Goal: Task Accomplishment & Management: Manage account settings

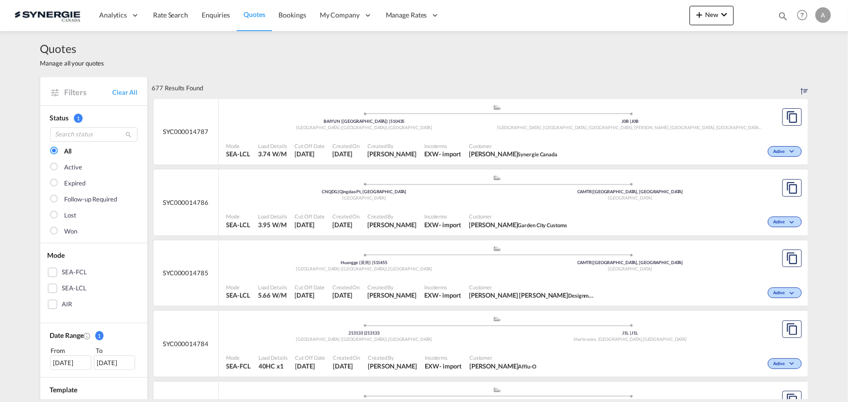
click at [780, 17] on md-icon "icon-magnify" at bounding box center [783, 16] width 11 height 11
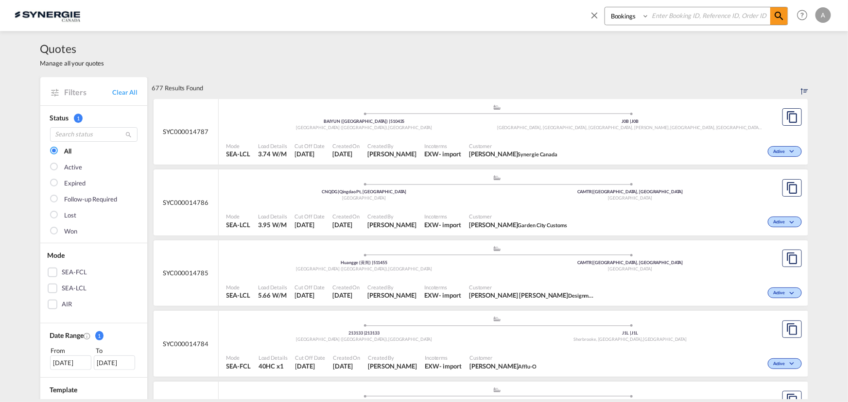
drag, startPoint x: 616, startPoint y: 14, endPoint x: 614, endPoint y: 24, distance: 10.8
click at [616, 17] on select "Bookings Quotes Enquiries" at bounding box center [628, 15] width 46 height 17
select select "Quotes"
click at [605, 7] on select "Bookings Quotes Enquiries" at bounding box center [628, 15] width 46 height 17
click at [680, 12] on input at bounding box center [709, 15] width 121 height 17
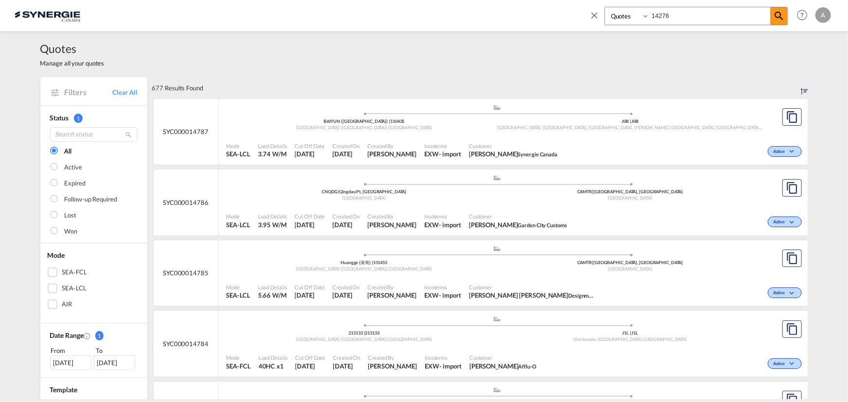
type input "14276"
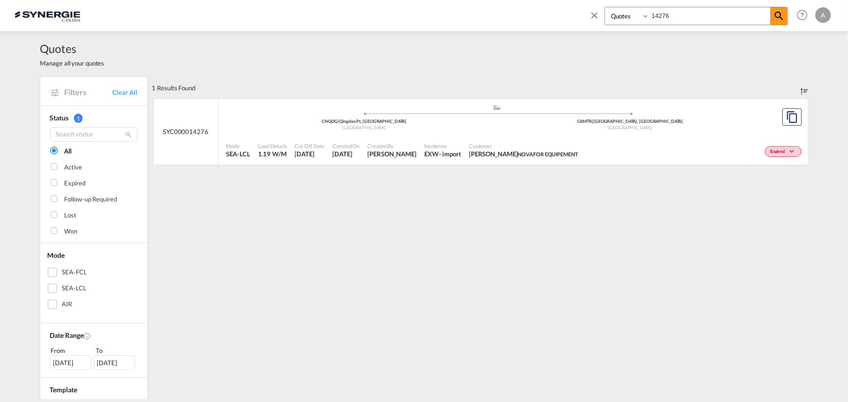
click at [505, 137] on div "Mode SEA-LCL Load Details 1.19 W/M Cut Off Date 22 Aug 2025 Created On 22 Aug 2…" at bounding box center [514, 150] width 590 height 29
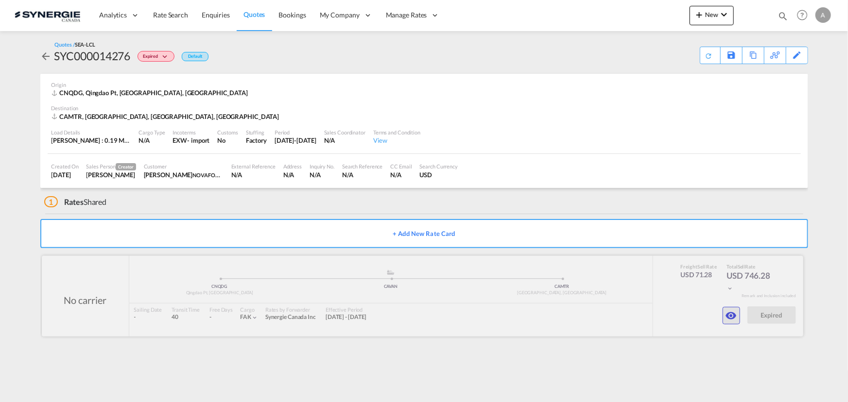
click at [729, 313] on md-icon "icon-eye" at bounding box center [732, 316] width 12 height 12
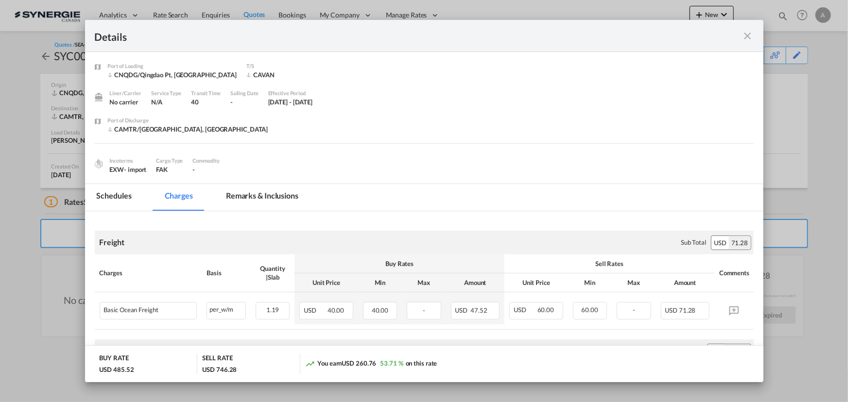
scroll to position [44, 0]
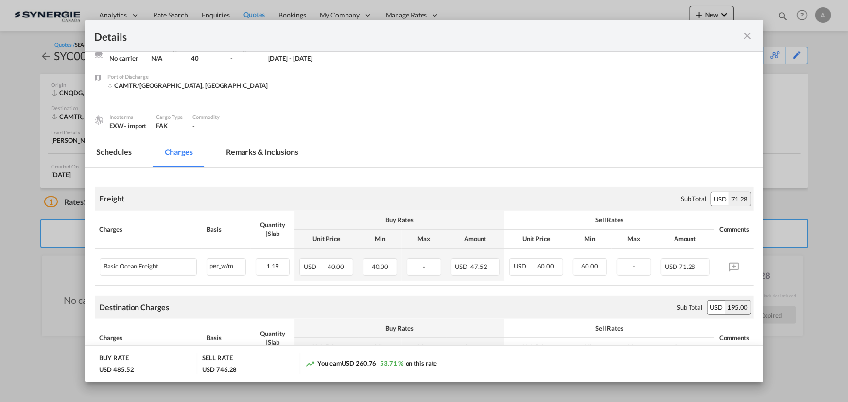
click at [747, 35] on md-icon "icon-close fg-AAA8AD m-0 cursor" at bounding box center [748, 36] width 12 height 12
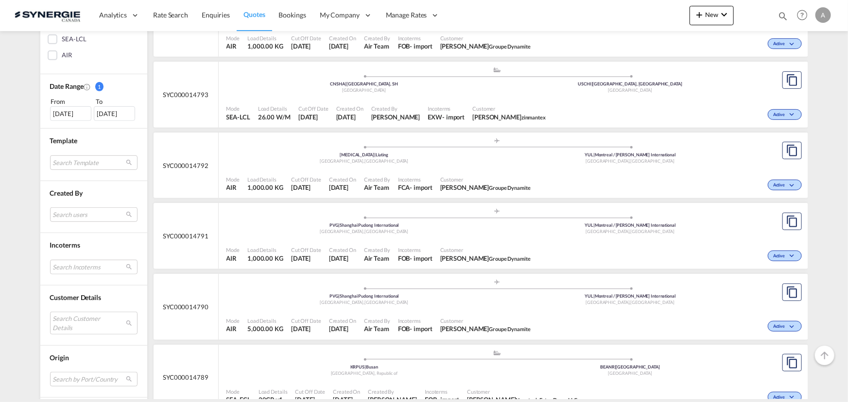
scroll to position [353, 0]
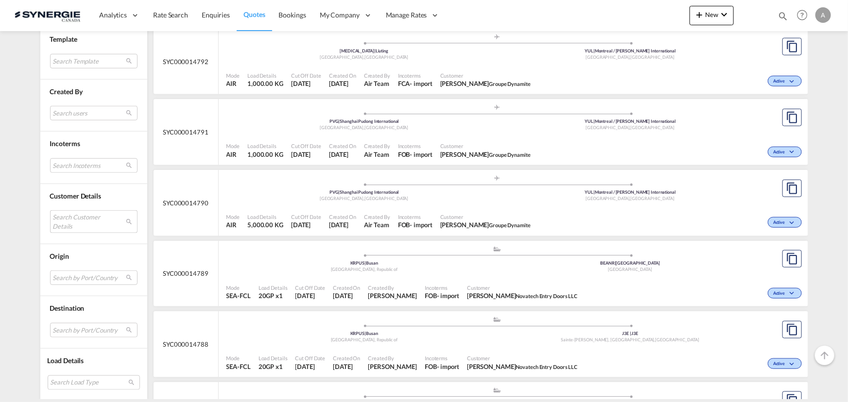
click at [70, 212] on md-select "Search Customer Details user name user alejandro Diez alejandro.diez@logitrans.…" at bounding box center [93, 221] width 87 height 22
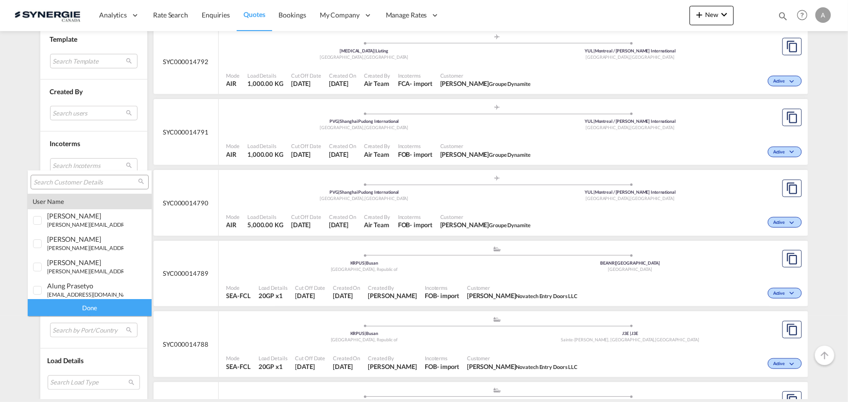
click at [101, 183] on input "search" at bounding box center [86, 182] width 104 height 9
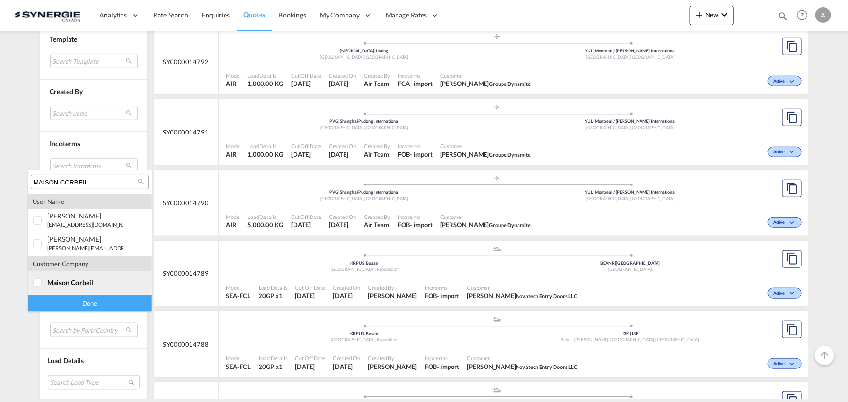
type input "MAISON CORBEIL"
click at [59, 283] on span "maison corbeil" at bounding box center [70, 282] width 46 height 8
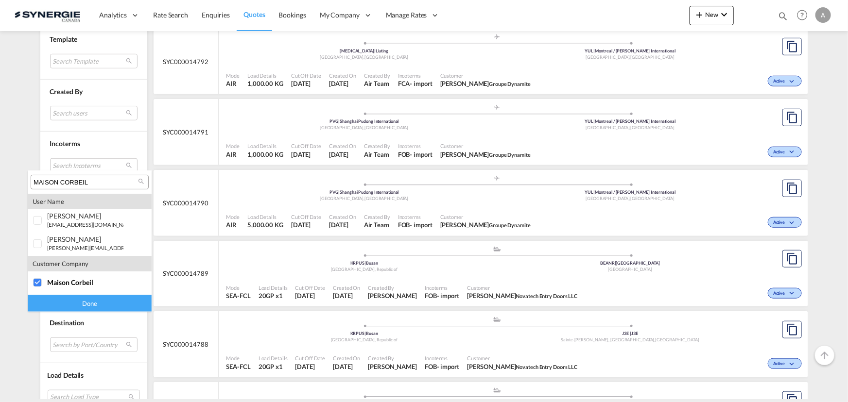
click at [65, 300] on div "Done" at bounding box center [90, 303] width 124 height 17
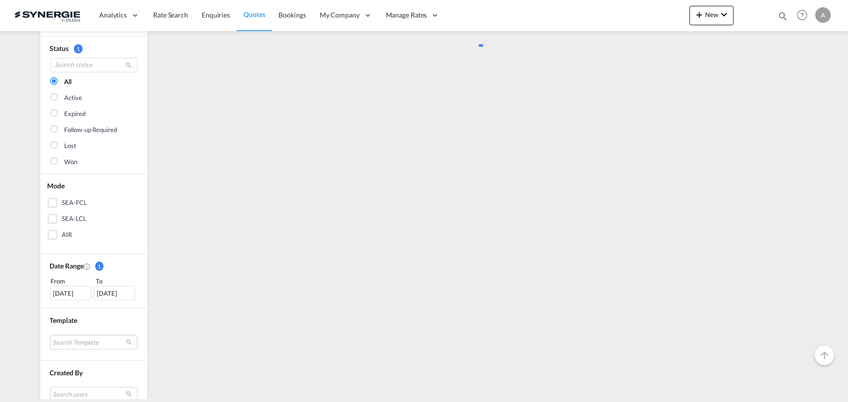
scroll to position [0, 0]
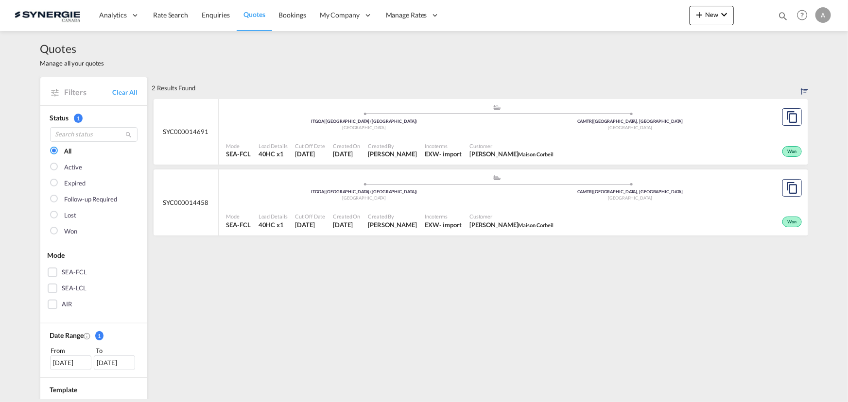
click at [443, 203] on div ".a{fill:#aaa8ad;} .a{fill:#aaa8ad;} ITGOA | Genova (Genoa) Italy CAMTR | Montre…" at bounding box center [497, 188] width 542 height 29
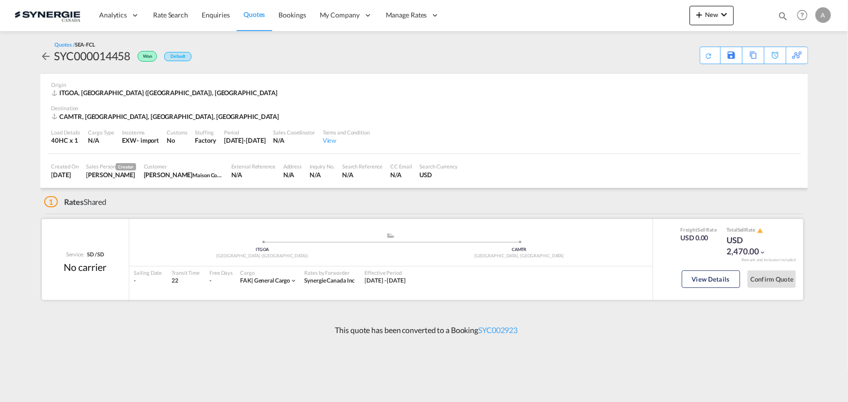
click at [713, 289] on div "View Details" at bounding box center [711, 282] width 58 height 28
click at [697, 280] on button "View Details" at bounding box center [711, 279] width 58 height 17
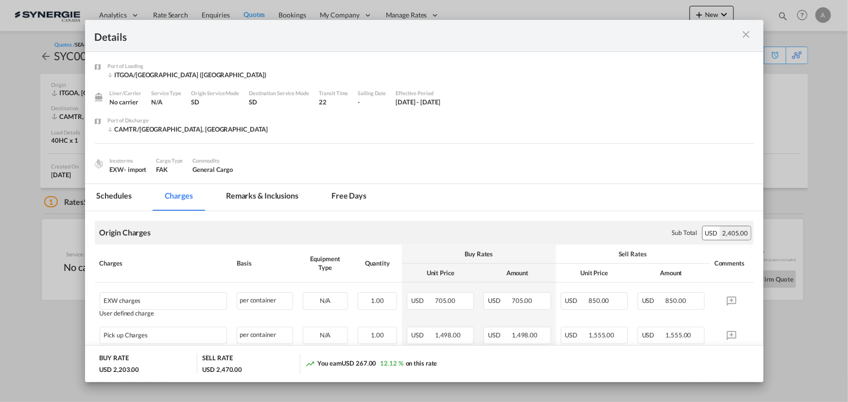
click at [268, 199] on md-tab-item "Remarks & Inclusions" at bounding box center [262, 197] width 96 height 27
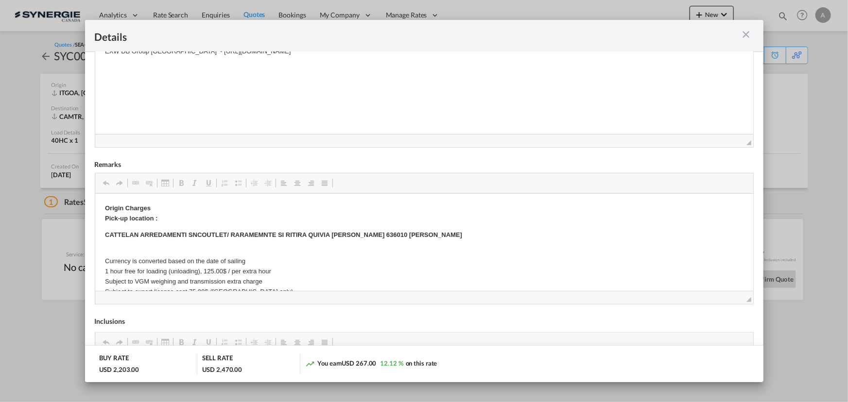
click at [745, 34] on md-icon "icon-close m-3 fg-AAA8AD cursor" at bounding box center [747, 35] width 12 height 12
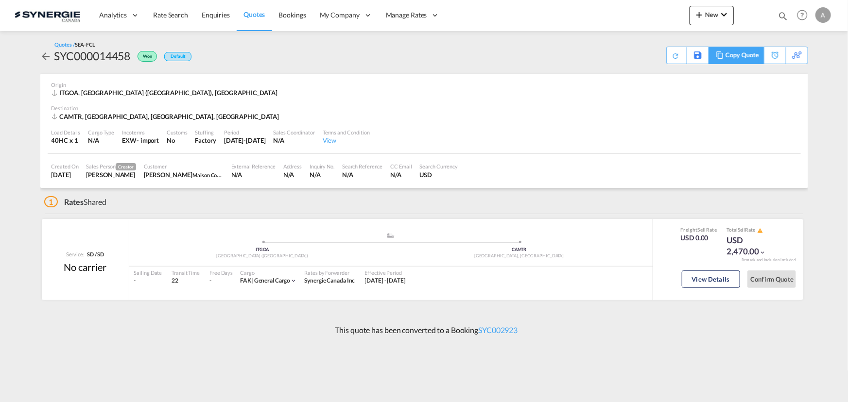
click at [748, 58] on div "Copy Quote" at bounding box center [742, 55] width 33 height 17
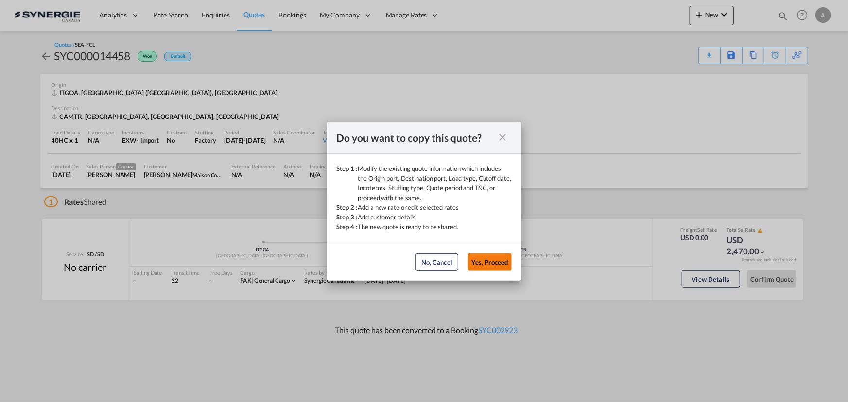
click at [494, 258] on button "Yes, Proceed" at bounding box center [490, 262] width 44 height 17
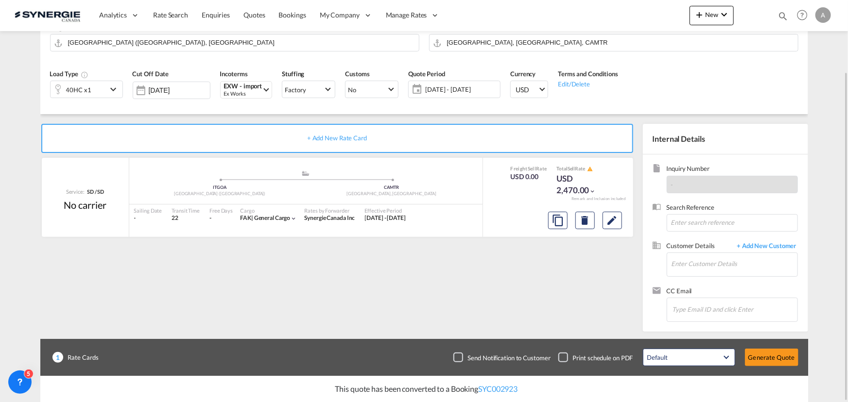
click at [470, 89] on span "02 - 20 Sep 2025" at bounding box center [461, 89] width 72 height 9
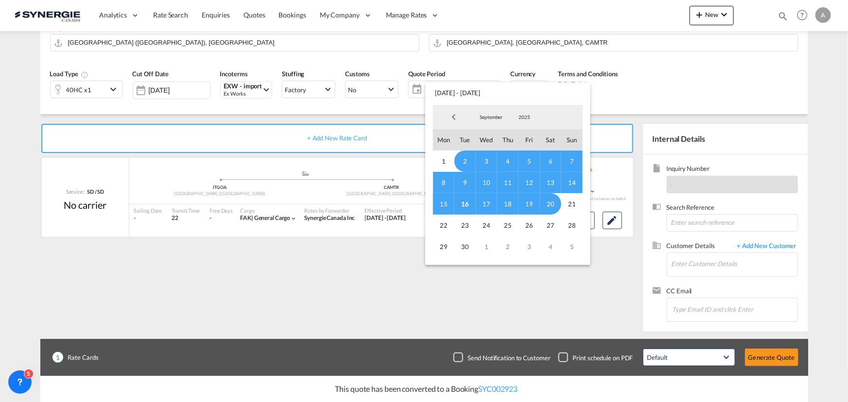
click at [463, 205] on span "16" at bounding box center [464, 203] width 21 height 21
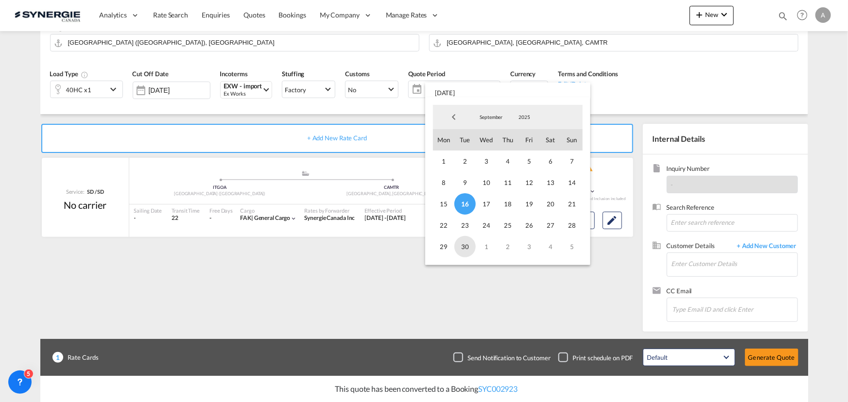
click at [462, 245] on span "30" at bounding box center [464, 246] width 21 height 21
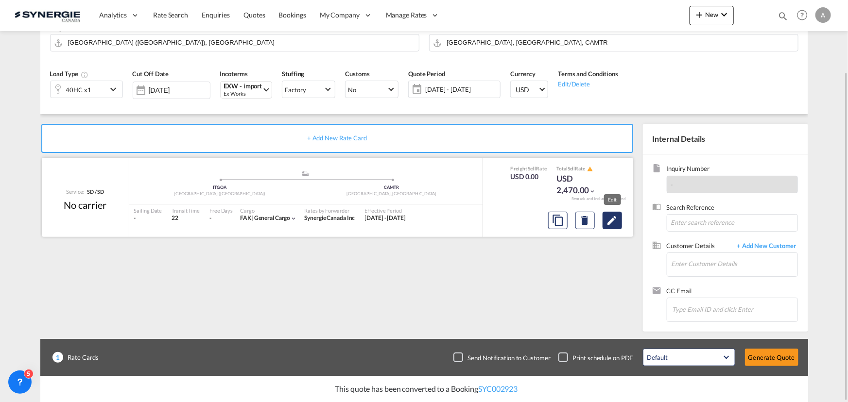
click at [617, 221] on md-icon "Edit" at bounding box center [613, 221] width 12 height 12
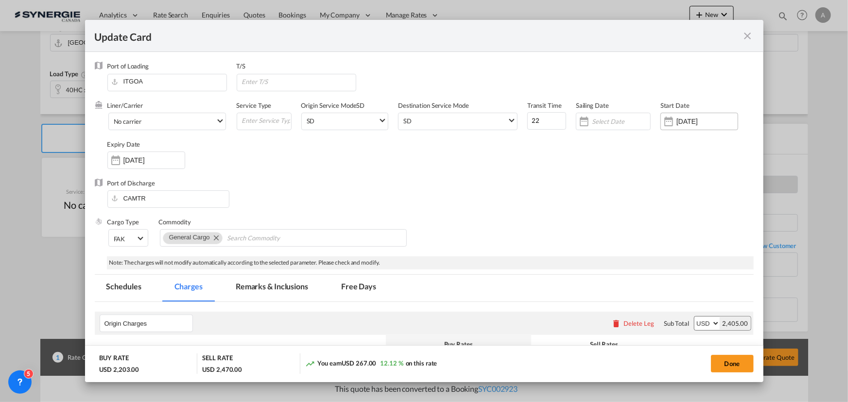
click at [684, 121] on input "02 Sep 2025" at bounding box center [707, 122] width 61 height 8
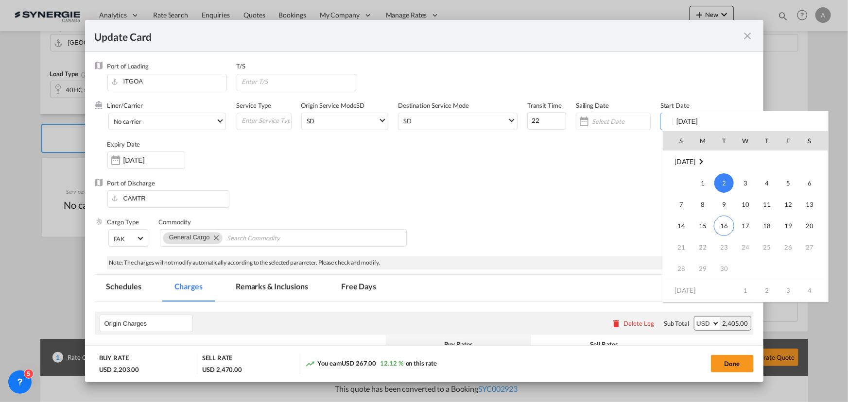
scroll to position [225141, 0]
click at [725, 223] on span "16" at bounding box center [724, 225] width 20 height 20
type input "16 Sep 2025"
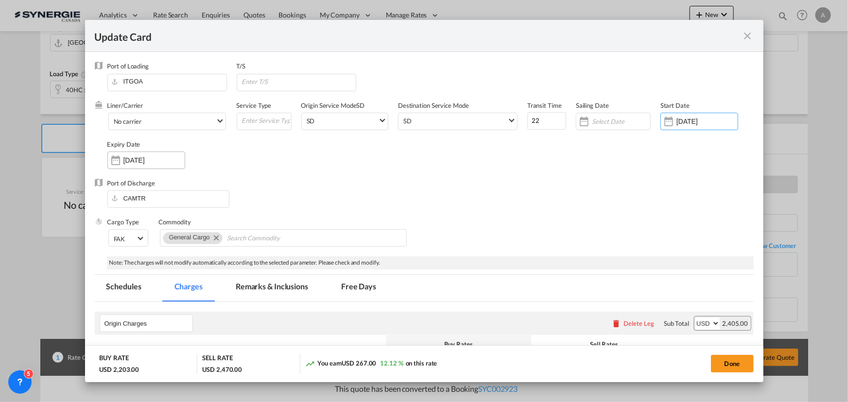
click at [177, 158] on input "20 Sep 2025" at bounding box center [153, 161] width 61 height 8
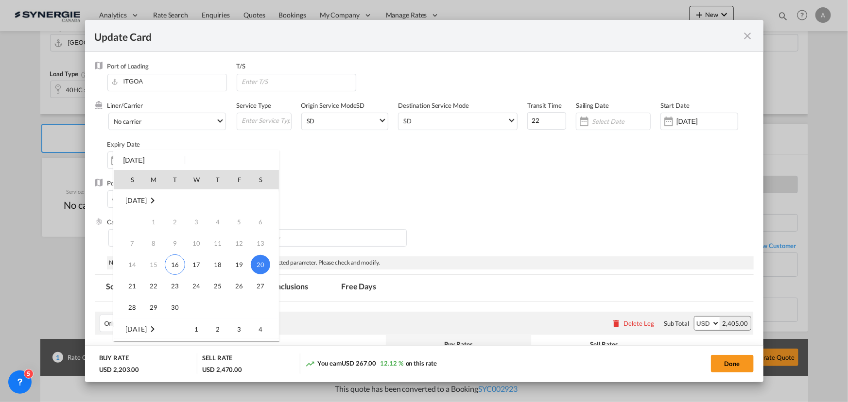
click at [173, 301] on span "30" at bounding box center [174, 307] width 19 height 19
type input "[DATE]"
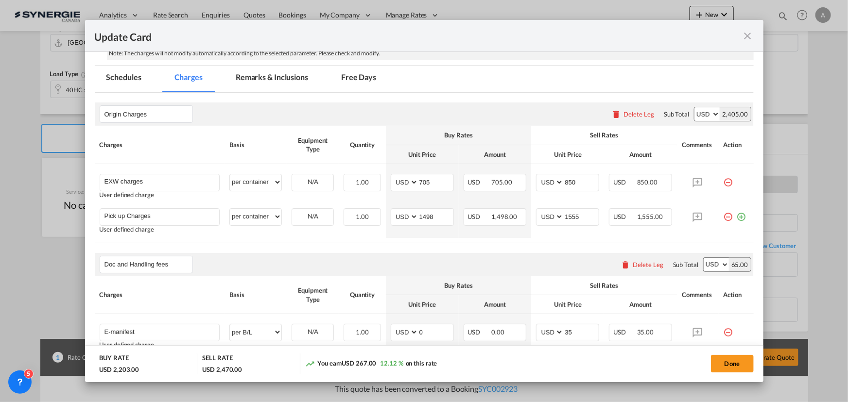
scroll to position [203, 0]
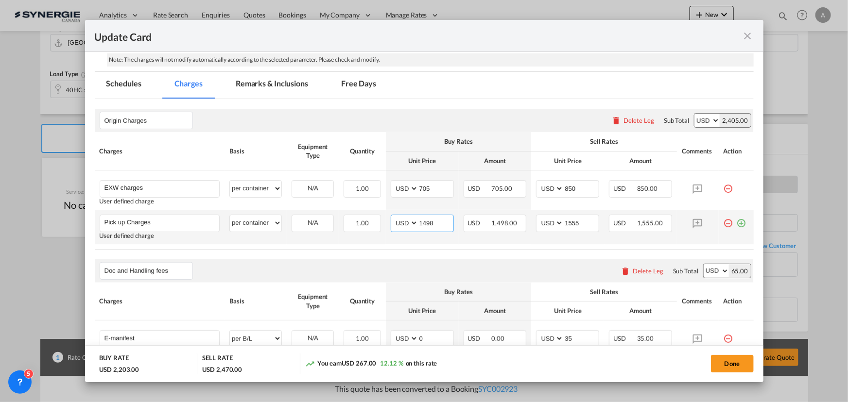
drag, startPoint x: 438, startPoint y: 224, endPoint x: 389, endPoint y: 216, distance: 49.6
click at [393, 218] on md-input-container "AED AFN ALL AMD ANG AOA ARS AUD AWG AZN BAM BBD BDT BGN BHD BIF BMD BND BOB BRL…" at bounding box center [422, 223] width 63 height 17
type input "1400"
type input "1500"
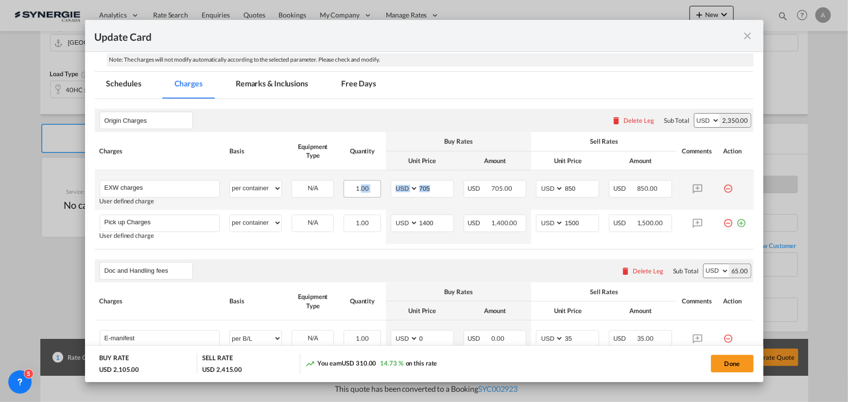
drag, startPoint x: 441, startPoint y: 184, endPoint x: 360, endPoint y: 188, distance: 81.8
click at [360, 188] on tr "EXW charges Please Enter User Defined Charges Cannot Be Published User defined …" at bounding box center [424, 190] width 659 height 39
click at [427, 190] on input "705" at bounding box center [435, 188] width 35 height 15
type input "712"
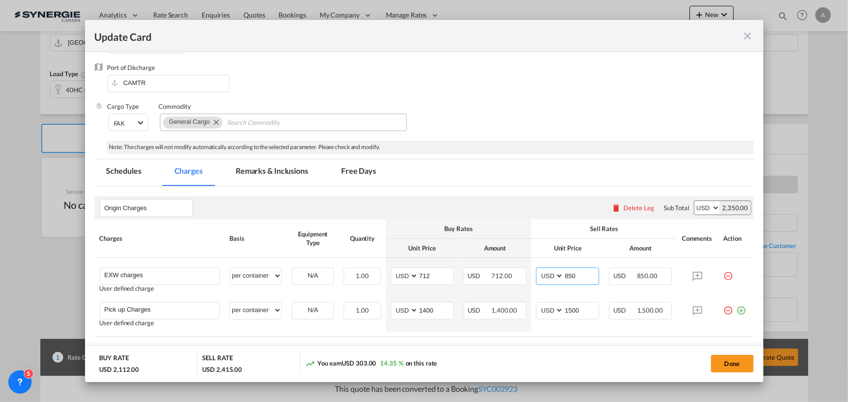
scroll to position [70, 0]
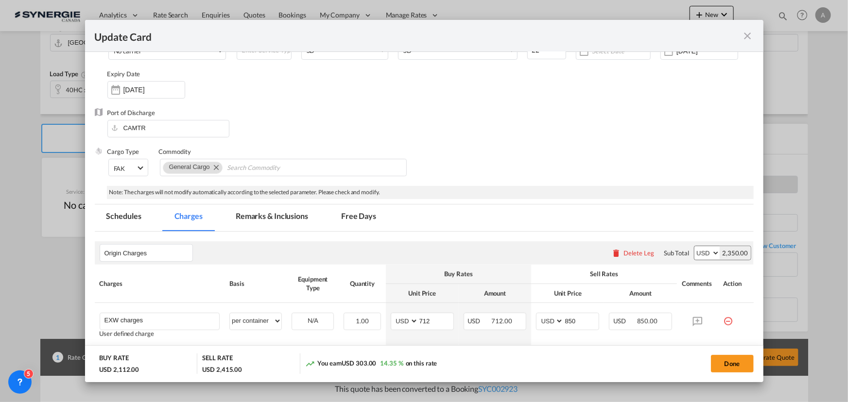
click at [268, 220] on md-tab-item "Remarks & Inclusions" at bounding box center [272, 218] width 96 height 27
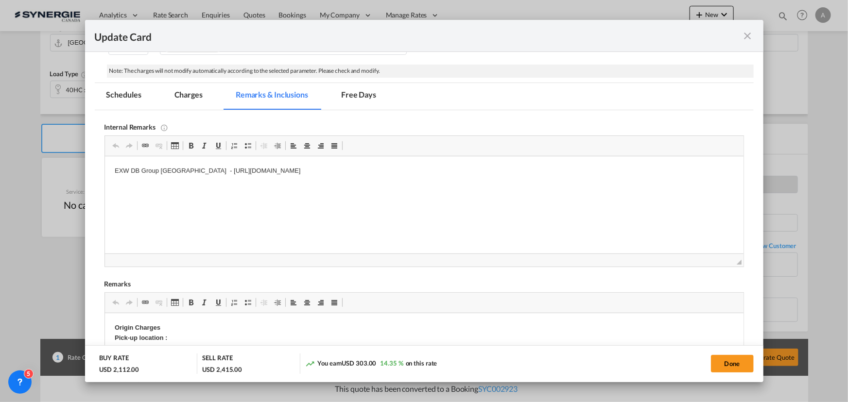
scroll to position [190, 0]
click at [518, 156] on span "Editor toolbars Clipboard/Undo Undo Keyboard shortcut Ctrl+Z Redo Keyboard shor…" at bounding box center [424, 148] width 639 height 20
drag, startPoint x: 440, startPoint y: 174, endPoint x: 185, endPoint y: 175, distance: 255.7
click at [185, 175] on p "EXW DB Group Italy - https://app.frontapp.com/open/cnv_qa8jz7z?key=n3CWTN8tFG3n…" at bounding box center [423, 173] width 619 height 10
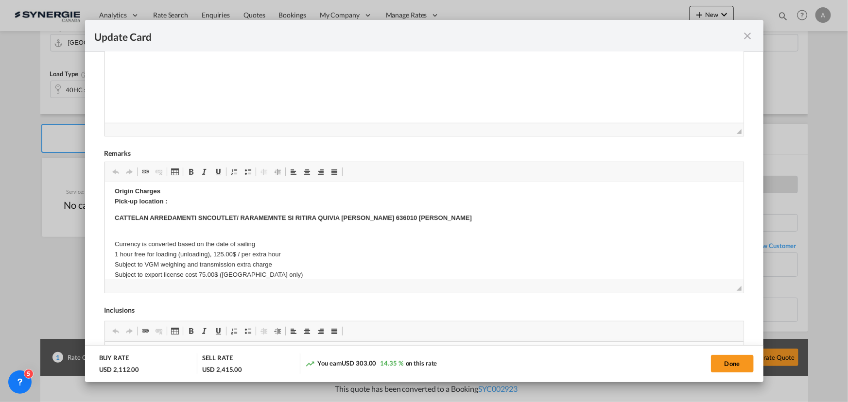
scroll to position [132, 0]
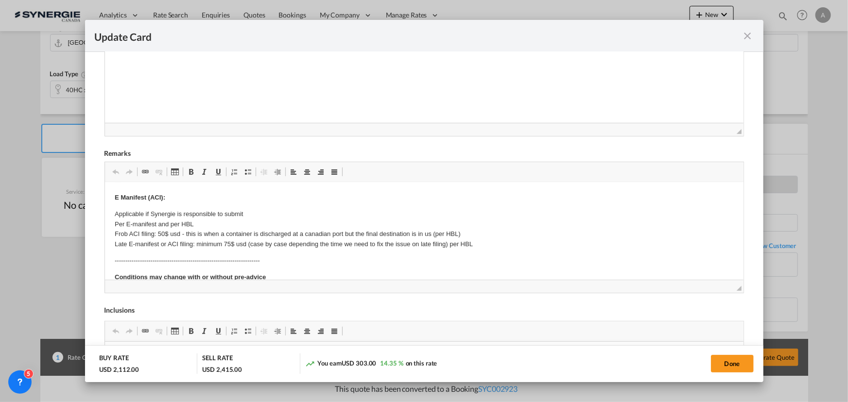
click at [731, 361] on button "Done" at bounding box center [732, 363] width 43 height 17
type input "15 Sep 2025"
type input "29 Sep 2025"
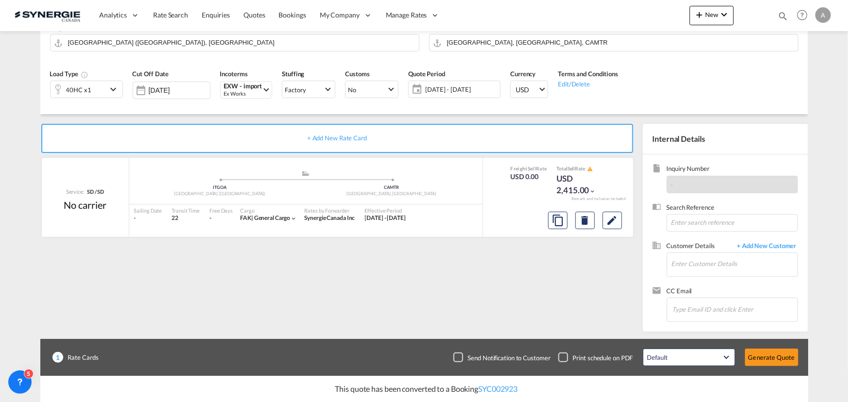
scroll to position [146, 0]
click at [703, 258] on input "Enter Customer Details" at bounding box center [735, 264] width 126 height 22
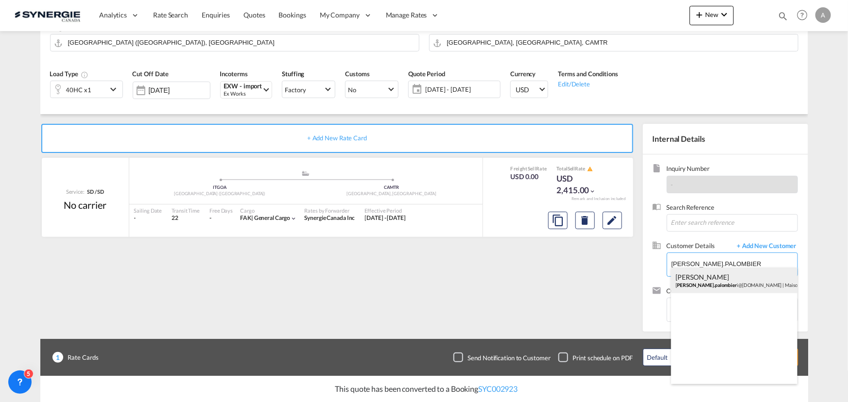
click at [718, 278] on div "Lina Palombieri lina.palombier i@maisoncorbeil.com | Maison Corbeil" at bounding box center [734, 281] width 126 height 26
type input "Maison Corbeil, Lina Palombieri, lina.palombieri@maisoncorbeil.com"
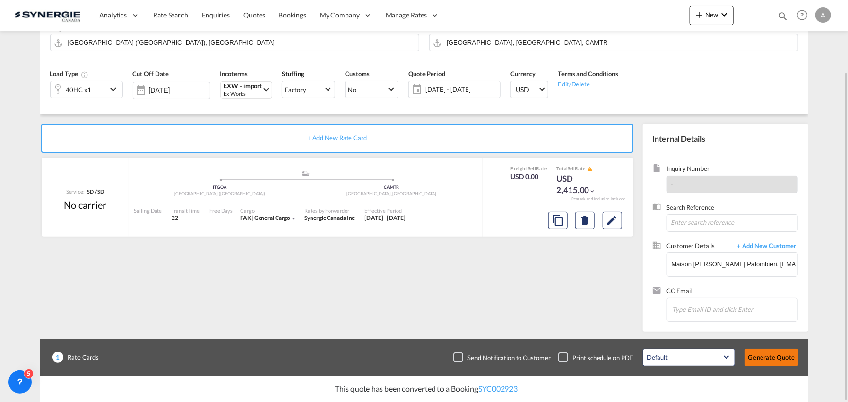
click at [766, 358] on button "Generate Quote" at bounding box center [771, 357] width 53 height 17
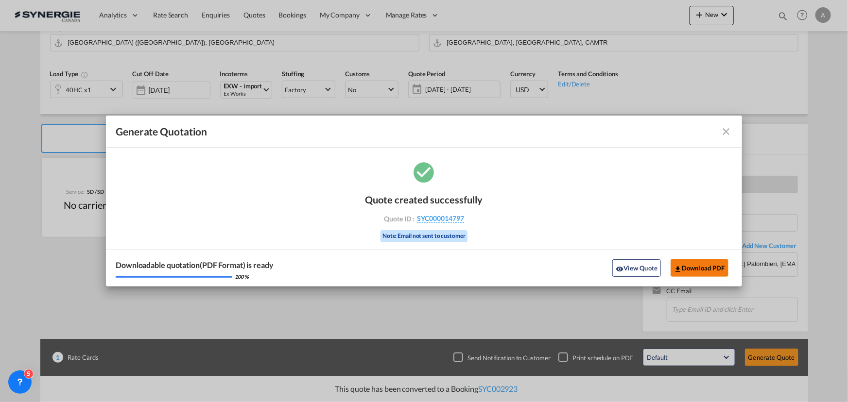
click at [704, 272] on button "Download PDF" at bounding box center [700, 268] width 58 height 17
drag, startPoint x: 623, startPoint y: 261, endPoint x: 631, endPoint y: 258, distance: 8.9
click at [624, 261] on button "View Quote" at bounding box center [636, 268] width 49 height 17
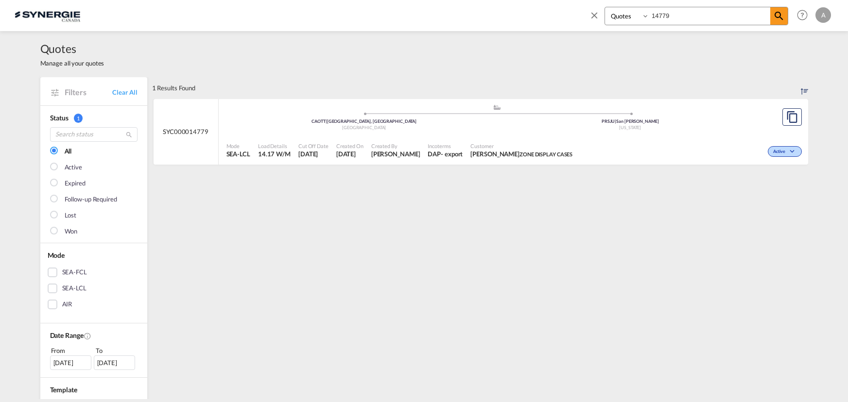
select select "Quotes"
click at [629, 19] on div "Bookings Quotes Enquiries 14779" at bounding box center [697, 16] width 184 height 18
type input "14781"
click at [512, 155] on span "Richard Brazeau Nexxus Foods" at bounding box center [508, 154] width 82 height 9
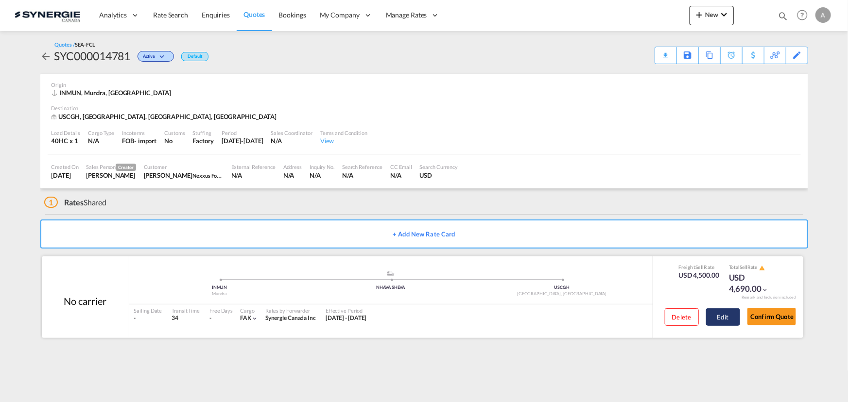
click at [711, 311] on button "Edit" at bounding box center [723, 317] width 34 height 17
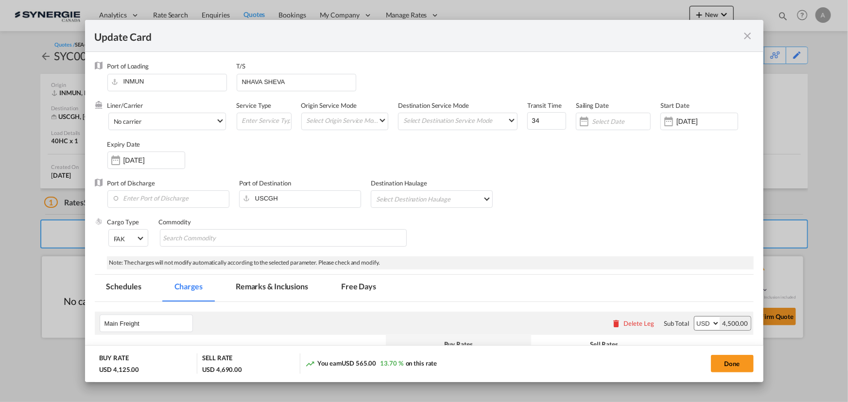
select select "per container"
select select "per B/L"
select select "per shipment"
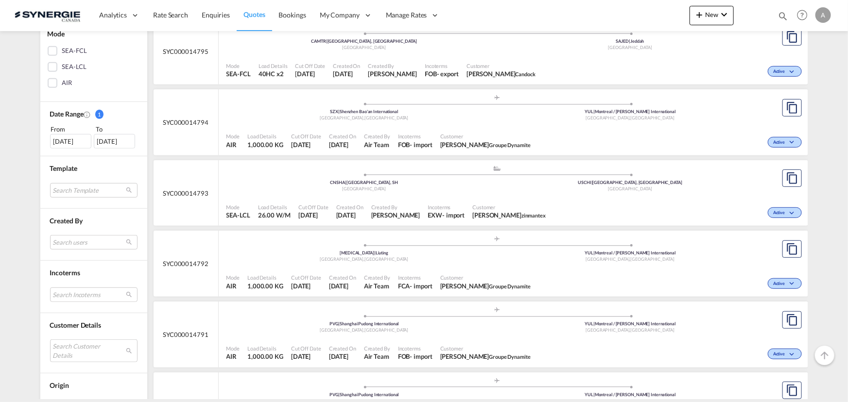
scroll to position [265, 0]
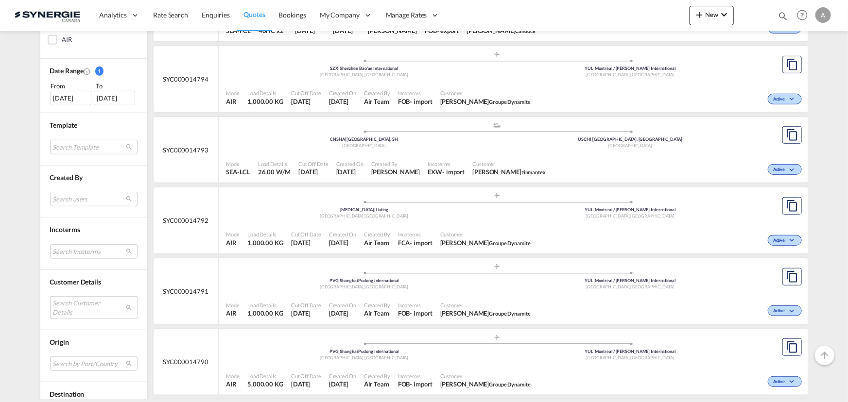
click at [87, 304] on md-select "Search Customer Details user name user alejandro Diez alejandro.diez@logitrans.…" at bounding box center [93, 307] width 87 height 22
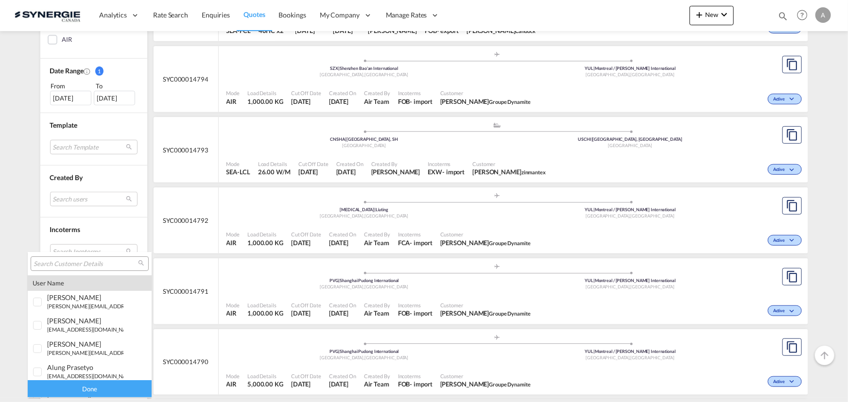
click at [78, 265] on input "search" at bounding box center [86, 264] width 104 height 9
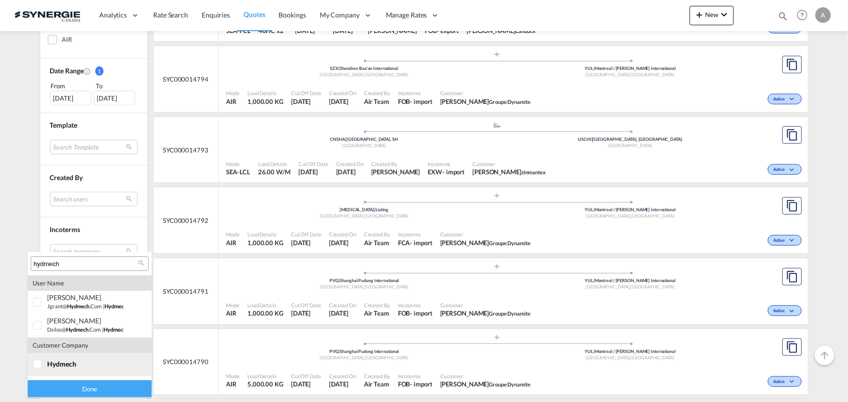
type input "hydmech"
click at [58, 366] on span "hydmech" at bounding box center [61, 364] width 29 height 8
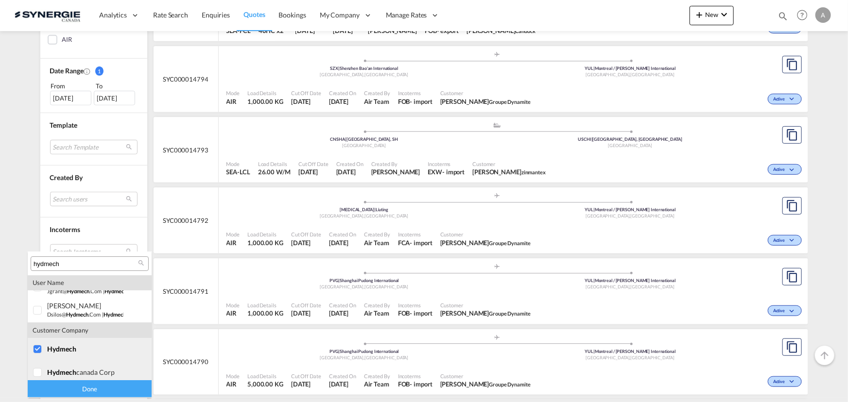
scroll to position [19, 0]
click at [61, 367] on span "hydmech" at bounding box center [61, 369] width 29 height 8
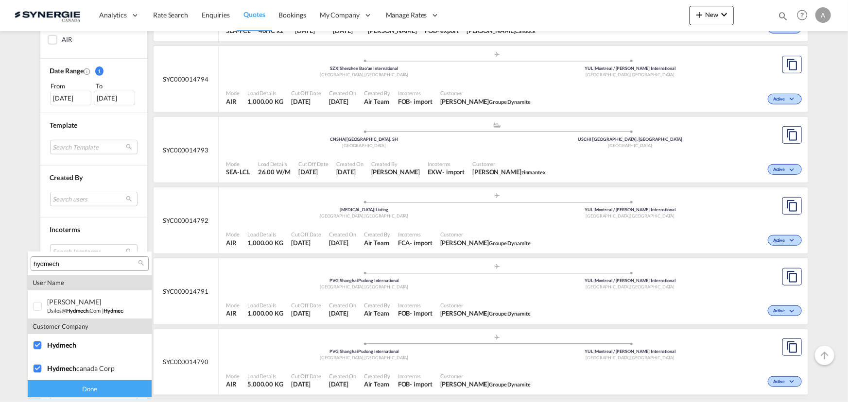
click at [60, 388] on div "Done" at bounding box center [90, 389] width 124 height 17
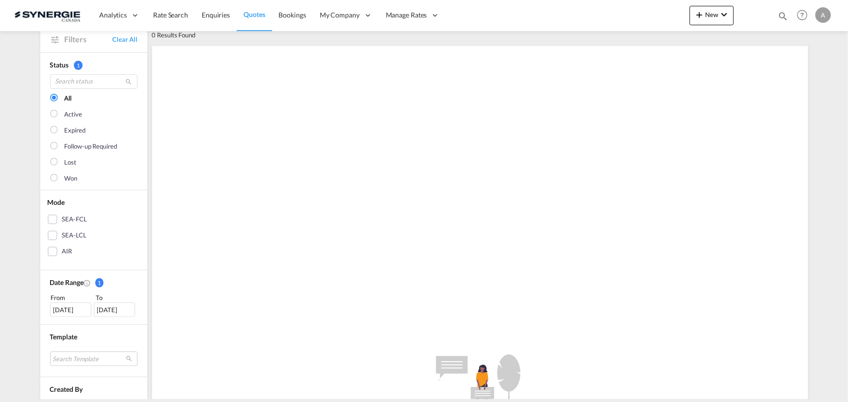
scroll to position [132, 0]
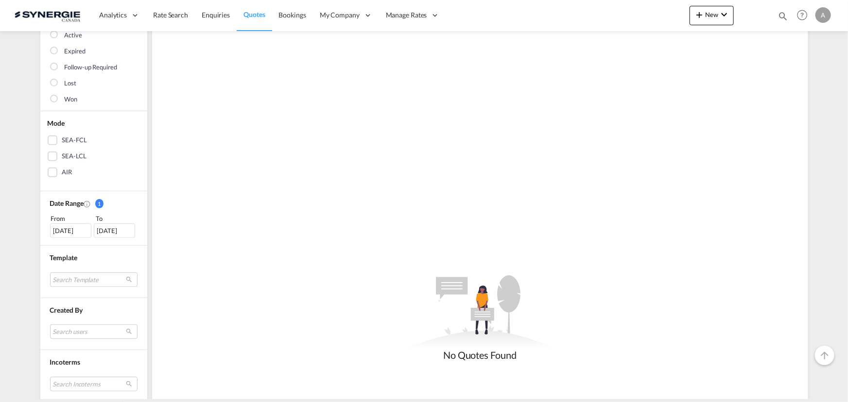
click at [76, 226] on div "17 Aug 2025" at bounding box center [70, 231] width 41 height 15
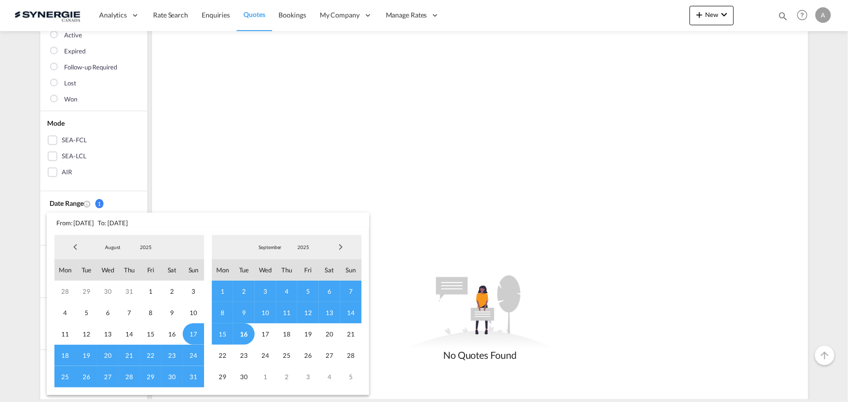
drag, startPoint x: 141, startPoint y: 245, endPoint x: 161, endPoint y: 243, distance: 20.1
click at [142, 245] on span "2025" at bounding box center [145, 247] width 31 height 7
click at [145, 199] on md-option "2023" at bounding box center [155, 201] width 66 height 23
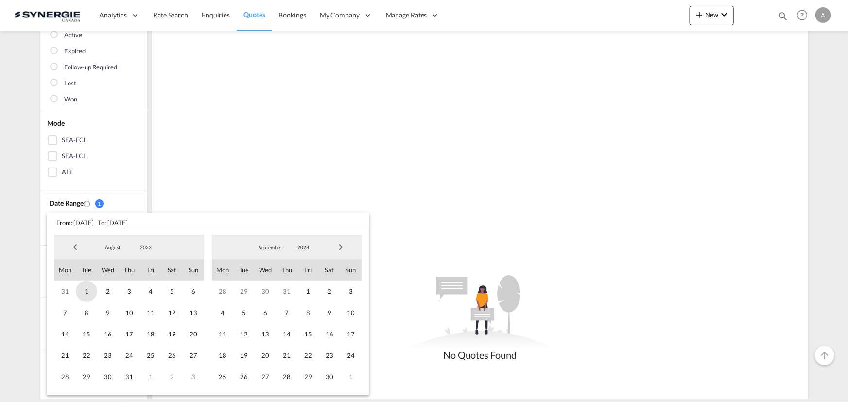
click at [91, 293] on span "1" at bounding box center [86, 291] width 21 height 21
drag, startPoint x: 303, startPoint y: 246, endPoint x: 310, endPoint y: 244, distance: 7.1
click at [303, 247] on span "2023" at bounding box center [303, 247] width 31 height 7
click at [303, 200] on md-option "2021" at bounding box center [312, 201] width 66 height 23
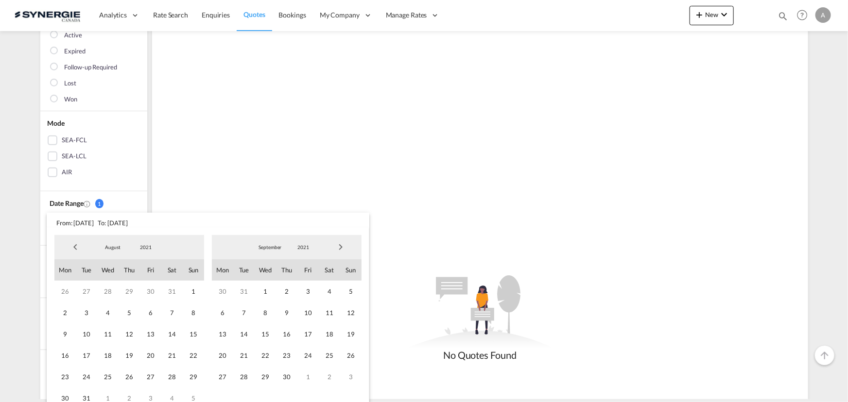
click at [303, 248] on span "2021" at bounding box center [303, 247] width 31 height 7
click at [297, 257] on md-option "2025" at bounding box center [312, 252] width 66 height 23
drag, startPoint x: 250, startPoint y: 333, endPoint x: 270, endPoint y: 317, distance: 26.0
click at [250, 334] on span "16" at bounding box center [243, 334] width 21 height 21
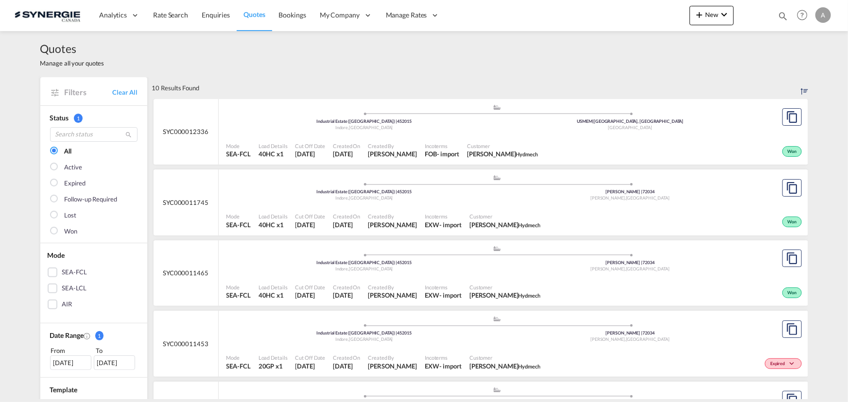
scroll to position [44, 0]
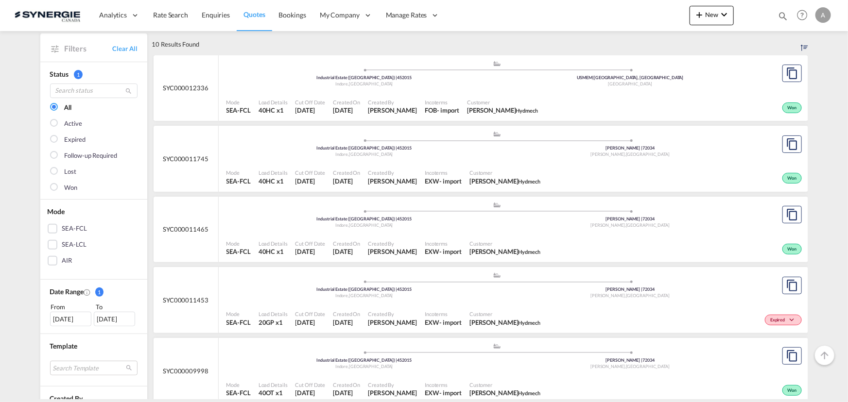
click at [386, 92] on div "Mode SEA-FCL Load Details 40HC x1 Cut Off Date 12 Jun 2025 Created On 12 Jun 20…" at bounding box center [514, 106] width 590 height 29
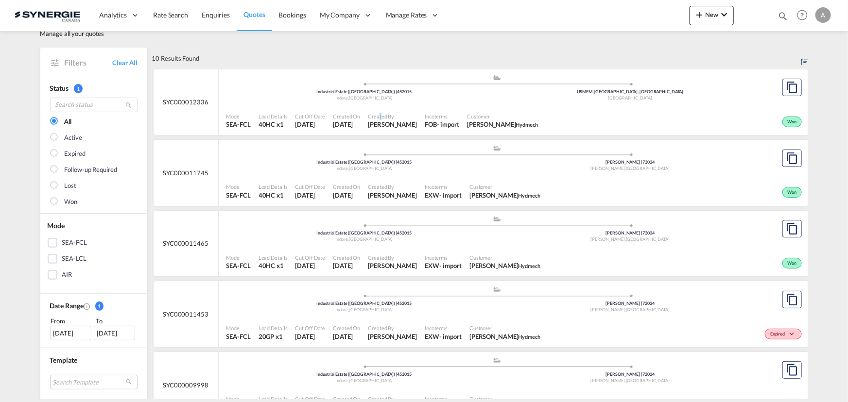
scroll to position [0, 0]
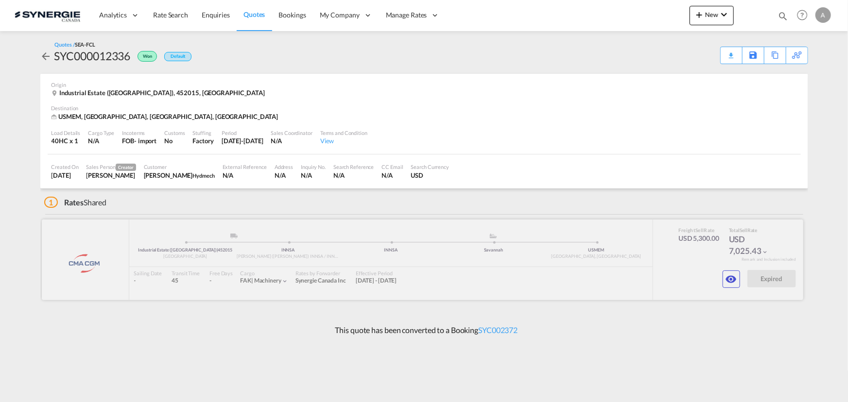
click at [718, 279] on div at bounding box center [423, 260] width 762 height 81
click at [724, 281] on button "button" at bounding box center [731, 279] width 17 height 17
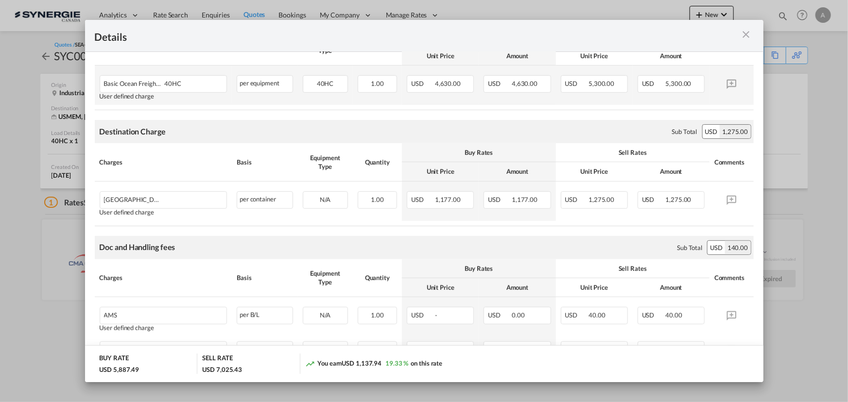
scroll to position [184, 0]
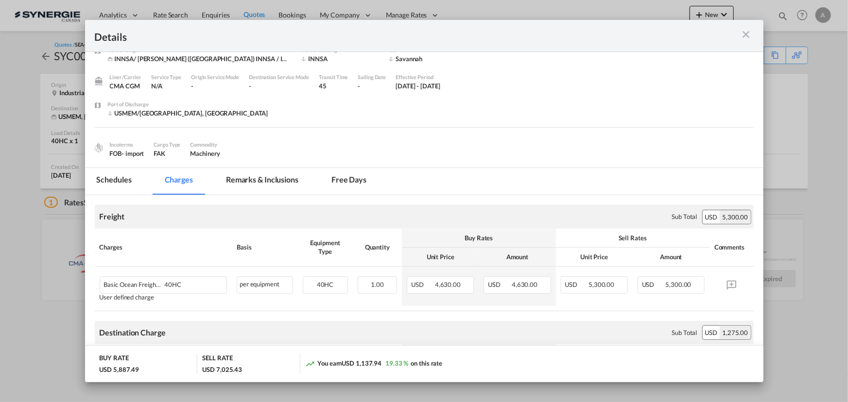
click at [238, 182] on md-tab-item "Remarks & Inclusions" at bounding box center [262, 181] width 96 height 27
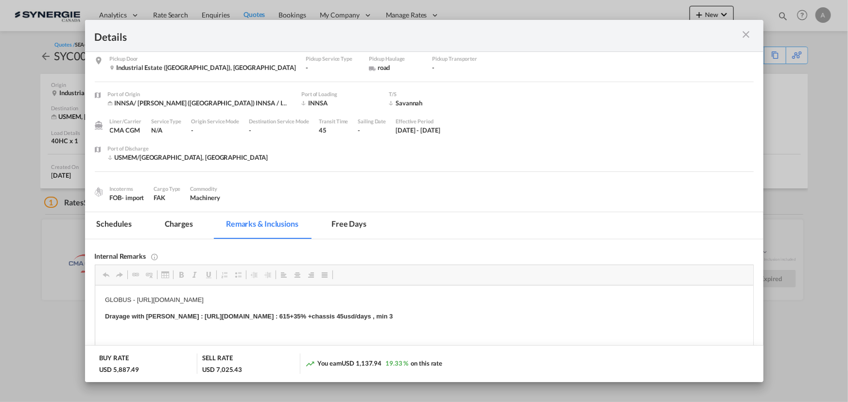
scroll to position [52, 0]
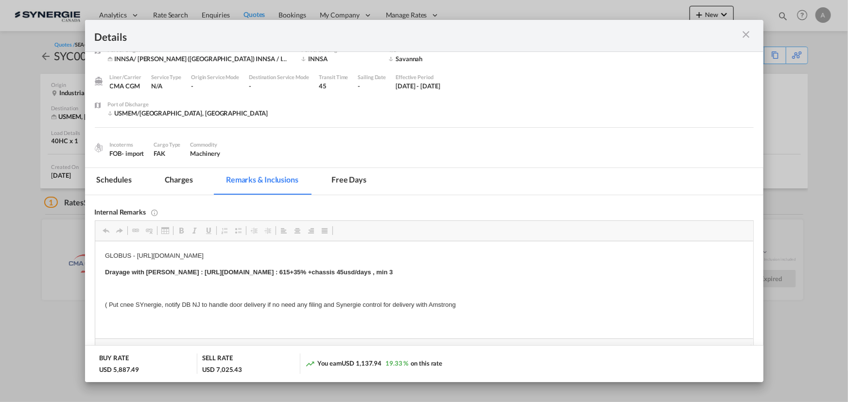
click at [745, 35] on md-icon "icon-close m-3 fg-AAA8AD cursor" at bounding box center [747, 35] width 12 height 12
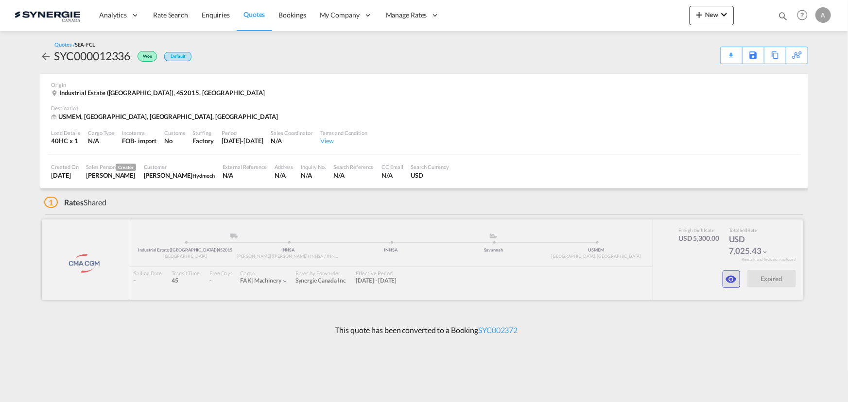
click at [734, 284] on md-icon "icon-eye" at bounding box center [732, 280] width 12 height 12
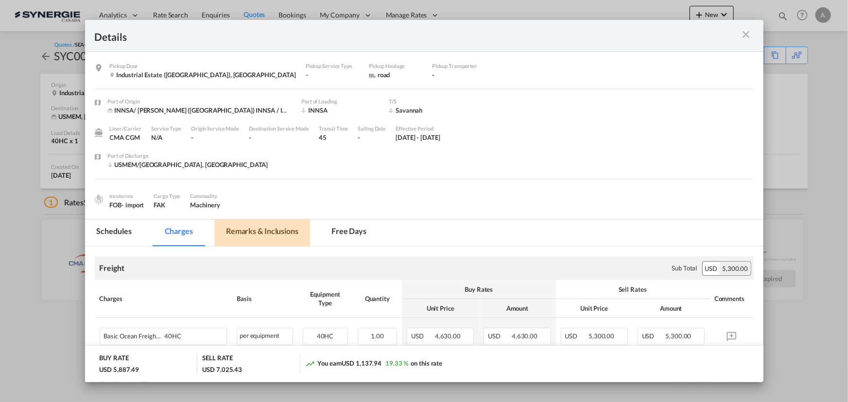
click at [248, 240] on md-tab-item "Remarks & Inclusions" at bounding box center [262, 233] width 96 height 27
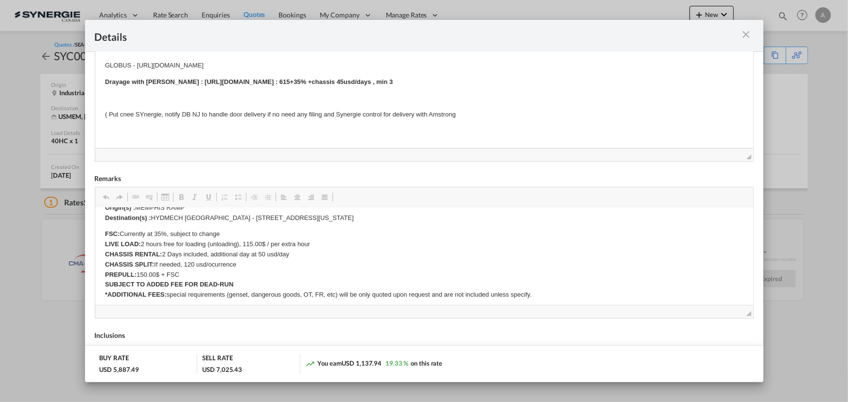
scroll to position [228, 0]
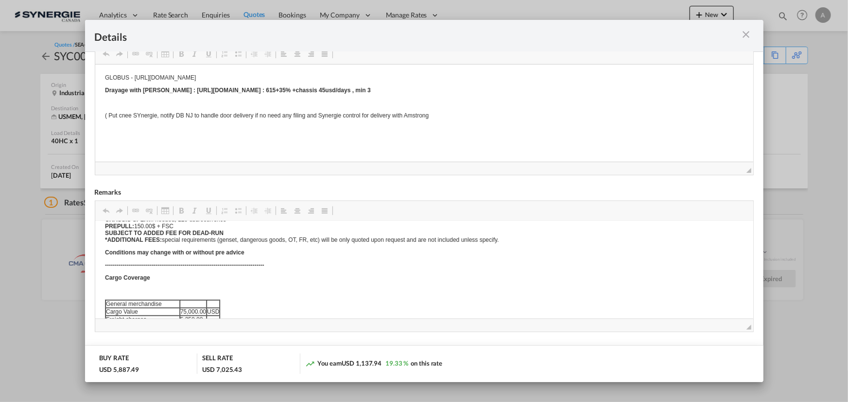
drag, startPoint x: 458, startPoint y: 251, endPoint x: 523, endPoint y: 438, distance: 197.8
click at [482, 274] on body "FOB NHAVA SHEVA to Memphis via NSA Validity 30 June subject to roll , equipment…" at bounding box center [423, 238] width 639 height 367
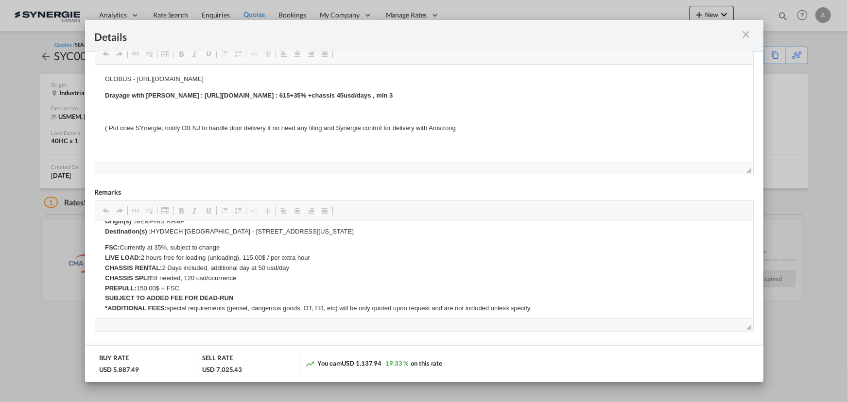
click at [449, 89] on body "GLOBUS - https://app.frontapp.com/open/cnv_pojlvwv?key=i9Ovm_X43MbDiYJOFHataHva…" at bounding box center [423, 103] width 639 height 59
click at [392, 95] on strong "Drayage with Armstrong : https://app.frontapp.com/open/msg_1eyzzi6n?key=ZIRsi9u…" at bounding box center [248, 95] width 288 height 7
drag, startPoint x: 458, startPoint y: 95, endPoint x: 183, endPoint y: 93, distance: 275.6
click at [183, 93] on strong "Drayage with Armstrong : https://app.frontapp.com/open/msg_1eyzzi6n?key=ZIRsi9u…" at bounding box center [248, 95] width 288 height 7
copy strong "https://app.frontapp.com/open/msg_1eyzzi6n?key=ZIRsi9u1K6RdLu3WIkC3qVGSm5OZB5cI"
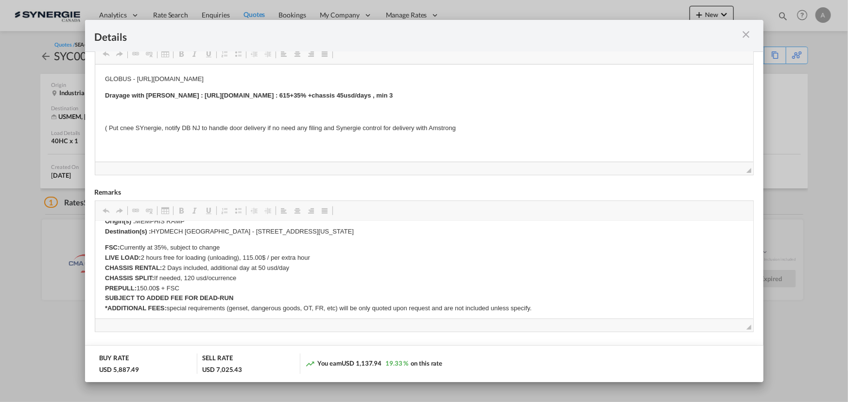
drag, startPoint x: 235, startPoint y: 277, endPoint x: 226, endPoint y: 277, distance: 9.7
click at [234, 277] on p "FSC: Currently at 35%, subject to change LIVE LOAD: 2 hours free for loading (u…" at bounding box center [423, 278] width 639 height 71
drag, startPoint x: 245, startPoint y: 277, endPoint x: 175, endPoint y: 276, distance: 70.0
click at [175, 276] on p "FSC: Currently at 35%, subject to change LIVE LOAD: 2 hours free for loading (u…" at bounding box center [423, 278] width 639 height 71
click at [261, 270] on p "FSC: Currently at 35%, subject to change LIVE LOAD: 2 hours free for loading (u…" at bounding box center [423, 278] width 639 height 71
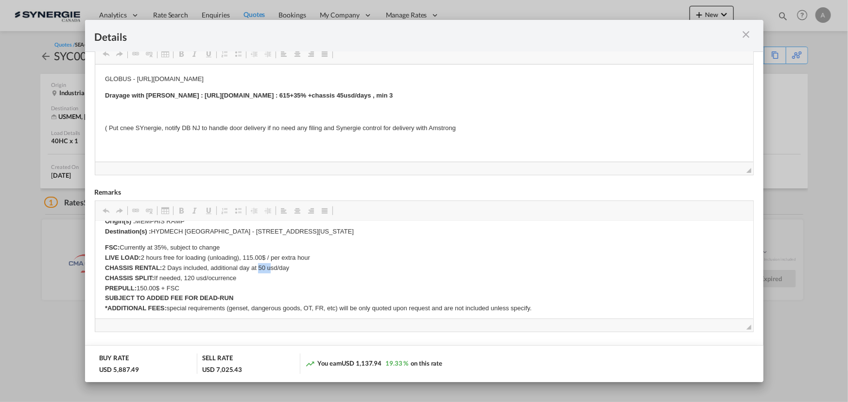
drag, startPoint x: 258, startPoint y: 267, endPoint x: 270, endPoint y: 271, distance: 12.6
click at [270, 271] on p "FSC: Currently at 35%, subject to change LIVE LOAD: 2 hours free for loading (u…" at bounding box center [423, 278] width 639 height 71
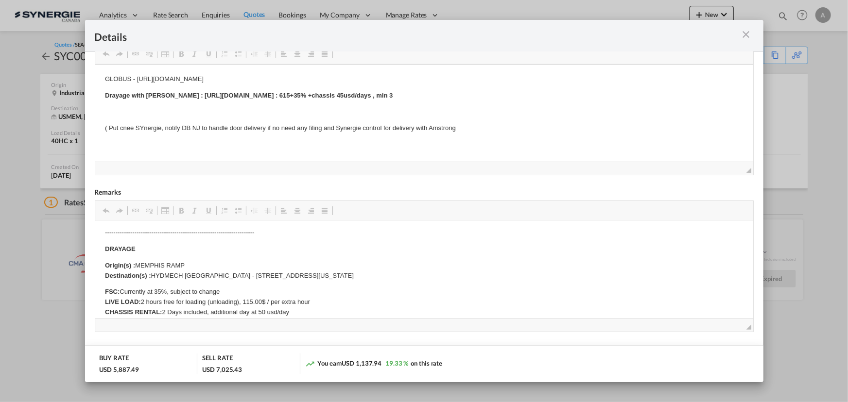
scroll to position [132, 0]
click at [177, 293] on p "FSC: Currently at 35%, subject to change LIVE LOAD: 2 hours free for loading (u…" at bounding box center [423, 322] width 639 height 71
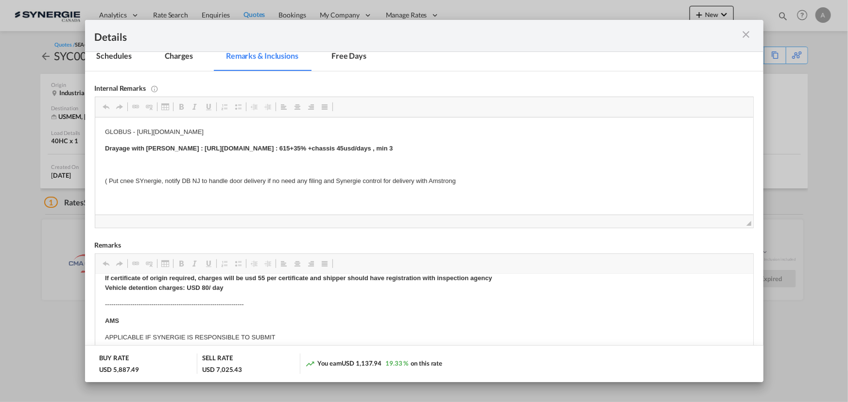
scroll to position [140, 0]
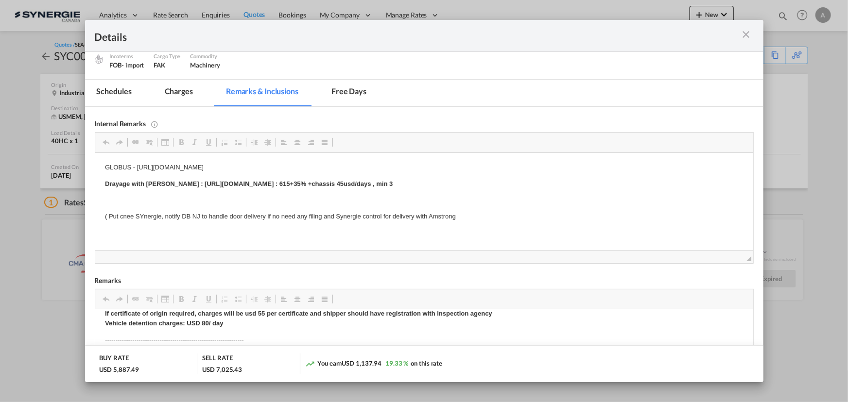
drag, startPoint x: 174, startPoint y: 93, endPoint x: 223, endPoint y: 128, distance: 59.2
click at [174, 93] on md-tab-item "Charges" at bounding box center [179, 93] width 52 height 27
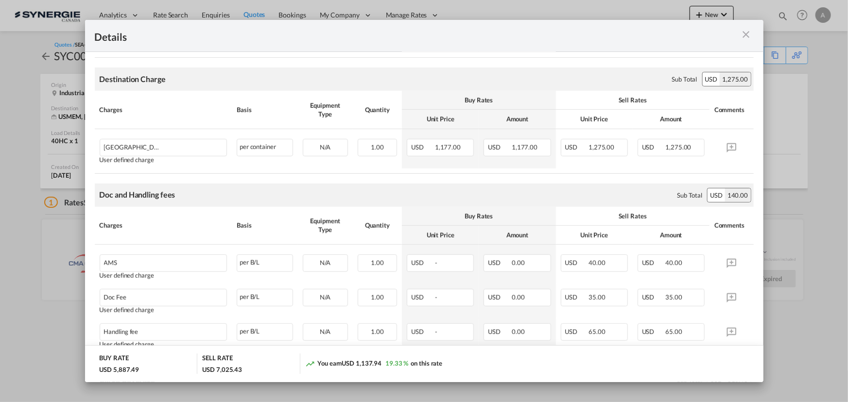
scroll to position [361, 0]
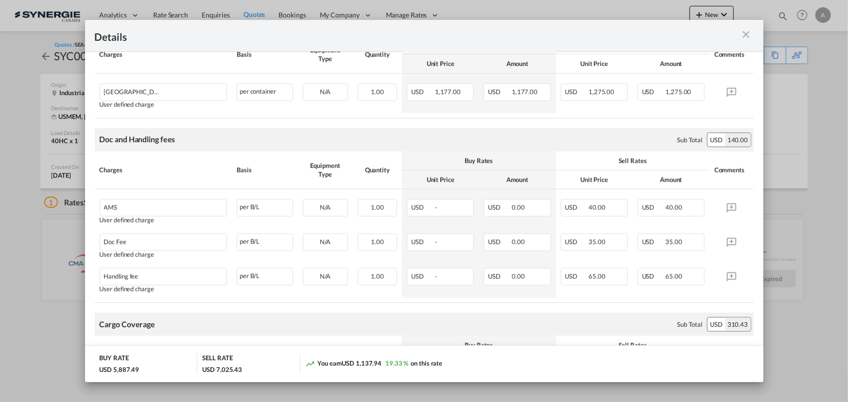
click at [744, 32] on md-icon "icon-close m-3 fg-AAA8AD cursor" at bounding box center [747, 35] width 12 height 12
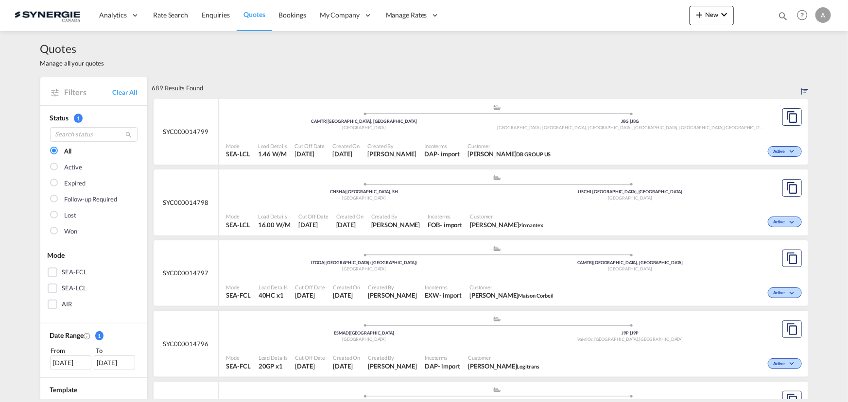
click at [783, 14] on md-icon "icon-magnify" at bounding box center [783, 16] width 11 height 11
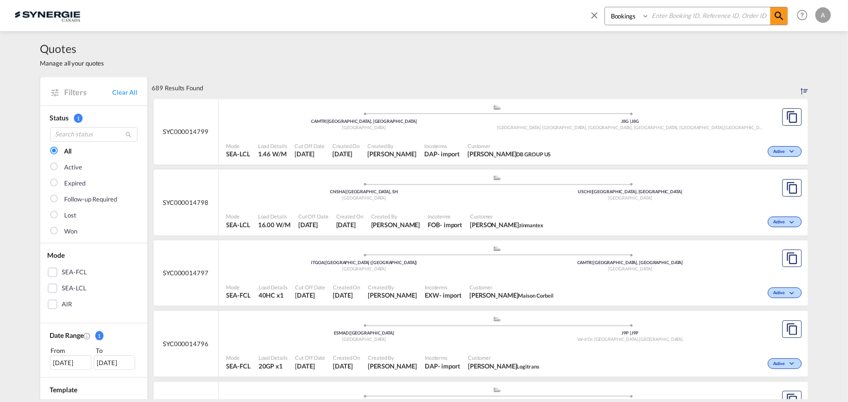
click at [623, 16] on select "Bookings Quotes Enquiries" at bounding box center [628, 15] width 46 height 17
select select "Quotes"
click at [605, 7] on select "Bookings Quotes Enquiries" at bounding box center [628, 15] width 46 height 17
click at [679, 19] on input at bounding box center [709, 15] width 121 height 17
type input "14687"
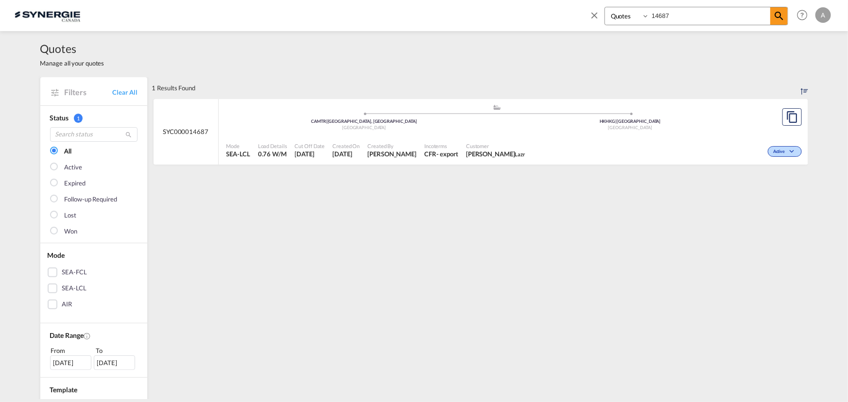
click at [558, 139] on div "Active" at bounding box center [666, 151] width 275 height 24
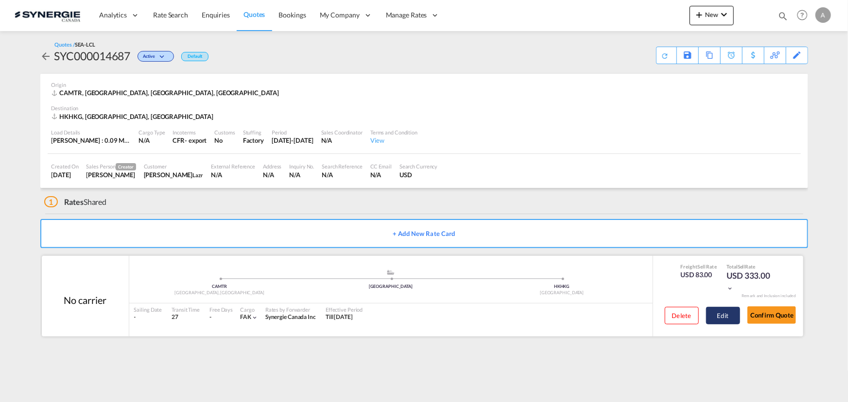
click at [728, 311] on button "Edit" at bounding box center [723, 315] width 34 height 17
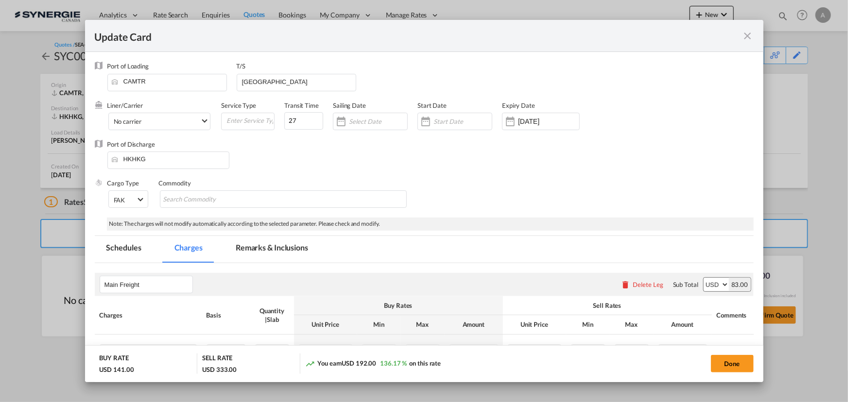
click at [287, 245] on md-tab-item "Remarks & Inclusions" at bounding box center [272, 249] width 96 height 27
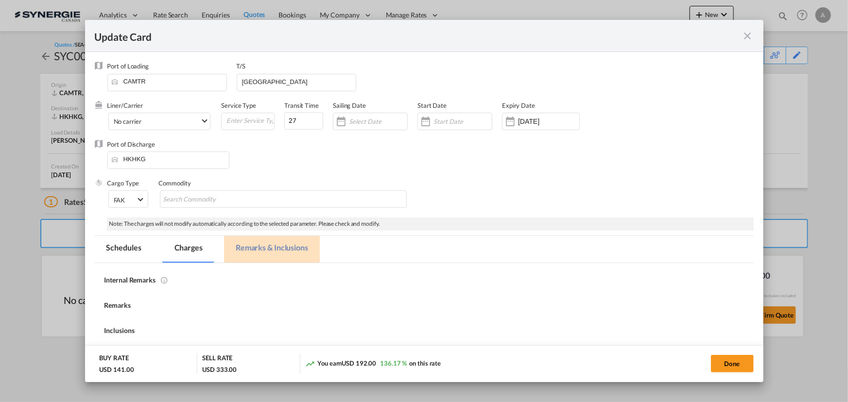
select select "per_cbm"
select select "flat"
select select "per_bl"
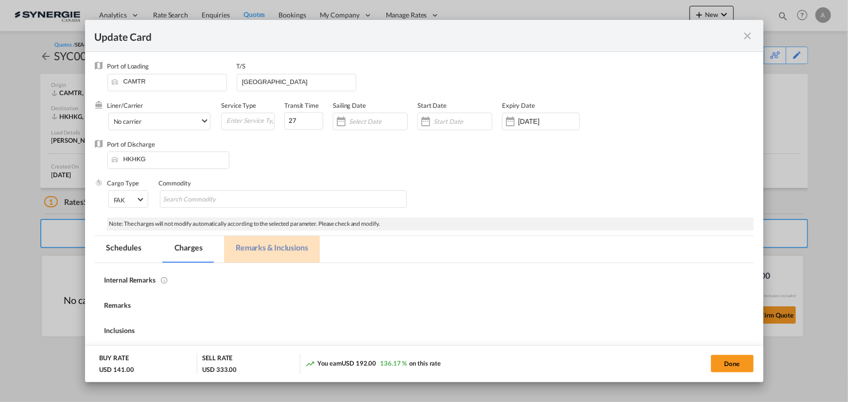
select select "per_bl"
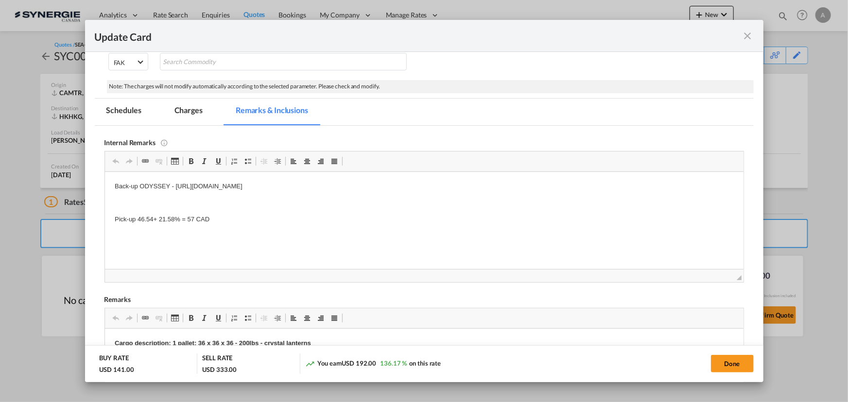
scroll to position [151, 0]
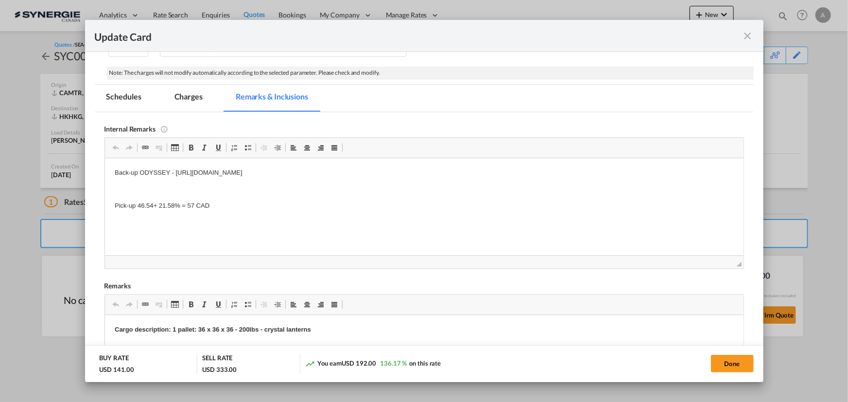
drag, startPoint x: 386, startPoint y: 177, endPoint x: 395, endPoint y: 177, distance: 8.7
drag, startPoint x: 436, startPoint y: 175, endPoint x: 175, endPoint y: 172, distance: 260.5
click at [175, 172] on p "Back-up ODYSSEY - https://app.frontapp.com/open/cnv_qdrw6dr?key=lQHVjzRhsc3Iwaz…" at bounding box center [423, 173] width 619 height 10
copy p "https://app.frontapp.com/open/cnv_qdrw6dr?key=lQHVjzRhsc3IwazDRL5mBFtV6Mosfheg"
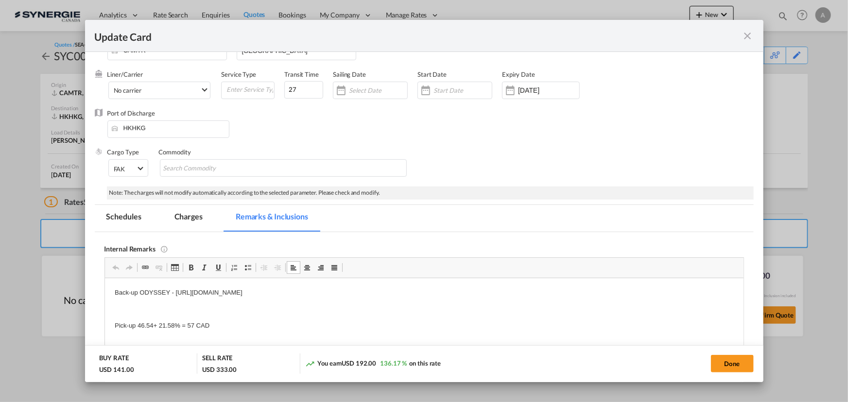
scroll to position [19, 0]
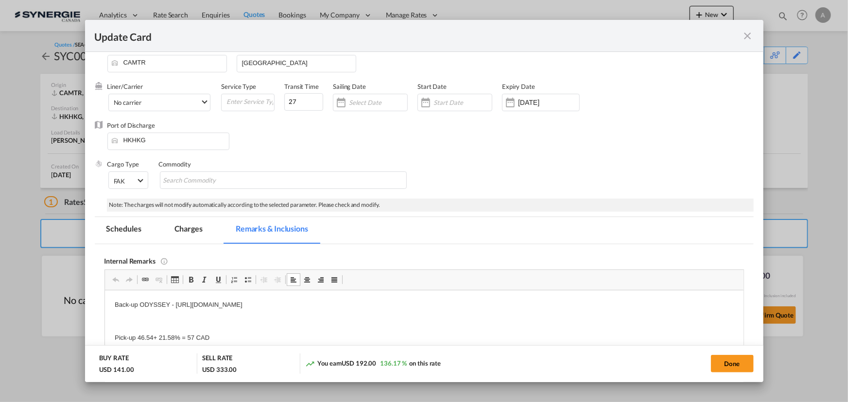
click at [746, 34] on md-icon "icon-close fg-AAA8AD m-0 pointer" at bounding box center [748, 36] width 12 height 12
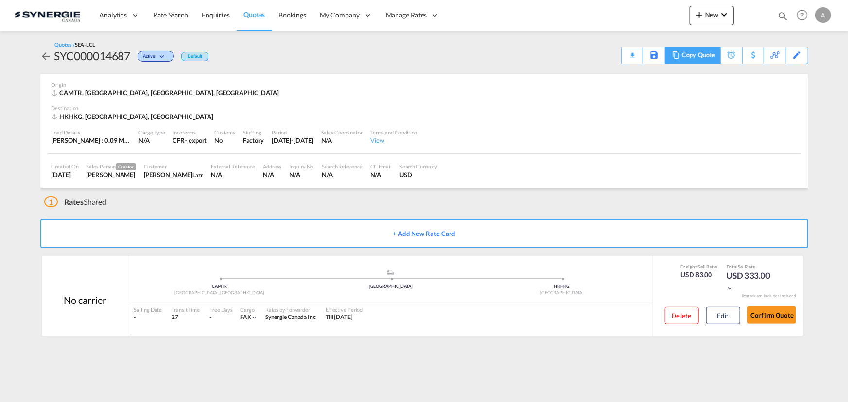
click at [666, 56] on div "Copy Quote" at bounding box center [692, 55] width 55 height 17
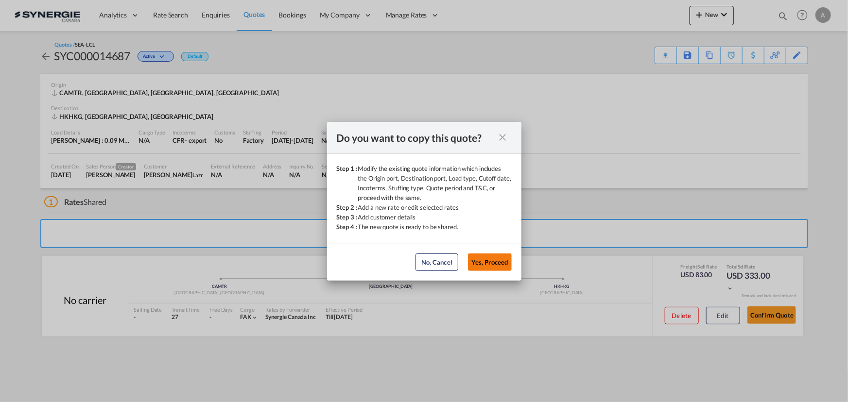
click at [493, 267] on button "Yes, Proceed" at bounding box center [490, 262] width 44 height 17
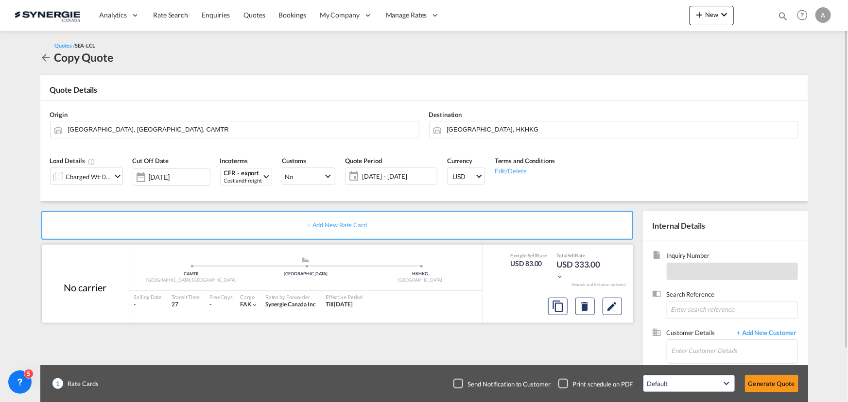
scroll to position [60, 0]
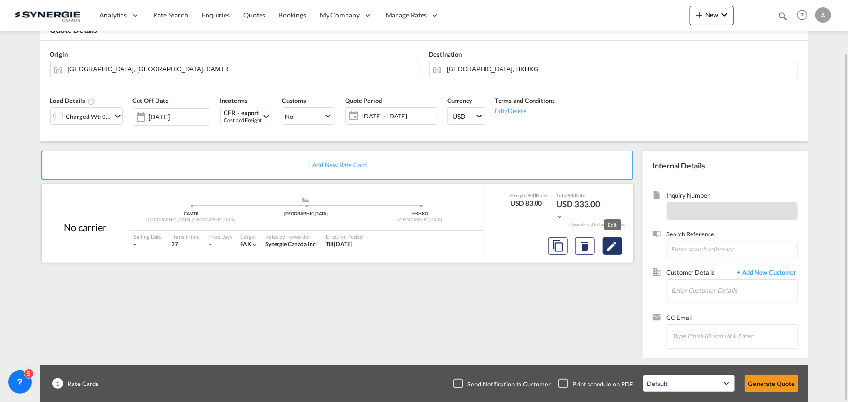
click at [618, 247] on md-icon "Edit" at bounding box center [613, 247] width 12 height 12
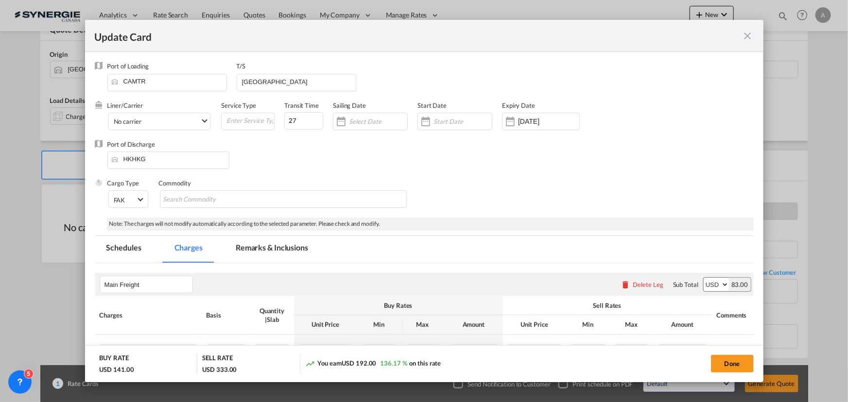
drag, startPoint x: 350, startPoint y: 243, endPoint x: 331, endPoint y: 244, distance: 19.0
click at [350, 243] on md-tabs-canvas "Schedules Charges Remarks & Inclusions Schedules Charges Remarks & Inclusions" at bounding box center [424, 249] width 659 height 27
click at [279, 249] on md-tab-item "Remarks & Inclusions" at bounding box center [272, 249] width 96 height 27
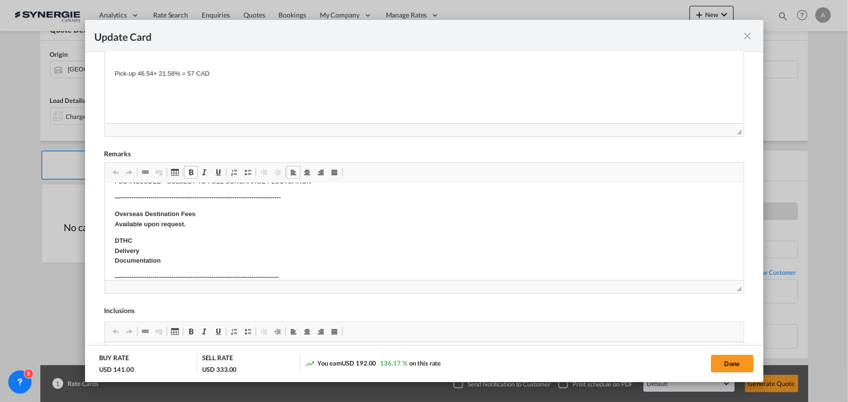
scroll to position [309, 0]
click at [145, 250] on p "DTHC Delivery Documentation" at bounding box center [423, 250] width 619 height 30
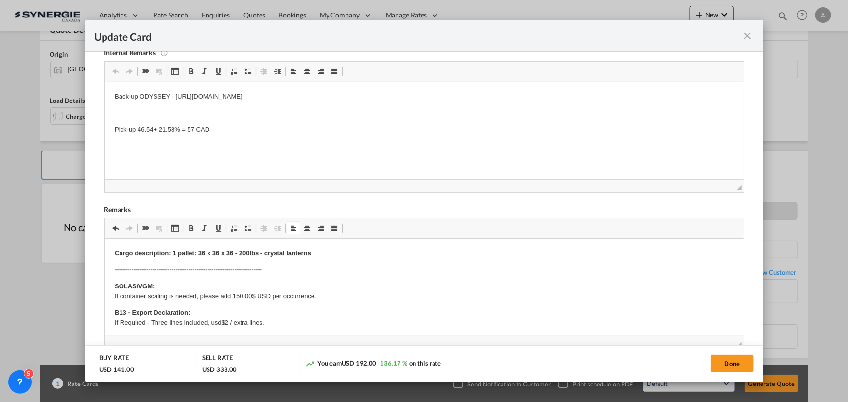
scroll to position [195, 0]
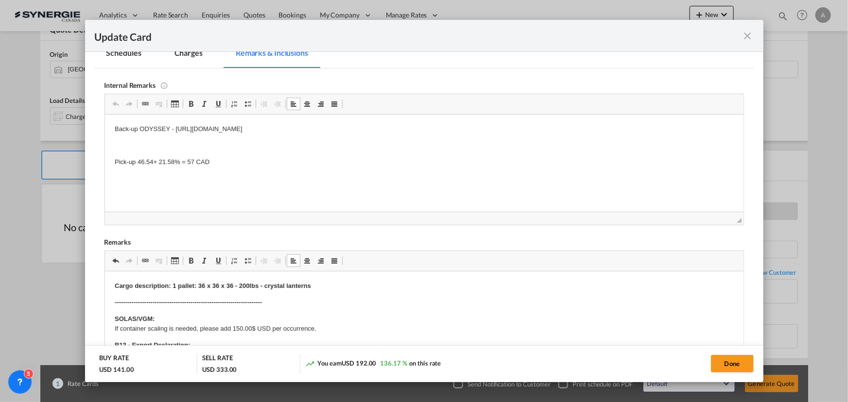
click at [136, 161] on p "Pick-up 46.54+ 21.58% = 57 CAD" at bounding box center [423, 162] width 619 height 10
click at [198, 56] on md-tab-item "Charges" at bounding box center [189, 54] width 52 height 27
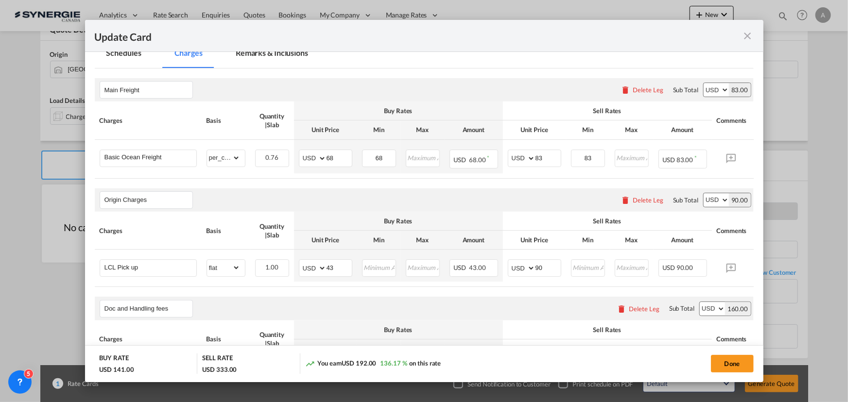
click at [264, 60] on md-tab-item "Remarks & Inclusions" at bounding box center [272, 54] width 96 height 27
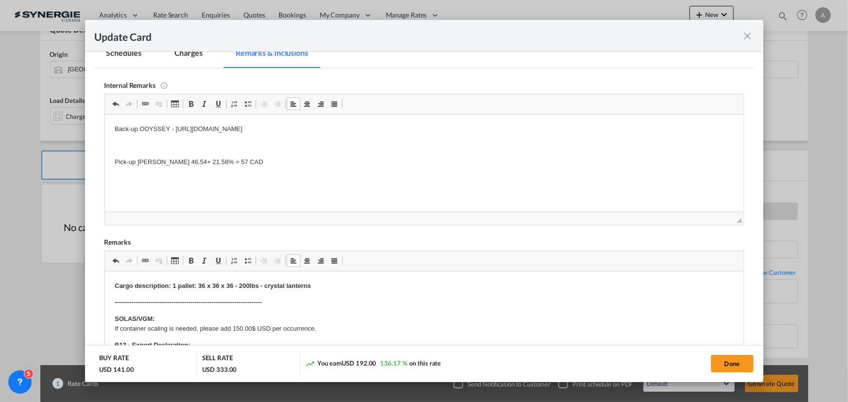
drag, startPoint x: 430, startPoint y: 128, endPoint x: 174, endPoint y: 128, distance: 255.7
click at [174, 128] on p "Back-up ODYSSEY - https://app.frontapp.com/open/cnv_qdrw6dr?key=lQHVjzRhsc3Iwaz…" at bounding box center [423, 129] width 619 height 10
drag, startPoint x: 185, startPoint y: 55, endPoint x: 806, endPoint y: 174, distance: 632.3
click at [186, 55] on md-tab-item "Charges" at bounding box center [189, 54] width 52 height 27
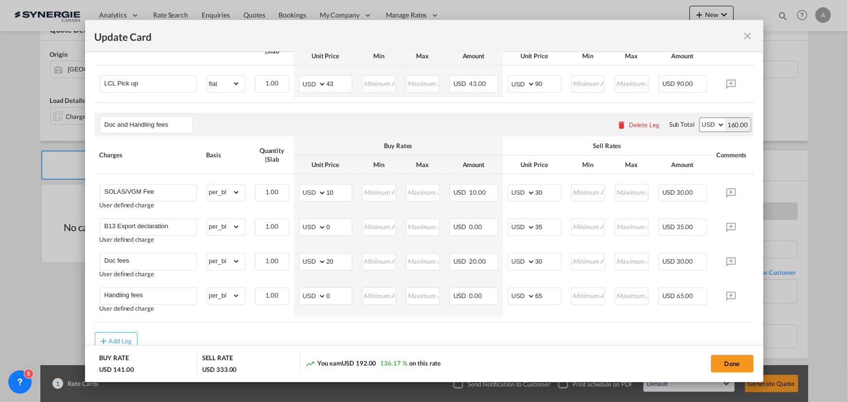
scroll to position [423, 0]
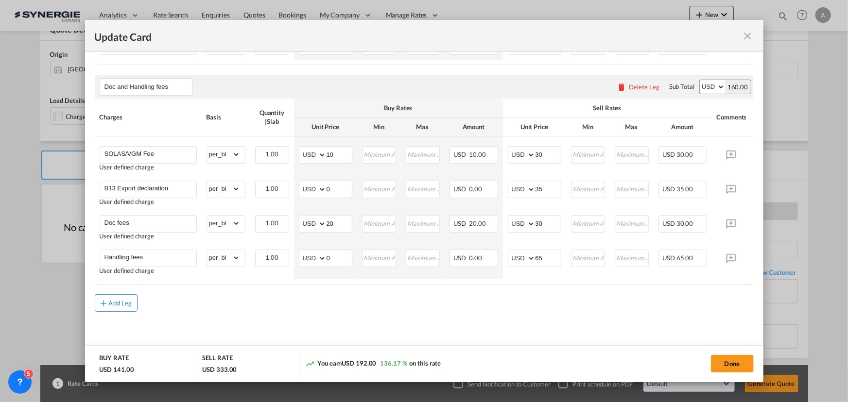
click at [136, 300] on button "Add Leg" at bounding box center [116, 303] width 43 height 17
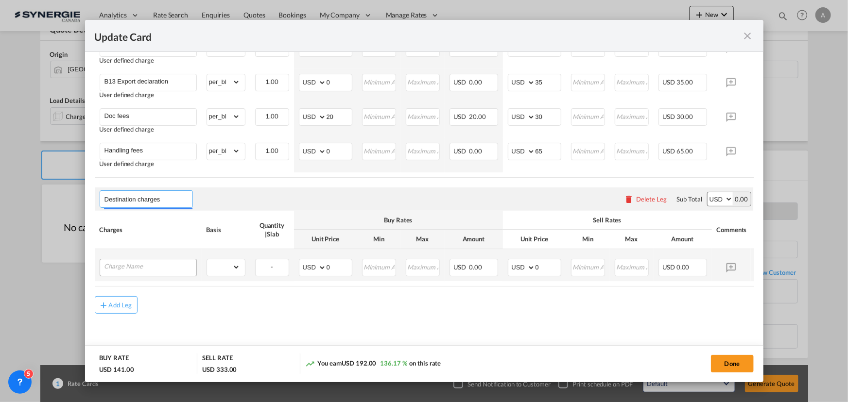
scroll to position [535, 0]
type input "Destination charges"
click at [119, 262] on input "Charge Name" at bounding box center [150, 265] width 92 height 15
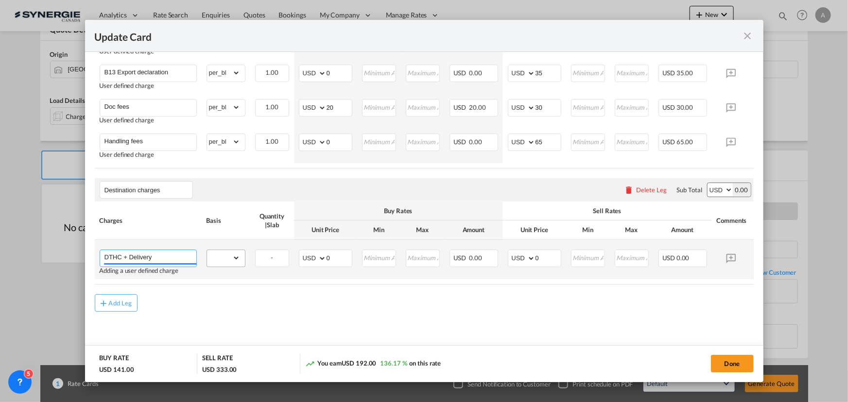
type input "DTHC + Delivery"
drag, startPoint x: 237, startPoint y: 265, endPoint x: 228, endPoint y: 257, distance: 12.1
click at [237, 265] on select "gross_weight volumetric_weight per_shipment per_bl per_km per_hawb per_kg flat …" at bounding box center [223, 258] width 33 height 16
select select "per_shipment"
click at [207, 255] on select "gross_weight volumetric_weight per_shipment per_bl per_km per_hawb per_kg flat …" at bounding box center [223, 258] width 33 height 16
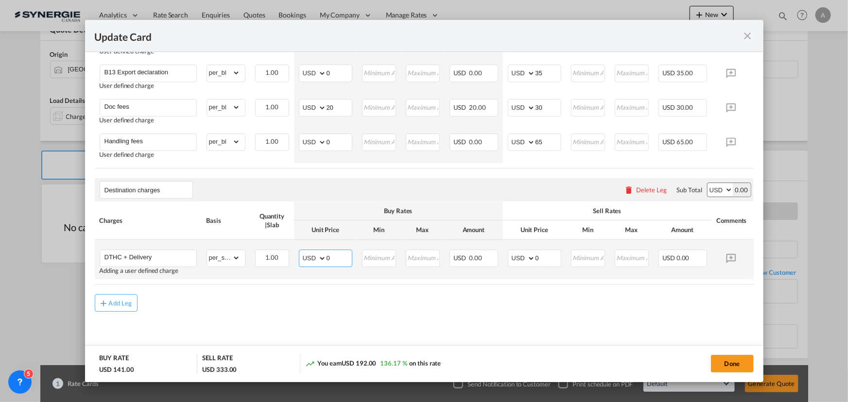
click at [327, 263] on input "0" at bounding box center [339, 257] width 25 height 15
click at [270, 261] on tr "DTHC + Delivery Adding a user defined charge Please Enter Already Exists gross_…" at bounding box center [439, 259] width 689 height 39
type input "390"
type input "450"
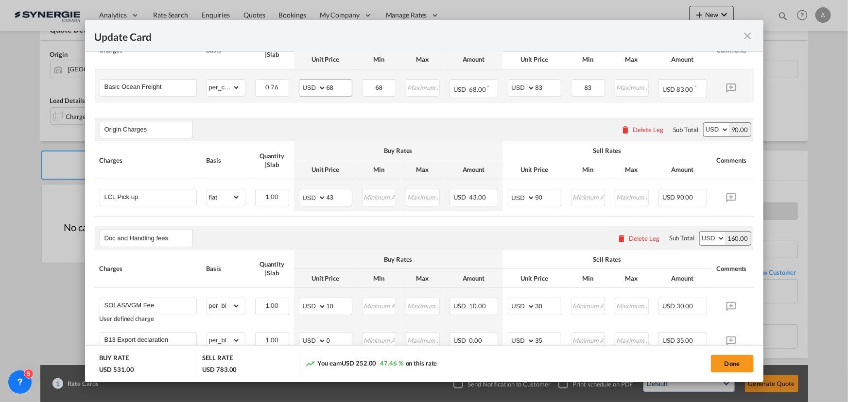
scroll to position [189, 0]
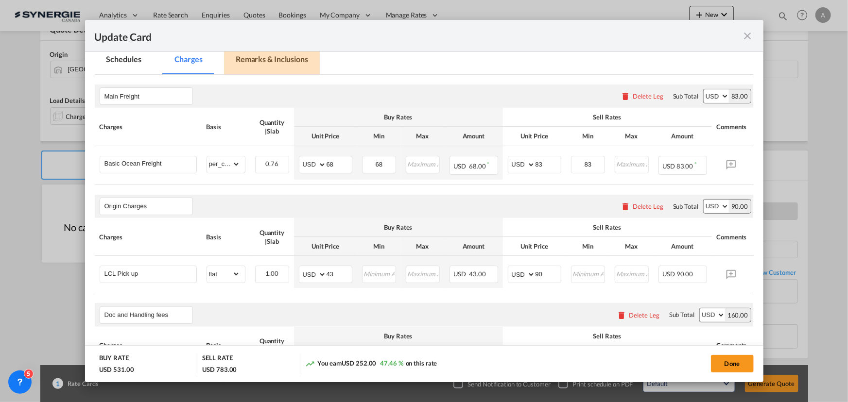
click at [275, 60] on md-tab-item "Remarks & Inclusions" at bounding box center [272, 61] width 96 height 27
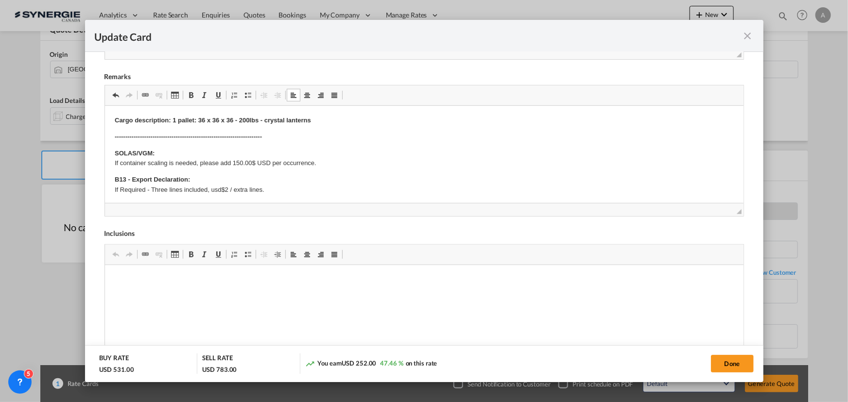
scroll to position [314, 0]
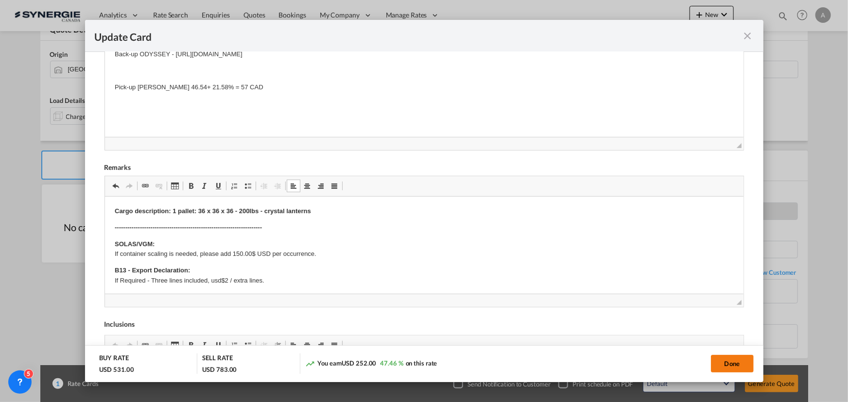
click at [729, 369] on button "Done" at bounding box center [732, 363] width 43 height 17
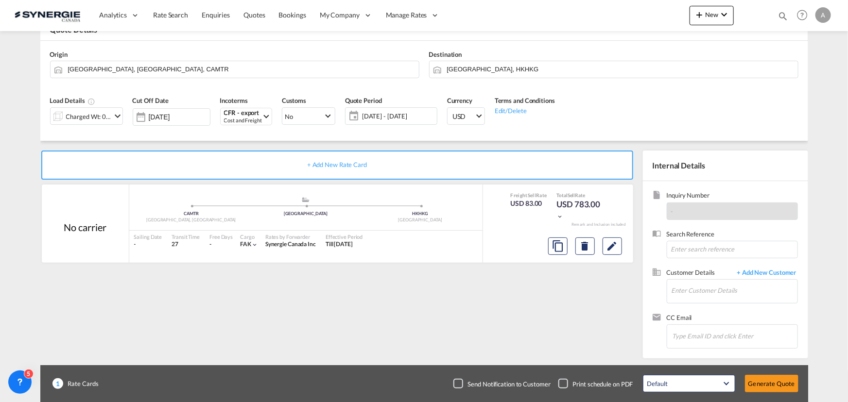
type input "09 Oct 2025"
click at [93, 119] on div "Charged Wt: 0.76 W/M" at bounding box center [89, 117] width 46 height 14
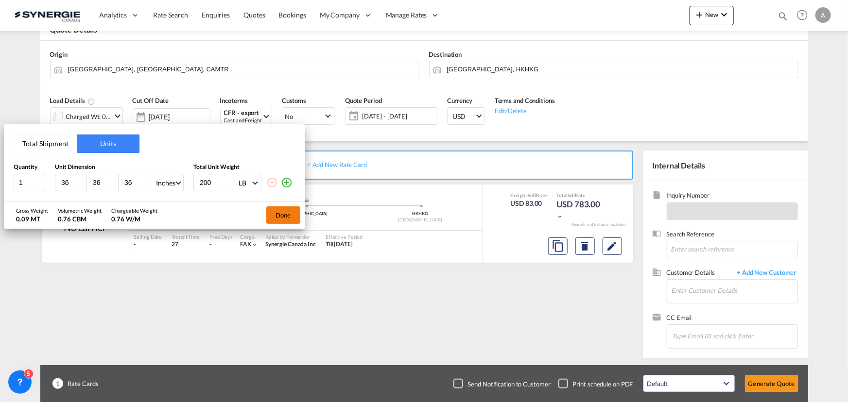
click at [287, 221] on button "Done" at bounding box center [283, 215] width 34 height 17
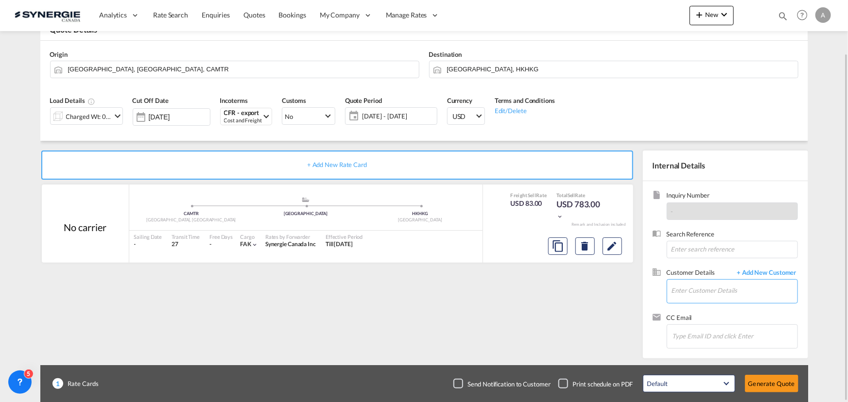
click at [718, 283] on input "Enter Customer Details" at bounding box center [735, 291] width 126 height 22
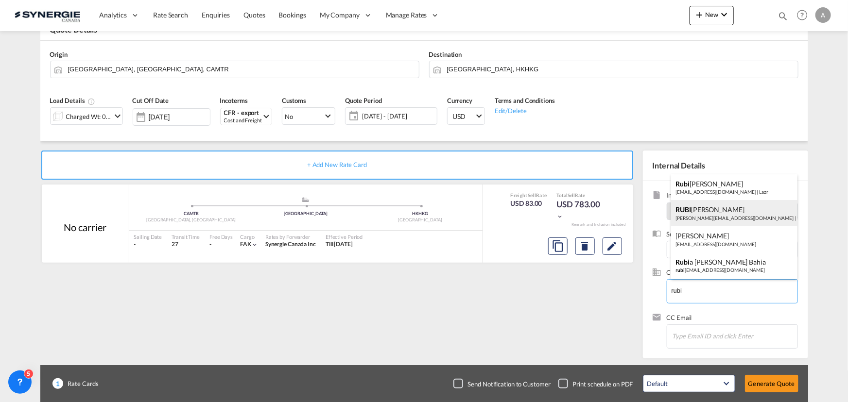
click at [725, 225] on div "RUBI RODRIGUEZ r.rodriguez@gosynergie.com | Lazr" at bounding box center [734, 213] width 126 height 26
type input "Lazr, RUBI RODRIGUEZ, r.rodriguez@gosynergie.com"
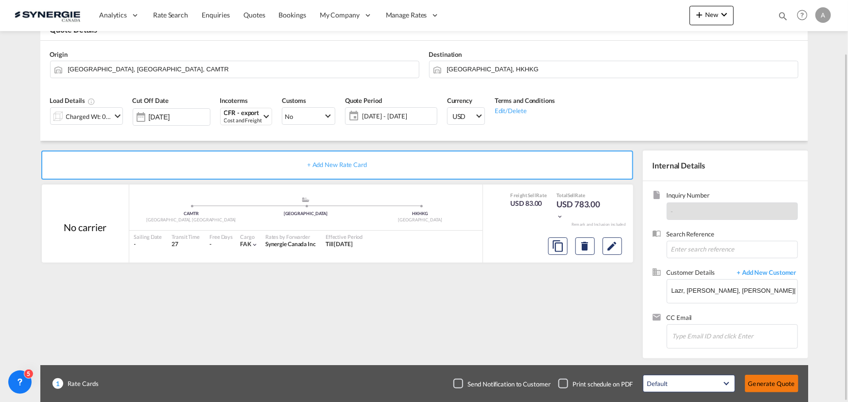
click at [781, 386] on button "Generate Quote" at bounding box center [771, 383] width 53 height 17
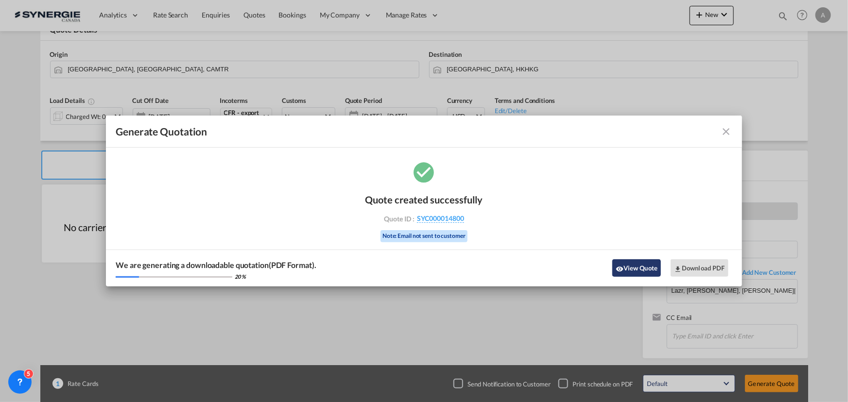
click at [646, 271] on button "View Quote" at bounding box center [636, 268] width 49 height 17
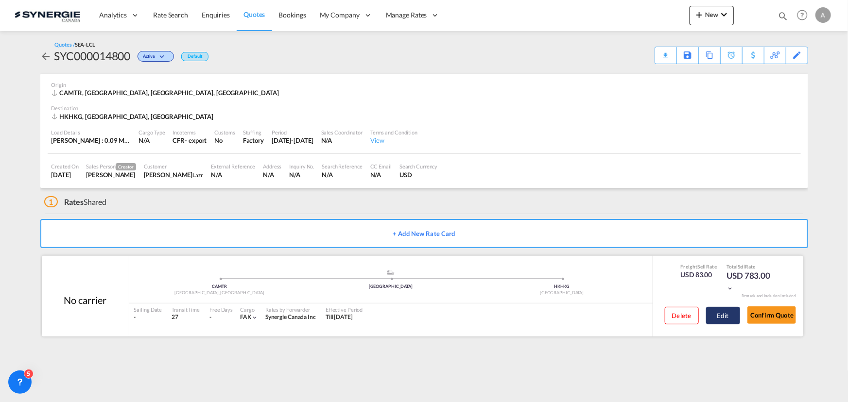
click at [720, 318] on button "Edit" at bounding box center [723, 315] width 34 height 17
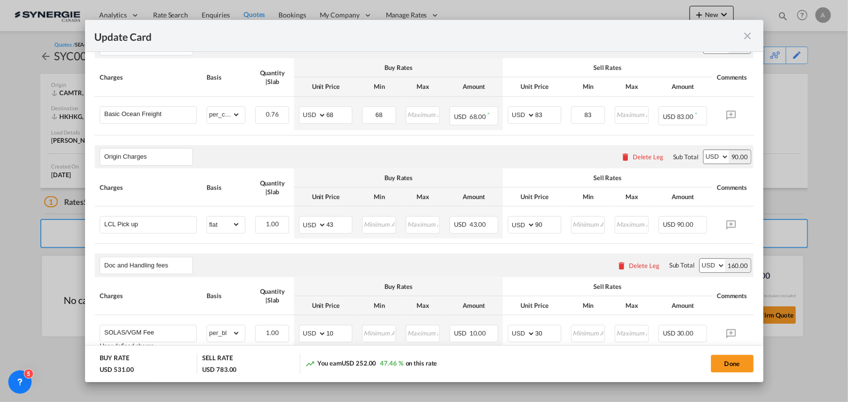
scroll to position [176, 0]
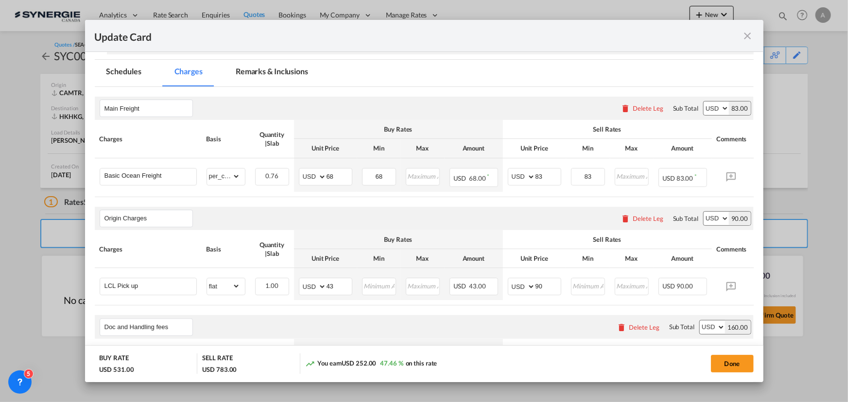
click at [748, 35] on md-icon "icon-close fg-AAA8AD m-0 pointer" at bounding box center [748, 36] width 12 height 12
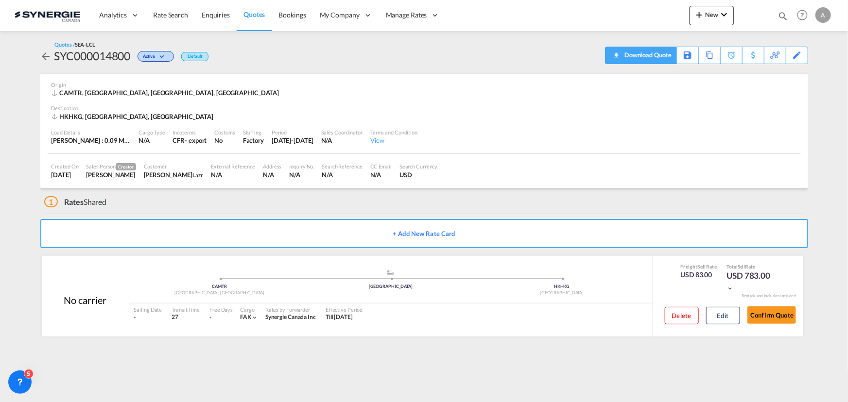
click at [661, 54] on div "Download Quote" at bounding box center [647, 55] width 50 height 16
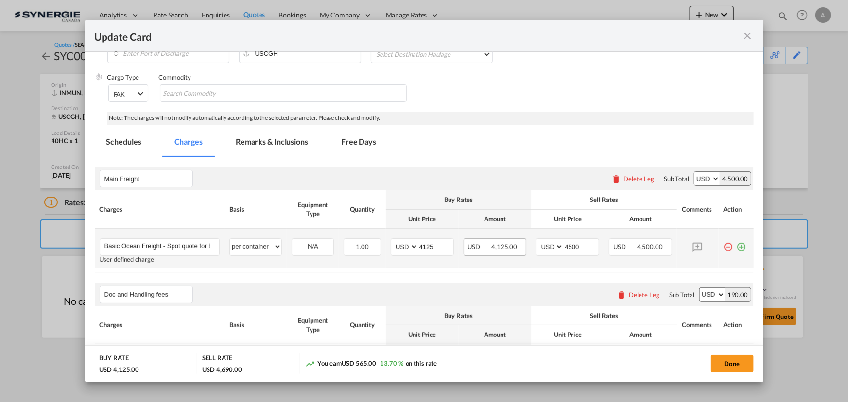
scroll to position [132, 0]
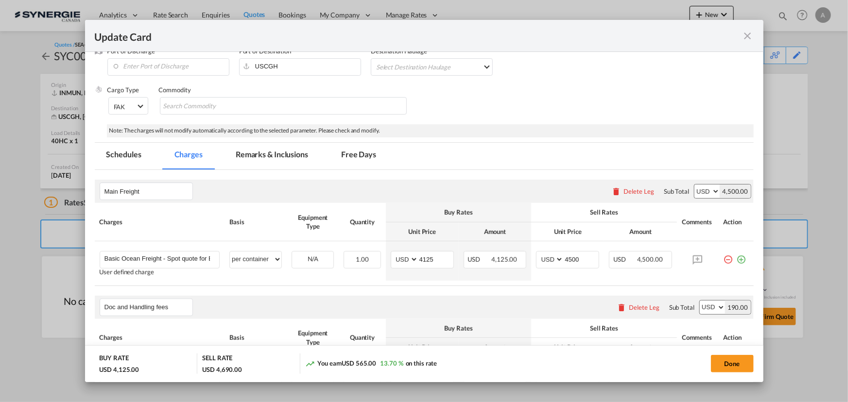
click at [749, 34] on md-icon "icon-close fg-AAA8AD m-0 pointer" at bounding box center [748, 36] width 12 height 12
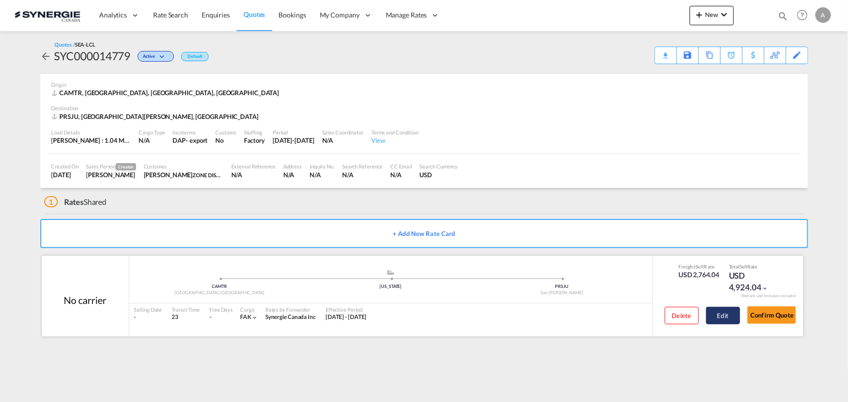
click at [724, 314] on button "Edit" at bounding box center [723, 315] width 34 height 17
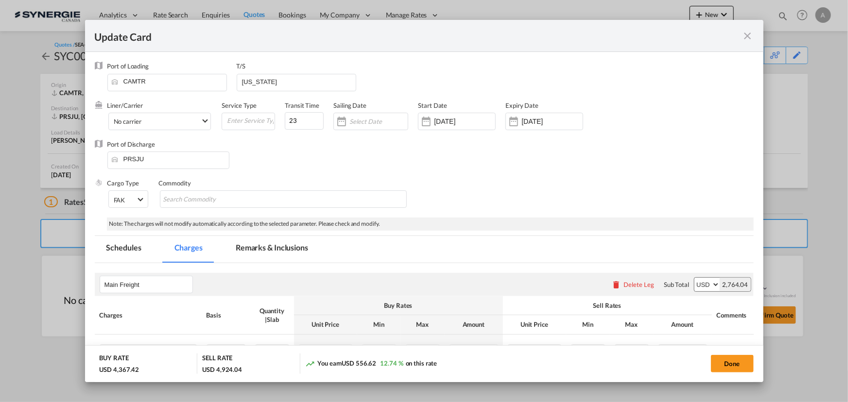
drag, startPoint x: 300, startPoint y: 247, endPoint x: 644, endPoint y: 199, distance: 347.0
click at [300, 247] on md-tab-item "Remarks & Inclusions" at bounding box center [272, 249] width 96 height 27
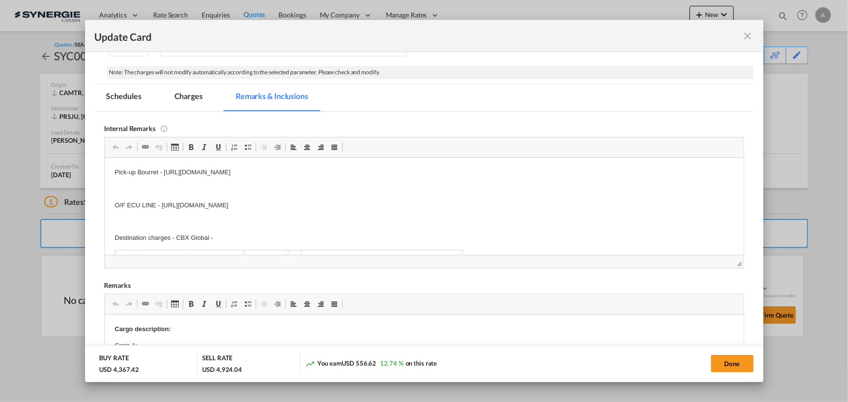
scroll to position [132, 0]
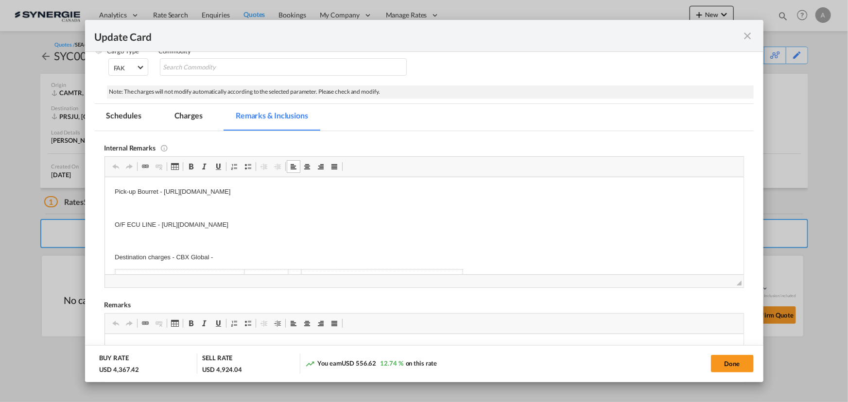
click at [411, 203] on p "Editor, editor16" at bounding box center [423, 208] width 619 height 10
drag, startPoint x: 428, startPoint y: 193, endPoint x: 138, endPoint y: 192, distance: 290.2
click at [138, 192] on p "Pick-up Bourret - [URL][DOMAIN_NAME]" at bounding box center [423, 192] width 619 height 10
drag, startPoint x: 186, startPoint y: 115, endPoint x: 604, endPoint y: 124, distance: 418.1
click at [186, 115] on md-tab-item "Charges" at bounding box center [189, 117] width 52 height 27
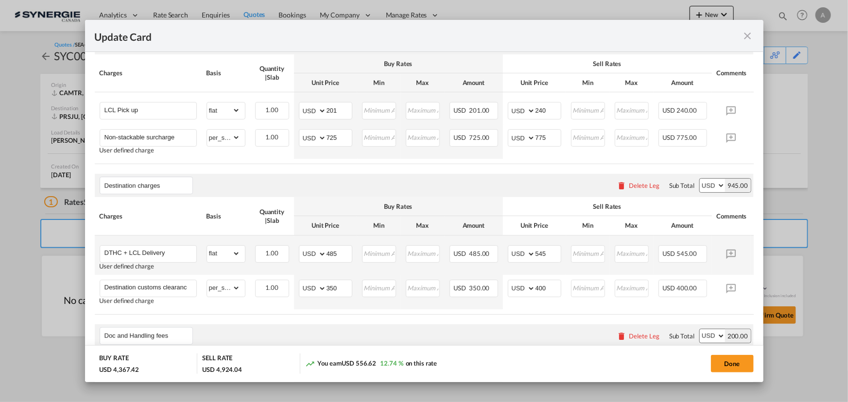
scroll to position [309, 0]
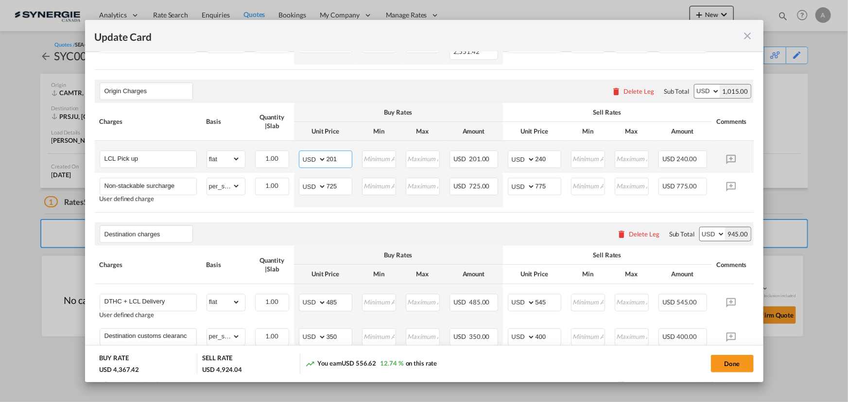
drag, startPoint x: 339, startPoint y: 150, endPoint x: 293, endPoint y: 146, distance: 46.3
click at [297, 147] on td "AED AFN ALL AMD ANG AOA ARS AUD AWG AZN BAM BBD BDT BGN BHD BIF BMD BND [PERSON…" at bounding box center [325, 157] width 63 height 32
type input "310"
type input "360"
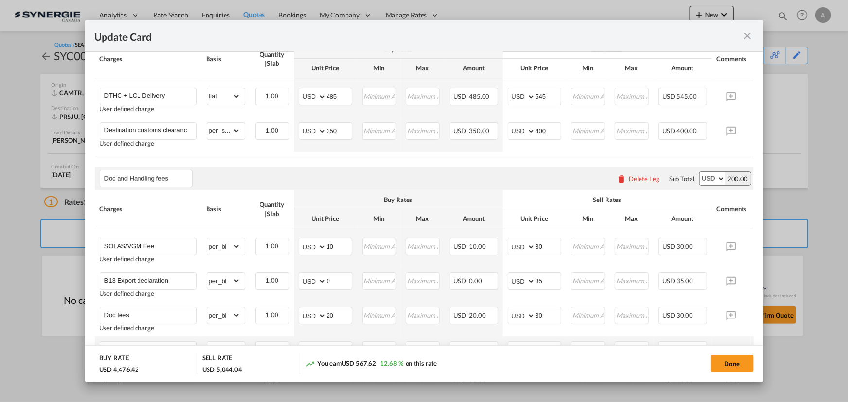
scroll to position [530, 0]
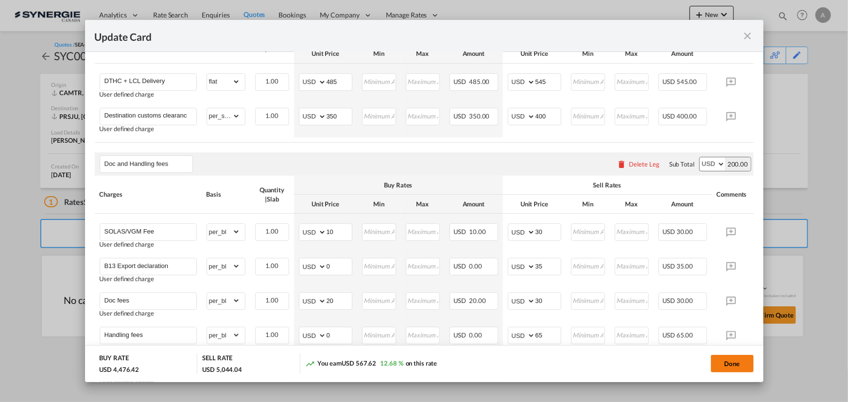
click at [731, 365] on button "Done" at bounding box center [732, 363] width 43 height 17
type input "[DATE]"
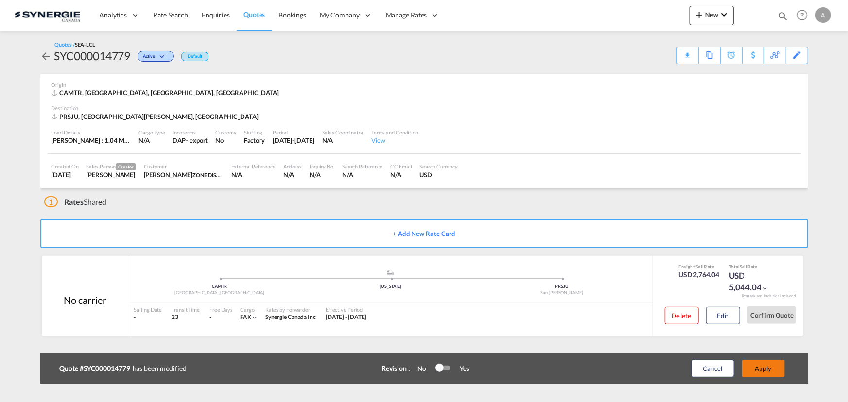
click at [771, 366] on button "Apply" at bounding box center [763, 368] width 43 height 17
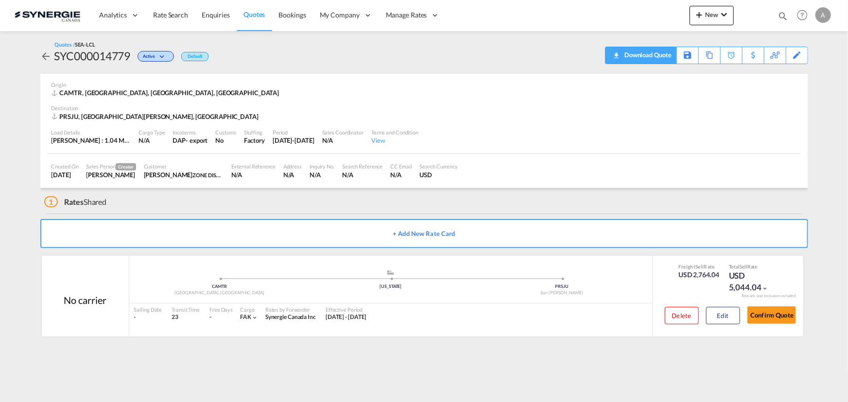
click at [658, 55] on div "Download Quote" at bounding box center [647, 55] width 50 height 16
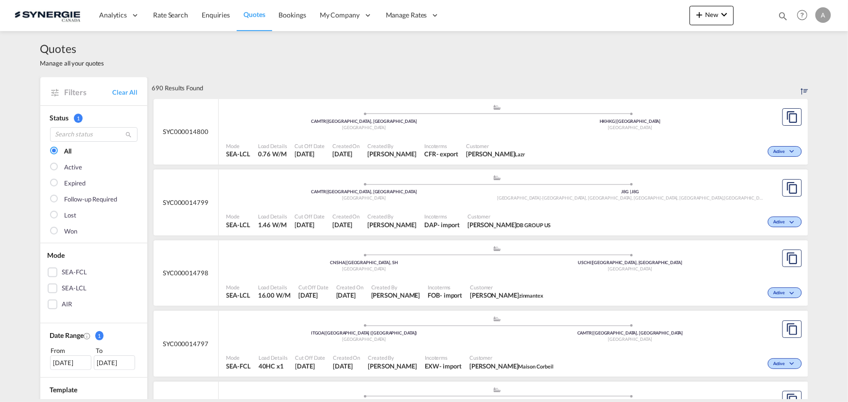
click at [783, 18] on md-icon "icon-magnify" at bounding box center [783, 16] width 11 height 11
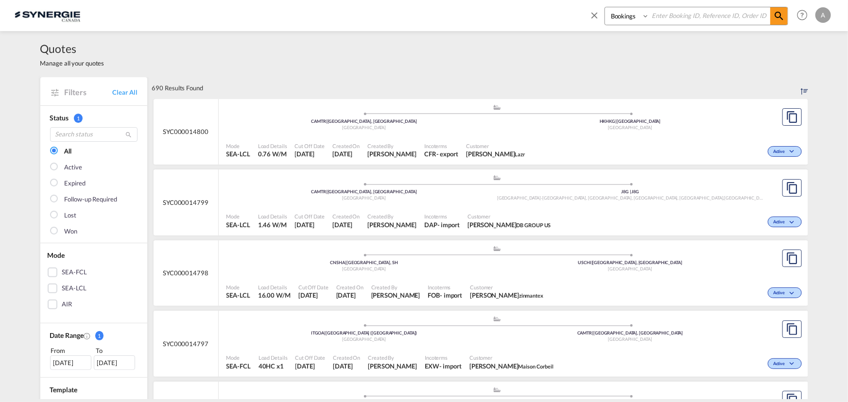
drag, startPoint x: 616, startPoint y: 19, endPoint x: 619, endPoint y: 23, distance: 5.3
click at [616, 19] on select "Bookings Quotes Enquiries" at bounding box center [628, 15] width 46 height 17
select select "Quotes"
click at [605, 7] on select "Bookings Quotes Enquiries" at bounding box center [628, 15] width 46 height 17
click at [696, 16] on input at bounding box center [709, 15] width 121 height 17
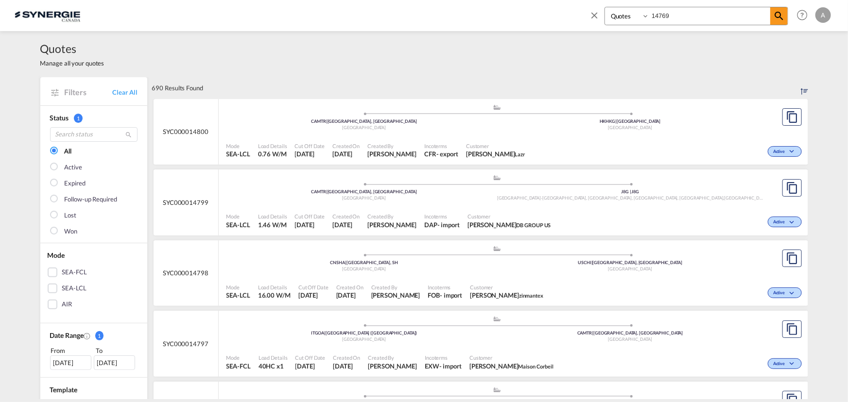
type input "14769"
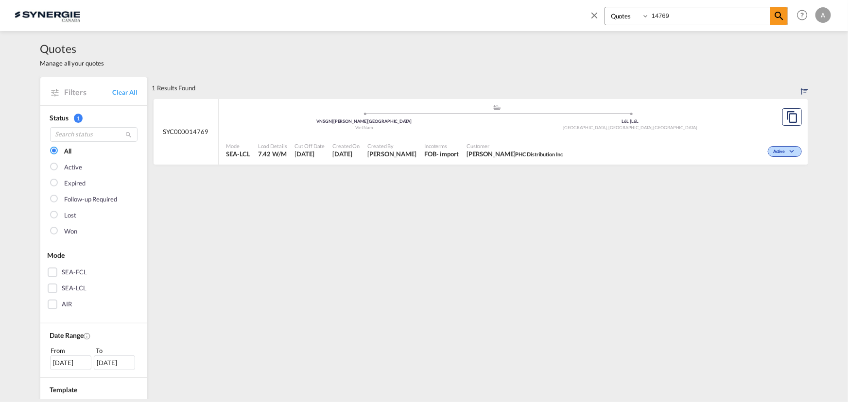
click at [510, 148] on span "Customer" at bounding box center [515, 145] width 97 height 7
click at [554, 136] on div "Mode SEA-LCL Load Details 7.42 W/M Cut Off Date [DATE] Created On [DATE] Create…" at bounding box center [514, 151] width 590 height 30
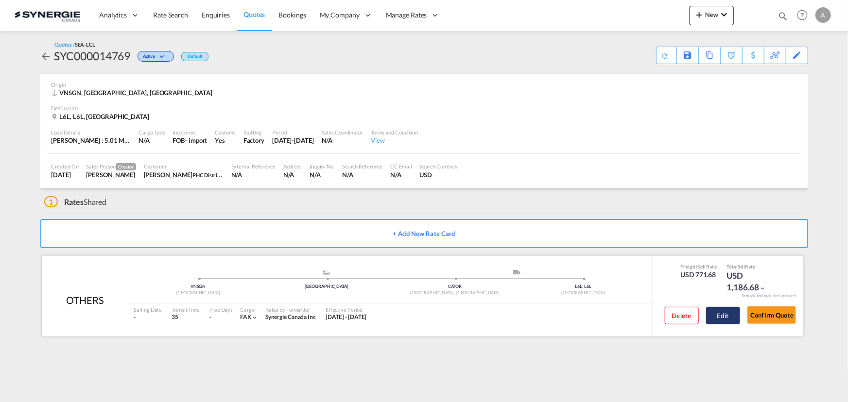
click at [728, 313] on button "Edit" at bounding box center [723, 315] width 34 height 17
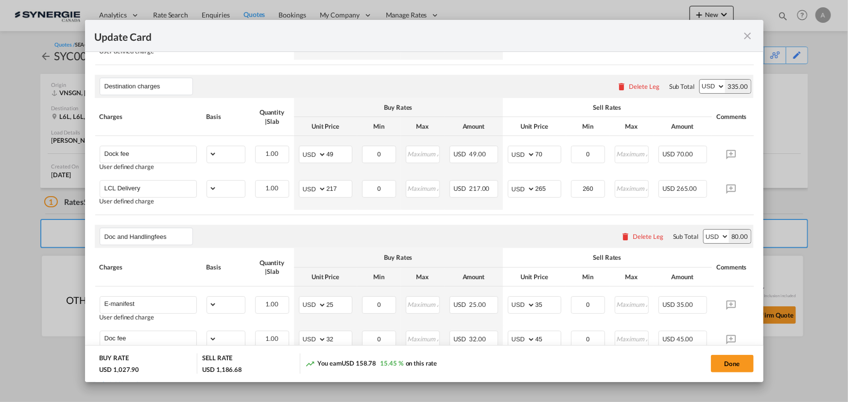
select select "per_w/m"
select select "flat"
select select "per_bl"
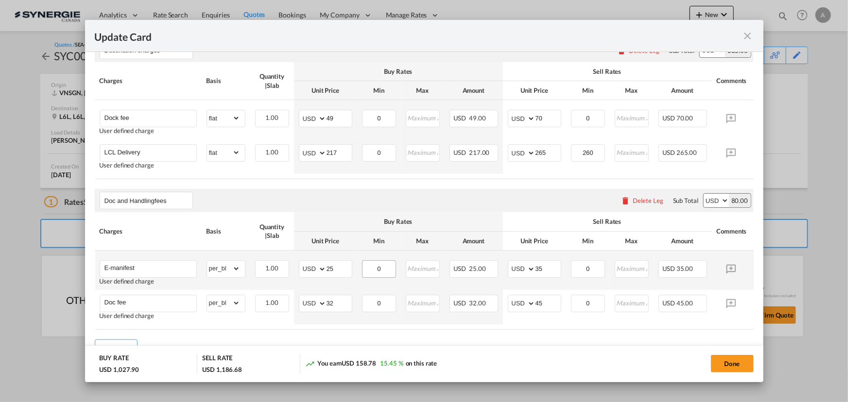
scroll to position [442, 0]
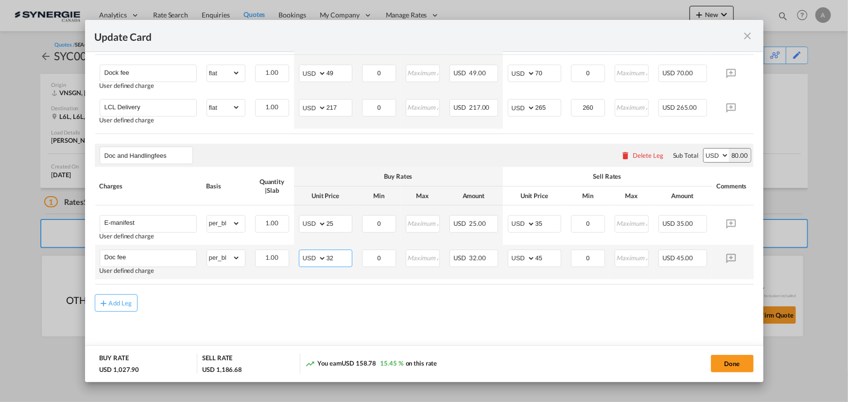
click at [337, 259] on input "32" at bounding box center [339, 257] width 25 height 15
drag, startPoint x: 333, startPoint y: 259, endPoint x: 324, endPoint y: 255, distance: 9.8
click at [324, 256] on md-input-container "AED AFN ALL AMD ANG AOA ARS AUD AWG AZN BAM BBD BDT BGN BHD BIF BMD BND BOB BRL…" at bounding box center [325, 258] width 53 height 17
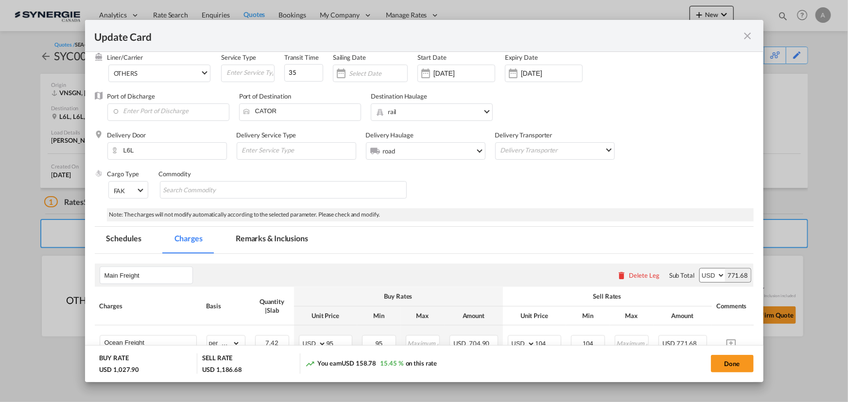
scroll to position [44, 0]
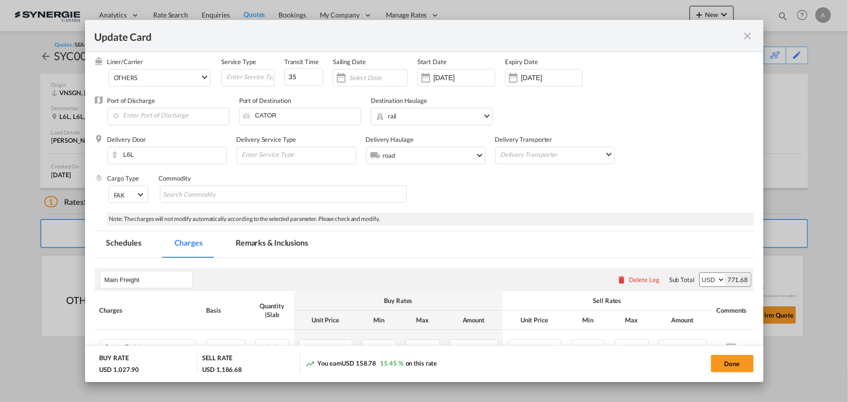
drag, startPoint x: 748, startPoint y: 37, endPoint x: 751, endPoint y: 7, distance: 29.9
click at [748, 37] on md-icon "icon-close fg-AAA8AD m-0 pointer" at bounding box center [748, 36] width 12 height 12
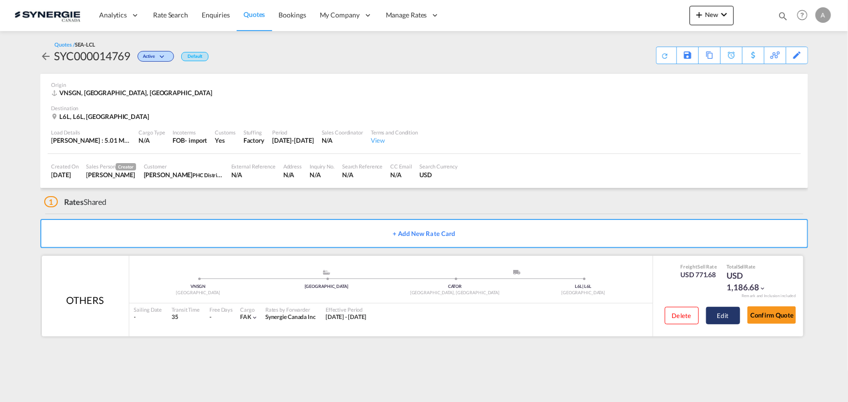
click at [718, 321] on button "Edit" at bounding box center [723, 315] width 34 height 17
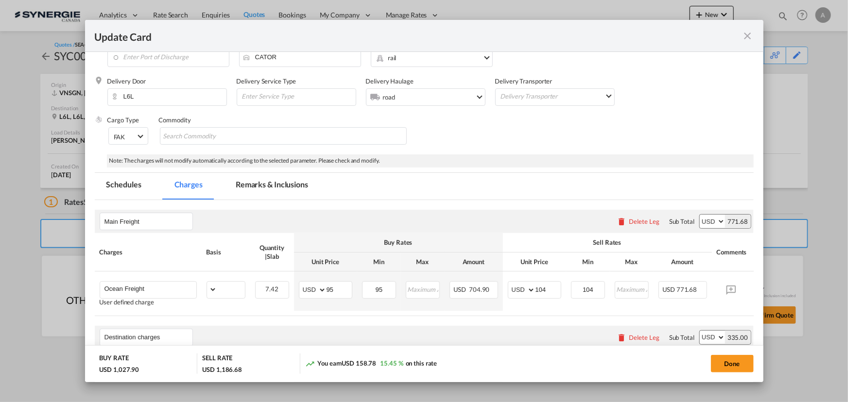
scroll to position [132, 0]
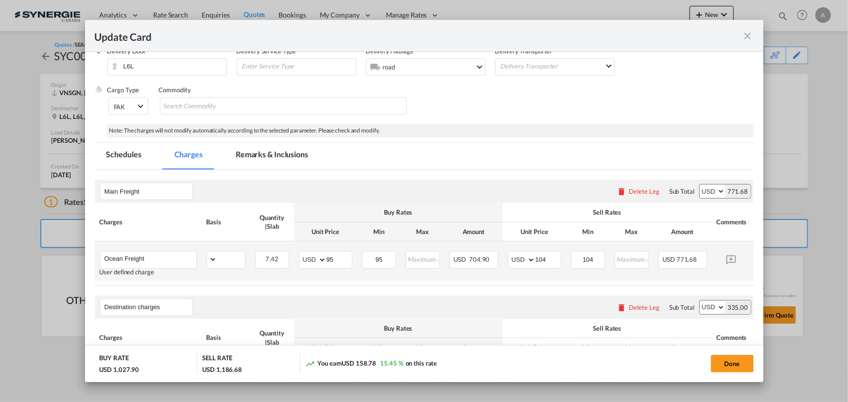
select select "per_w/m"
select select "flat"
select select "per_bl"
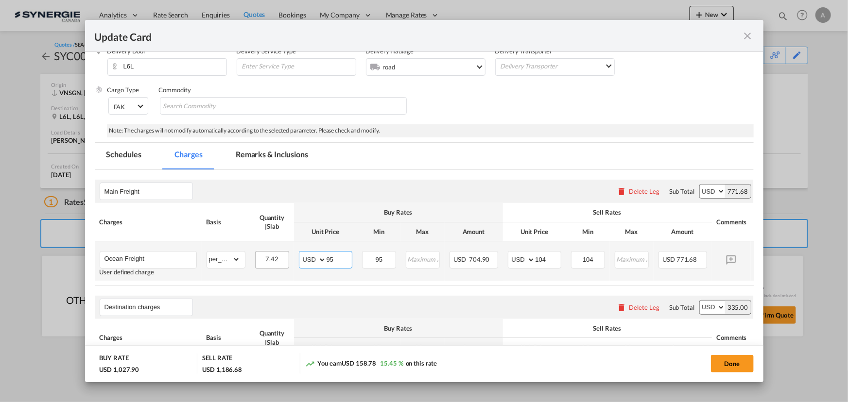
drag, startPoint x: 311, startPoint y: 259, endPoint x: 282, endPoint y: 258, distance: 28.2
click at [283, 259] on tr "Ocean Freight User defined charge Please Enter Already Exists gross_weight volu…" at bounding box center [439, 261] width 689 height 39
type input "92"
type input "101"
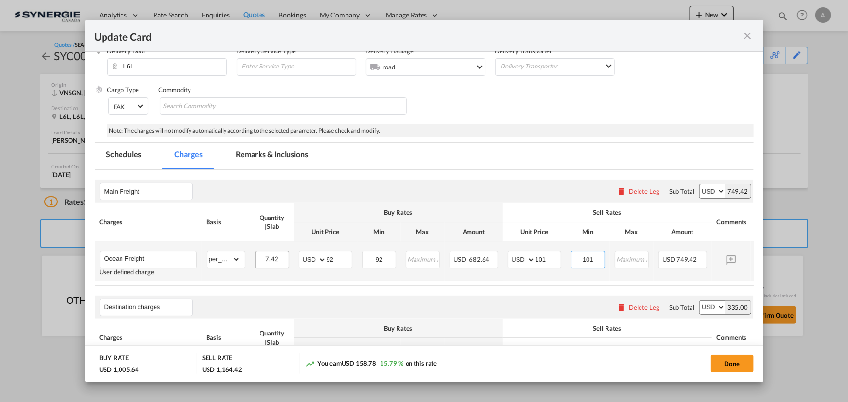
type input "101"
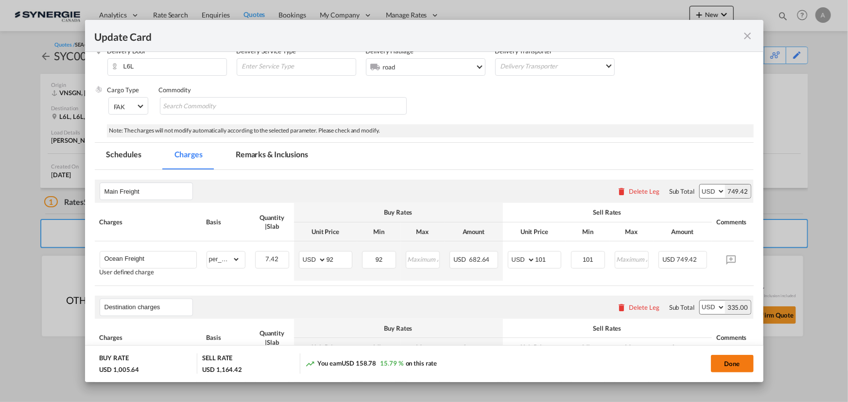
click at [731, 357] on button "Done" at bounding box center [732, 363] width 43 height 17
type input "14 Sep 2025"
type input "29 Sep 2025"
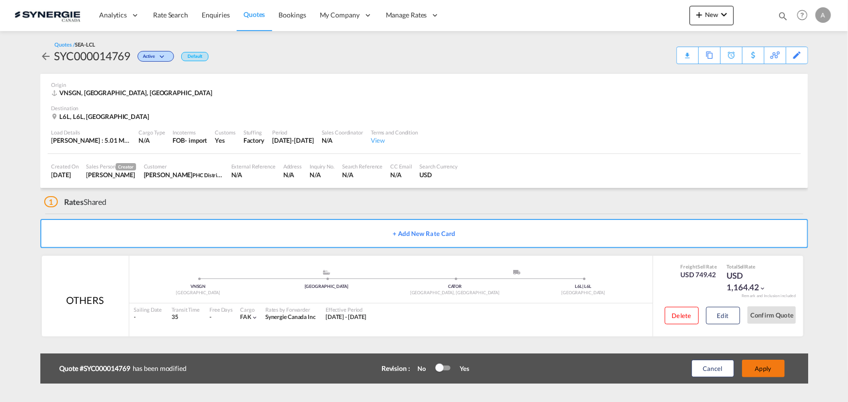
click at [765, 367] on button "Apply" at bounding box center [763, 368] width 43 height 17
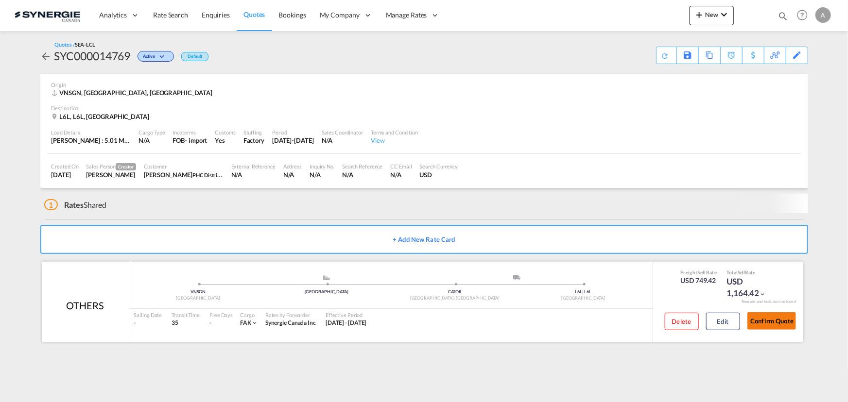
click at [773, 320] on button "Confirm Quote" at bounding box center [772, 321] width 49 height 17
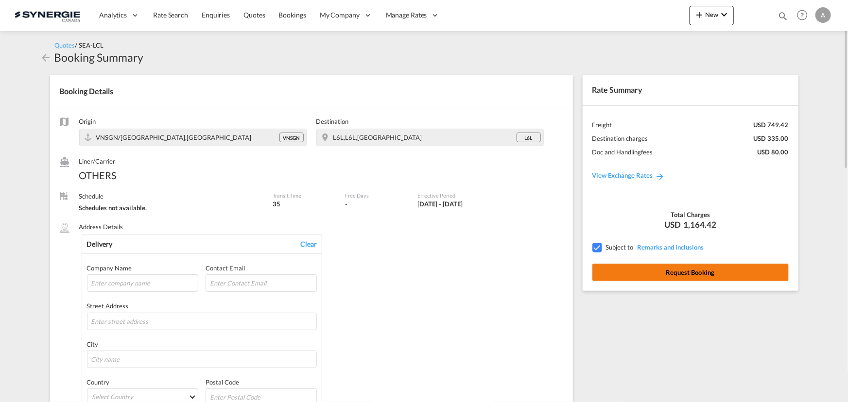
click at [656, 265] on button "Request Booking" at bounding box center [690, 272] width 196 height 17
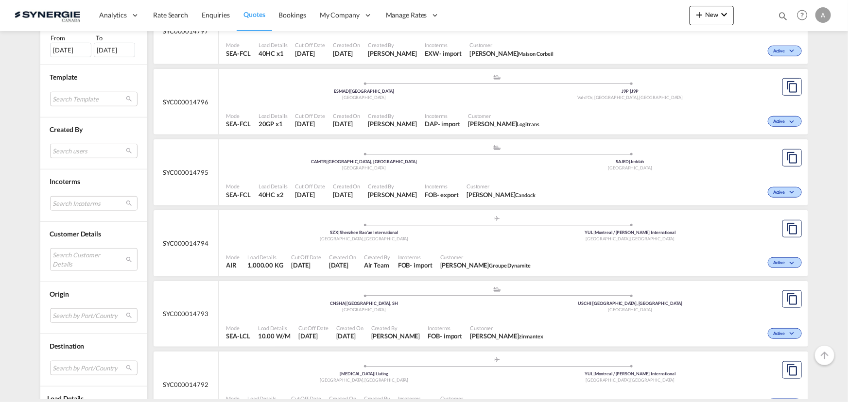
scroll to position [353, 0]
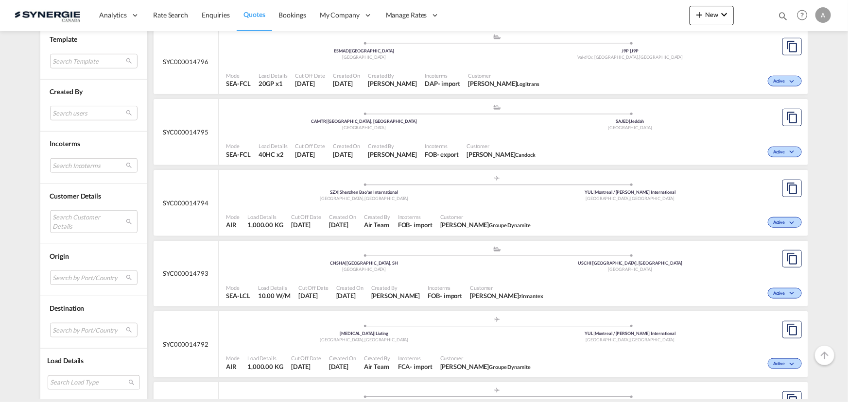
click at [78, 201] on div "Search Customer Details user name user [PERSON_NAME] [PERSON_NAME][EMAIL_ADDRES…" at bounding box center [93, 218] width 87 height 35
click at [77, 226] on md-select "Search Customer Details user name user [PERSON_NAME] [PERSON_NAME][EMAIL_ADDRES…" at bounding box center [93, 221] width 87 height 22
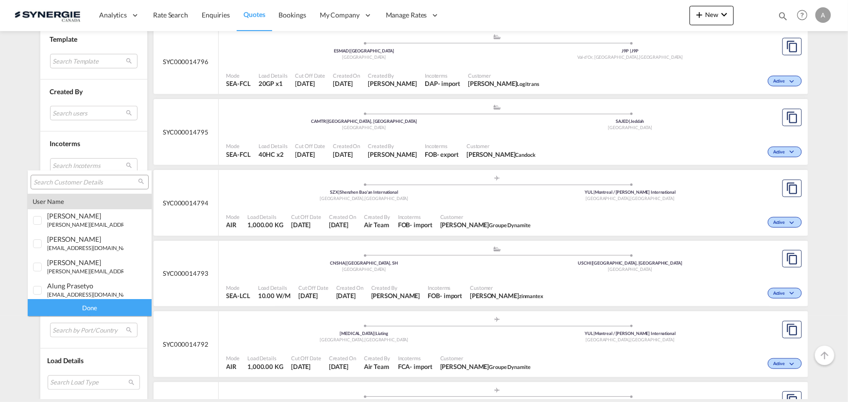
click at [78, 184] on input "search" at bounding box center [86, 182] width 104 height 9
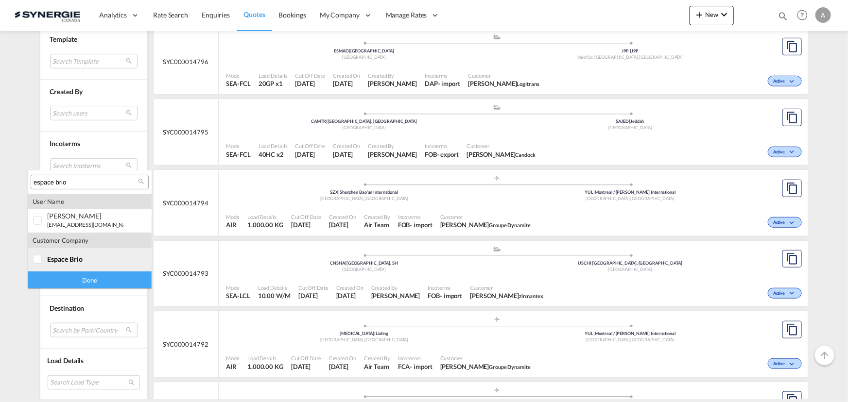
type input "espace brio"
click at [80, 258] on span "espace brio" at bounding box center [64, 259] width 35 height 8
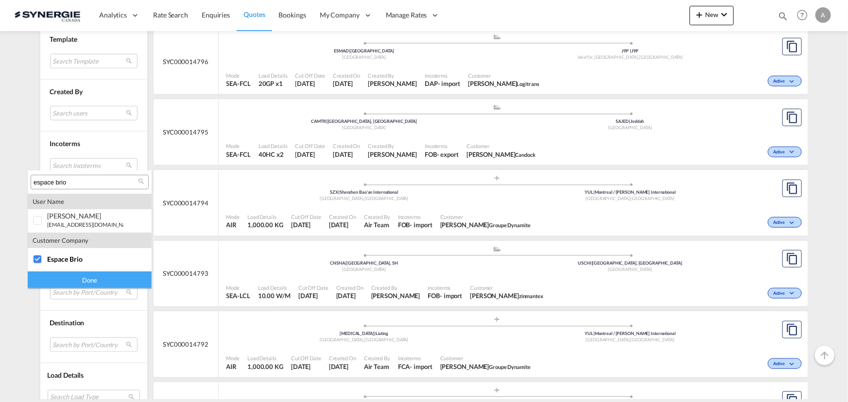
click at [80, 280] on div "Done" at bounding box center [90, 280] width 124 height 17
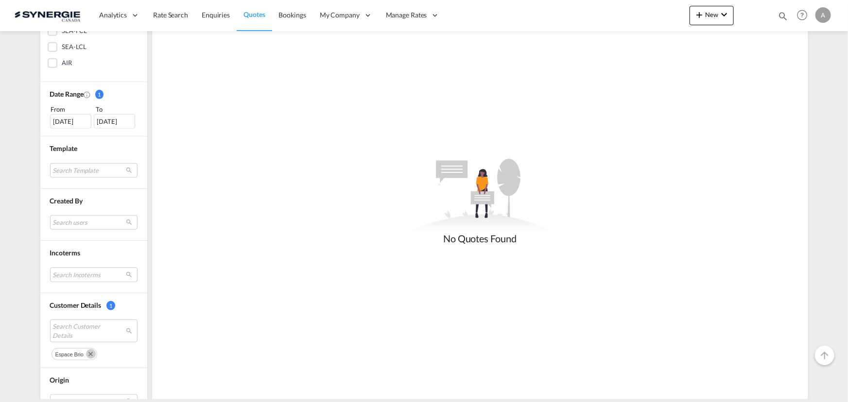
scroll to position [221, 0]
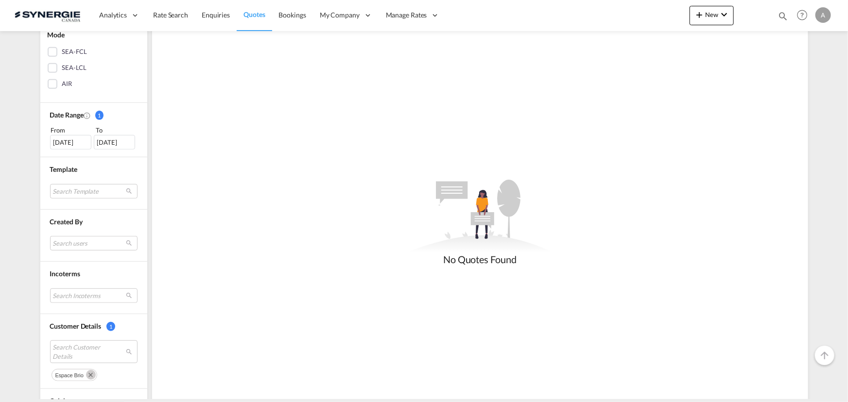
click at [82, 143] on div "[DATE]" at bounding box center [70, 142] width 41 height 15
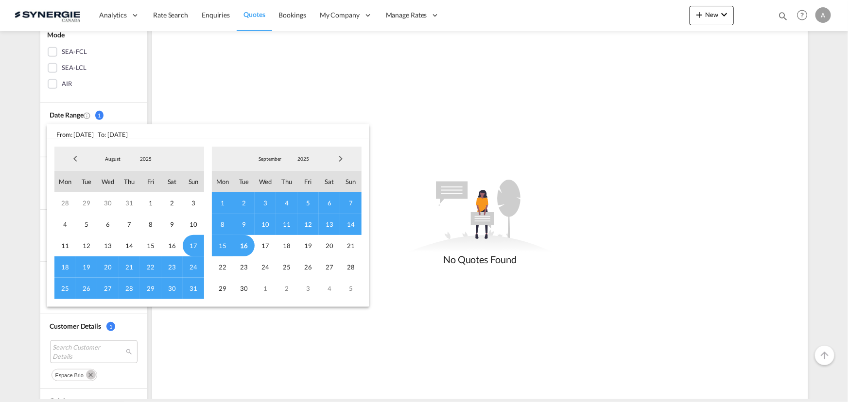
click at [127, 162] on span "August" at bounding box center [112, 159] width 31 height 7
click at [179, 157] on div "August 2025 2015 2016 2017 2018 2019 2020 2021 2022 2023 2024 2025 2026 2027 20…" at bounding box center [129, 159] width 150 height 24
click at [209, 161] on div "August 2025 2015 2016 2017 2018 2019 2020 2021 2022 2023 2024 2025 2026 2027 20…" at bounding box center [208, 223] width 315 height 160
click at [184, 169] on div "August 2025 2015 2016 2017 2018 2019 2020 2021 2022 2023 2024 2025 2026 2027 20…" at bounding box center [129, 159] width 150 height 24
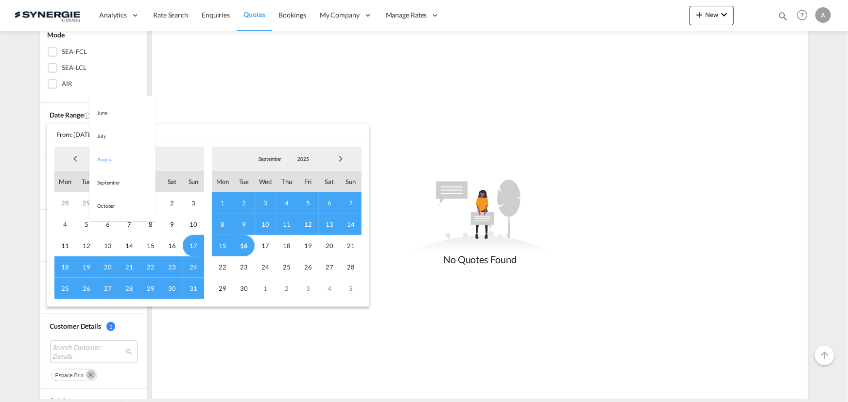
click at [69, 155] on span "Previous Month" at bounding box center [75, 158] width 19 height 19
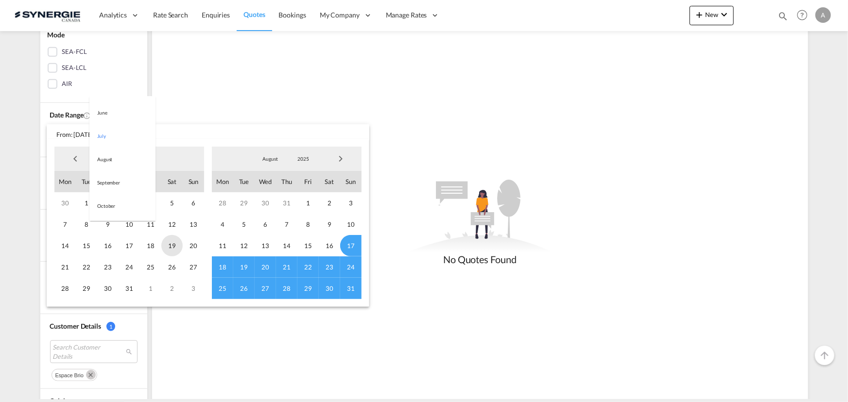
drag, startPoint x: 180, startPoint y: 162, endPoint x: 174, endPoint y: 235, distance: 73.2
click at [180, 163] on div "July 2025 2015 2016 2017 2018 2019 2020 2021 2022 2023 2024 2025 2026 2027 2028…" at bounding box center [129, 159] width 150 height 24
click at [177, 265] on span "26" at bounding box center [171, 267] width 21 height 21
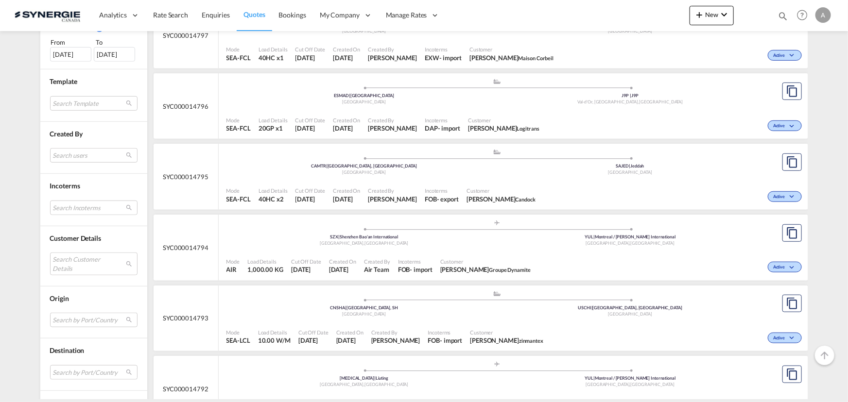
scroll to position [309, 0]
click at [60, 265] on md-select "Search Customer Details user name user [PERSON_NAME] [PERSON_NAME][EMAIL_ADDRES…" at bounding box center [93, 263] width 87 height 22
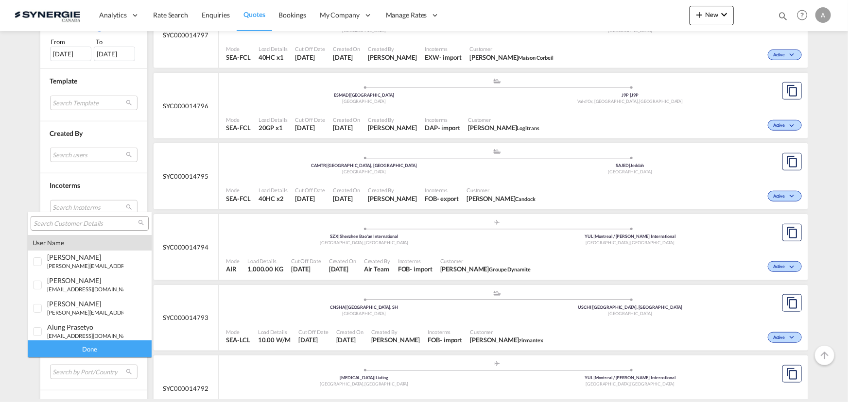
click at [76, 223] on input "search" at bounding box center [86, 224] width 104 height 9
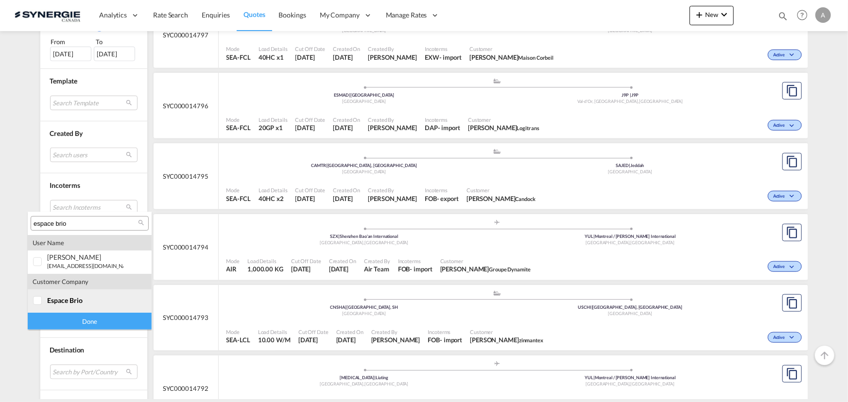
type input "espace brio"
drag, startPoint x: 66, startPoint y: 302, endPoint x: 80, endPoint y: 326, distance: 27.7
click at [67, 302] on span "espace brio" at bounding box center [64, 300] width 35 height 8
click at [79, 322] on div "Done" at bounding box center [90, 321] width 124 height 17
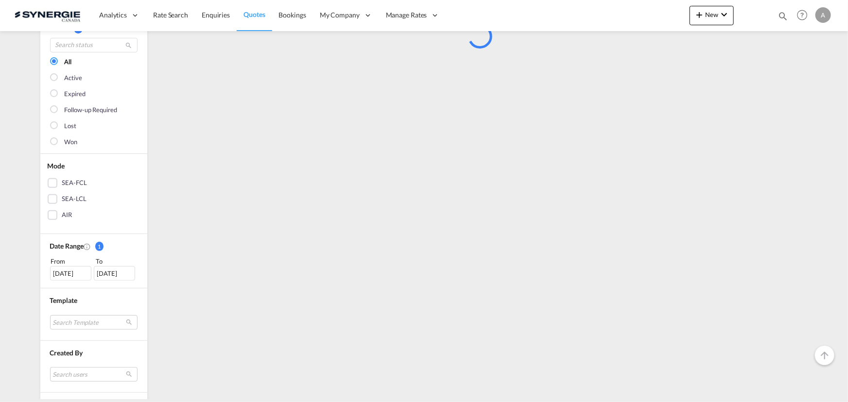
scroll to position [132, 0]
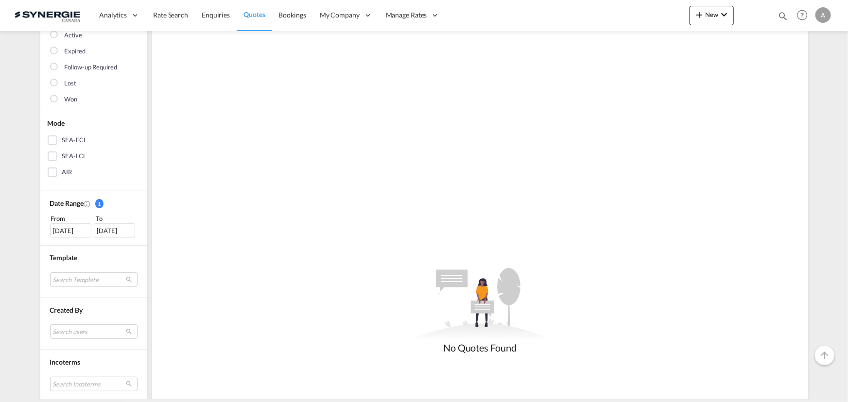
click at [73, 230] on div "[DATE]" at bounding box center [70, 231] width 41 height 15
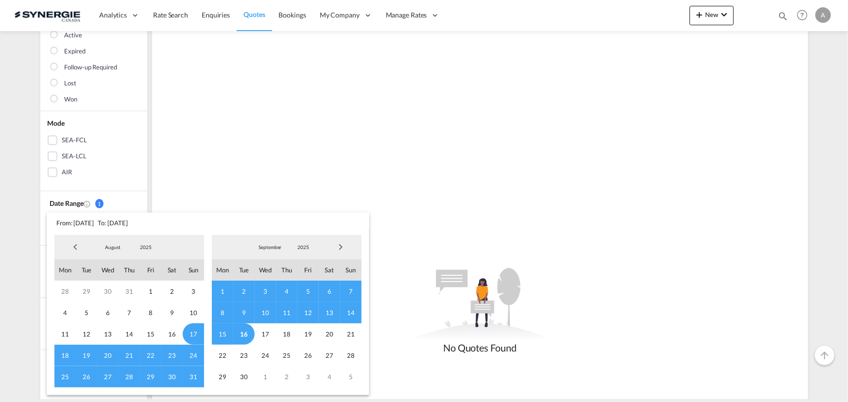
click at [146, 248] on span "2025" at bounding box center [145, 247] width 31 height 7
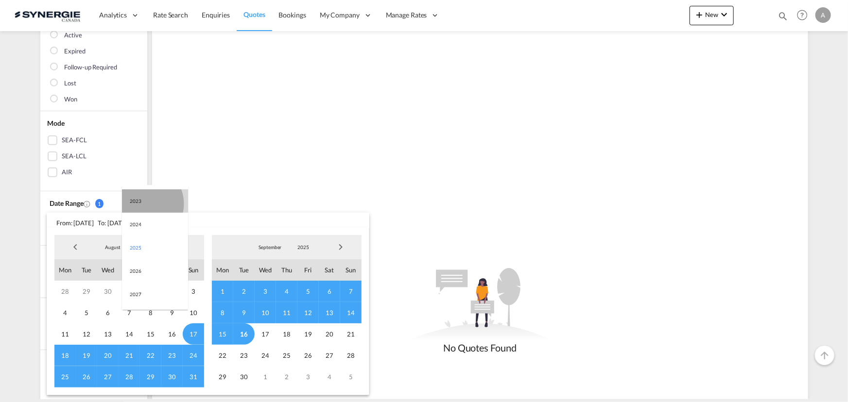
click at [142, 204] on md-option "2023" at bounding box center [155, 201] width 66 height 23
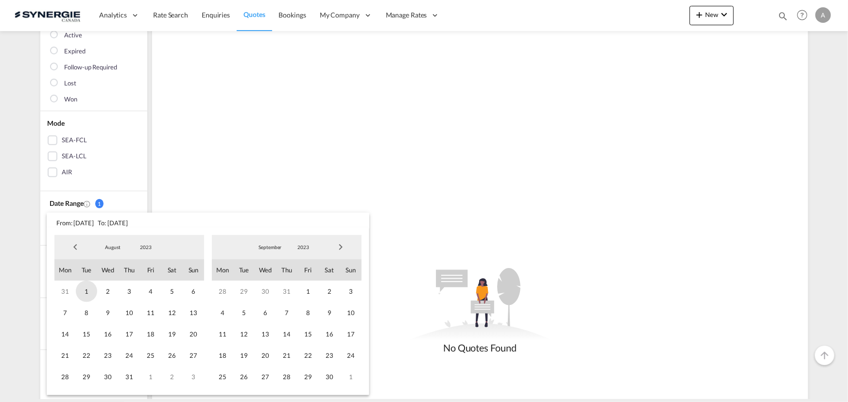
click at [82, 294] on span "1" at bounding box center [86, 291] width 21 height 21
click at [302, 247] on span "2023" at bounding box center [303, 247] width 31 height 7
click at [294, 199] on md-option "2021" at bounding box center [312, 201] width 66 height 23
click at [301, 249] on span "2021" at bounding box center [303, 247] width 31 height 7
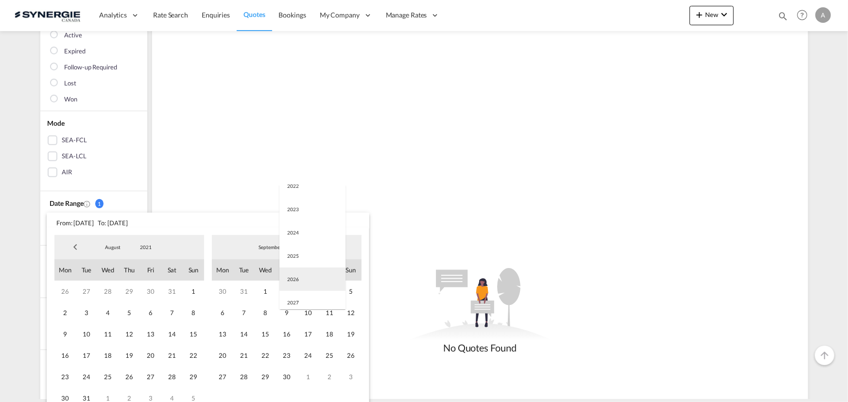
scroll to position [177, 0]
click at [297, 251] on md-option "2025" at bounding box center [312, 252] width 66 height 23
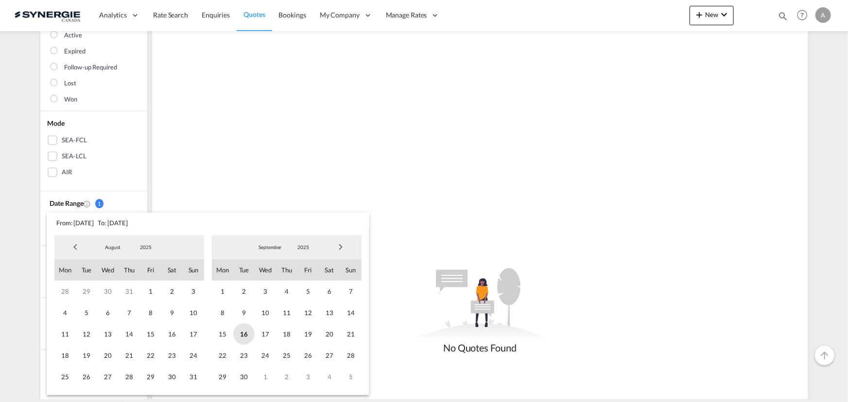
click at [244, 340] on span "16" at bounding box center [243, 334] width 21 height 21
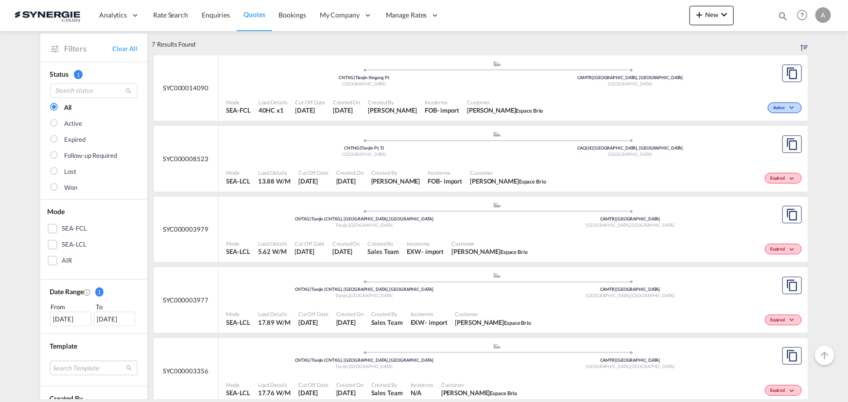
scroll to position [0, 0]
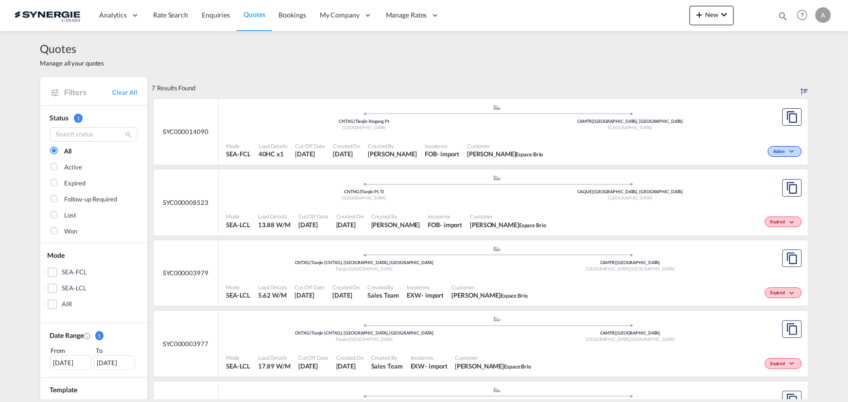
click at [395, 134] on div ".a{fill:#aaa8ad;} .a{fill:#aaa8ad;} CNTXG | Tianjin Xingang Pt China CAMTR | [G…" at bounding box center [497, 120] width 542 height 32
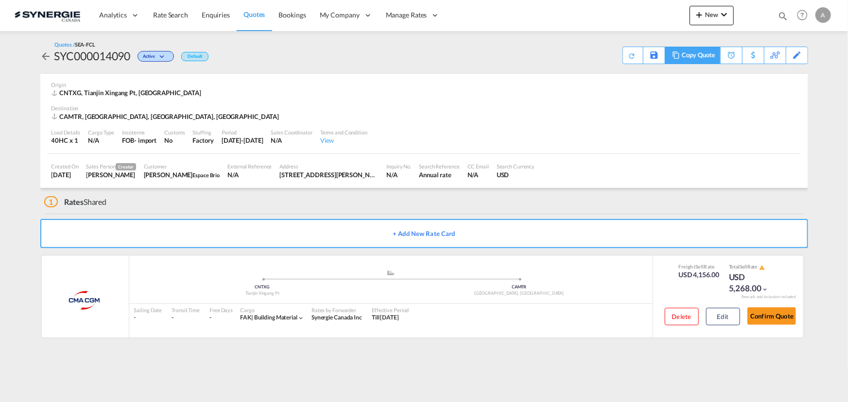
click at [704, 53] on div "Copy Quote" at bounding box center [698, 55] width 33 height 17
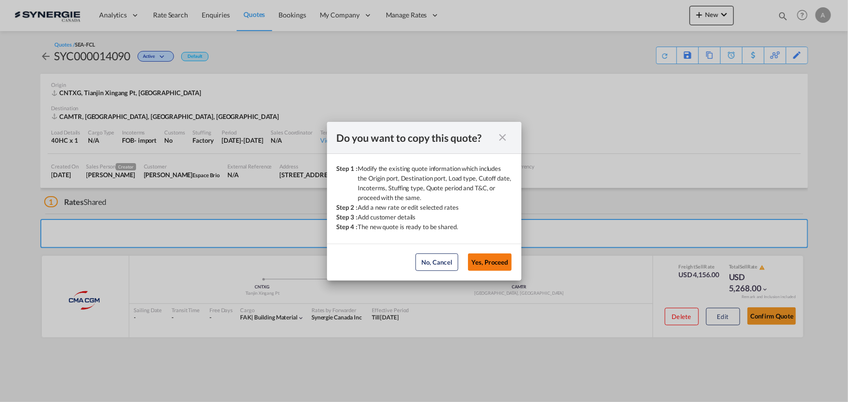
click at [495, 261] on button "Yes, Proceed" at bounding box center [490, 262] width 44 height 17
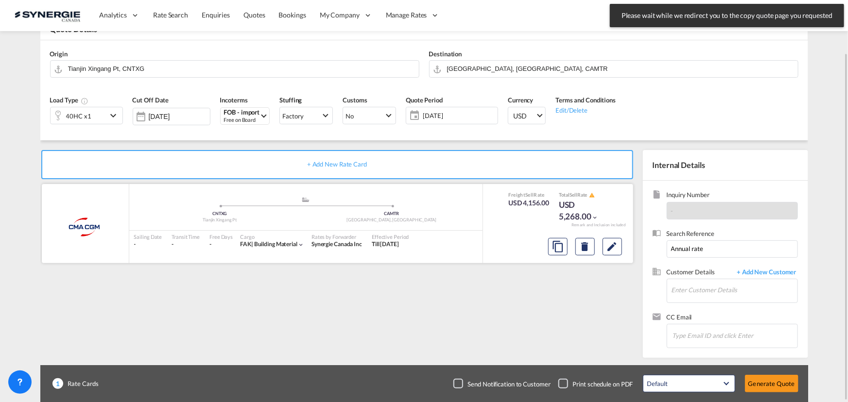
scroll to position [60, 0]
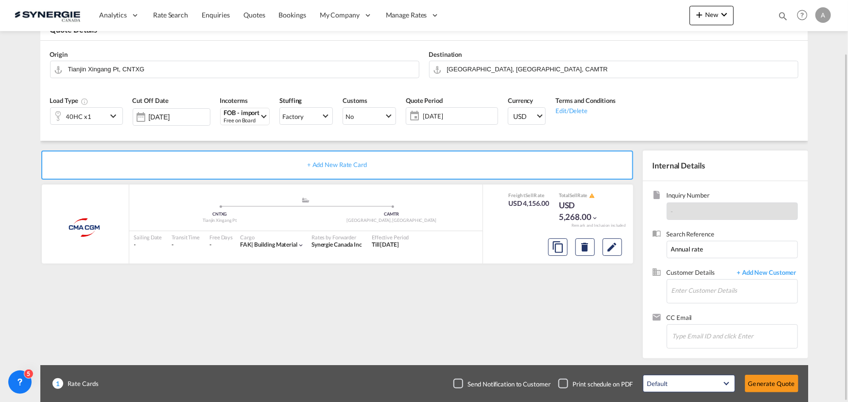
click at [458, 119] on span "[DATE]" at bounding box center [459, 116] width 72 height 9
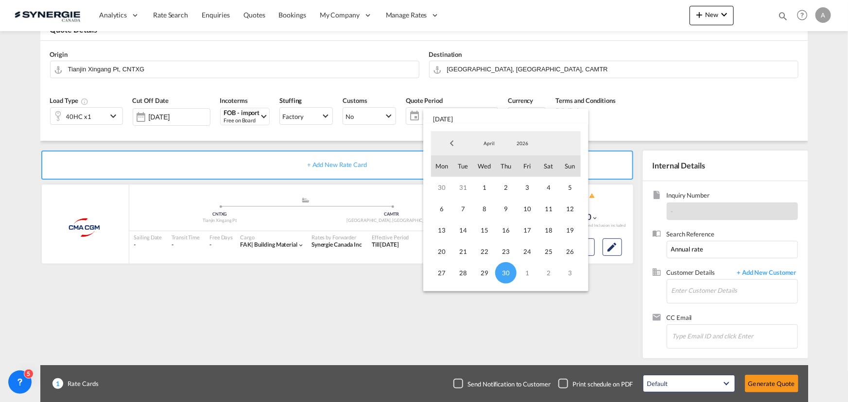
click at [518, 143] on span "2026" at bounding box center [522, 143] width 31 height 7
click at [516, 119] on md-option "2025" at bounding box center [532, 120] width 66 height 23
click at [491, 144] on span "April" at bounding box center [489, 143] width 31 height 7
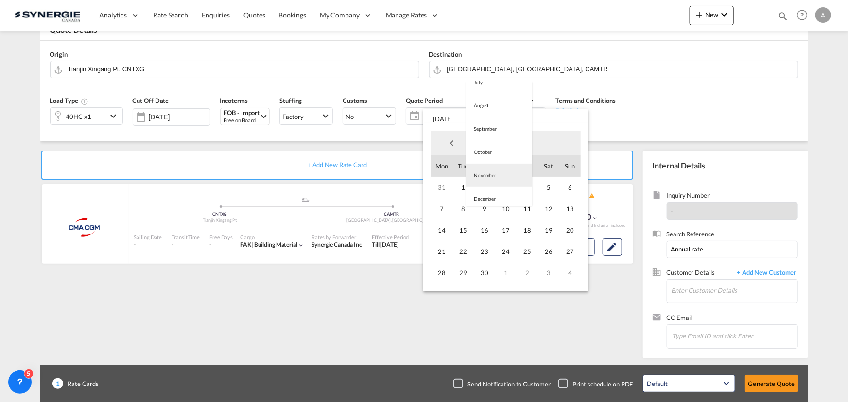
scroll to position [152, 0]
click at [487, 130] on md-option "September" at bounding box center [499, 128] width 66 height 23
click at [462, 229] on span "16" at bounding box center [462, 230] width 21 height 21
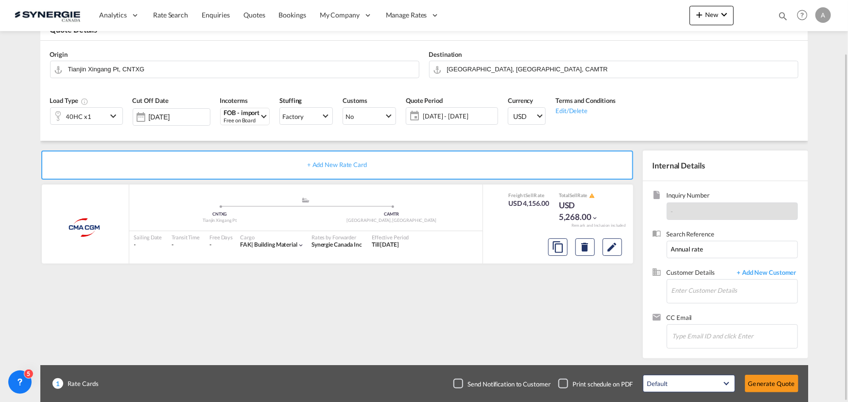
click at [478, 115] on span "16 Sep 2025 - 30 Apr 2026" at bounding box center [459, 116] width 72 height 9
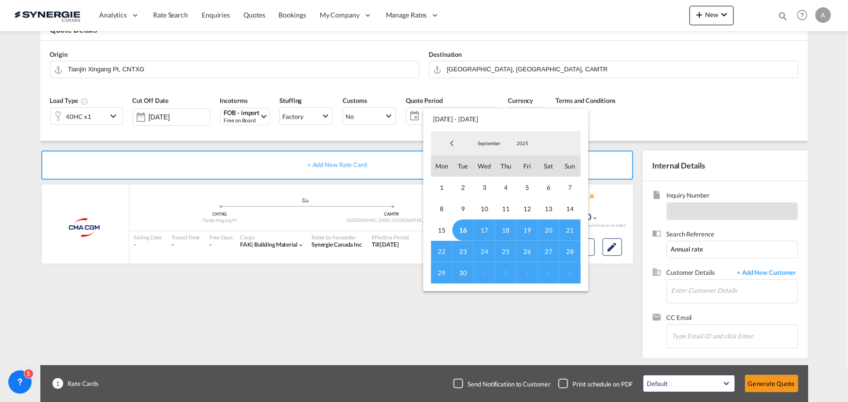
click at [464, 229] on span "16" at bounding box center [462, 230] width 21 height 21
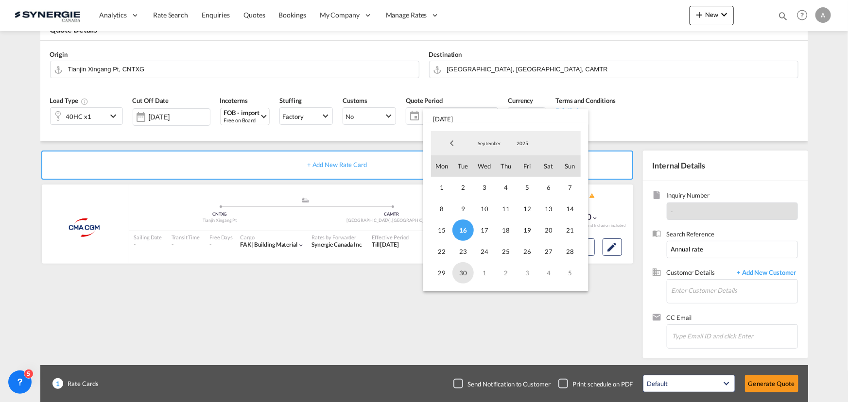
click at [458, 270] on span "30" at bounding box center [462, 272] width 21 height 21
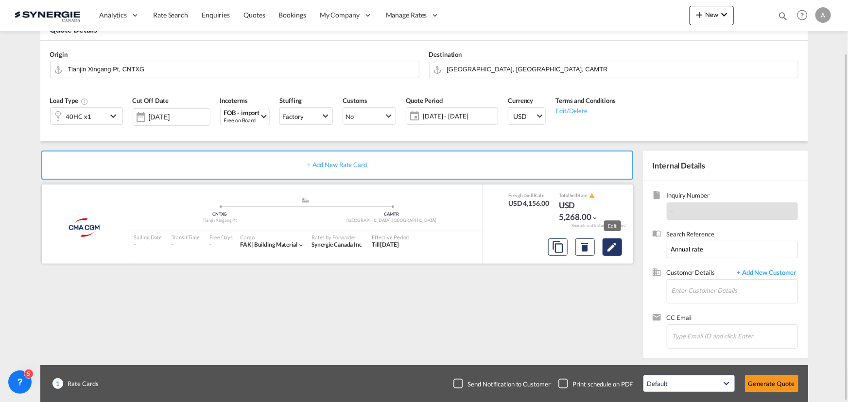
click at [608, 249] on md-icon "Edit" at bounding box center [613, 248] width 12 height 12
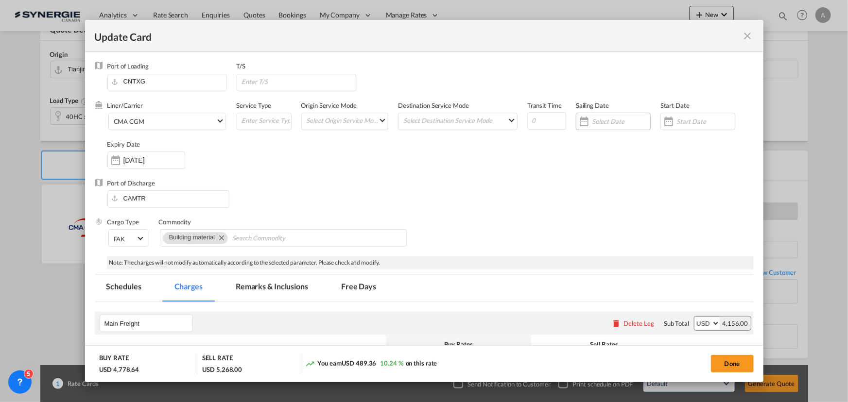
select select "per container"
select select "per B/L"
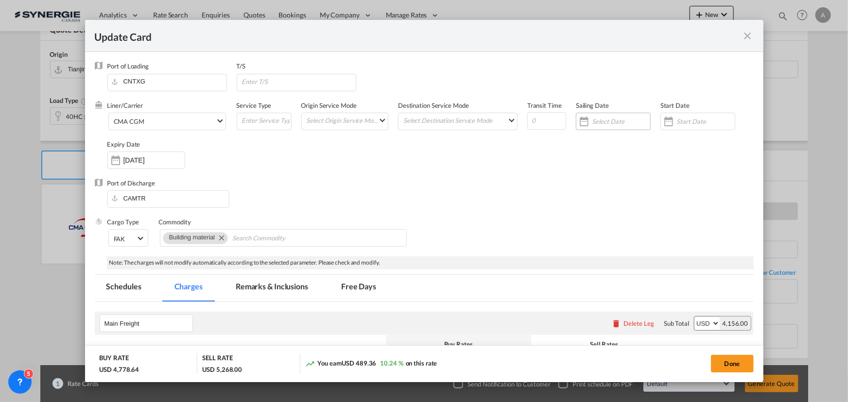
select select "per B/L"
select select "per shipment"
drag, startPoint x: 680, startPoint y: 122, endPoint x: 685, endPoint y: 135, distance: 14.6
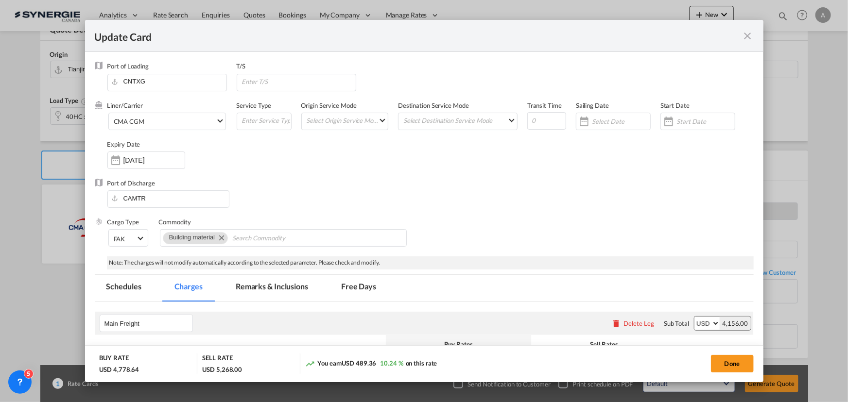
click at [680, 122] on input "Update CardPort of ..." at bounding box center [706, 122] width 58 height 8
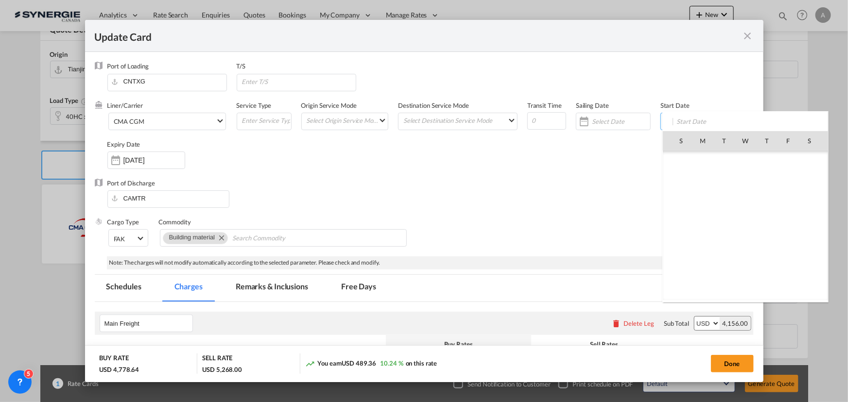
scroll to position [225140, 0]
drag, startPoint x: 727, startPoint y: 219, endPoint x: 624, endPoint y: 187, distance: 107.9
click at [726, 220] on span "16" at bounding box center [724, 226] width 20 height 20
type input "[DATE]"
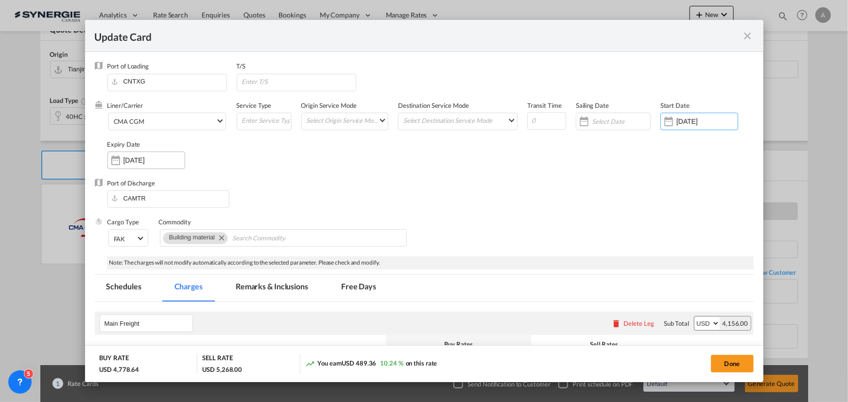
click at [143, 158] on input "30 Apr 2026" at bounding box center [153, 161] width 61 height 8
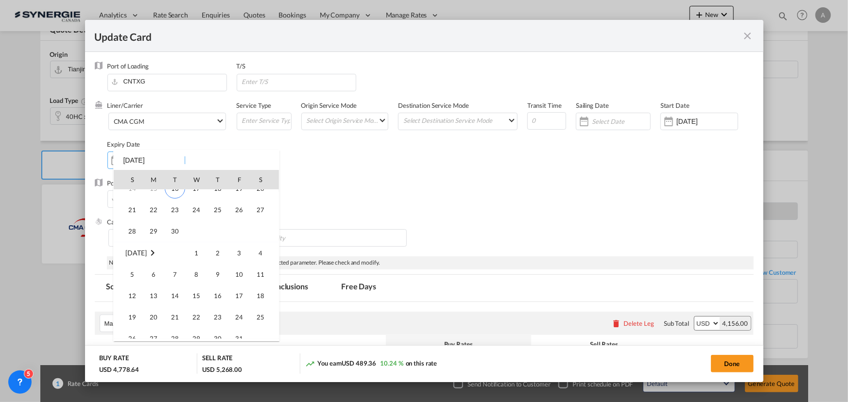
scroll to position [0, 0]
click at [175, 305] on span "30" at bounding box center [174, 307] width 19 height 19
type input "30 Sep 2025"
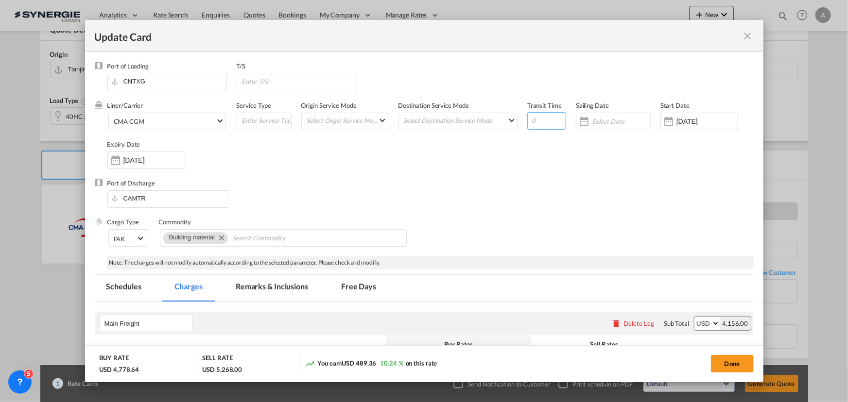
click at [539, 120] on input "Update CardPort of ..." at bounding box center [546, 120] width 39 height 17
type input "35"
click at [291, 78] on input "Update CardPort of ..." at bounding box center [298, 81] width 115 height 15
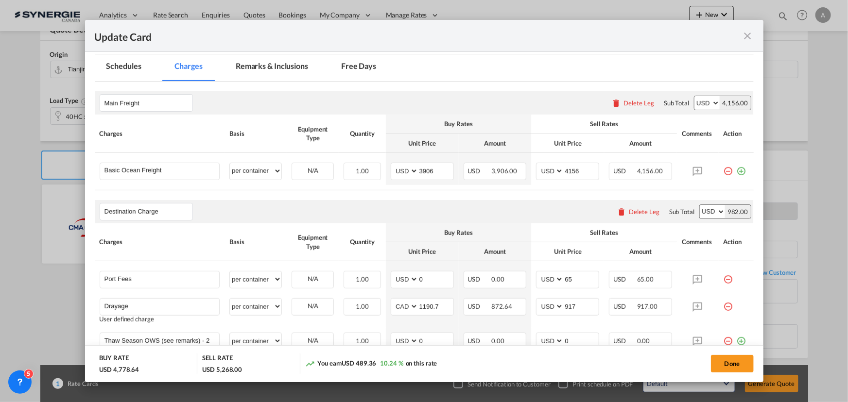
scroll to position [132, 0]
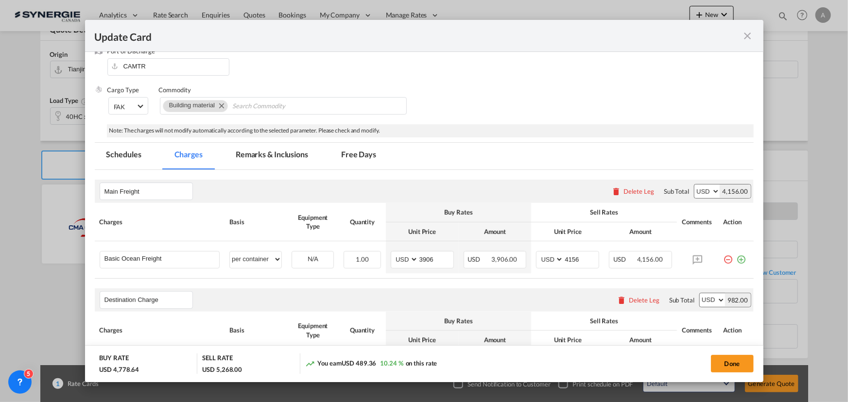
type input "VANCOUVER"
click at [252, 156] on md-tab-item "Remarks & Inclusions" at bounding box center [272, 156] width 96 height 27
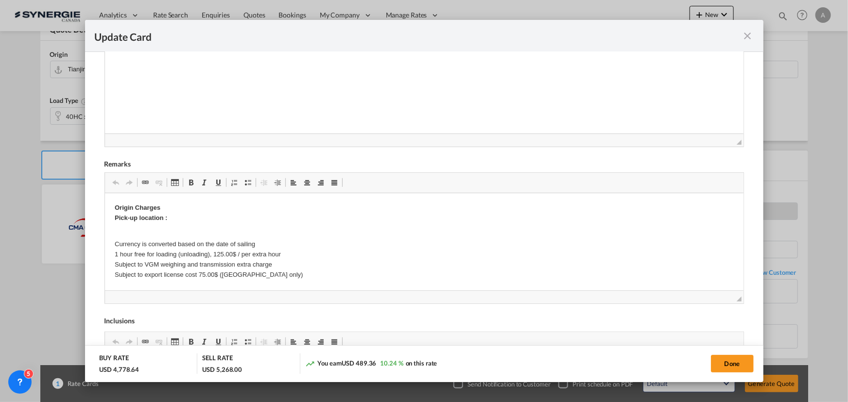
scroll to position [353, 0]
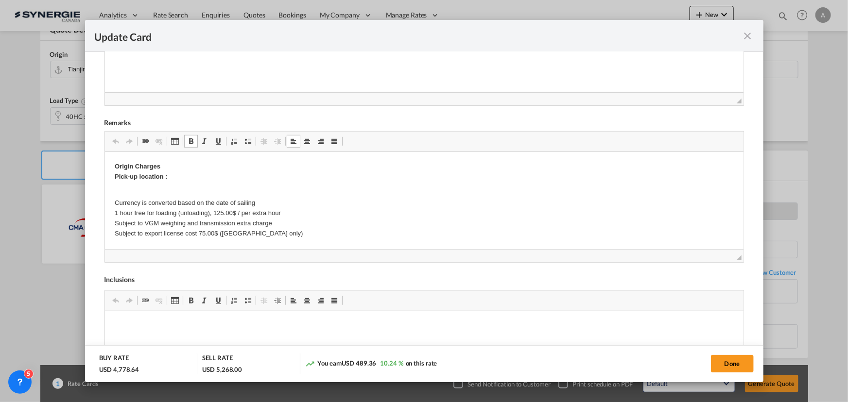
click at [197, 177] on p "Origin Charges Pick-up location :" at bounding box center [423, 172] width 619 height 20
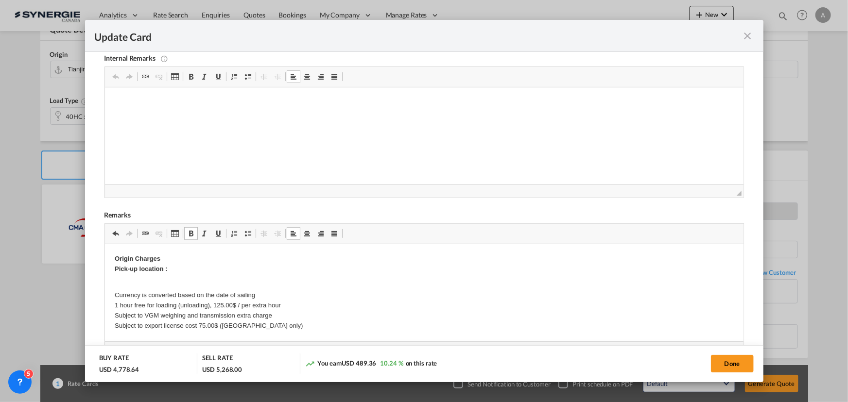
scroll to position [302, 0]
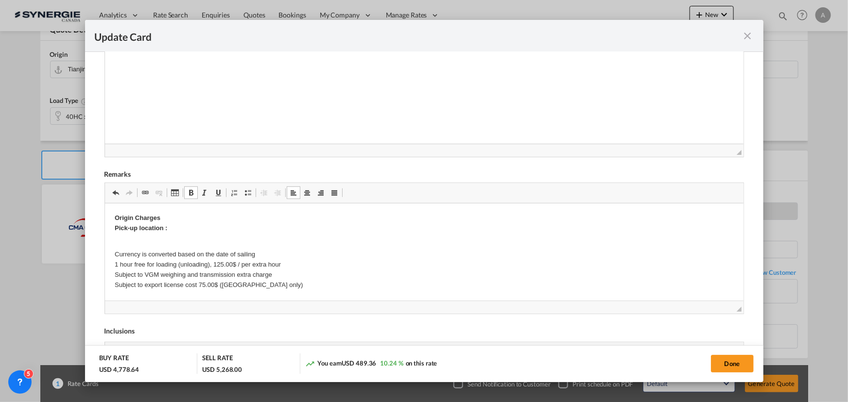
click at [177, 227] on p "Origin Charges Pick-up location :" at bounding box center [423, 223] width 619 height 20
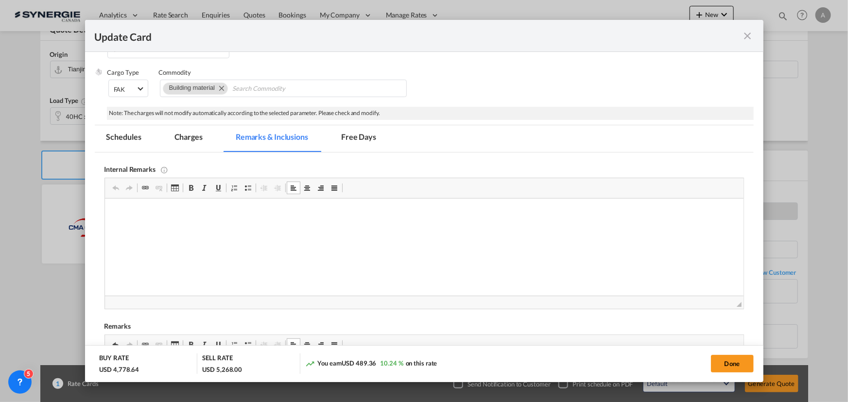
scroll to position [125, 0]
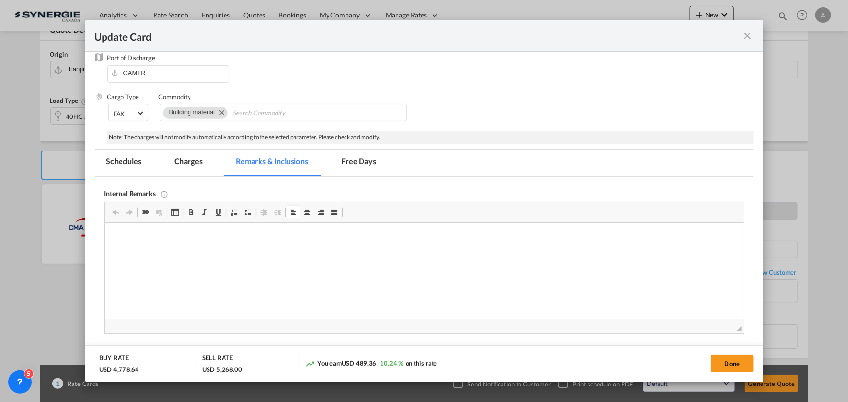
click at [723, 360] on button "Done" at bounding box center [732, 363] width 43 height 17
type input "[DATE]"
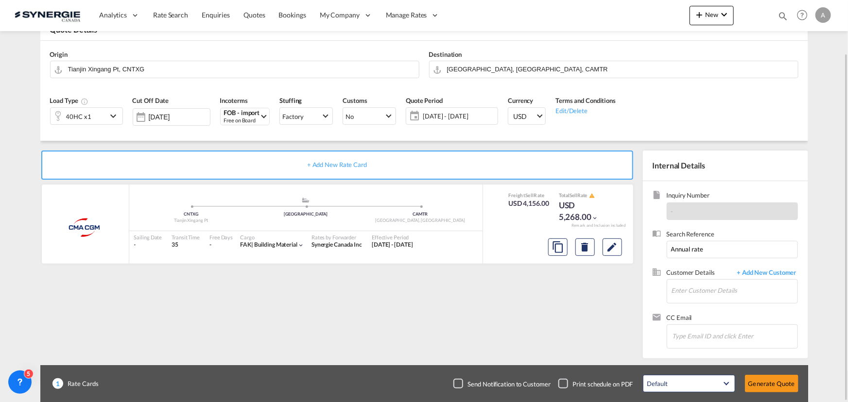
drag, startPoint x: 83, startPoint y: 120, endPoint x: 88, endPoint y: 122, distance: 5.9
click at [84, 120] on div "40HC x1" at bounding box center [78, 117] width 25 height 14
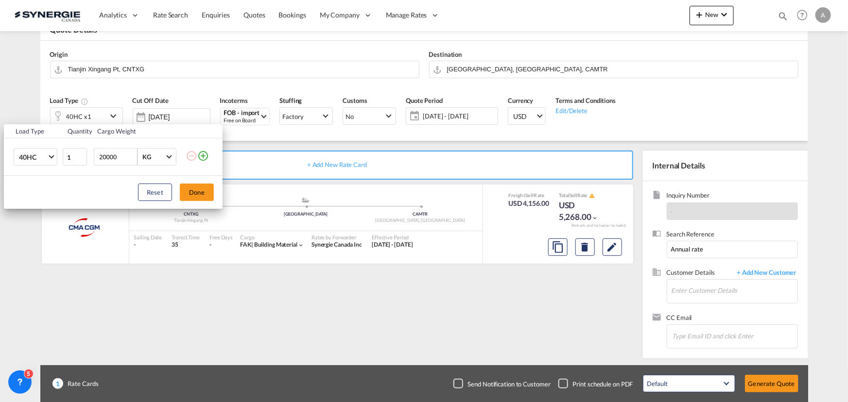
click at [201, 156] on md-icon "icon-plus-circle-outline" at bounding box center [203, 156] width 12 height 12
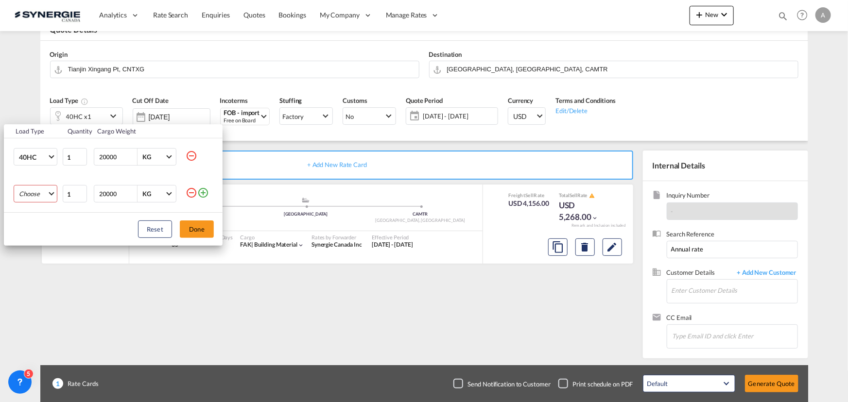
click at [32, 194] on md-select "Choose 20GP 40GP 40HC 45HC 20RE 40RE 40HR 20OT 40OT 20FR 40FR 40NR 20NR 45S 20T…" at bounding box center [36, 193] width 44 height 17
click at [37, 196] on md-option "20GP" at bounding box center [44, 194] width 66 height 23
click at [198, 229] on button "Done" at bounding box center [197, 229] width 34 height 17
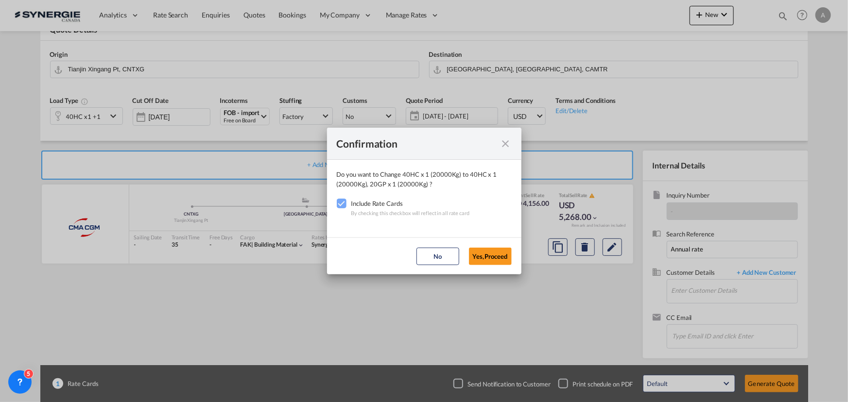
click at [499, 256] on button "Yes,Proceed" at bounding box center [490, 256] width 43 height 17
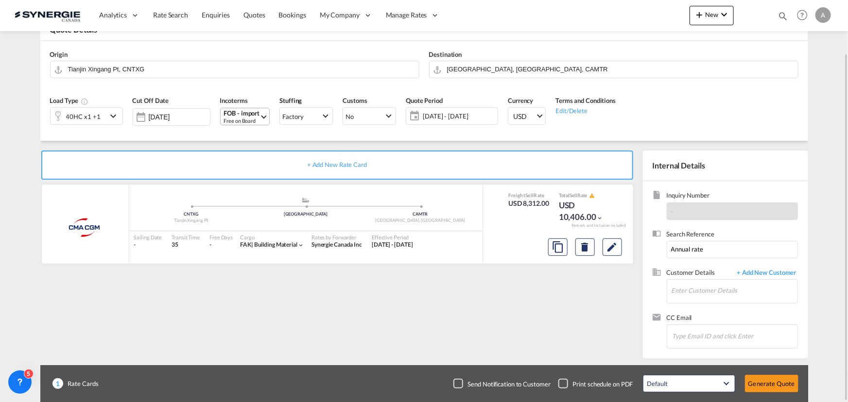
click at [252, 114] on div "FOB - import" at bounding box center [242, 113] width 36 height 7
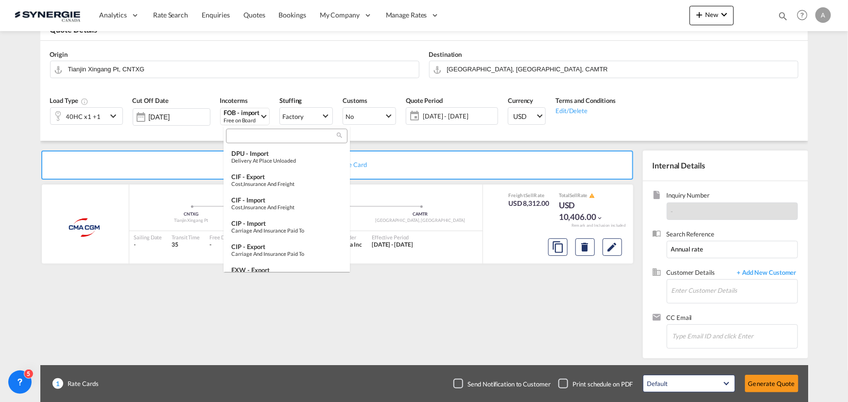
scroll to position [191, 0]
click at [255, 129] on div at bounding box center [287, 136] width 122 height 15
click at [253, 133] on input "search" at bounding box center [283, 136] width 108 height 9
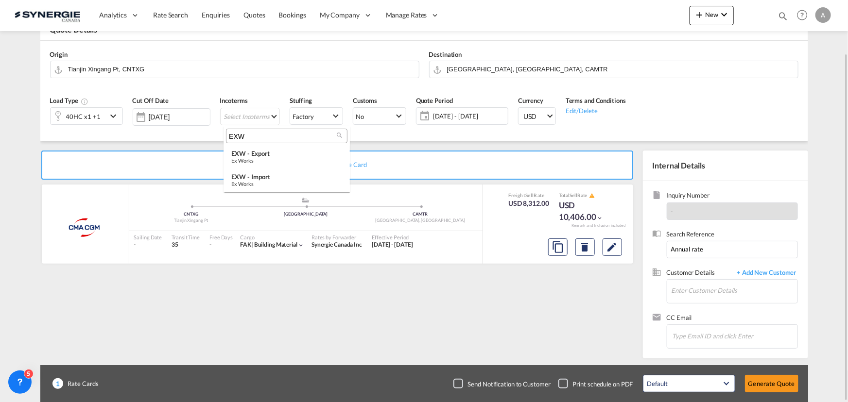
type input "EXW"
click at [272, 179] on div "EXW - import" at bounding box center [286, 177] width 111 height 8
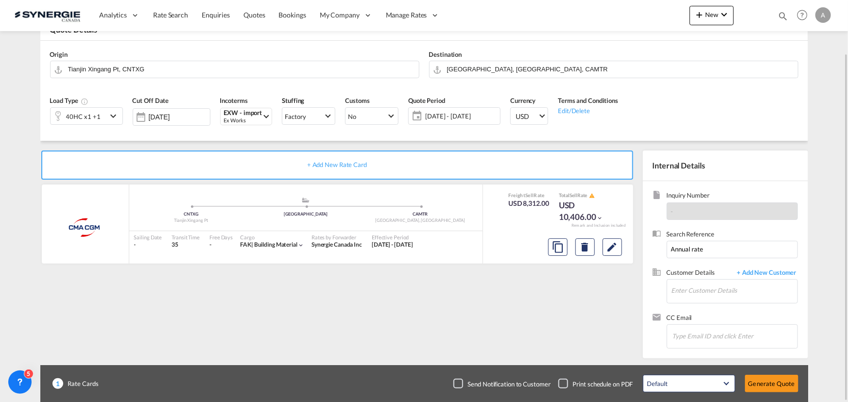
click at [478, 119] on span "16 - 30 Sep 2025" at bounding box center [461, 116] width 72 height 9
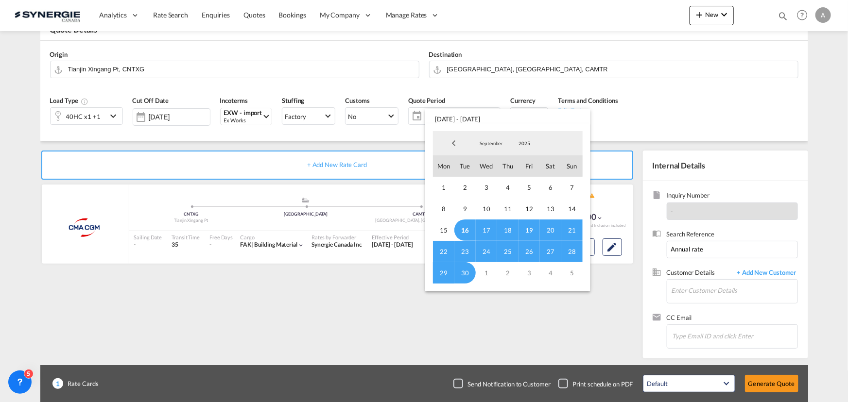
click at [652, 119] on md-backdrop at bounding box center [424, 201] width 848 height 402
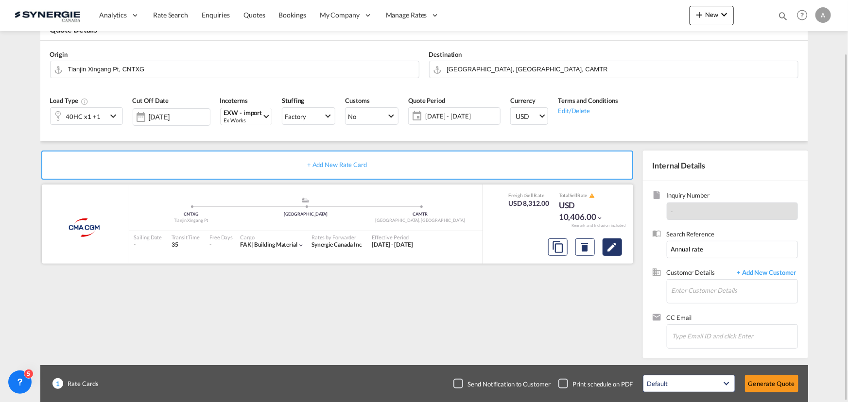
click at [613, 250] on md-icon "Edit" at bounding box center [613, 248] width 12 height 12
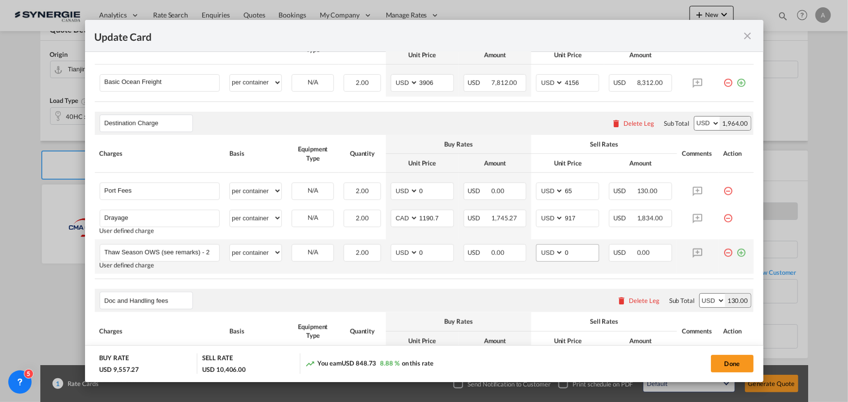
scroll to position [353, 0]
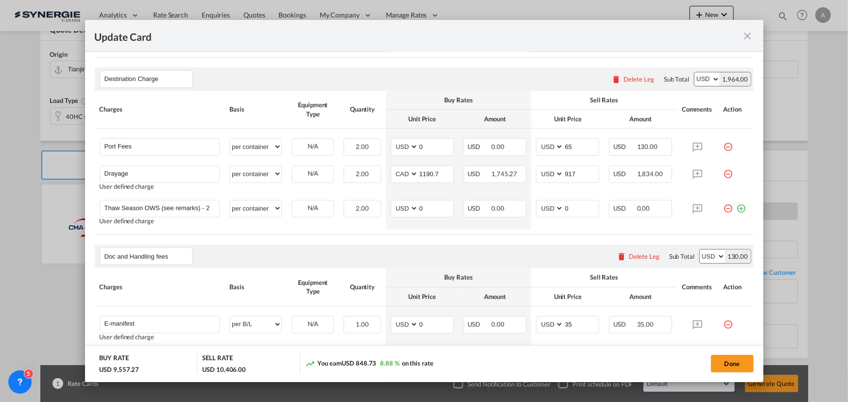
drag, startPoint x: 720, startPoint y: 209, endPoint x: 559, endPoint y: 191, distance: 162.4
click at [724, 209] on md-icon "icon-minus-circle-outline red-400-fg" at bounding box center [729, 205] width 10 height 10
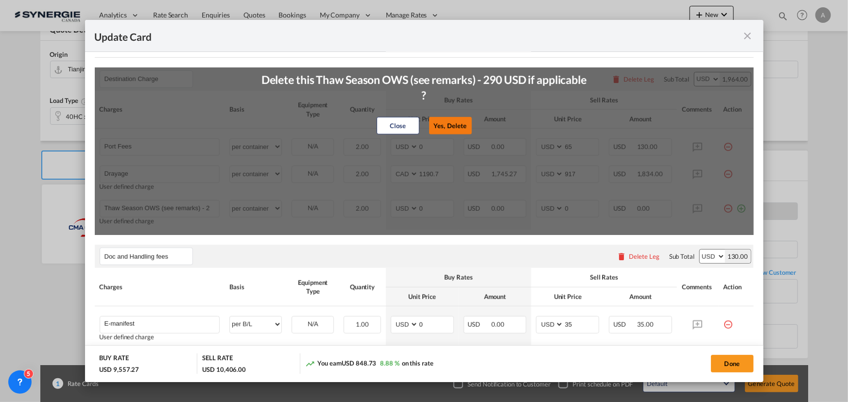
click at [451, 132] on button "Yes, Delete" at bounding box center [450, 125] width 43 height 17
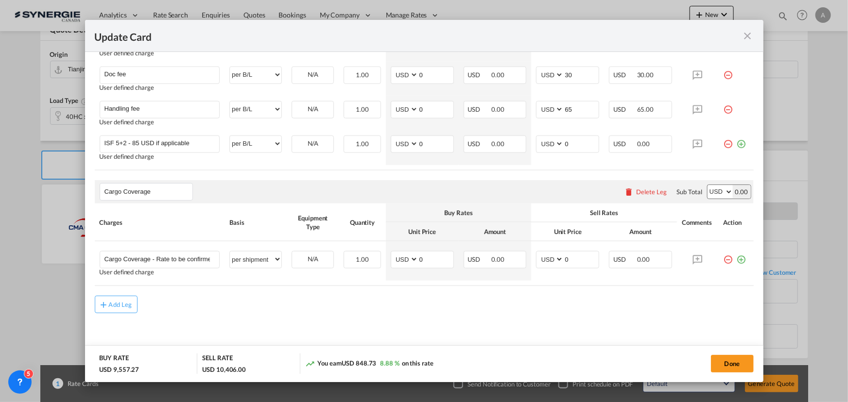
scroll to position [604, 0]
click at [123, 304] on div "Add Leg" at bounding box center [120, 304] width 23 height 6
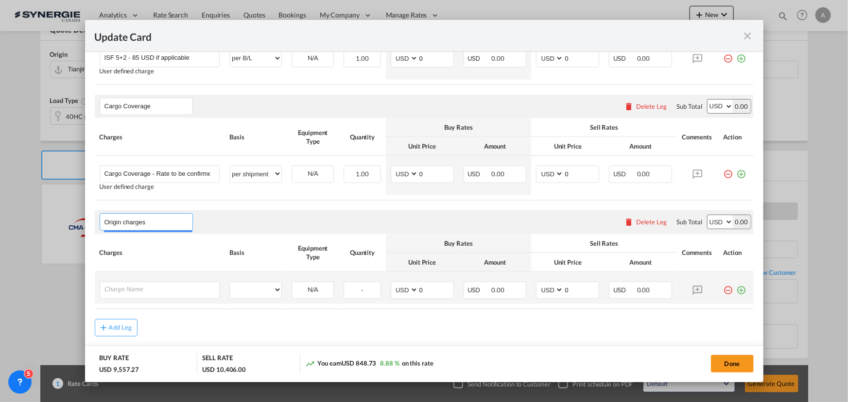
scroll to position [692, 0]
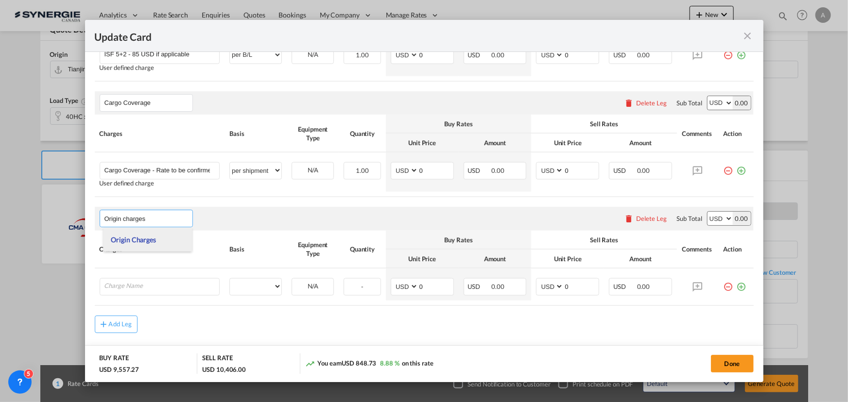
click at [125, 239] on span "Origin Charges" at bounding box center [133, 240] width 45 height 8
type input "Origin Charges"
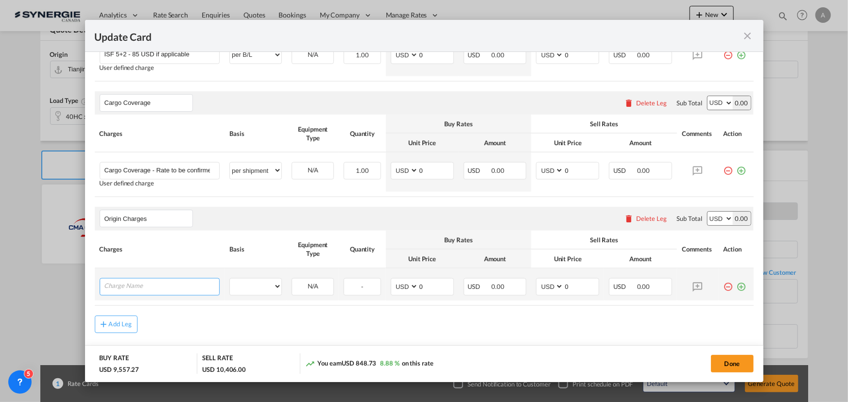
click at [173, 288] on input "Charge Name" at bounding box center [161, 286] width 115 height 15
type input "EXW charges"
click at [240, 287] on select "per equipment per container per B/L per shipping bill per shipment per pallet p…" at bounding box center [256, 287] width 52 height 16
select select "per shipment"
click at [230, 279] on select "per equipment per container per B/L per shipping bill per shipment per pallet p…" at bounding box center [256, 287] width 52 height 16
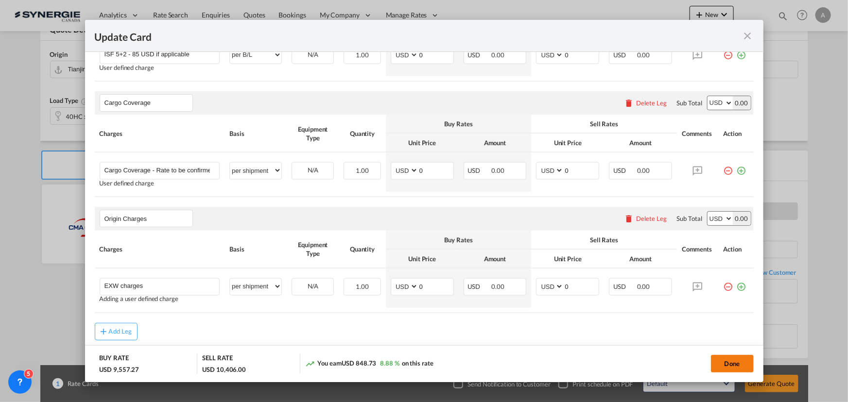
click at [720, 359] on button "Done" at bounding box center [732, 363] width 43 height 17
type input "15 Sep 2025"
type input "29 Sep 2025"
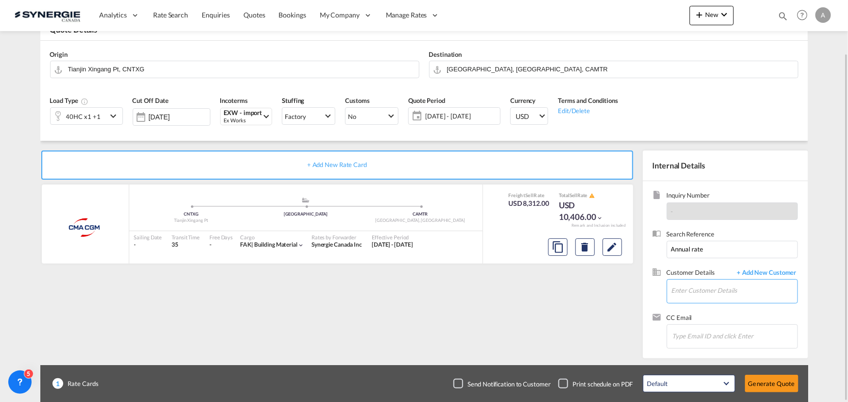
click at [702, 290] on input "Enter Customer Details" at bounding box center [735, 291] width 126 height 22
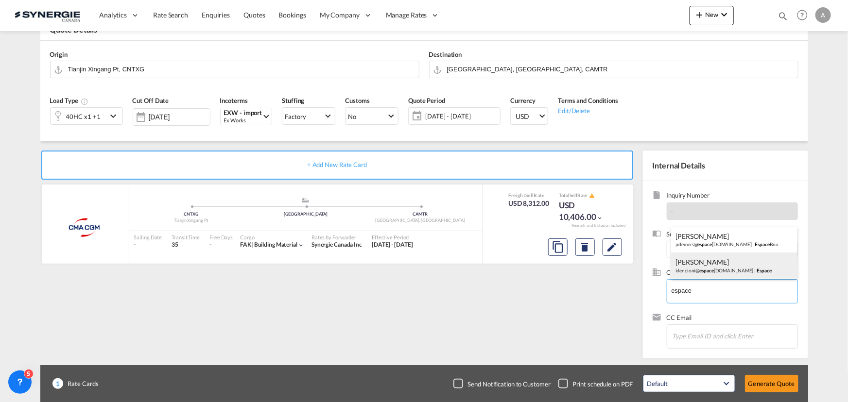
click at [715, 264] on div "Kevin Lencioni klencioni@ espace brio.com | Espace" at bounding box center [734, 266] width 126 height 26
type input "Espace, Kevin Lencioni, klencioni@espacebrio.com"
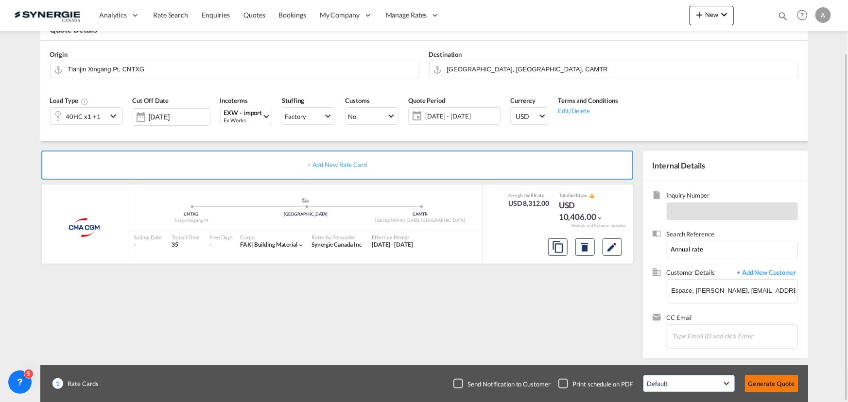
click at [758, 380] on button "Generate Quote" at bounding box center [771, 383] width 53 height 17
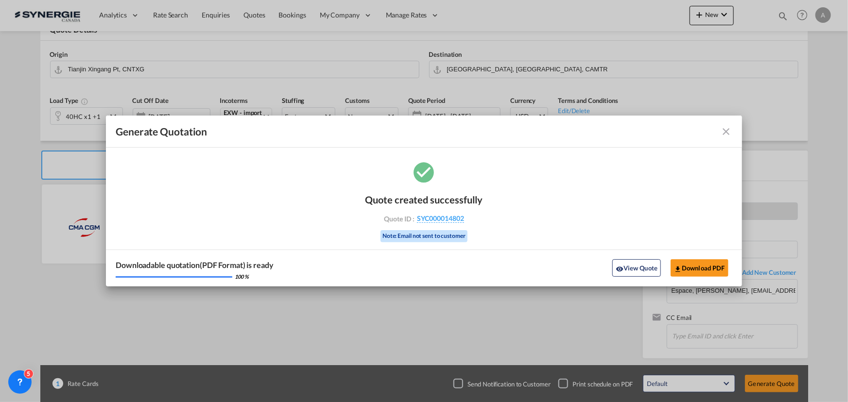
drag, startPoint x: 626, startPoint y: 267, endPoint x: 627, endPoint y: 213, distance: 54.0
click at [626, 267] on button "View Quote" at bounding box center [636, 268] width 49 height 17
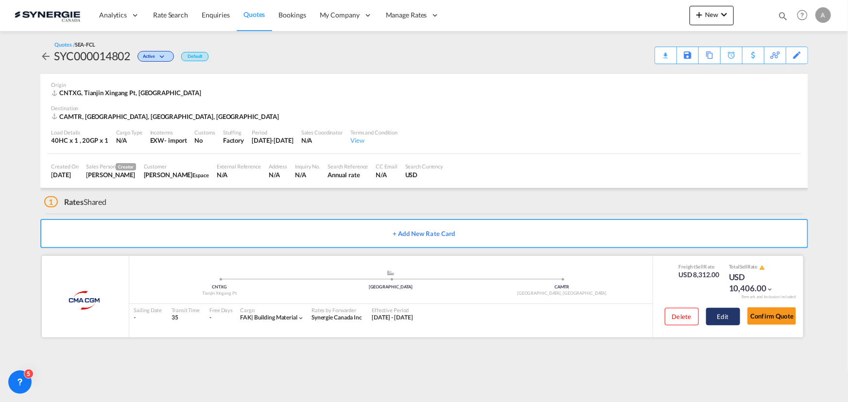
click at [729, 316] on button "Edit" at bounding box center [723, 316] width 34 height 17
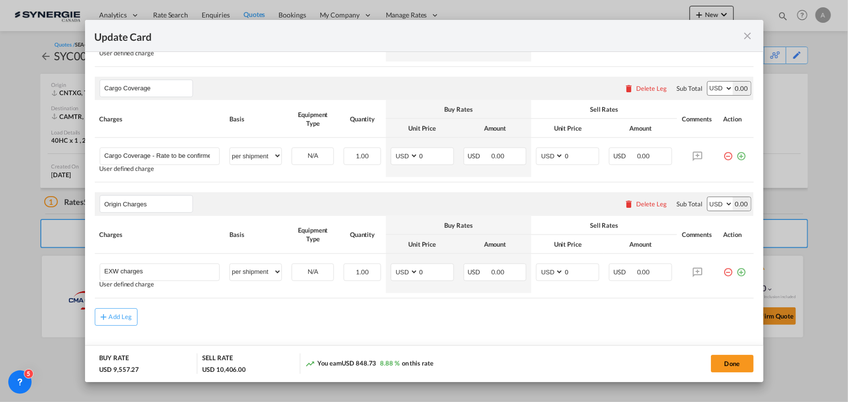
scroll to position [719, 0]
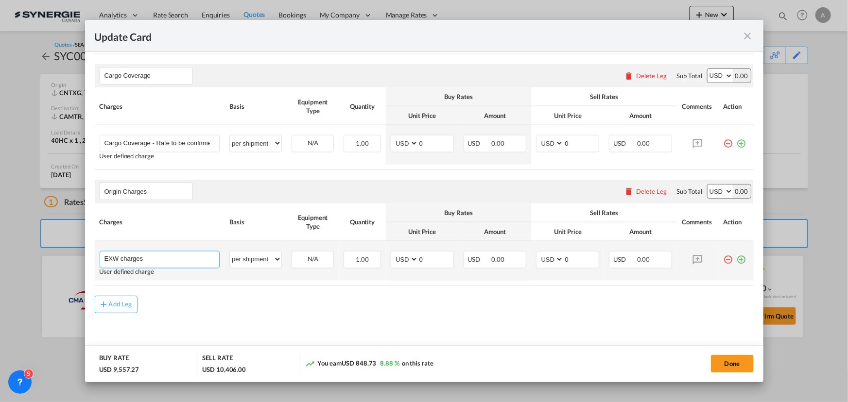
click at [160, 256] on input "EXW charges" at bounding box center [161, 259] width 115 height 15
click at [170, 256] on input "EXW charges - 871 AOF" at bounding box center [161, 259] width 115 height 15
click at [197, 259] on input "EXW charges - 871 EVEROK" at bounding box center [161, 259] width 115 height 15
drag, startPoint x: 197, startPoint y: 259, endPoint x: 180, endPoint y: 251, distance: 18.7
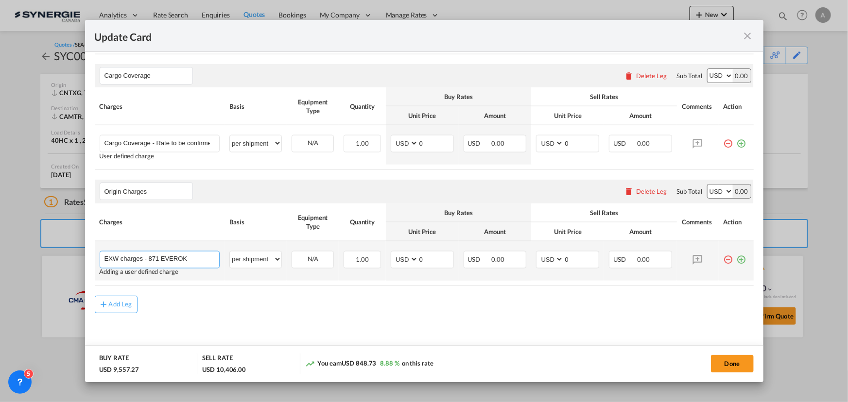
click at [168, 257] on input "EXW charges - 871 EVEROK" at bounding box center [161, 259] width 115 height 15
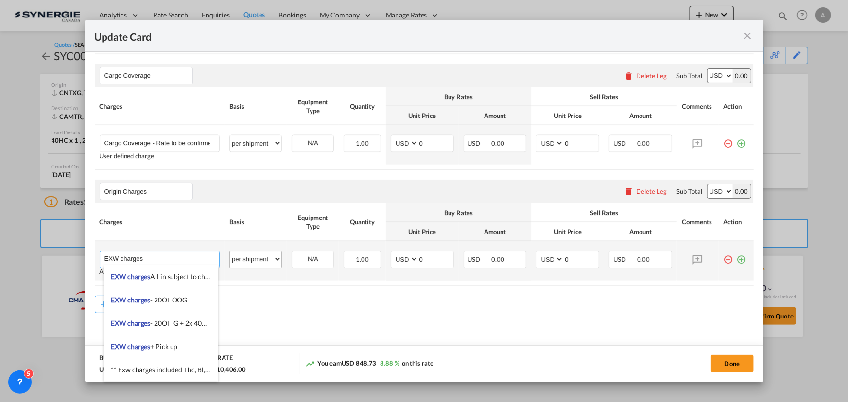
type input "EXW charges"
click at [259, 263] on select "per equipment per container per B/L per shipping bill per shipment per pallet p…" at bounding box center [256, 260] width 52 height 16
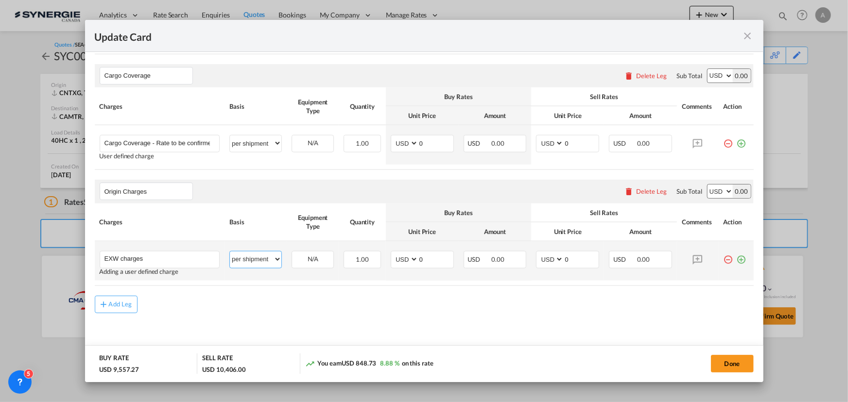
select select "per container"
click at [230, 252] on select "per equipment per container per B/L per shipping bill per shipment per pallet p…" at bounding box center [256, 260] width 52 height 16
click at [316, 258] on div "N/A" at bounding box center [312, 259] width 41 height 15
click at [258, 256] on select "per equipment per container per B/L per shipping bill per shipment per pallet p…" at bounding box center [256, 260] width 52 height 16
click at [332, 278] on td "N/A Please Select Already exists" at bounding box center [313, 261] width 52 height 39
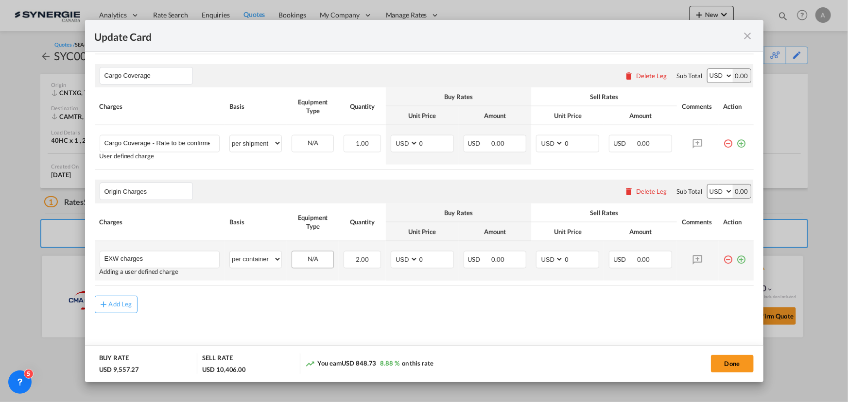
click at [315, 255] on div "N/A" at bounding box center [312, 259] width 41 height 15
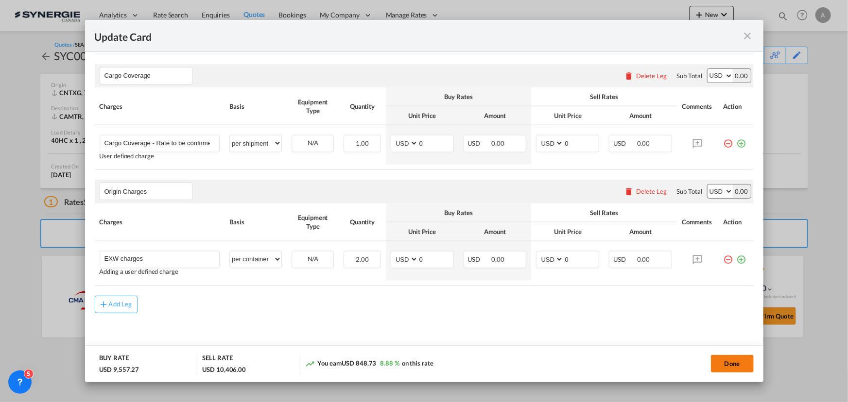
click at [716, 366] on button "Done" at bounding box center [732, 363] width 43 height 17
type input "[DATE]"
type input "29 Sep 2025"
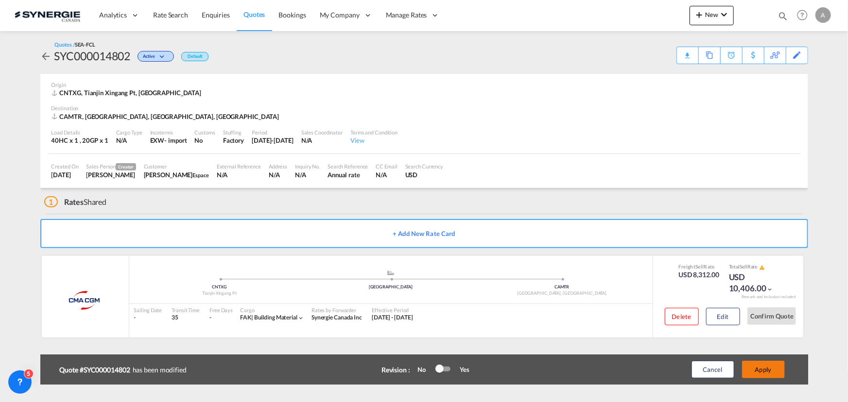
click at [759, 366] on button "Apply" at bounding box center [763, 369] width 43 height 17
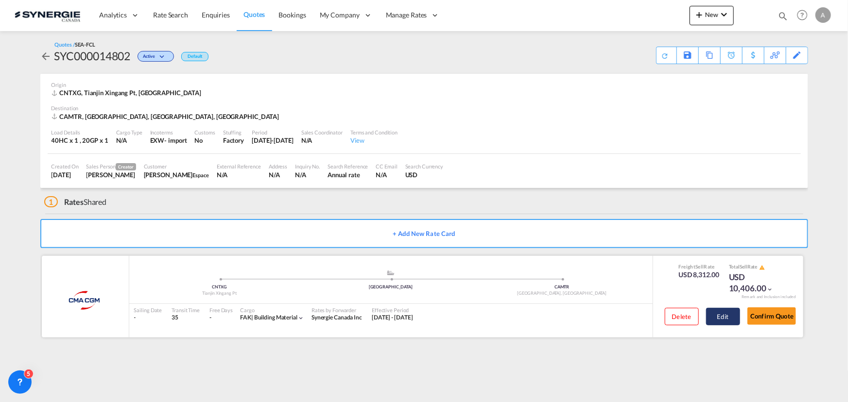
click at [726, 316] on button "Edit" at bounding box center [723, 316] width 34 height 17
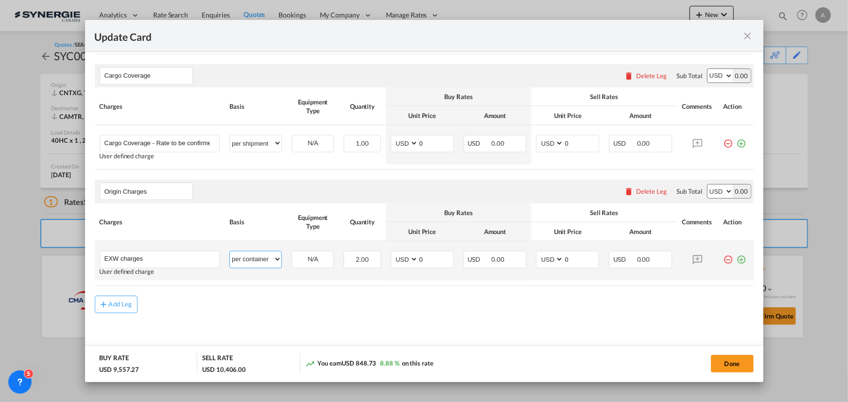
click at [266, 258] on select "per equipment per container per B/L per shipping bill per shipment per pallet p…" at bounding box center [256, 260] width 52 height 16
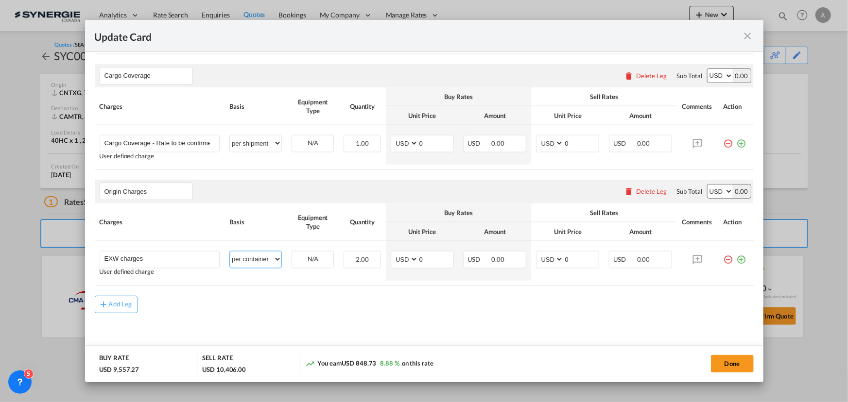
select select "per equipment"
click at [230, 252] on select "per equipment per container per B/L per shipping bill per shipment per pallet p…" at bounding box center [256, 260] width 52 height 16
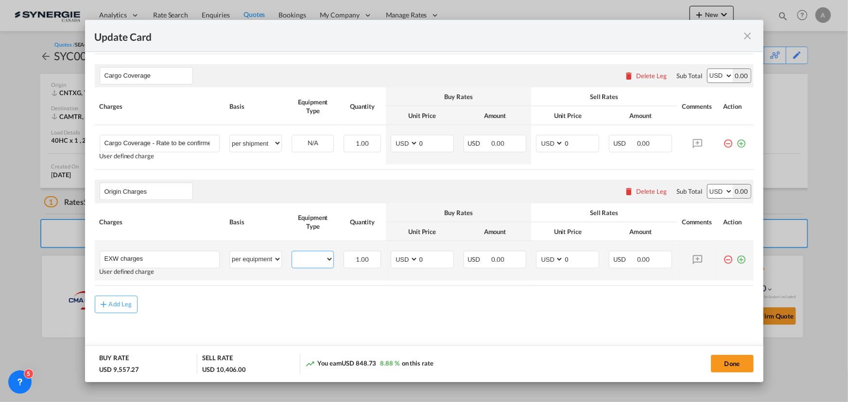
click at [317, 258] on select "40HC 20GP" at bounding box center [312, 259] width 41 height 13
select select "20GP"
click at [292, 253] on select "40HC 20GP" at bounding box center [312, 259] width 41 height 13
click at [411, 256] on select "AED AFN ALL AMD ANG AOA ARS AUD AWG AZN BAM BBD BDT BGN BHD BIF BMD BND BOB BRL…" at bounding box center [405, 259] width 25 height 13
click at [437, 256] on input "0" at bounding box center [435, 259] width 35 height 15
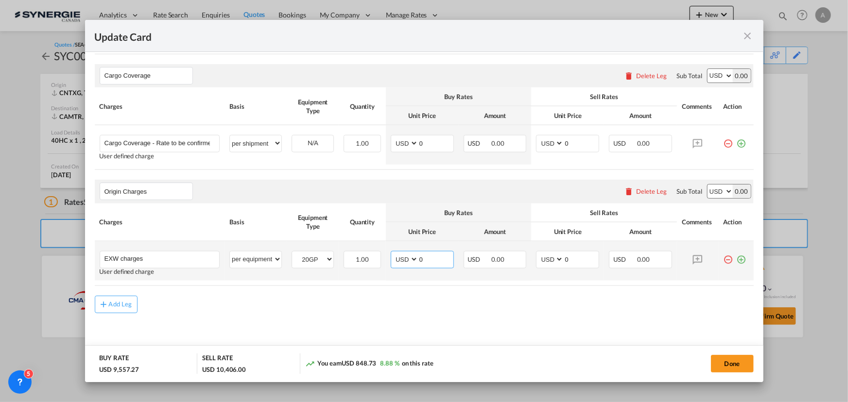
drag, startPoint x: 430, startPoint y: 258, endPoint x: 380, endPoint y: 258, distance: 49.6
click at [386, 259] on td "AED AFN ALL AMD ANG AOA ARS AUD AWG AZN BAM BBD BDT BGN BHD BIF BMD BND BOB BRL…" at bounding box center [422, 261] width 73 height 39
type input "795"
type input "870"
click at [737, 261] on md-icon "icon-plus-circle-outline green-400-fg" at bounding box center [742, 256] width 10 height 10
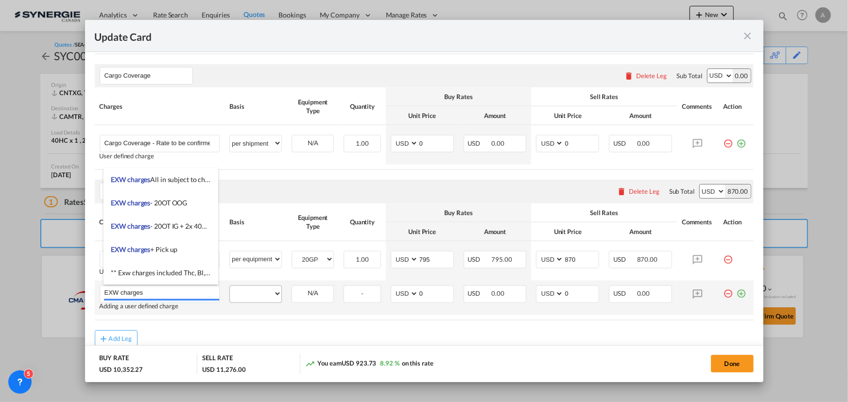
type input "EXW charges"
click at [253, 290] on select "per equipment per container per B/L per shipping bill per shipment per pallet p…" at bounding box center [256, 294] width 52 height 16
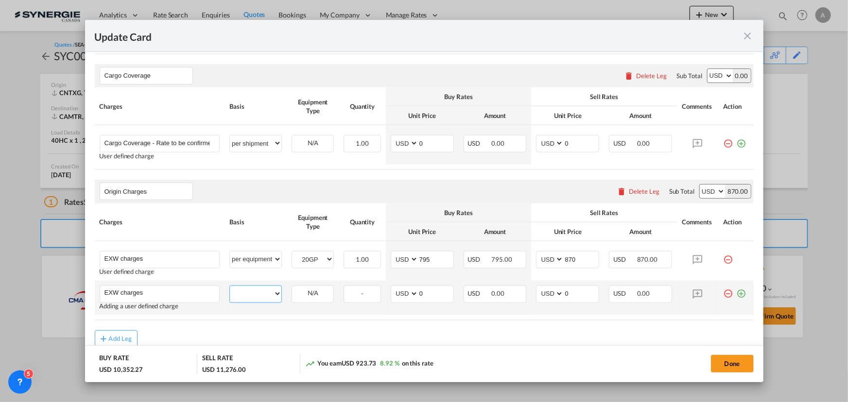
select select "per equipment"
click at [230, 286] on select "per equipment per container per B/L per shipping bill per shipment per pallet p…" at bounding box center [256, 294] width 52 height 16
click at [309, 297] on select "40HC 20GP" at bounding box center [312, 294] width 41 height 13
select select "40HC"
click at [292, 288] on select "40HC 20GP" at bounding box center [312, 294] width 41 height 13
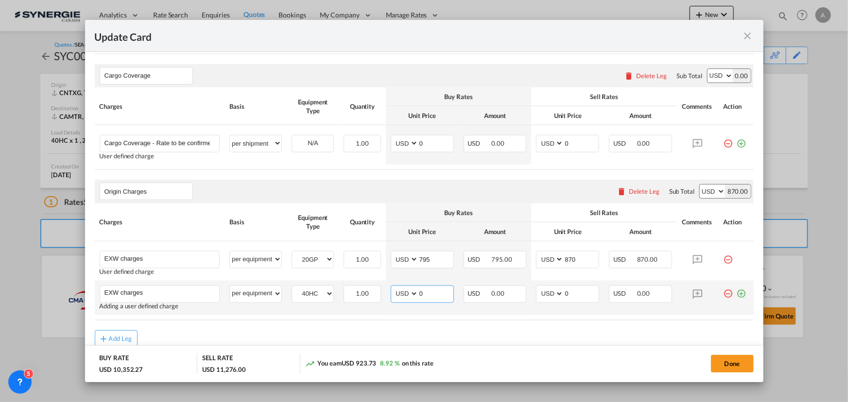
click at [422, 296] on input "0" at bounding box center [435, 293] width 35 height 15
drag, startPoint x: 412, startPoint y: 296, endPoint x: 343, endPoint y: 285, distance: 69.8
click at [350, 293] on tr "EXW charges Please Enter User Defined Charges Cannot Be Published Adding a user…" at bounding box center [424, 298] width 659 height 35
type input "855"
type input "925"
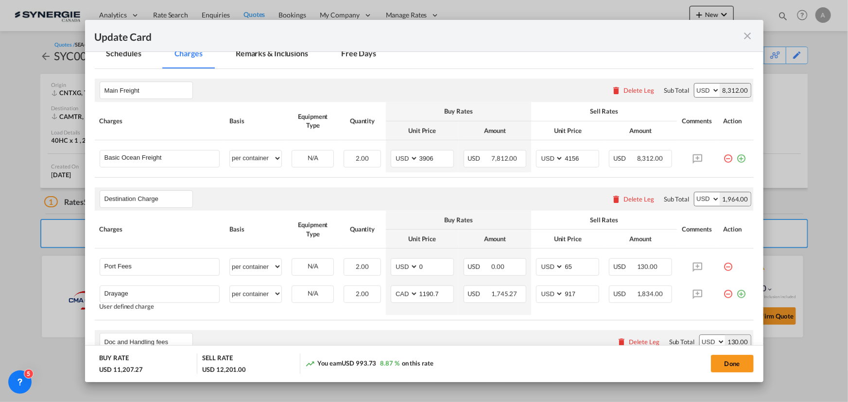
scroll to position [190, 0]
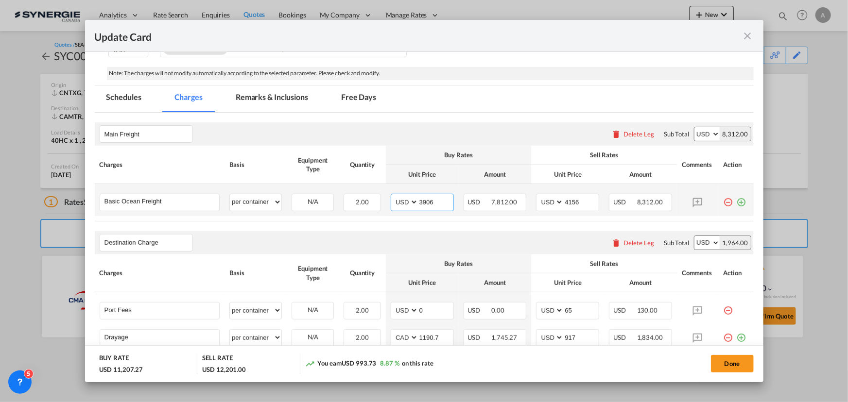
drag, startPoint x: 429, startPoint y: 206, endPoint x: 435, endPoint y: 201, distance: 7.7
click at [429, 206] on input "3906" at bounding box center [435, 201] width 35 height 15
drag, startPoint x: 436, startPoint y: 200, endPoint x: 372, endPoint y: 203, distance: 64.2
click at [374, 203] on tr "Basic Ocean Freight Please Enter User Defined Charges Cannot Be Published per e…" at bounding box center [424, 200] width 659 height 32
click at [271, 201] on select "per equipment per container per B/L per shipping bill per shipment % on freight…" at bounding box center [256, 202] width 52 height 16
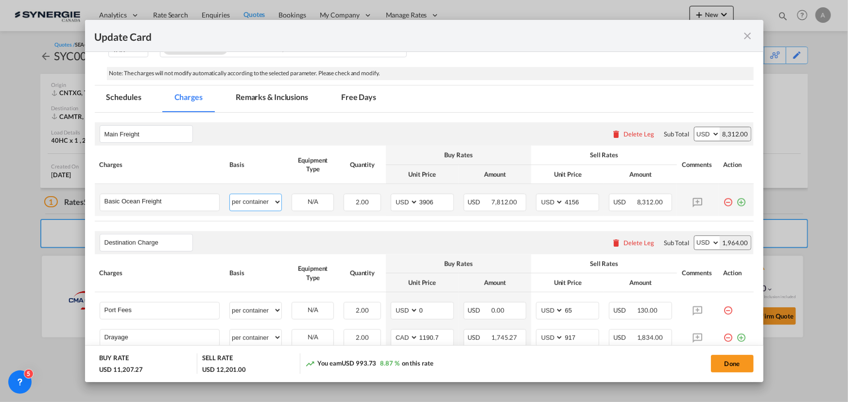
select select "per equipment"
click at [230, 194] on select "per equipment per container per B/L per shipping bill per shipment % on freight…" at bounding box center [256, 202] width 52 height 16
click at [305, 209] on div "40HC 20GP" at bounding box center [313, 202] width 42 height 17
click at [304, 191] on td "40HC 20GP Please Select Already exists" at bounding box center [313, 200] width 52 height 32
click at [310, 206] on select "40HC 20GP" at bounding box center [312, 202] width 41 height 13
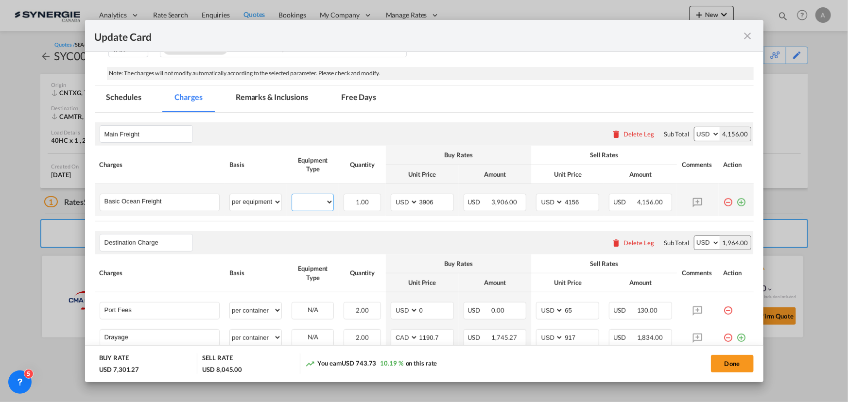
select select "40HC"
click at [292, 196] on select "40HC 20GP" at bounding box center [312, 202] width 41 height 13
click at [737, 203] on md-icon "icon-plus-circle-outline green-400-fg" at bounding box center [742, 199] width 10 height 10
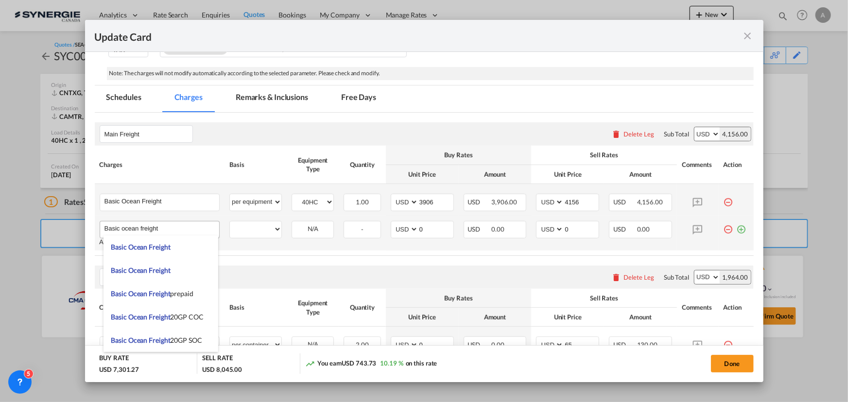
click at [141, 225] on input "Basic ocean freight" at bounding box center [161, 229] width 115 height 15
drag, startPoint x: 160, startPoint y: 244, endPoint x: 296, endPoint y: 237, distance: 136.3
click at [164, 244] on span "Basic Ocean Freight" at bounding box center [140, 247] width 59 height 8
type input "Basic Ocean Freight"
select select "per equipment"
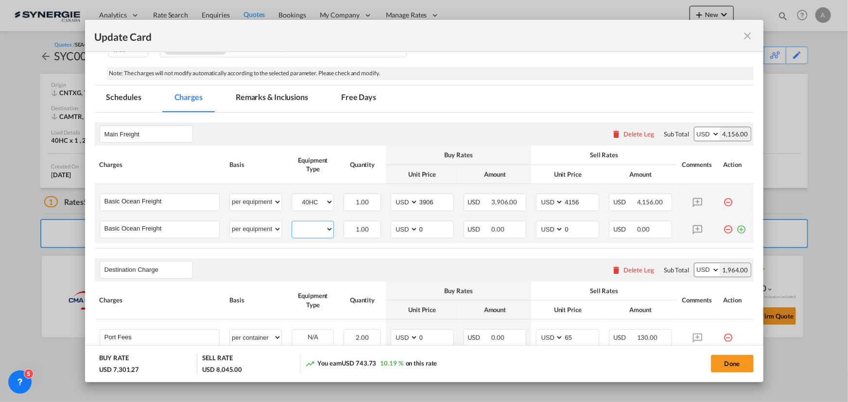
drag, startPoint x: 306, startPoint y: 230, endPoint x: 316, endPoint y: 234, distance: 10.3
click at [306, 231] on select "40HC 20GP" at bounding box center [312, 229] width 41 height 13
select select "20GP"
click at [292, 223] on select "40HC 20GP" at bounding box center [312, 229] width 41 height 13
click at [444, 197] on input "3906" at bounding box center [435, 201] width 35 height 15
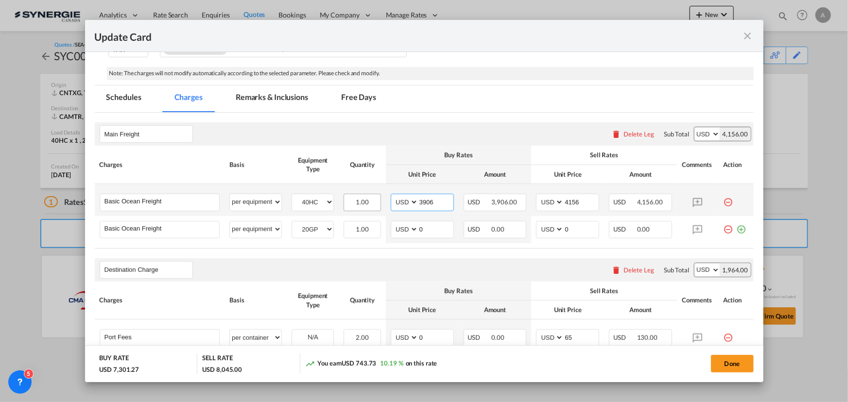
drag, startPoint x: 436, startPoint y: 202, endPoint x: 371, endPoint y: 204, distance: 64.7
click at [374, 204] on tr "Basic Ocean Freight Please Enter User Defined Charges Cannot Be Published per e…" at bounding box center [424, 200] width 659 height 32
type input "3855"
click at [571, 203] on input "4156" at bounding box center [581, 201] width 35 height 15
click at [571, 204] on input "4156" at bounding box center [581, 201] width 35 height 15
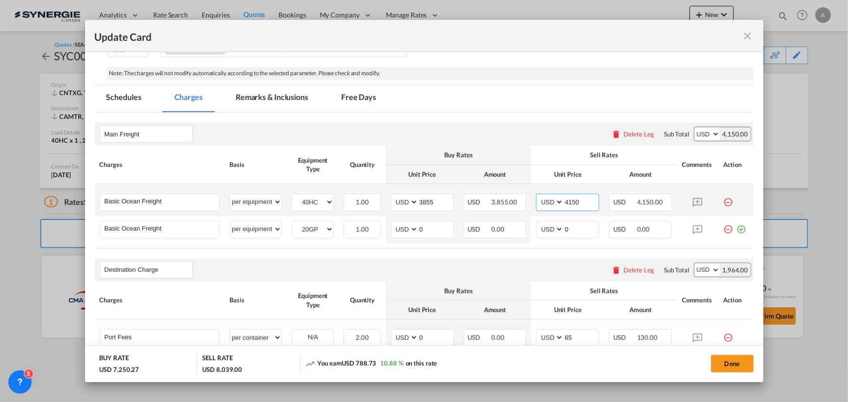
type input "4150"
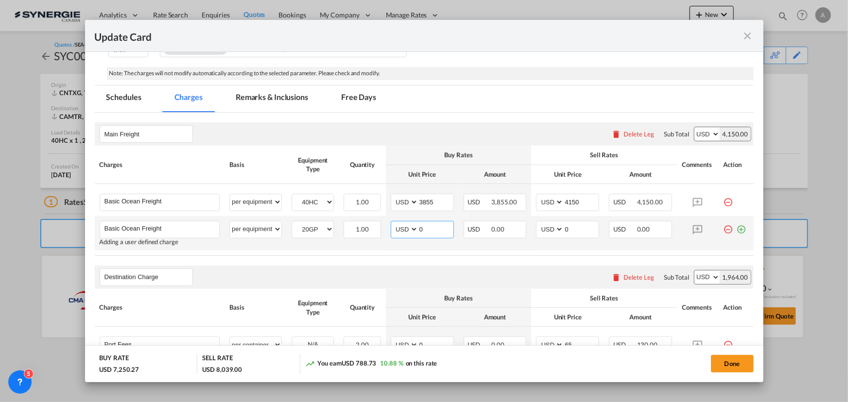
drag, startPoint x: 423, startPoint y: 233, endPoint x: 385, endPoint y: 225, distance: 38.7
click at [386, 226] on td "AED AFN ALL AMD ANG AOA ARS AUD AWG AZN BAM BBD BDT BGN BHD BIF BMD BND BOB BRL…" at bounding box center [422, 233] width 73 height 35
type input "3090"
click at [566, 229] on input "0" at bounding box center [581, 229] width 35 height 15
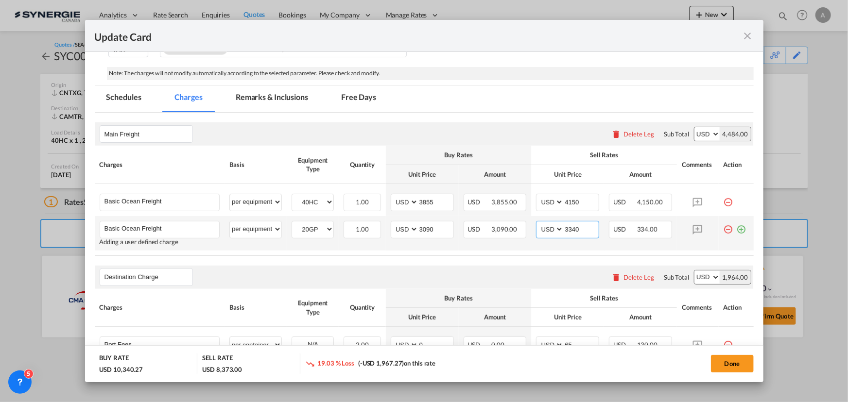
type input "3340"
select select "per container"
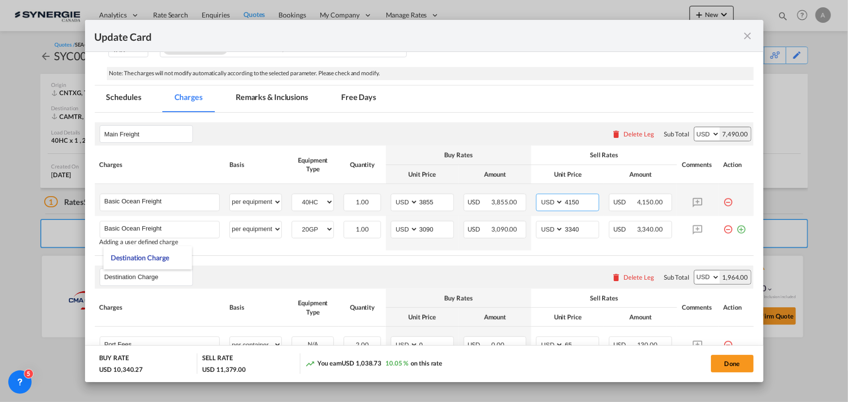
click at [580, 201] on input "4150" at bounding box center [581, 201] width 35 height 15
drag, startPoint x: 579, startPoint y: 200, endPoint x: 540, endPoint y: 203, distance: 39.0
click at [540, 203] on md-input-container "AED AFN ALL AMD ANG AOA ARS AUD AWG AZN BAM BBD BDT BGN BHD BIF BMD BND BOB BRL…" at bounding box center [567, 202] width 63 height 17
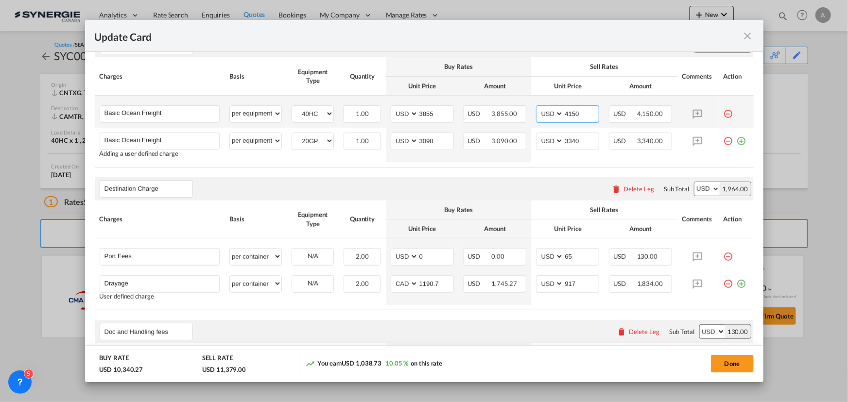
scroll to position [233, 0]
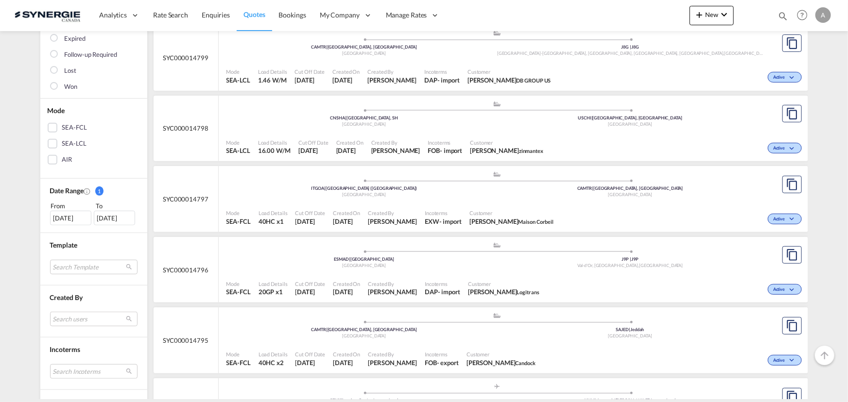
scroll to position [176, 0]
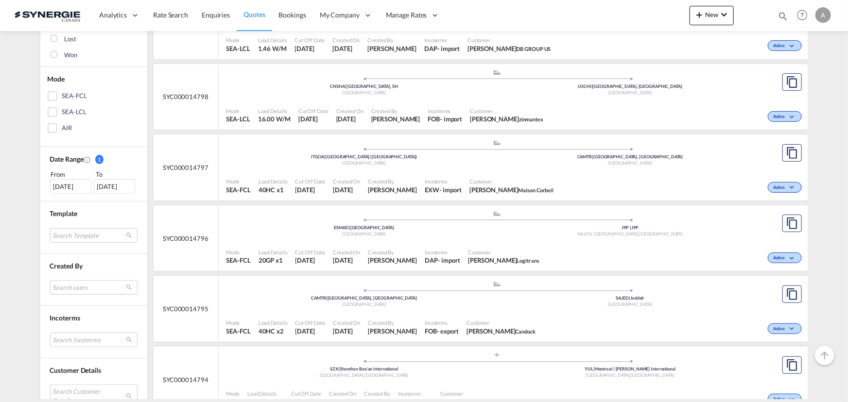
click at [96, 286] on md-select "Search users [PERSON_NAME] [PERSON_NAME][EMAIL_ADDRESS][DOMAIN_NAME] [PERSON_NA…" at bounding box center [93, 287] width 87 height 15
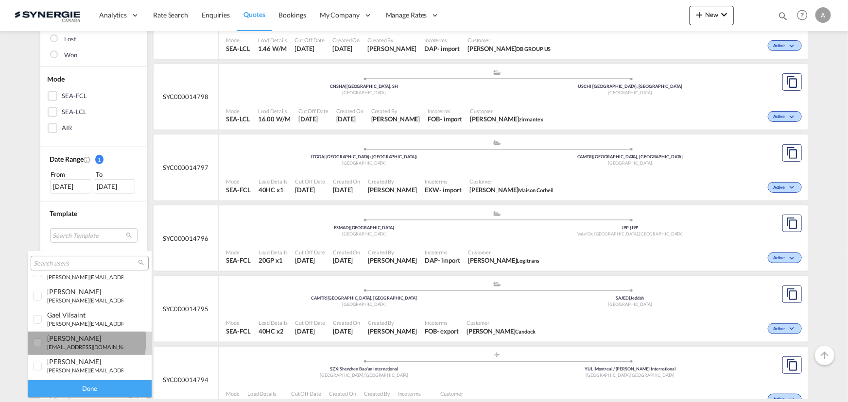
click at [62, 341] on div "[PERSON_NAME]" at bounding box center [85, 338] width 76 height 8
click at [89, 387] on div "Done" at bounding box center [90, 389] width 124 height 17
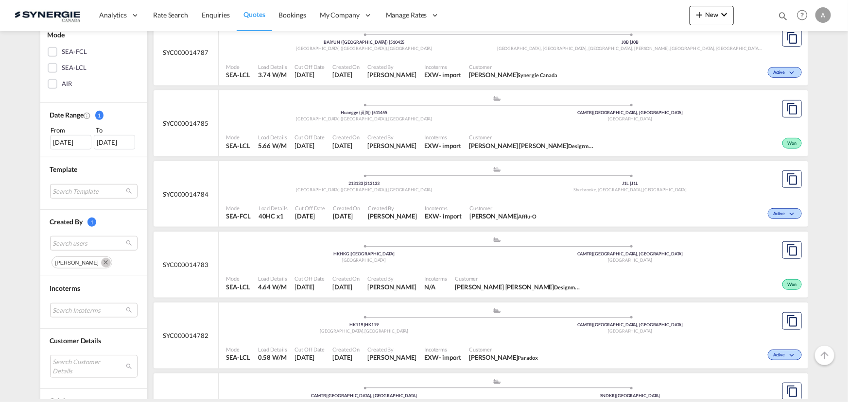
scroll to position [309, 0]
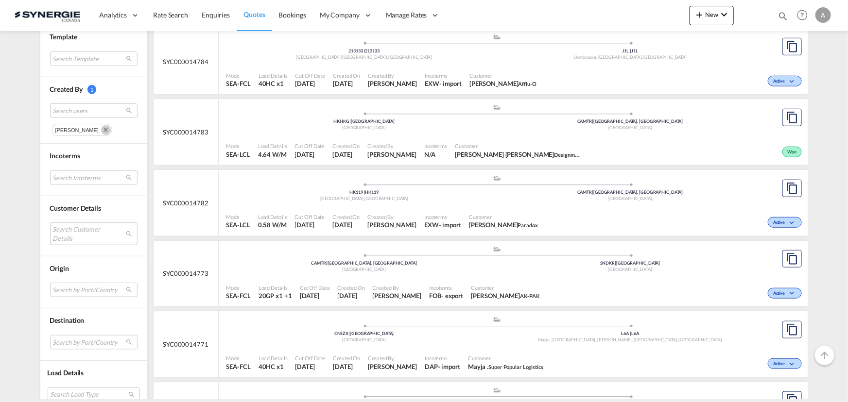
drag, startPoint x: 87, startPoint y: 129, endPoint x: 87, endPoint y: 140, distance: 10.7
click at [101, 129] on md-icon "Remove" at bounding box center [106, 130] width 10 height 10
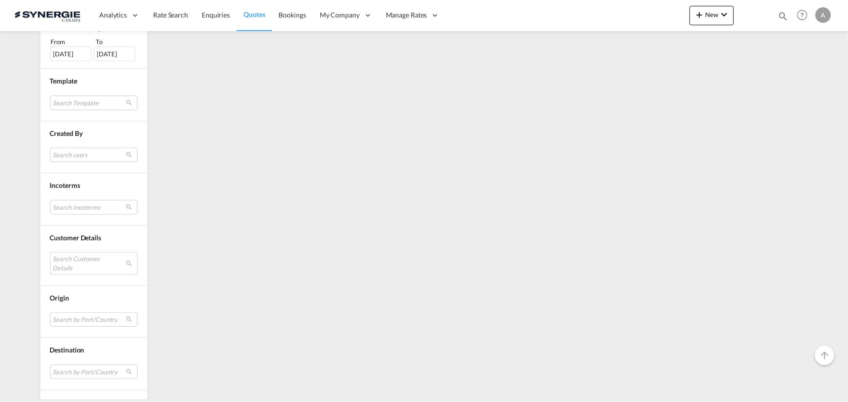
click at [70, 264] on md-select "Search Customer Details user name user [PERSON_NAME] [PERSON_NAME][EMAIL_ADDRES…" at bounding box center [93, 263] width 87 height 22
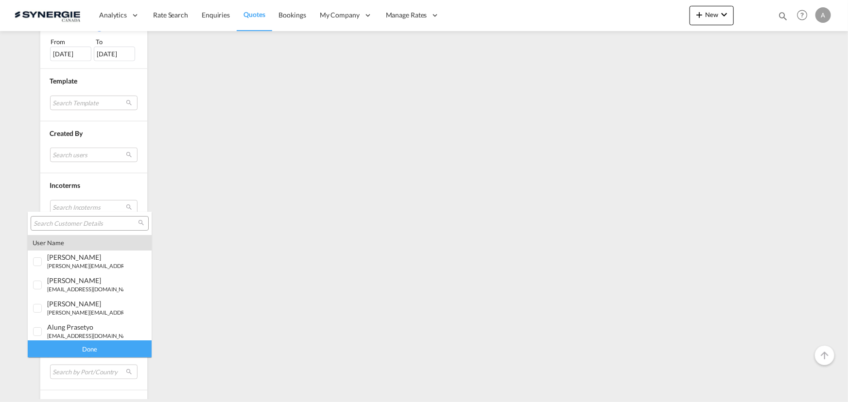
click at [97, 224] on input "search" at bounding box center [86, 224] width 104 height 9
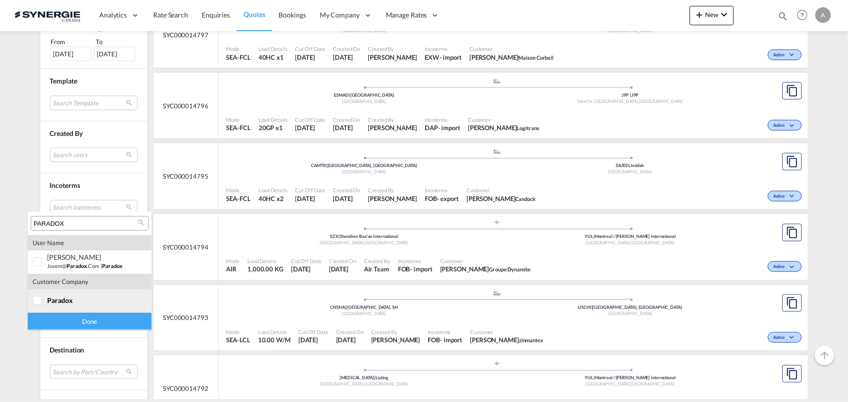
type input "PARADOX"
click at [62, 303] on span "paradox" at bounding box center [60, 300] width 26 height 8
click at [75, 328] on div "Done" at bounding box center [90, 321] width 124 height 17
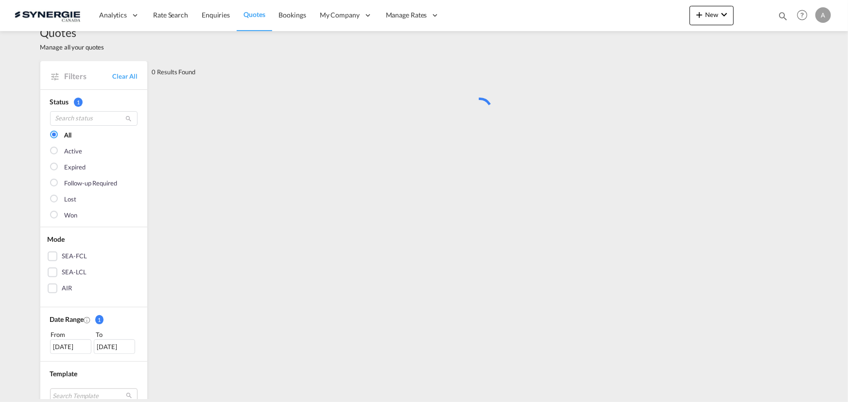
scroll to position [0, 0]
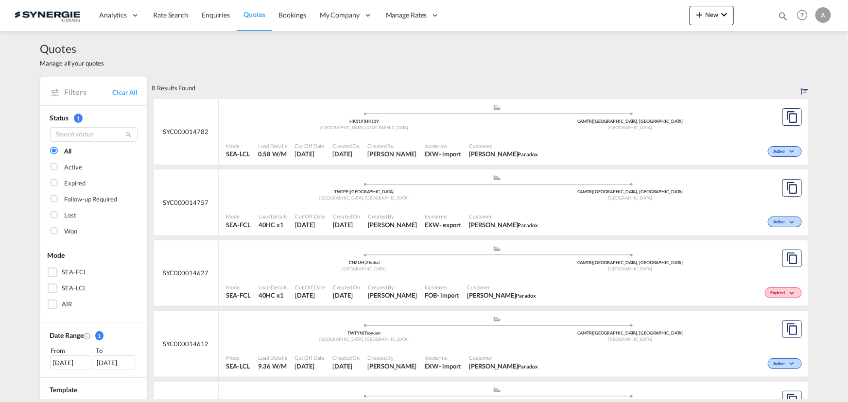
click at [394, 211] on div "Created By [PERSON_NAME]" at bounding box center [392, 221] width 57 height 24
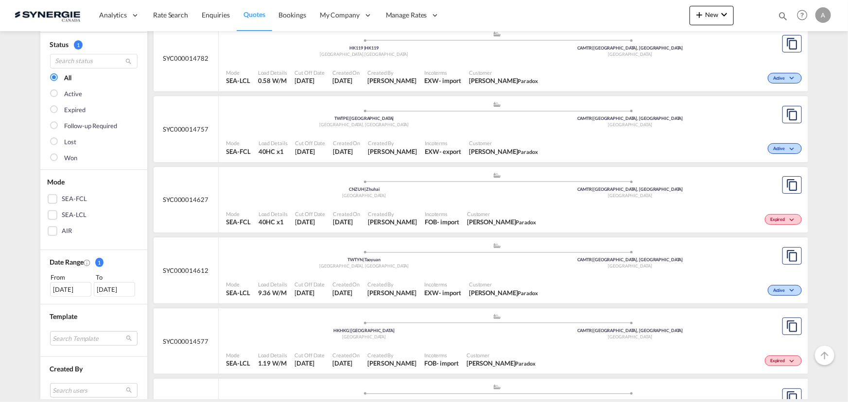
scroll to position [88, 0]
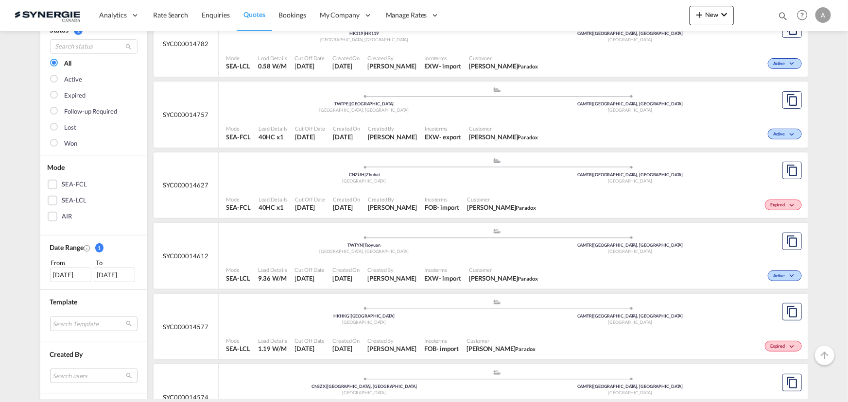
click at [417, 267] on span "Created By" at bounding box center [391, 269] width 49 height 7
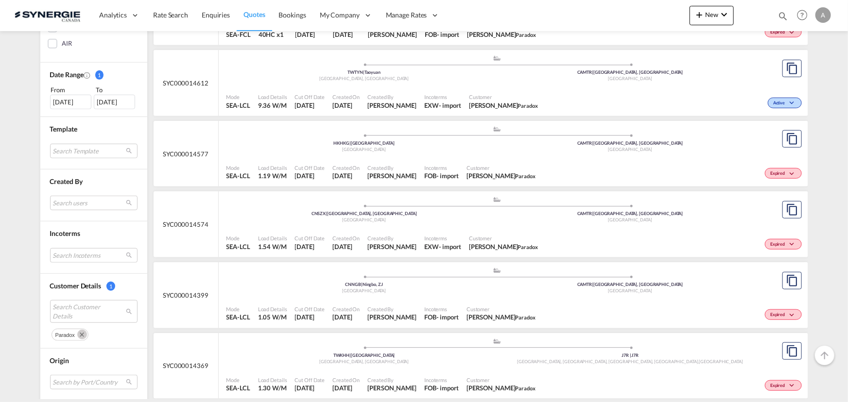
scroll to position [265, 0]
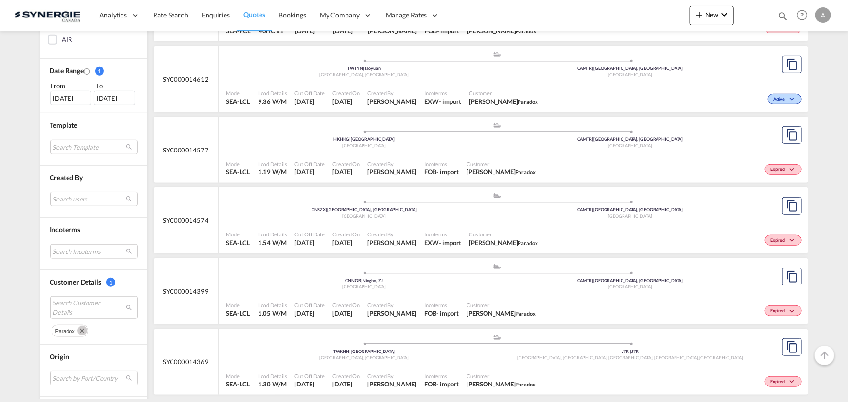
click at [78, 330] on md-icon "Remove" at bounding box center [82, 331] width 10 height 10
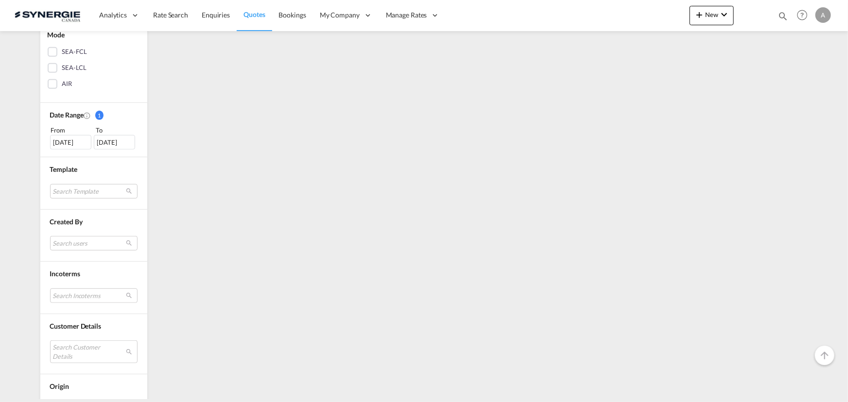
scroll to position [350, 0]
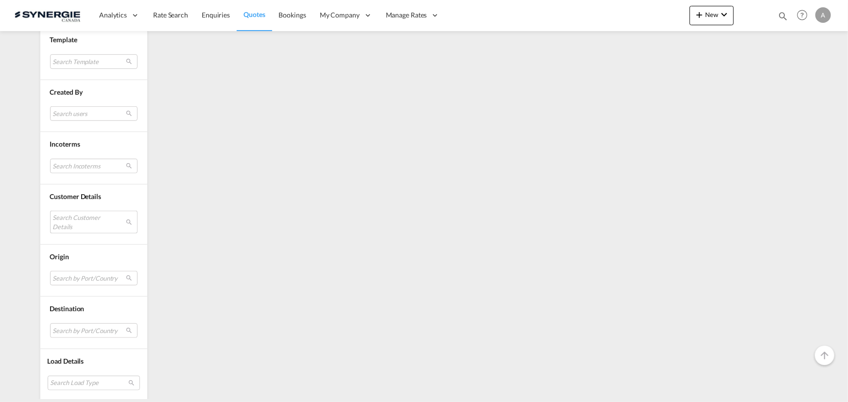
click at [86, 223] on md-select "Search Customer Details" at bounding box center [93, 222] width 87 height 22
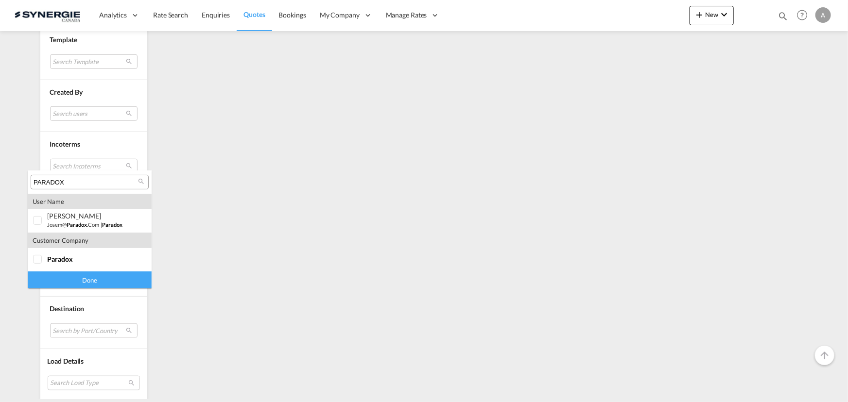
click at [91, 179] on input "PARADOX" at bounding box center [86, 182] width 104 height 9
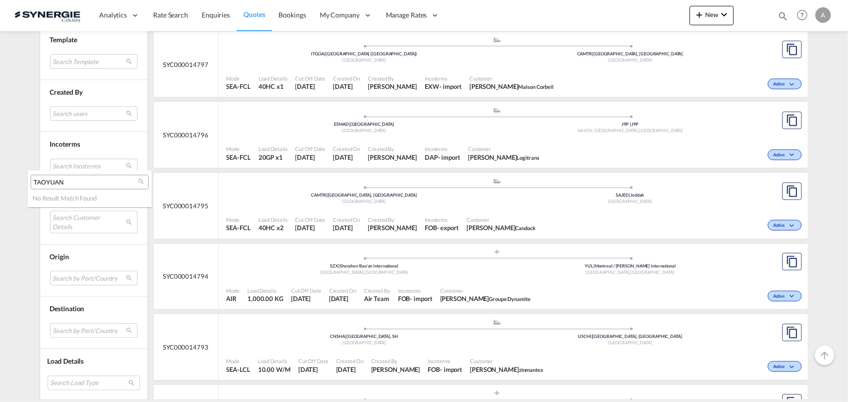
click at [73, 183] on input "TAOYUAN" at bounding box center [86, 182] width 104 height 9
type input "T"
click at [91, 276] on md-backdrop at bounding box center [424, 201] width 848 height 402
click at [87, 272] on md-select "Search by Port/Country JPNIC nichinan [GEOGRAPHIC_DATA] AEAMF mussafah [GEOGRAP…" at bounding box center [93, 278] width 87 height 15
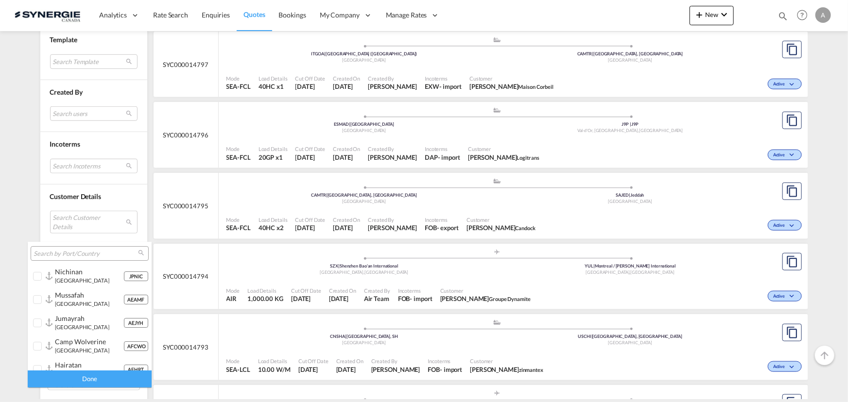
click at [64, 251] on input "search" at bounding box center [86, 254] width 104 height 9
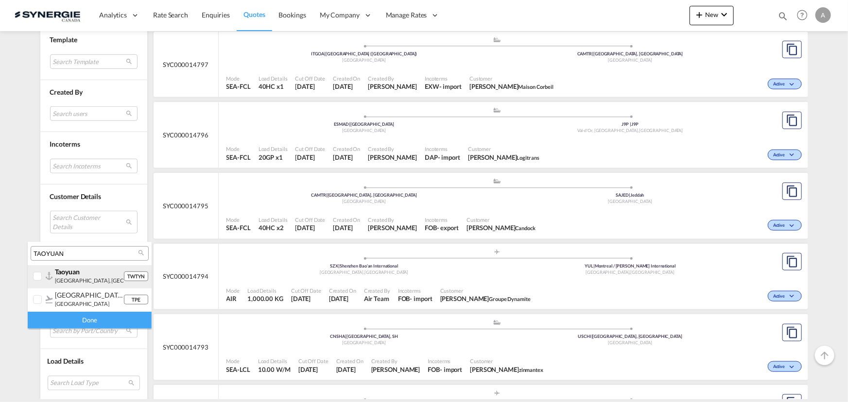
type input "TAOYUAN"
click at [43, 275] on div at bounding box center [38, 277] width 10 height 10
click at [56, 321] on div "Done" at bounding box center [90, 320] width 124 height 17
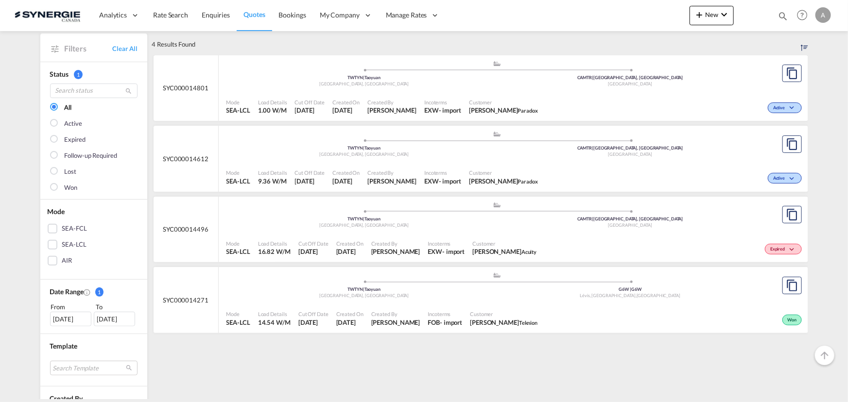
scroll to position [0, 0]
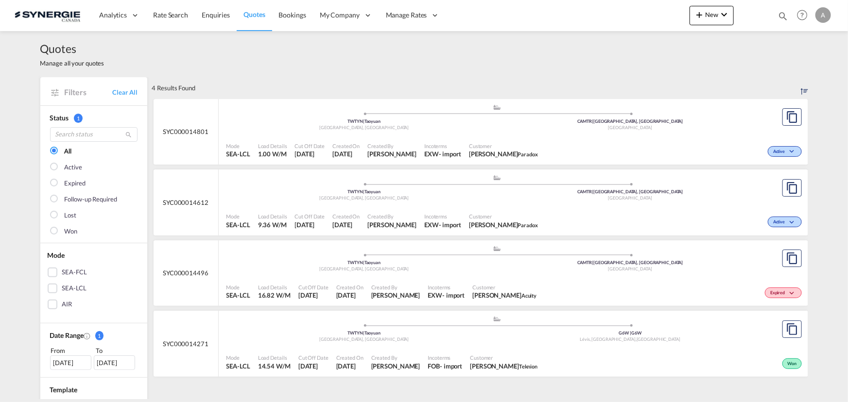
click at [448, 274] on div ".a{fill:#aaa8ad;} .a{fill:#aaa8ad;} TWTYN | [GEOGRAPHIC_DATA] [GEOGRAPHIC_DATA]…" at bounding box center [497, 259] width 542 height 29
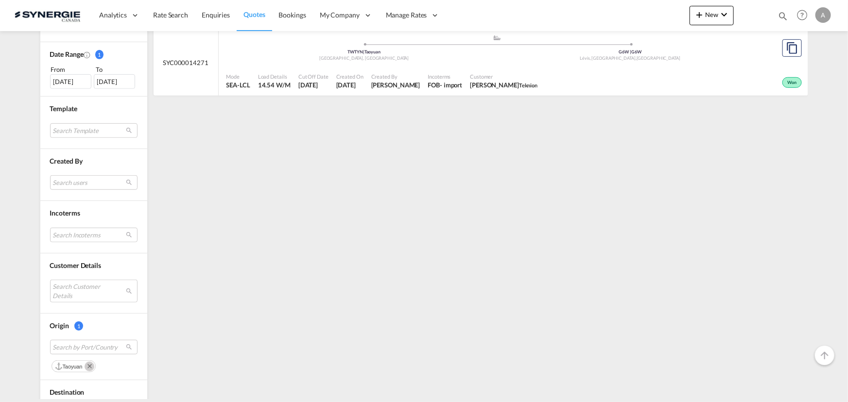
scroll to position [309, 0]
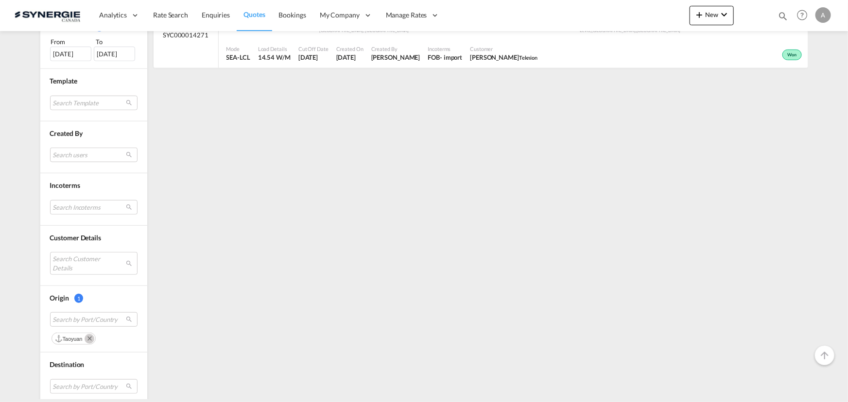
click at [87, 340] on md-icon "Remove" at bounding box center [90, 339] width 10 height 10
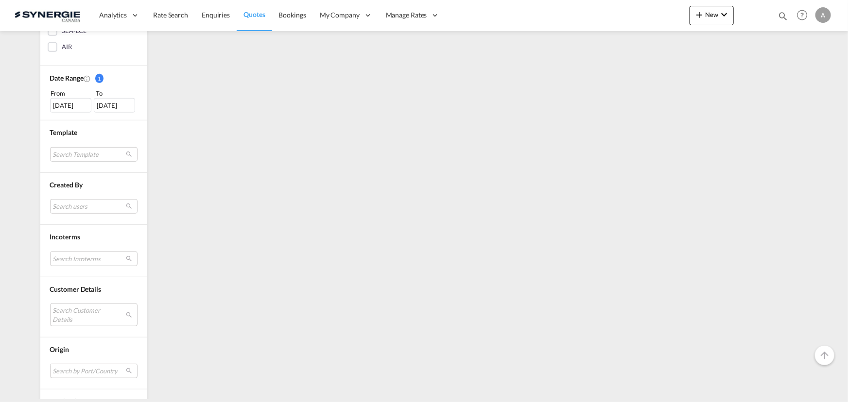
scroll to position [261, 0]
click at [88, 314] on md-select "Search Customer Details" at bounding box center [93, 311] width 87 height 22
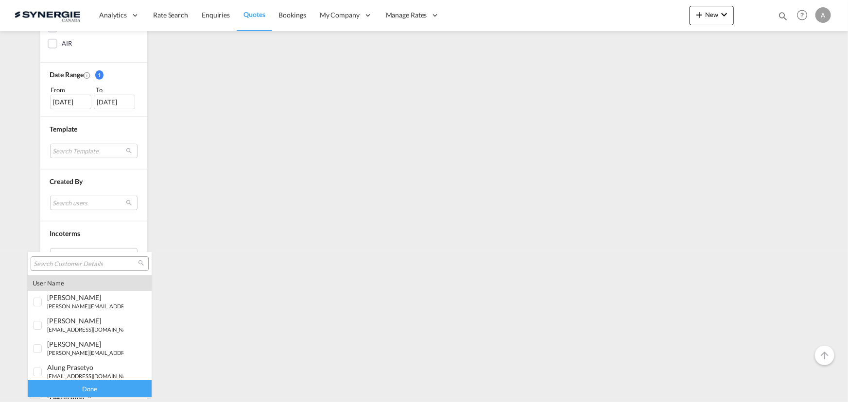
click at [91, 267] on input "search" at bounding box center [86, 264] width 104 height 9
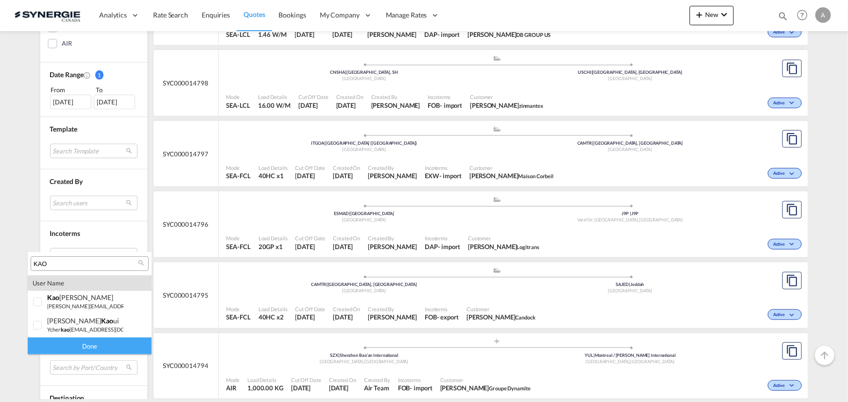
type input "KAO"
click at [26, 224] on md-backdrop at bounding box center [424, 201] width 848 height 402
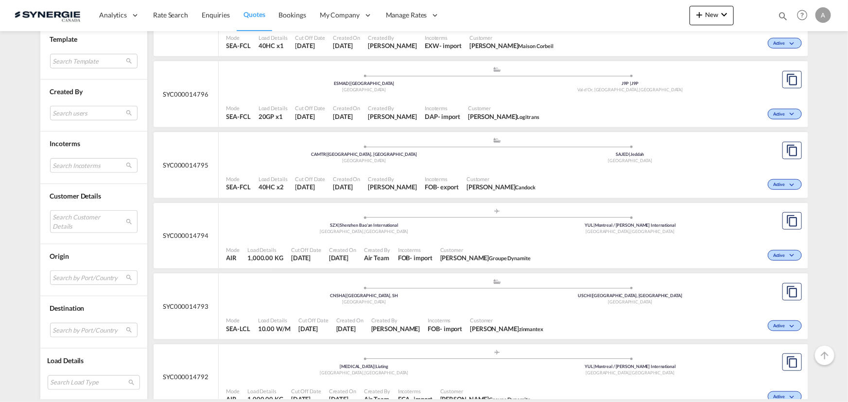
scroll to position [394, 0]
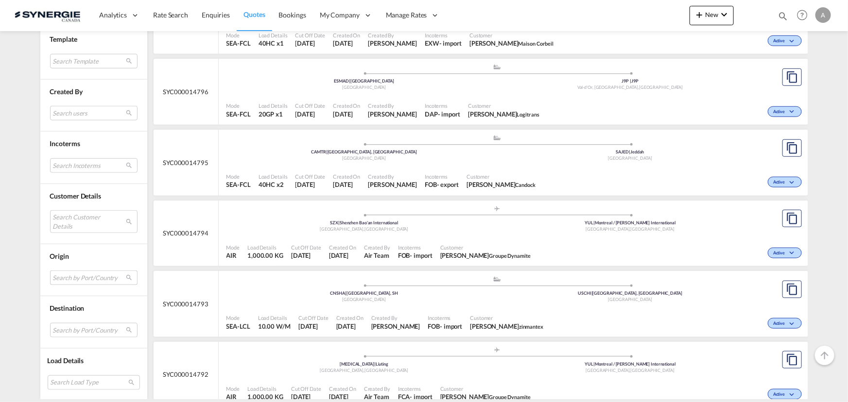
click at [69, 278] on md-select "Search by Port/Country" at bounding box center [93, 278] width 87 height 15
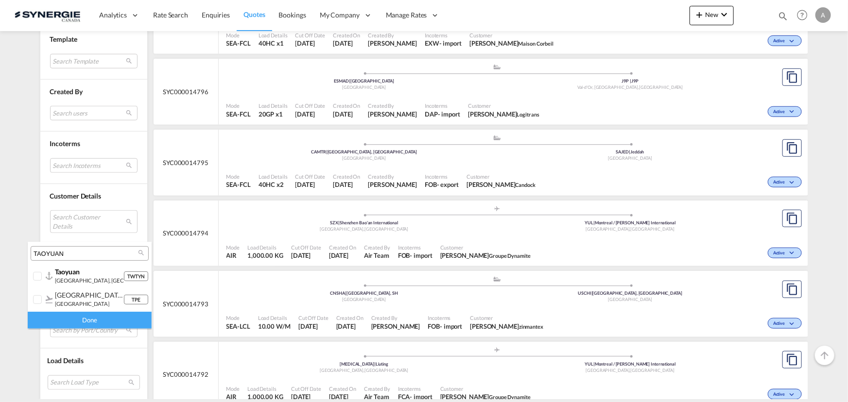
click at [81, 250] on input "TAOYUAN" at bounding box center [86, 254] width 104 height 9
type input "KAOHS"
click at [40, 277] on div at bounding box center [38, 277] width 10 height 10
click at [68, 318] on div "Done" at bounding box center [90, 320] width 124 height 17
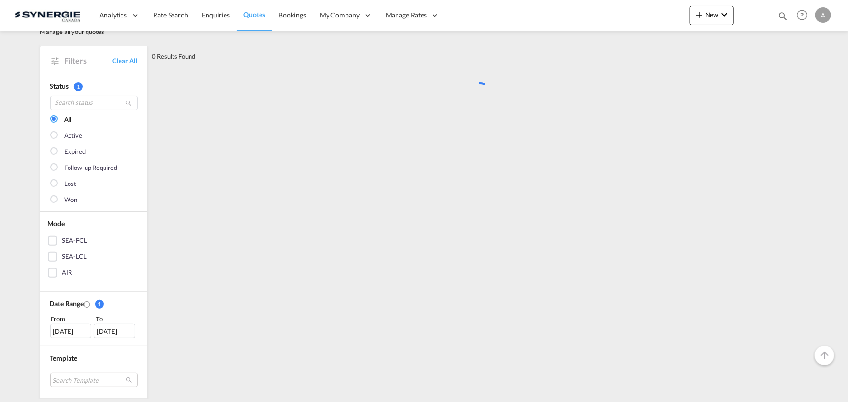
scroll to position [0, 0]
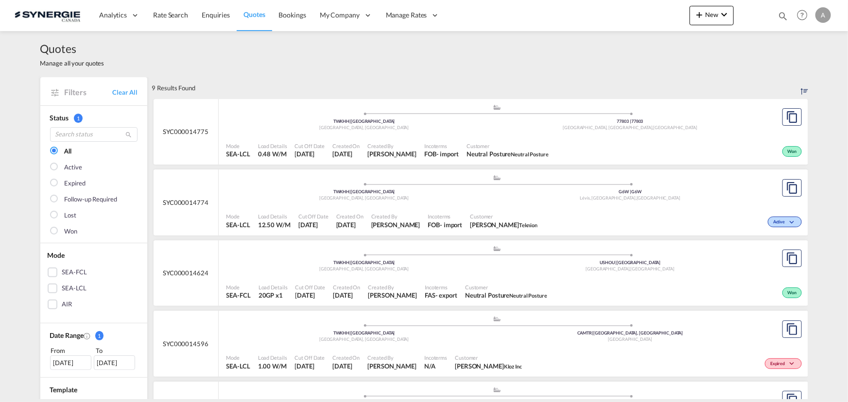
click at [400, 133] on div ".a{fill:#aaa8ad;} .a{fill:#aaa8ad;} TWKHH | Kaohsiung Taiwan, Province of China…" at bounding box center [497, 120] width 542 height 32
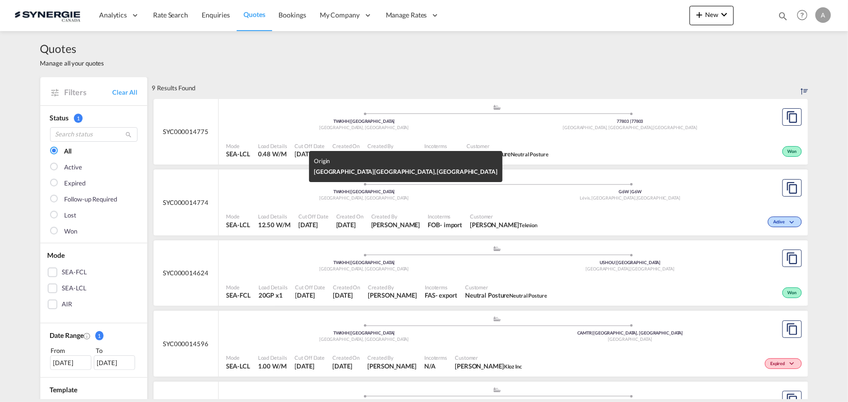
click at [371, 199] on span "Taiwan, Province of China" at bounding box center [363, 197] width 89 height 5
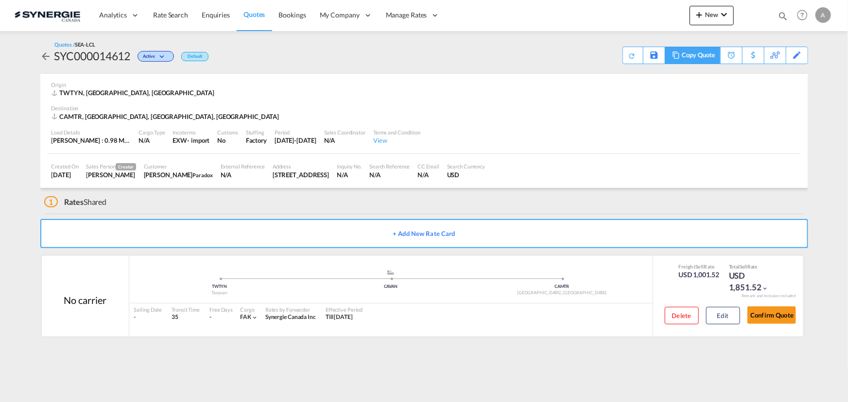
click at [710, 60] on div "Copy Quote" at bounding box center [698, 55] width 33 height 17
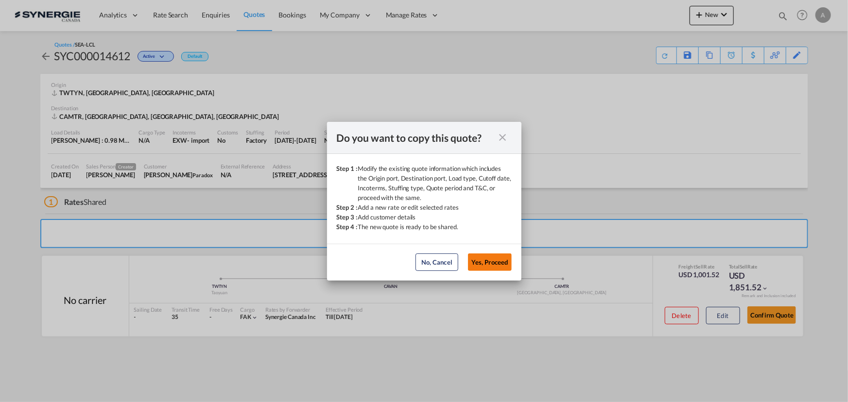
click at [488, 261] on button "Yes, Proceed" at bounding box center [490, 262] width 44 height 17
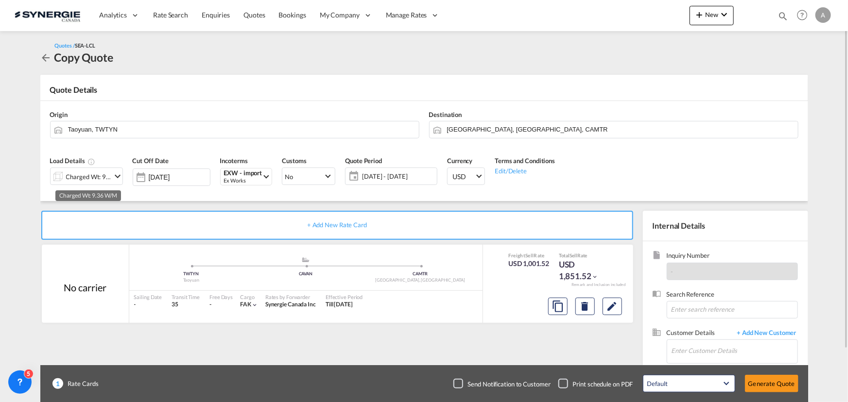
click at [92, 172] on div "Charged Wt: 9.36 W/M" at bounding box center [89, 177] width 46 height 14
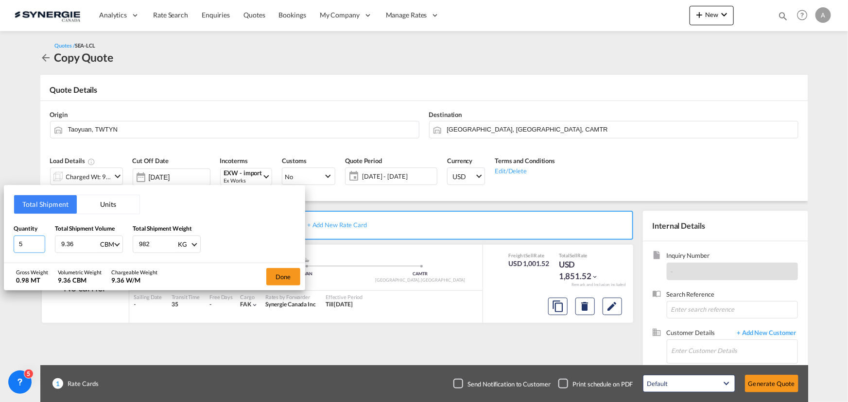
click at [13, 248] on div "Total Shipment Units Quantity 5 Total Shipment Volume 9.36 CBM CBM CFT Total Sh…" at bounding box center [154, 224] width 301 height 78
click at [71, 243] on input "9.36" at bounding box center [79, 244] width 39 height 17
click at [79, 234] on div "Total Shipment Volume 9.31 CBM CBM CFT" at bounding box center [89, 238] width 68 height 29
click at [65, 242] on input "9.31" at bounding box center [79, 244] width 39 height 17
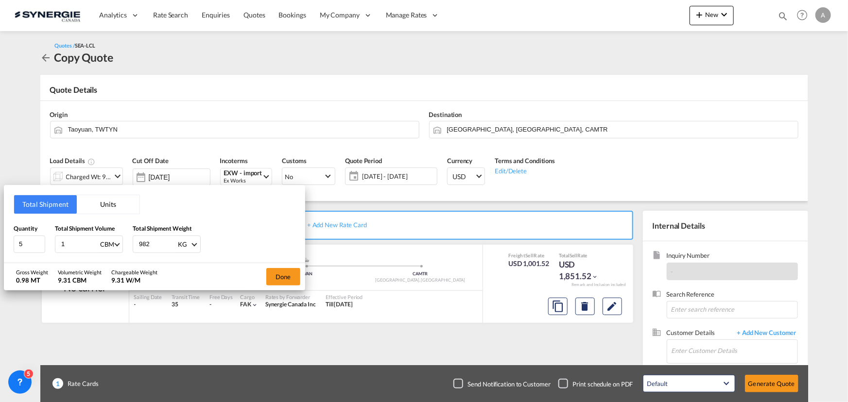
type input "1"
type input "200"
click at [280, 281] on button "Done" at bounding box center [283, 276] width 34 height 17
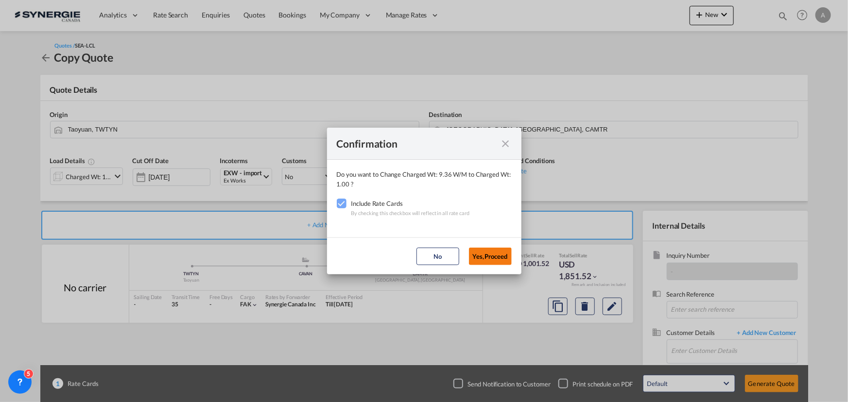
click at [486, 260] on button "Yes,Proceed" at bounding box center [490, 256] width 43 height 17
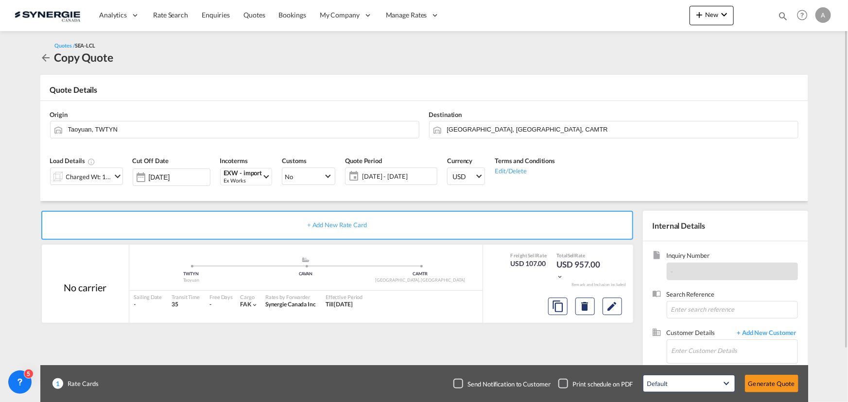
click at [409, 171] on span "[DATE] - [DATE]" at bounding box center [398, 177] width 77 height 14
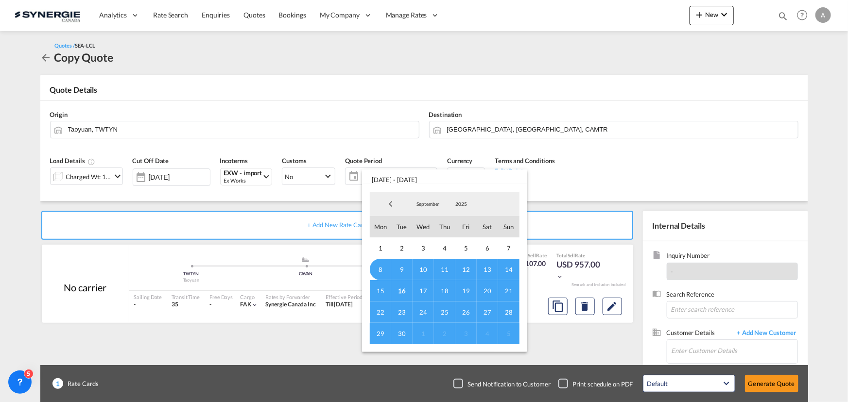
click at [401, 290] on span "16" at bounding box center [401, 290] width 21 height 21
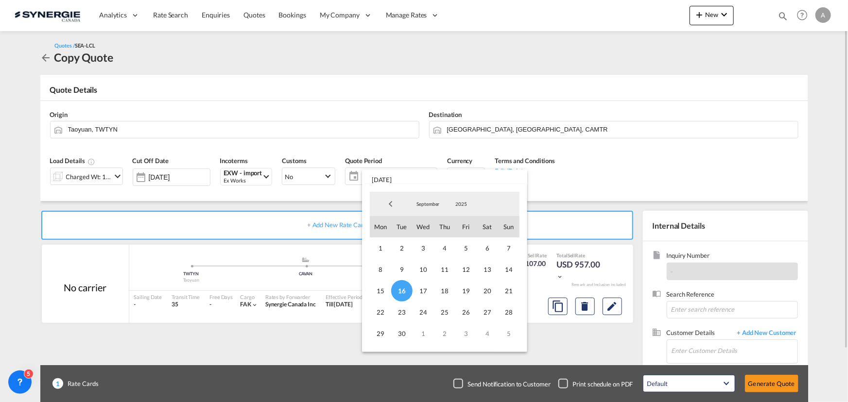
drag, startPoint x: 400, startPoint y: 331, endPoint x: 447, endPoint y: 331, distance: 46.7
click at [401, 331] on span "30" at bounding box center [401, 333] width 21 height 21
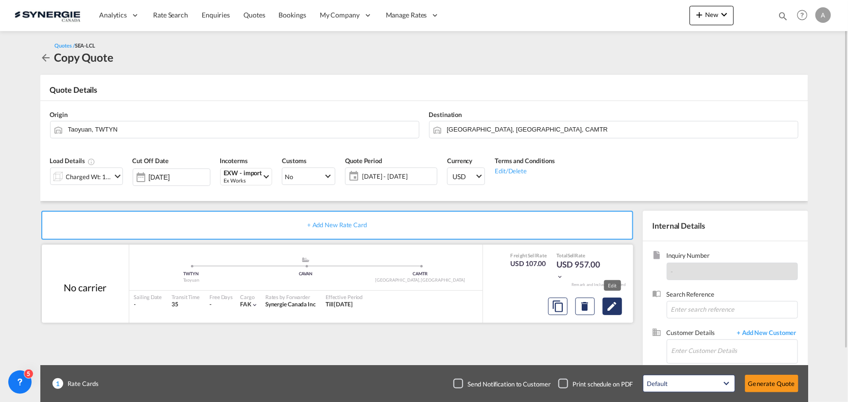
click at [618, 305] on md-icon "Edit" at bounding box center [613, 307] width 12 height 12
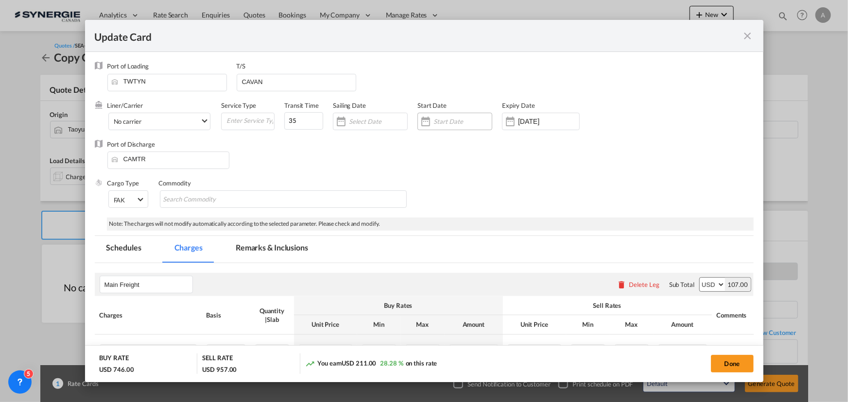
click at [455, 116] on div "Update CardPort of ..." at bounding box center [455, 121] width 75 height 17
select select "per_w/m"
select select "flat"
select select "per_hbl"
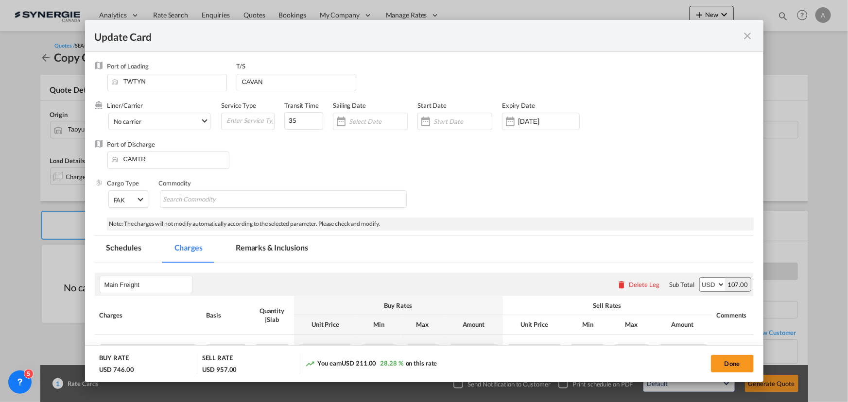
select select "flat"
select select "per_bl"
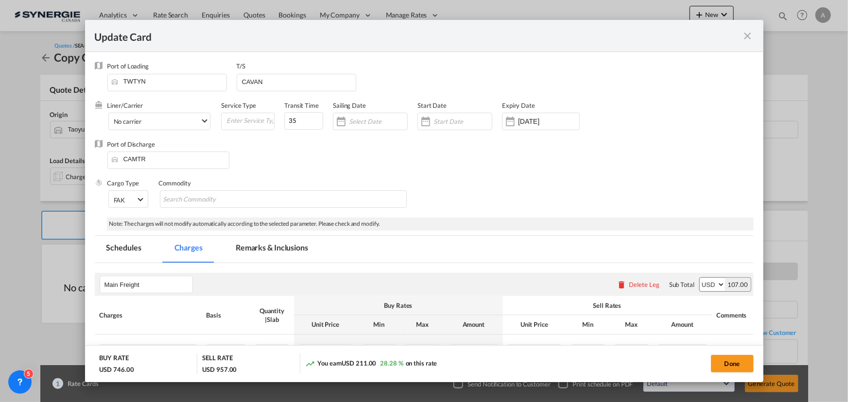
select select "per_shipment"
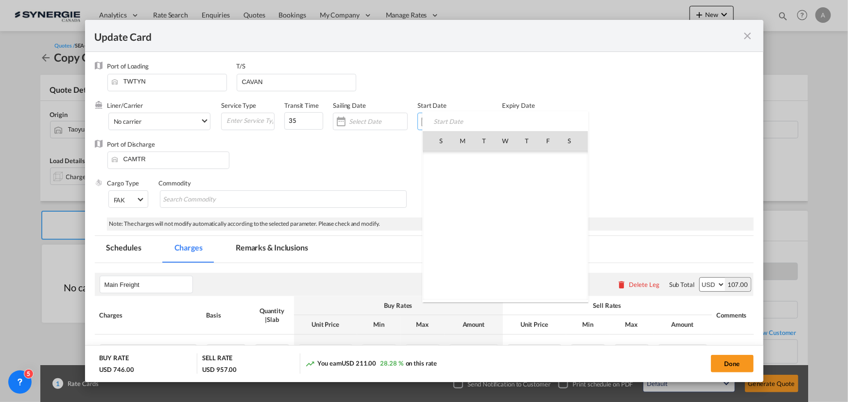
scroll to position [225140, 0]
click at [480, 220] on span "16" at bounding box center [484, 226] width 20 height 20
type input "16 Sep 2025"
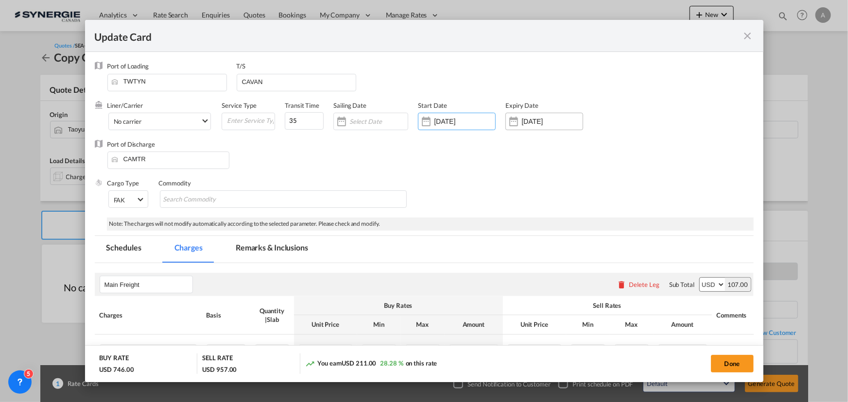
click at [521, 121] on div "Update CardPort of ..." at bounding box center [514, 121] width 16 height 19
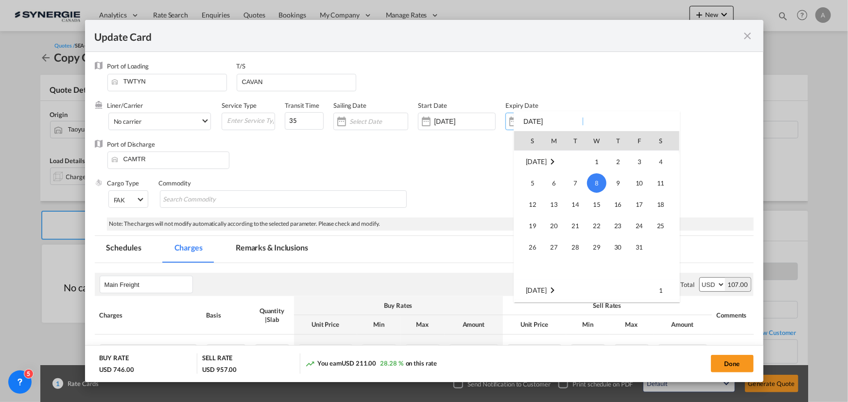
scroll to position [85, 0]
click at [565, 186] on td "30" at bounding box center [575, 185] width 21 height 22
type input "30 Sep 2025"
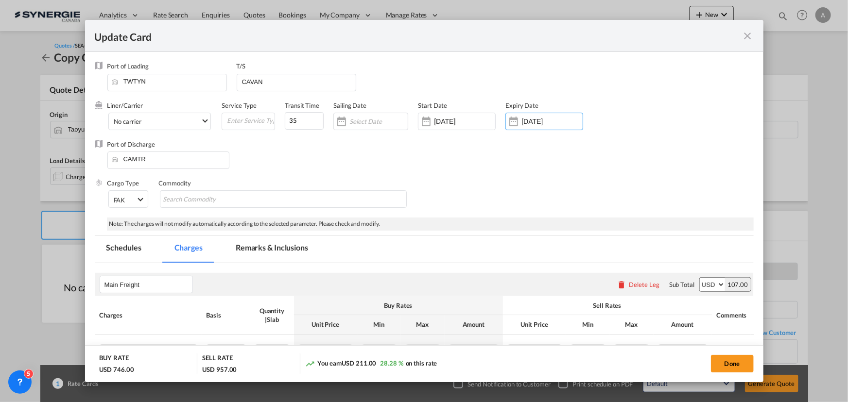
click at [570, 186] on div "Cargo Type FAK FAK GCR GDSM General Cargo Hazardous Cargo Ambient Foodstuff Chi…" at bounding box center [430, 198] width 646 height 39
click at [727, 362] on button "Done" at bounding box center [732, 363] width 43 height 17
type input "15 Sep 2025"
type input "29 Sep 2025"
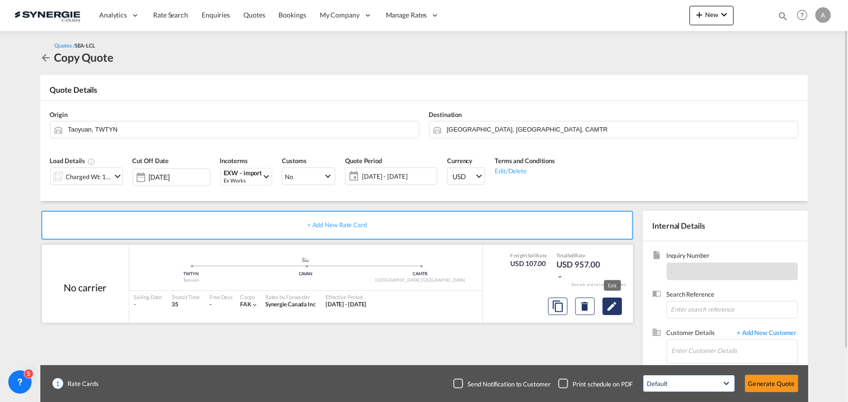
click at [609, 311] on md-icon "Edit" at bounding box center [613, 307] width 12 height 12
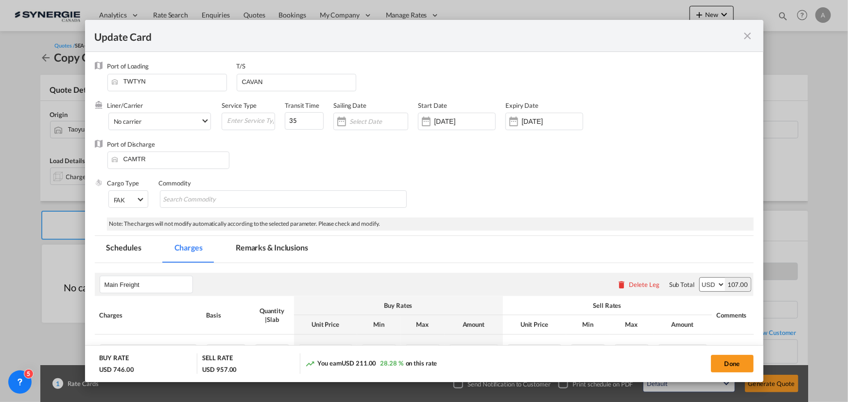
click at [268, 250] on md-tab-item "Remarks & Inclusions" at bounding box center [272, 249] width 96 height 27
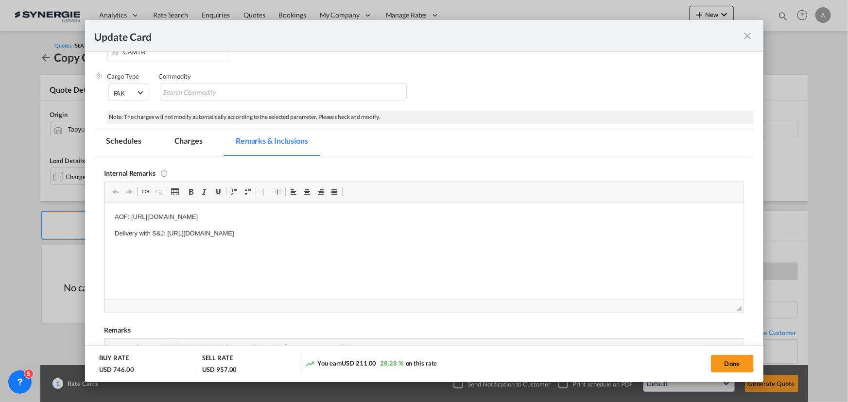
scroll to position [0, 0]
drag, startPoint x: 386, startPoint y: 219, endPoint x: 132, endPoint y: 217, distance: 254.2
click at [132, 217] on p "AOF: https://app.frontapp.com/open/cnv_qcfeoi7?key=pTlUlVFjPInM8xWjJBQPz2OMxbnz…" at bounding box center [423, 217] width 619 height 10
copy p "https://app.frontapp.com/open/cnv_qcfeoi7?key=pTlUlVFjPInM8xWjJBQPz2OMxbnzeL4v"
click at [185, 141] on md-tab-item "Charges" at bounding box center [189, 142] width 52 height 27
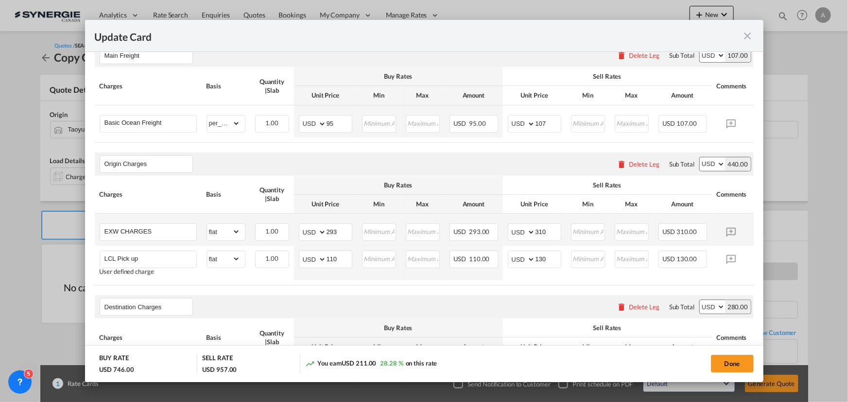
scroll to position [239, 0]
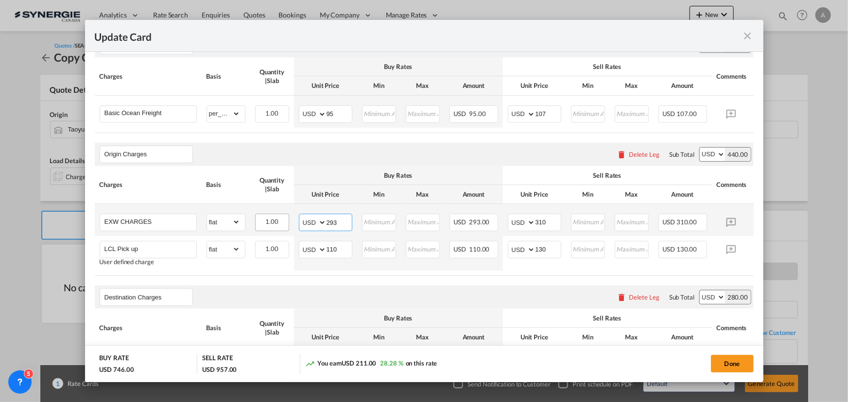
drag, startPoint x: 340, startPoint y: 225, endPoint x: 274, endPoint y: 225, distance: 66.1
click at [274, 225] on tr "EXW CHARGES Please Enter Already Exists gross_weight volumetric_weight per_ship…" at bounding box center [439, 220] width 689 height 32
type input "180"
type input "200"
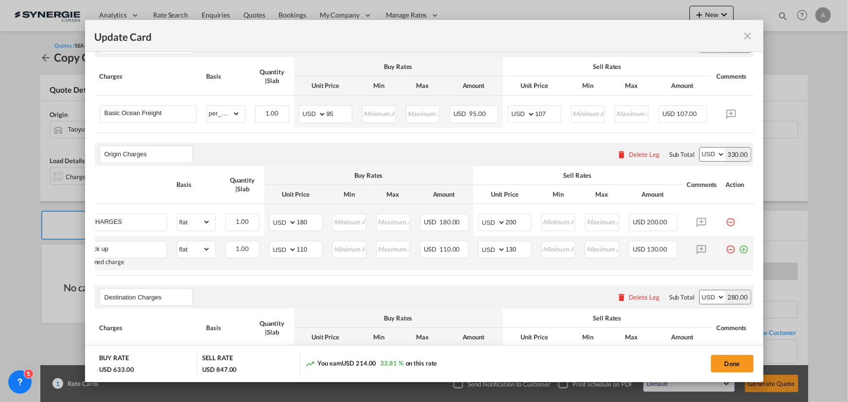
click at [726, 250] on md-icon "icon-minus-circle-outline red-400-fg pt-7" at bounding box center [731, 246] width 10 height 10
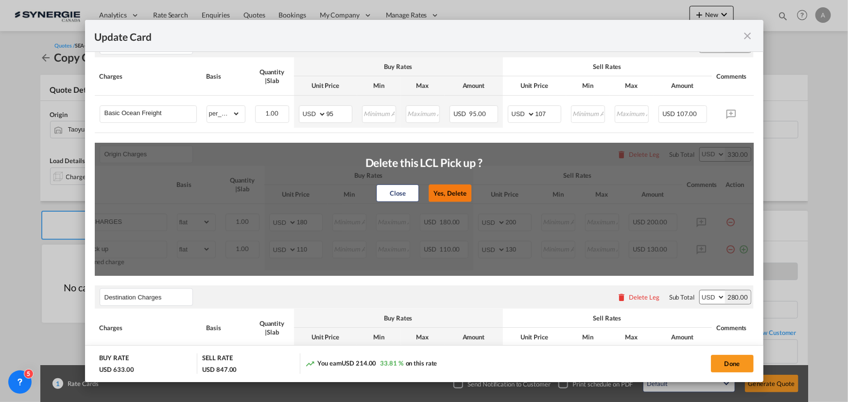
click at [464, 194] on button "Yes, Delete" at bounding box center [450, 193] width 43 height 17
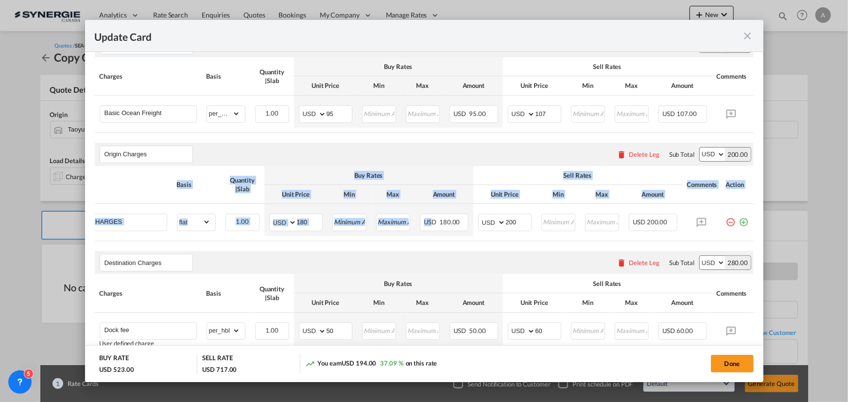
drag, startPoint x: 426, startPoint y: 243, endPoint x: 346, endPoint y: 245, distance: 79.7
click at [346, 242] on div "Charges Basis Quantity | Slab Buy Rates Sell Rates Comments Action Unit Price M…" at bounding box center [424, 203] width 659 height 75
click at [349, 242] on table "Charges Basis Quantity | Slab Buy Rates Sell Rates Comments Action Unit Price M…" at bounding box center [409, 203] width 689 height 75
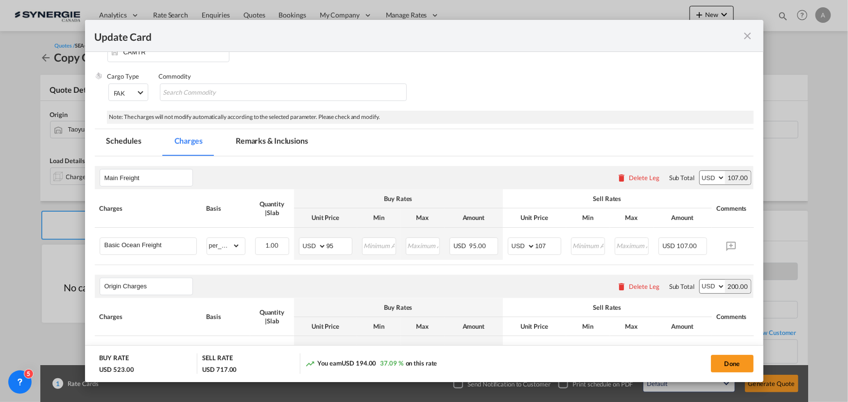
scroll to position [63, 0]
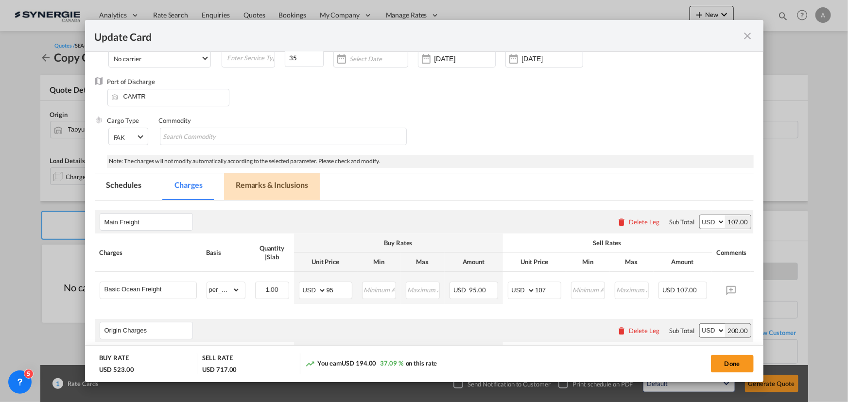
click at [269, 187] on md-tab-item "Remarks & Inclusions" at bounding box center [272, 187] width 96 height 27
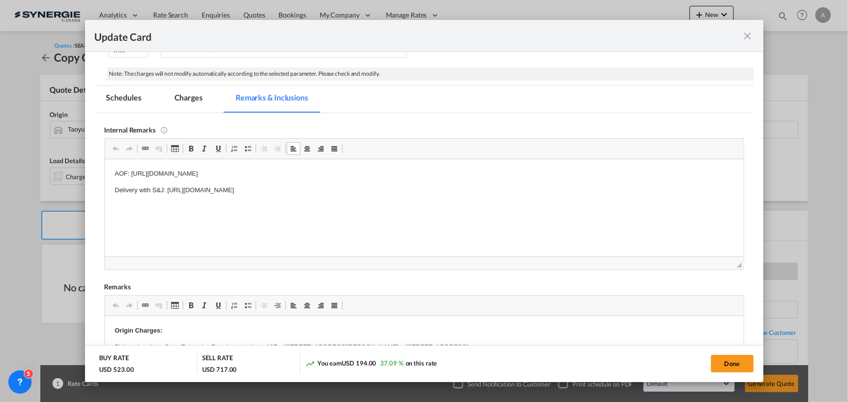
scroll to position [151, 0]
click at [425, 169] on p "AOF: https://app.frontapp.com/open/cnv_qcfeoi7?key=pTlUlVFjPInM8xWjJBQPz2OMxbnz…" at bounding box center [423, 173] width 619 height 10
click at [391, 190] on p "Delivery with S&J: https://app.frontapp.com/inboxes/teammates/6847055/inbox/all…" at bounding box center [423, 190] width 619 height 10
click at [376, 192] on p "Delivery with S&J: https://app.frontapp.com/inboxes/teammates/6847055/inbox/all…" at bounding box center [423, 190] width 619 height 10
drag, startPoint x: 383, startPoint y: 192, endPoint x: 167, endPoint y: 196, distance: 216.3
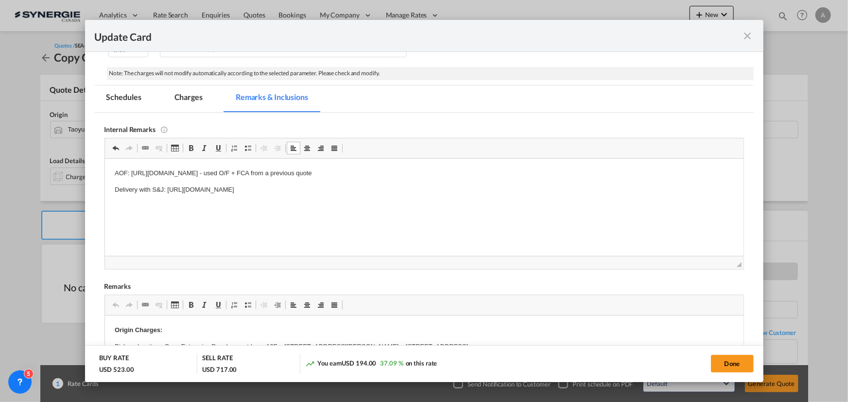
click at [167, 196] on html "AOF: https://app.frontapp.com/open/cnv_qcfeoi7?key=pTlUlVFjPInM8xWjJBQPz2OMxbnz…" at bounding box center [423, 181] width 639 height 46
copy p "https://app.frontapp.com/inboxes/teammates/6847055/inbox/all/5737574126"
click at [395, 199] on html "AOF: https://app.frontapp.com/open/cnv_qcfeoi7?key=pTlUlVFjPInM8xWjJBQPz2OMxbnz…" at bounding box center [423, 181] width 639 height 46
click at [332, 190] on p "Delivery with S&J: https://app.frontapp.com/inboxes/teammates/6847055/inbox/all…" at bounding box center [423, 190] width 619 height 10
click at [383, 190] on p "Delivery with S&J: https://app.frontapp.com/inboxes/teammates/6847055/inbox/all…" at bounding box center [423, 190] width 619 height 10
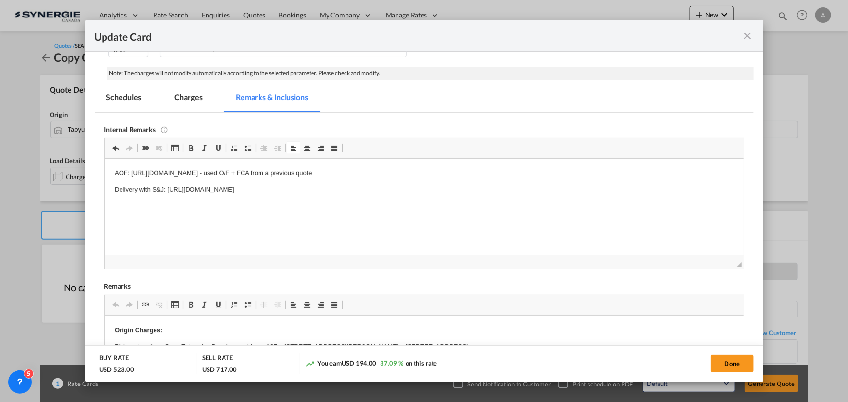
drag, startPoint x: 379, startPoint y: 189, endPoint x: 166, endPoint y: 200, distance: 213.2
click at [166, 200] on html "AOF: https://app.frontapp.com/open/cnv_qcfeoi7?key=pTlUlVFjPInM8xWjJBQPz2OMxbnz…" at bounding box center [423, 181] width 639 height 46
copy p "https://app.frontapp.com/inboxes/teammates/6847055/inbox/all/5737574126"
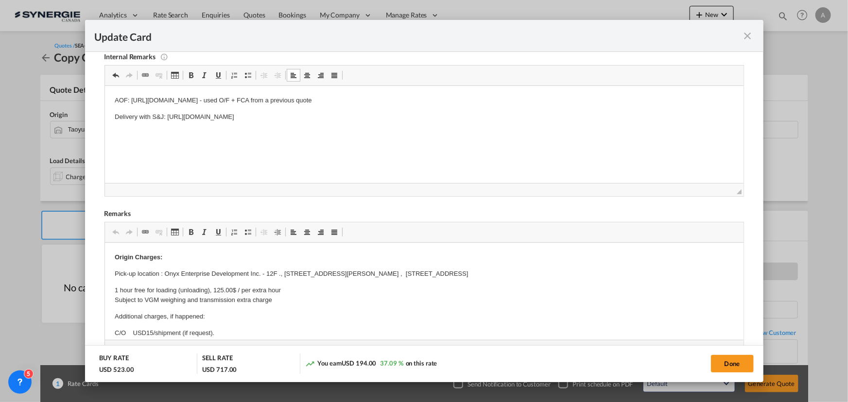
scroll to position [239, 0]
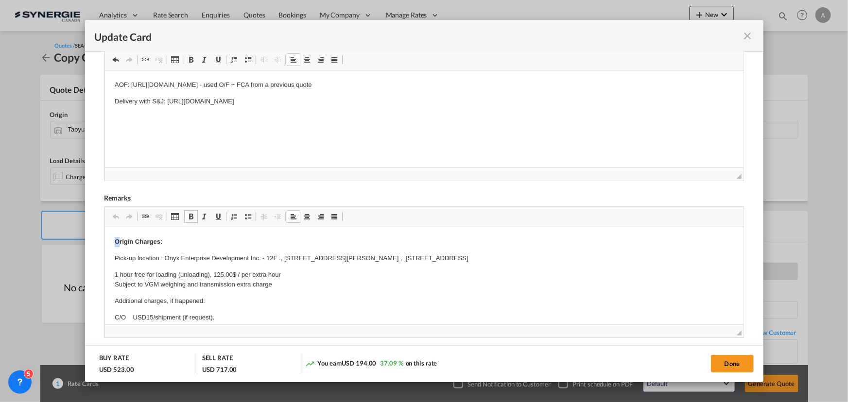
drag, startPoint x: 113, startPoint y: 238, endPoint x: 119, endPoint y: 242, distance: 6.6
click at [139, 244] on strong "Origin Charges:" at bounding box center [138, 241] width 48 height 7
drag, startPoint x: 113, startPoint y: 261, endPoint x: 575, endPoint y: 259, distance: 462.2
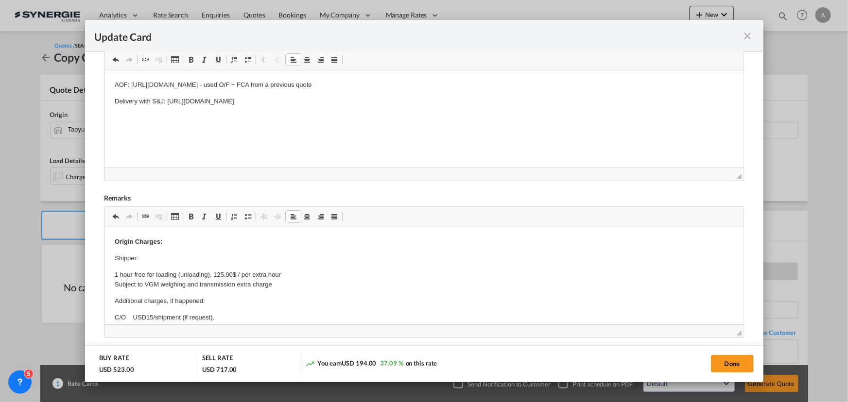
click at [148, 260] on p "Shipper:" at bounding box center [423, 258] width 619 height 10
click at [306, 260] on p "Shipper:" at bounding box center [423, 258] width 619 height 10
click at [184, 261] on p "Shipper:" at bounding box center [423, 258] width 619 height 10
click at [142, 262] on p "Shipper: SECURITAG ASSEMBLY GROUP CO LTD, TAICHUNG CITY, TW" at bounding box center [423, 258] width 619 height 10
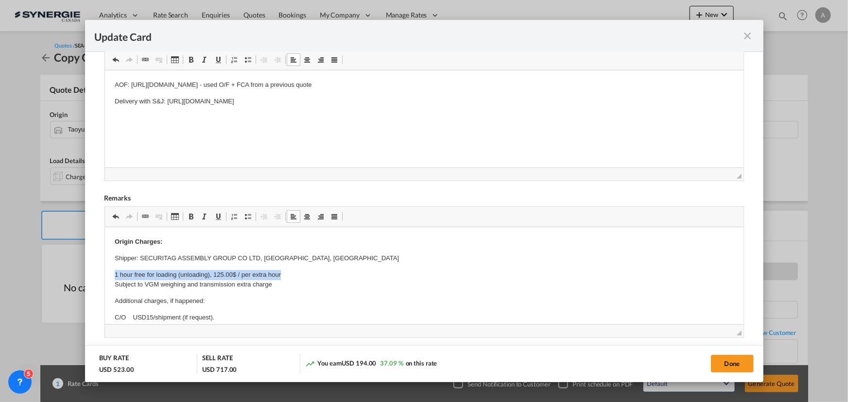
drag, startPoint x: 110, startPoint y: 274, endPoint x: 287, endPoint y: 275, distance: 177.4
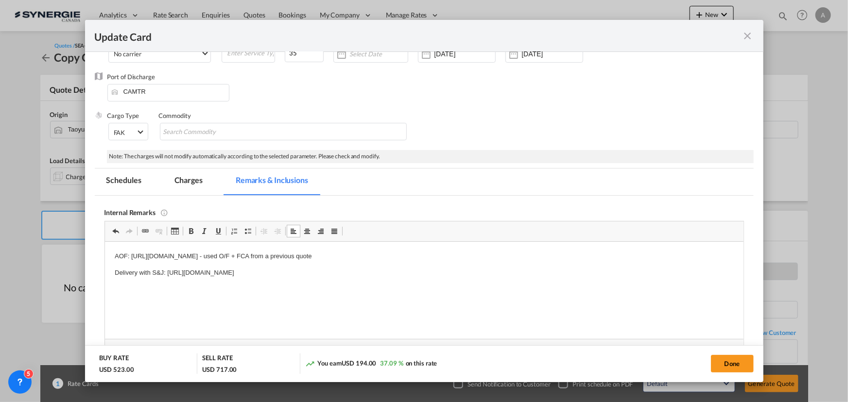
scroll to position [132, 0]
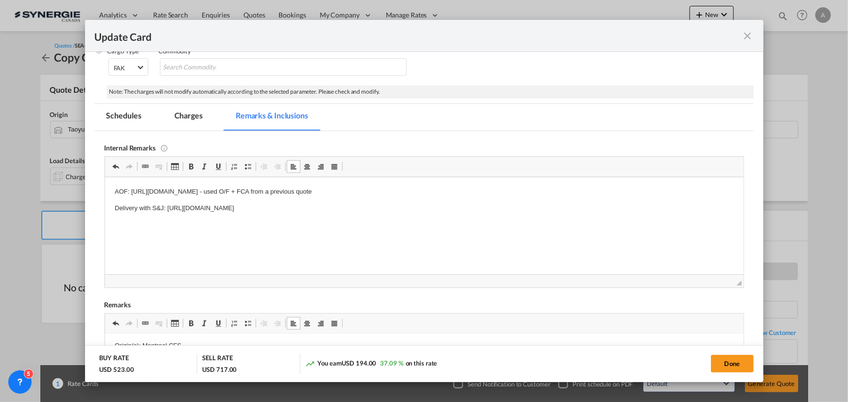
drag, startPoint x: 387, startPoint y: 207, endPoint x: 166, endPoint y: 216, distance: 221.3
click at [166, 216] on html "AOF: https://app.frontapp.com/open/cnv_qcfeoi7?key=pTlUlVFjPInM8xWjJBQPz2OMxbnz…" at bounding box center [423, 200] width 639 height 46
click at [190, 113] on md-tab-item "Charges" at bounding box center [189, 117] width 52 height 27
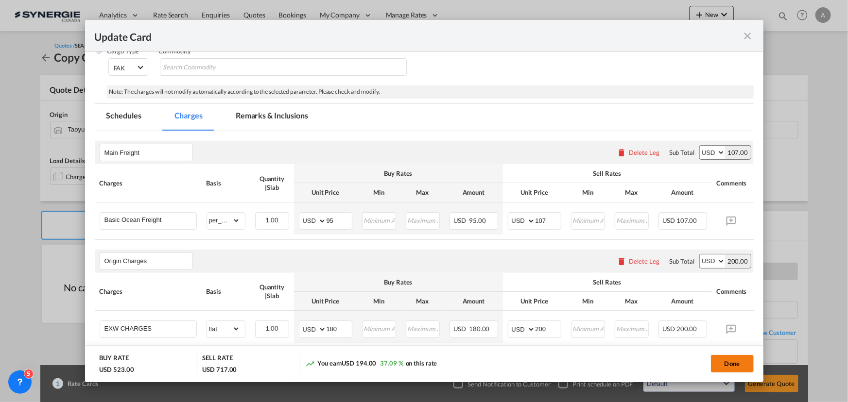
click at [726, 364] on button "Done" at bounding box center [732, 363] width 43 height 17
type input "[DATE]"
type input "29 Sep 2025"
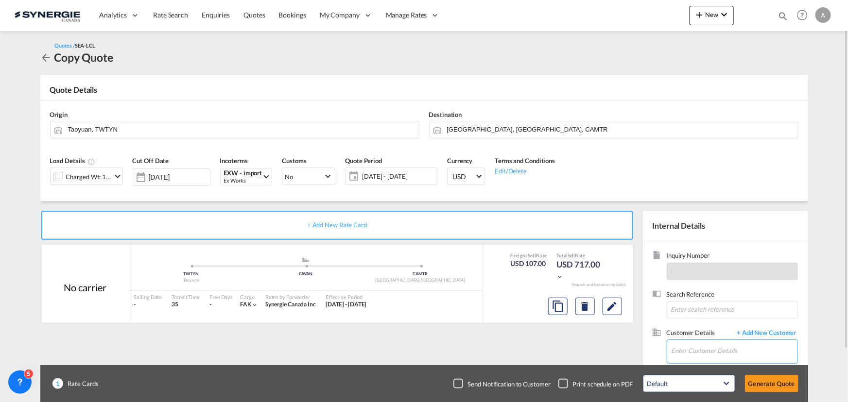
click at [707, 349] on input "Enter Customer Details" at bounding box center [735, 351] width 126 height 22
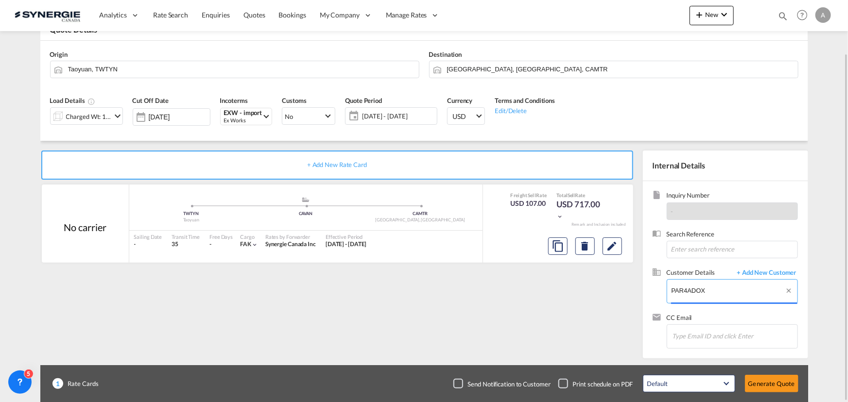
click at [687, 289] on input "PAR4ADOX" at bounding box center [735, 291] width 126 height 22
click at [718, 267] on div "Jose Matute josem@ paradox .com | Paradox" at bounding box center [734, 266] width 126 height 26
type input "Paradox, Jose Matute, josem@paradox.com"
click at [765, 379] on button "Generate Quote" at bounding box center [771, 383] width 53 height 17
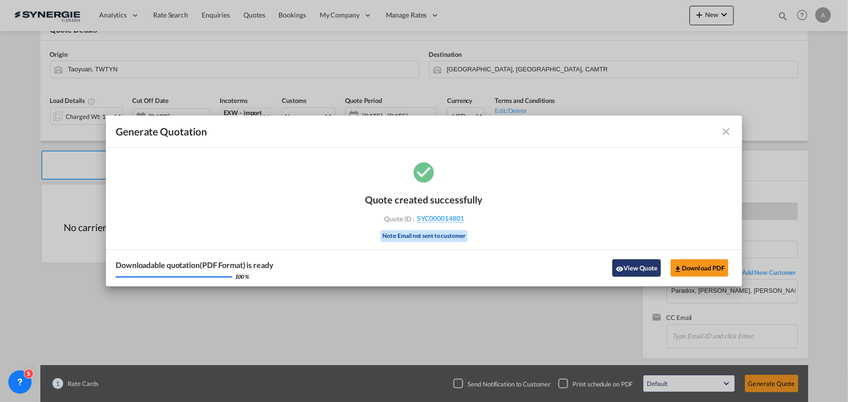
click at [647, 265] on button "View Quote" at bounding box center [636, 268] width 49 height 17
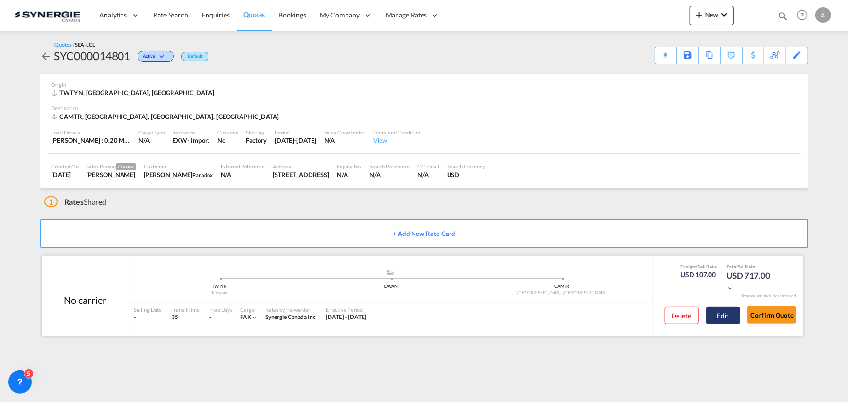
click at [716, 313] on button "Edit" at bounding box center [723, 315] width 34 height 17
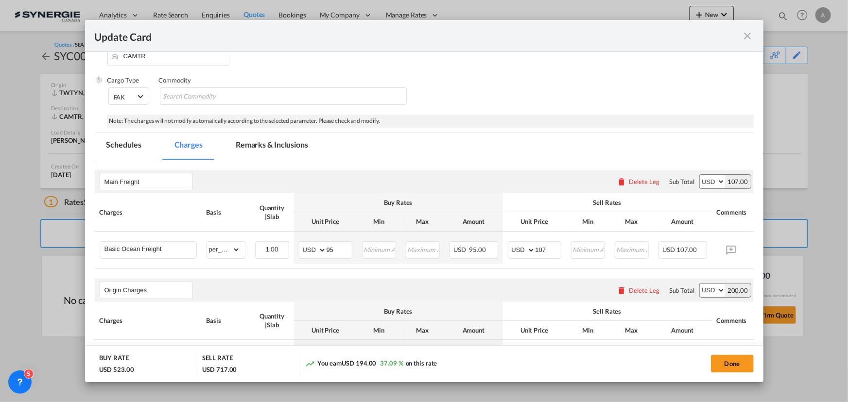
scroll to position [88, 0]
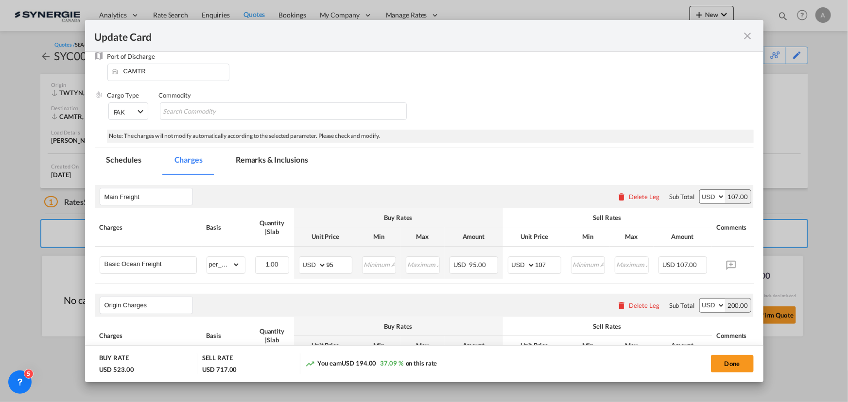
click at [261, 165] on md-tab-item "Remarks & Inclusions" at bounding box center [272, 161] width 96 height 27
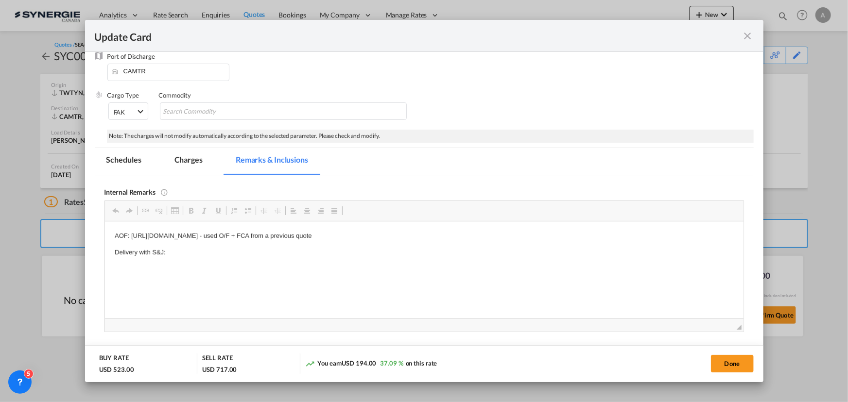
scroll to position [0, 0]
click at [192, 251] on p "Delivery with S&J:" at bounding box center [423, 252] width 619 height 10
drag, startPoint x: 182, startPoint y: 146, endPoint x: 184, endPoint y: 153, distance: 7.1
click at [182, 147] on div "Port of Loading TWTYN T/S CAVAN Liner/Carrier No carrier 2HM LOGISTICS D.O.O AA…" at bounding box center [424, 331] width 659 height 714
click at [185, 161] on md-tab-item "Charges" at bounding box center [189, 161] width 52 height 27
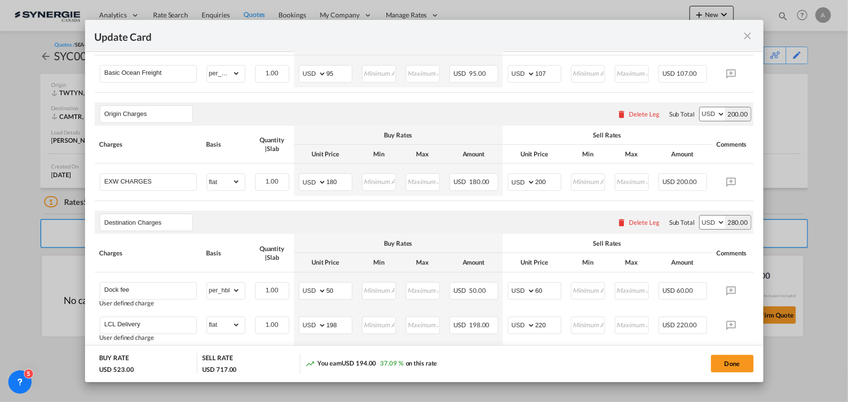
scroll to position [221, 0]
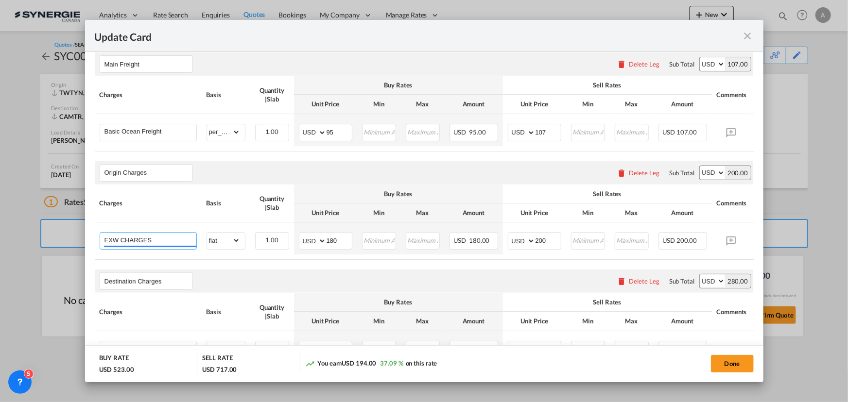
drag, startPoint x: 155, startPoint y: 243, endPoint x: 42, endPoint y: 238, distance: 112.9
click at [33, 239] on div "Update Card Port of Loading TWTYN T/S CAVAN Liner/Carrier No carrier 2HM LOGIST…" at bounding box center [424, 201] width 848 height 402
click at [117, 243] on input "EXW CHARGES" at bounding box center [150, 240] width 92 height 15
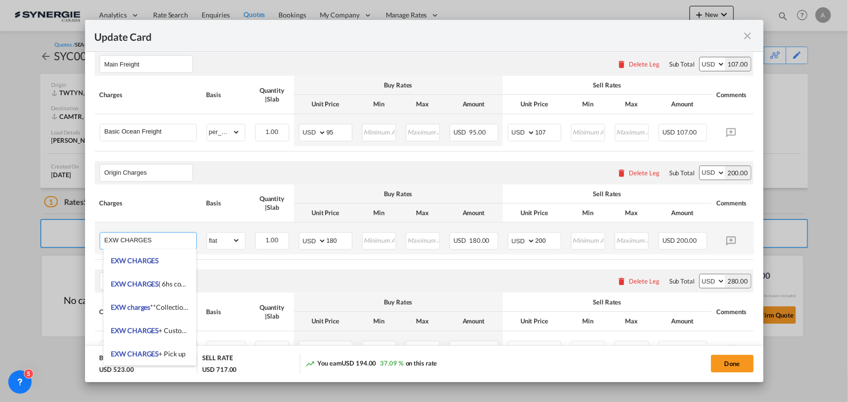
click at [104, 237] on input "EXW CHARGES" at bounding box center [150, 240] width 92 height 15
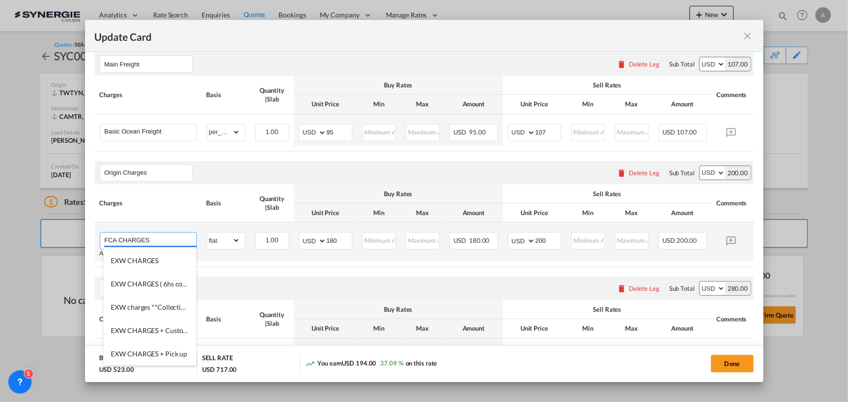
type input "FCA CHARGES"
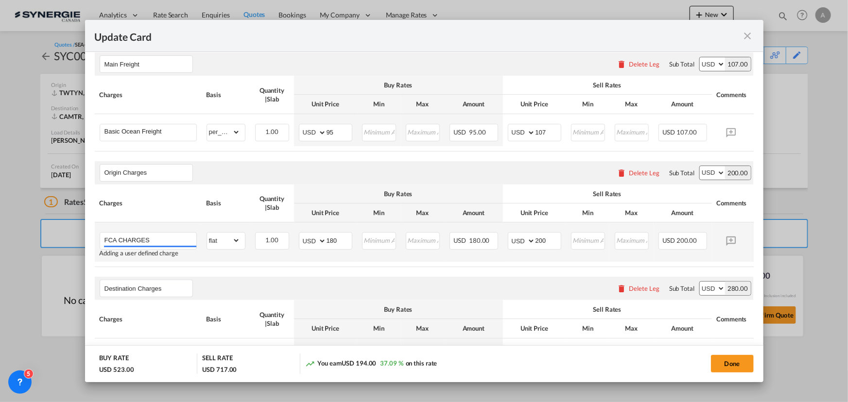
click at [311, 262] on td "AED AFN ALL AMD ANG AOA ARS AUD AWG AZN BAM BBD BDT BGN BHD BIF BMD BND BOB BRL…" at bounding box center [325, 242] width 63 height 39
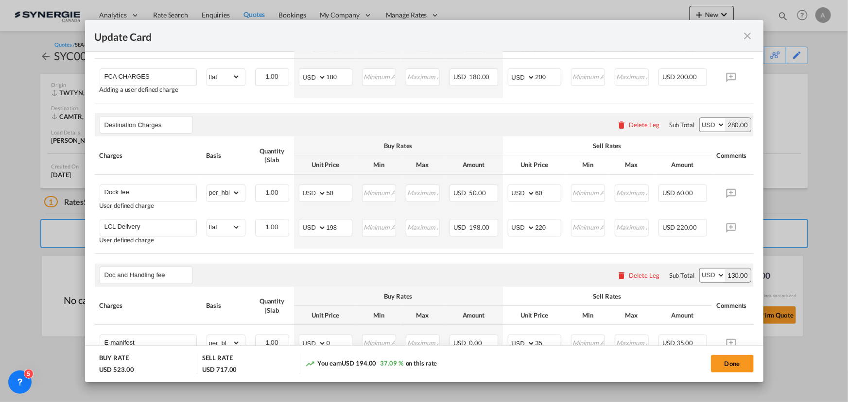
scroll to position [398, 0]
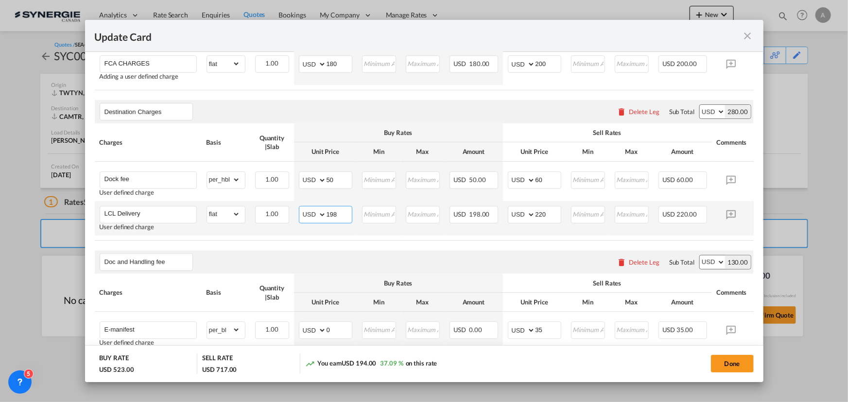
drag, startPoint x: 341, startPoint y: 221, endPoint x: 292, endPoint y: 217, distance: 49.7
click at [298, 217] on td "AED AFN ALL AMD ANG AOA ARS AUD AWG AZN BAM BBD BDT BGN BHD BIF BMD BND BOB BRL…" at bounding box center [325, 218] width 63 height 35
type input "198"
type input "FCACHARGES"
click at [331, 220] on input "198" at bounding box center [339, 214] width 25 height 15
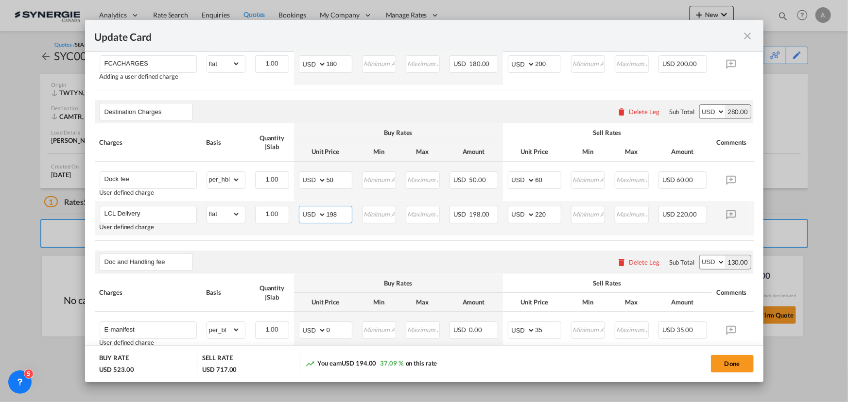
click at [331, 220] on input "198" at bounding box center [339, 214] width 25 height 15
type input "70"
type input "100"
drag, startPoint x: 298, startPoint y: 220, endPoint x: 261, endPoint y: 220, distance: 36.5
click at [264, 221] on tr "LCL Delivery User defined charge Please Enter Already Exists gross_weight volum…" at bounding box center [439, 218] width 689 height 35
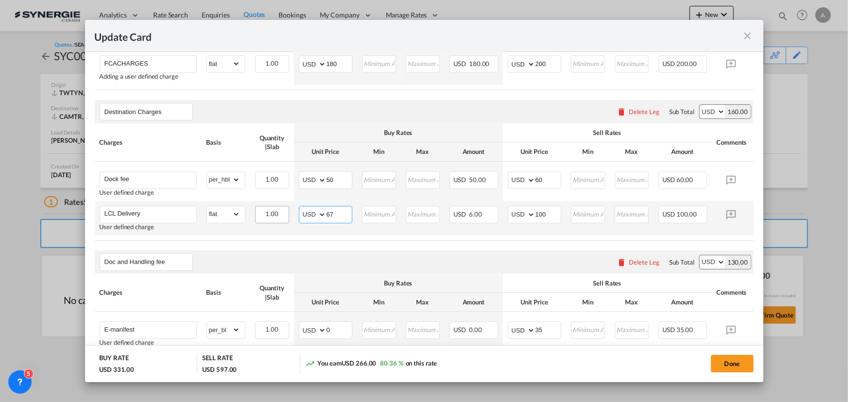
type input "67"
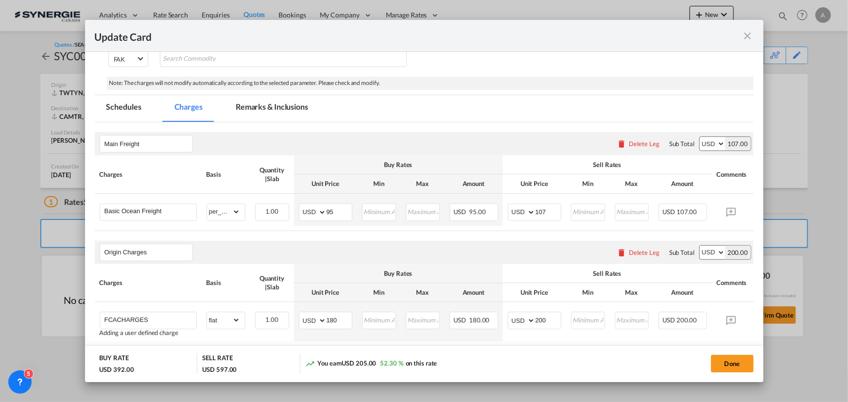
scroll to position [126, 0]
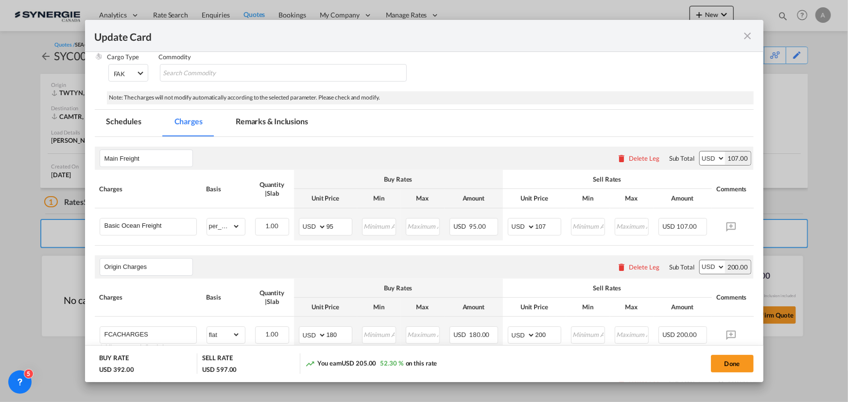
drag, startPoint x: 264, startPoint y: 122, endPoint x: 350, endPoint y: 170, distance: 98.8
click at [262, 125] on md-tab-item "Remarks & Inclusions" at bounding box center [272, 123] width 96 height 27
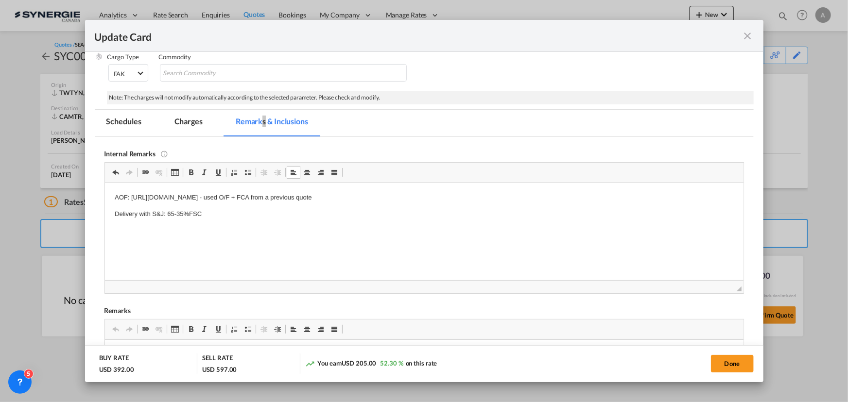
drag, startPoint x: 380, startPoint y: 199, endPoint x: 131, endPoint y: 192, distance: 248.4
click at [131, 192] on p "AOF: https://app.frontapp.com/open/cnv_qcfeoi7?key=pTlUlVFjPInM8xWjJBQPz2OMxbnz…" at bounding box center [423, 197] width 619 height 10
copy p "https://app.frontapp.com/open/cnv_qcfeoi7?key=pTlUlVFjPInM8xWjJBQPz2OMxbnzeL4v"
click at [496, 201] on p "AOF: https://app.frontapp.com/open/cnv_qcfeoi7?key=pTlUlVFjPInM8xWjJBQPz2OMxbnz…" at bounding box center [423, 197] width 619 height 10
click at [407, 196] on p "AOF: https://app.frontapp.com/open/cnv_qcfeoi7?key=pTlUlVFjPInM8xWjJBQPz2OMxbnz…" at bounding box center [423, 197] width 619 height 10
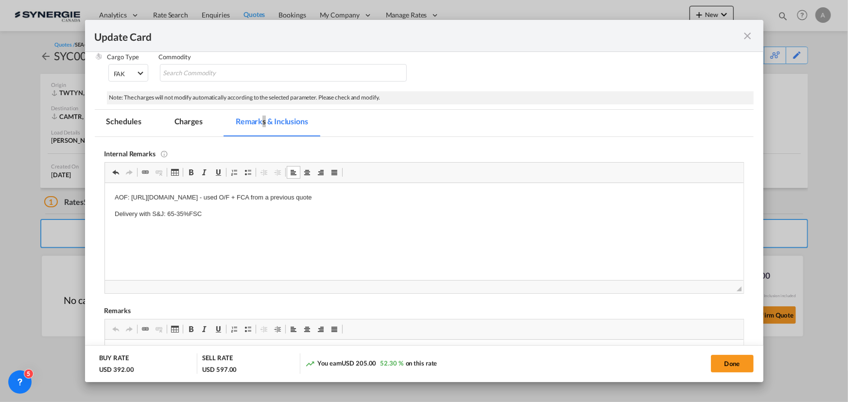
click at [407, 196] on p "AOF: https://app.frontapp.com/open/cnv_qcfeoi7?key=pTlUlVFjPInM8xWjJBQPz2OMxbnz…" at bounding box center [423, 197] width 619 height 10
click at [509, 194] on p "AOF: https://app.frontapp.com/open/cnv_qcfeoi7?key=pTlUlVFjPInM8xWjJBQPz2OMxbnz…" at bounding box center [423, 197] width 619 height 10
click at [196, 122] on md-tab-item "Charges" at bounding box center [189, 123] width 52 height 27
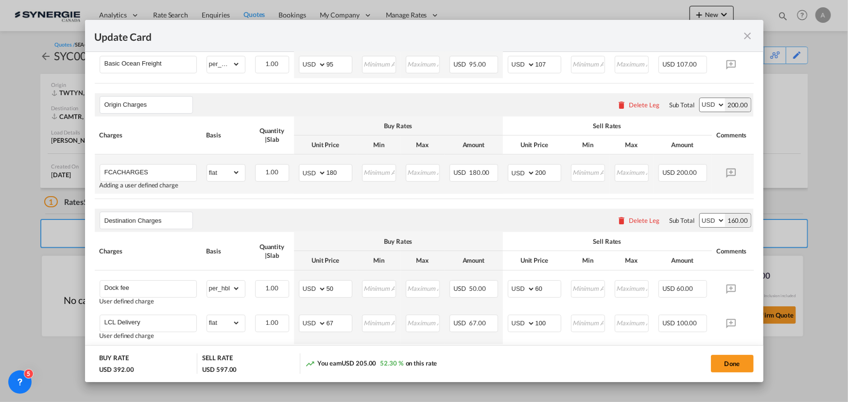
scroll to position [348, 0]
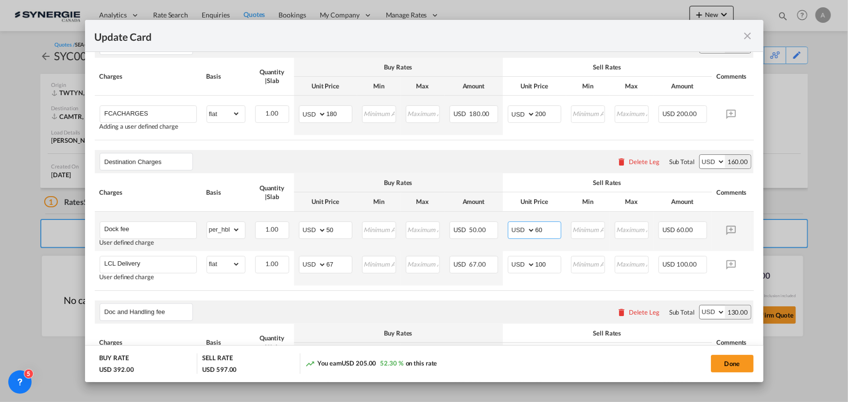
drag, startPoint x: 546, startPoint y: 232, endPoint x: 510, endPoint y: 231, distance: 35.5
click at [514, 232] on md-input-container "AED AFN ALL AMD ANG AOA ARS AUD AWG AZN BAM BBD BDT BGN BHD BIF BMD BND BOB BRL…" at bounding box center [534, 230] width 53 height 17
type input "70"
drag, startPoint x: 729, startPoint y: 360, endPoint x: 614, endPoint y: 257, distance: 154.5
click at [729, 360] on button "Done" at bounding box center [732, 363] width 43 height 17
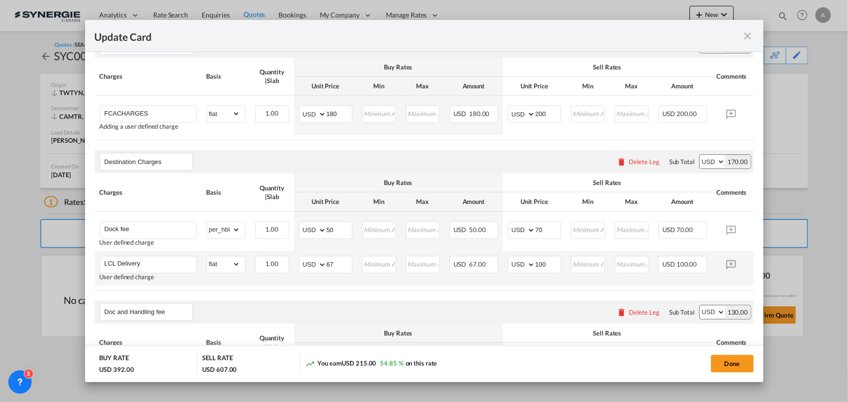
type input "15 Sep 2025"
type input "29 Sep 2025"
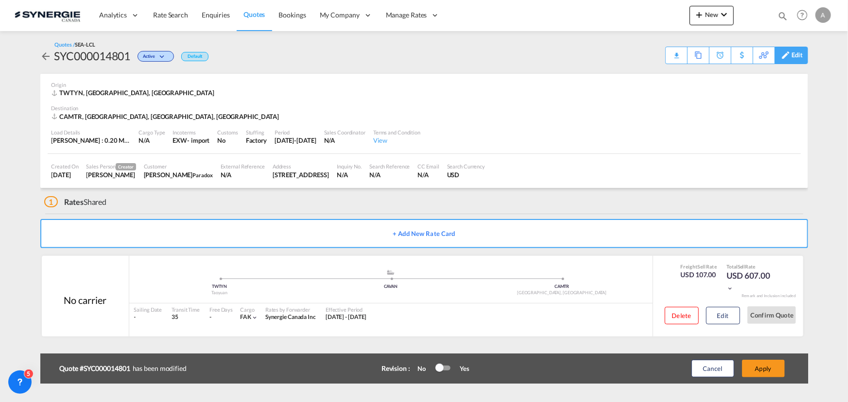
click at [800, 54] on div "Edit" at bounding box center [797, 55] width 11 height 17
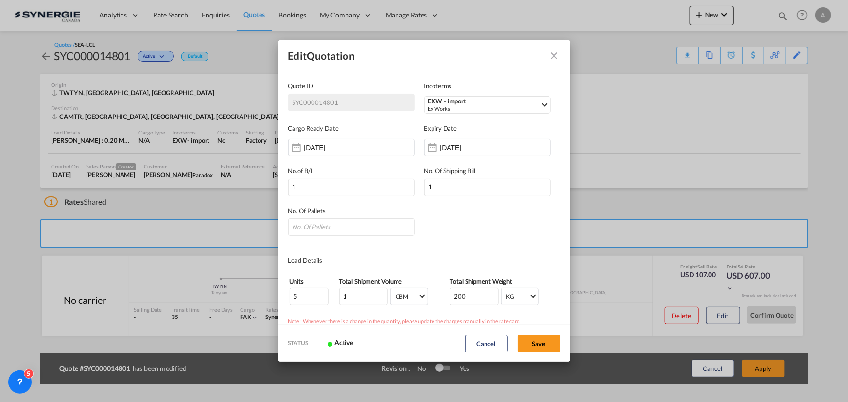
scroll to position [0, 0]
click at [463, 101] on div "EXW - import" at bounding box center [484, 101] width 112 height 7
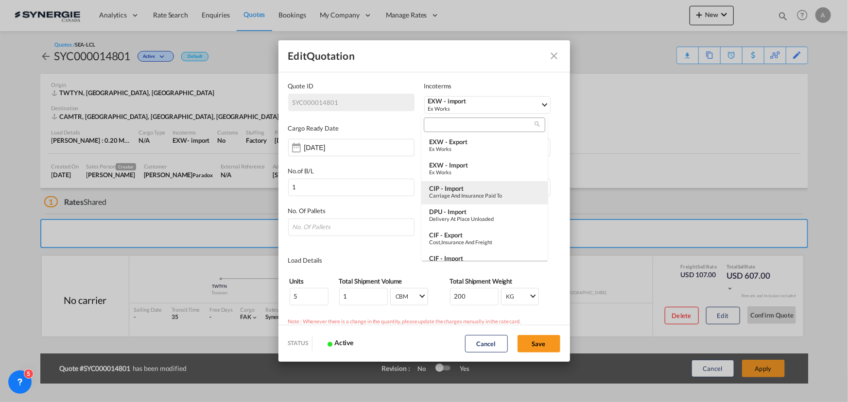
type md-option "[object Object]"
click at [455, 127] on input "search" at bounding box center [481, 125] width 108 height 9
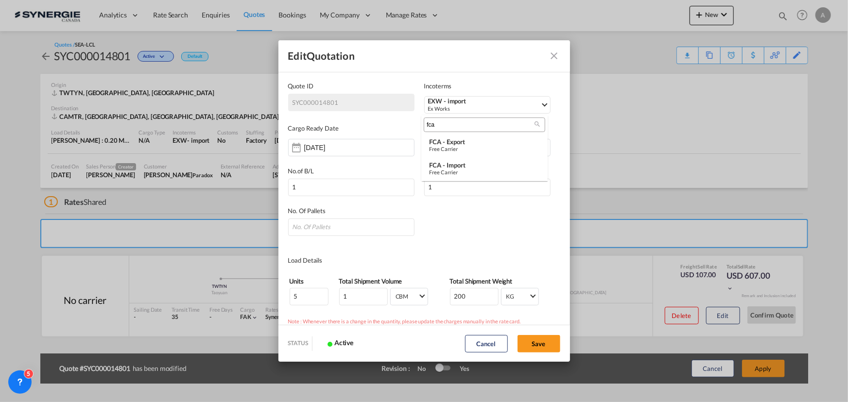
scroll to position [0, 0]
type input "fca"
click at [461, 166] on div "FCA - import" at bounding box center [484, 165] width 111 height 8
click at [543, 343] on button "Save" at bounding box center [539, 343] width 43 height 17
click at [367, 232] on input "Quote ID IncotermsEXW ..." at bounding box center [351, 227] width 126 height 17
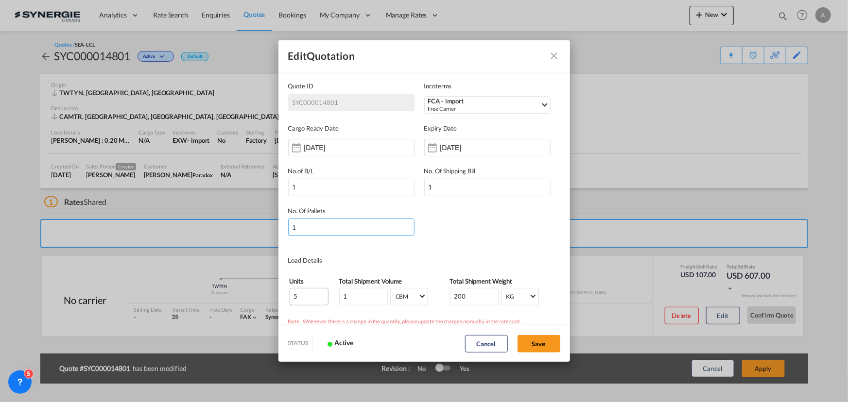
type input "1"
drag, startPoint x: 308, startPoint y: 299, endPoint x: 267, endPoint y: 295, distance: 41.1
click at [268, 296] on div "Edit Quotation Quote ID SYC000014801 Incoterms FCA - import Free Carrier - Carg…" at bounding box center [424, 201] width 848 height 402
click at [293, 298] on input "5" at bounding box center [309, 296] width 39 height 17
type input "1"
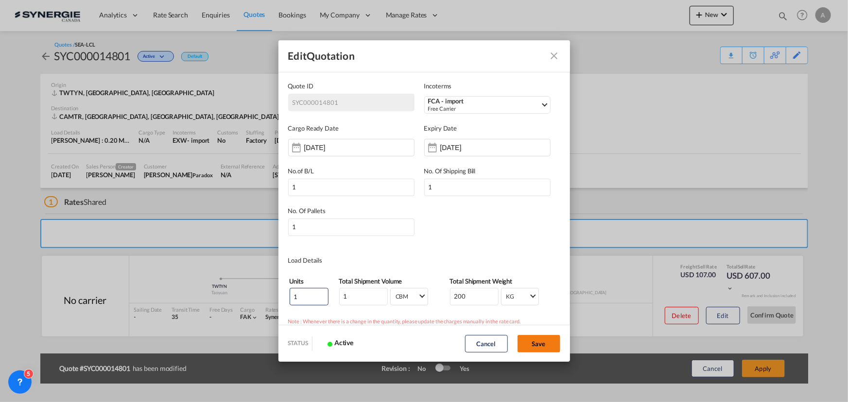
click at [548, 343] on button "Save" at bounding box center [539, 343] width 43 height 17
type input "15 Sep 2025"
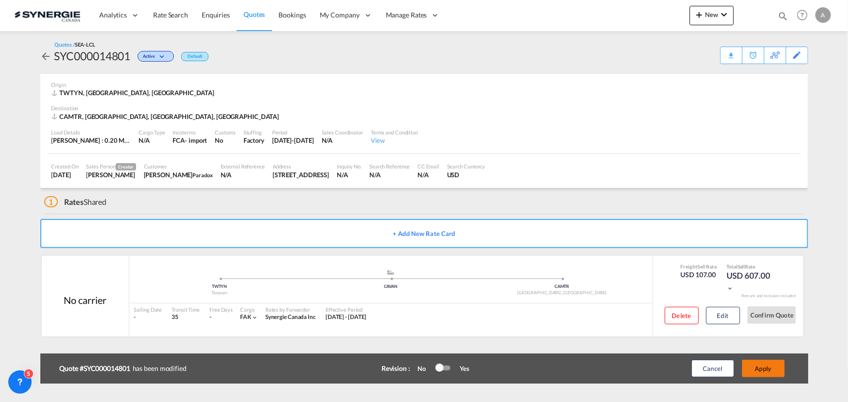
click at [768, 364] on button "Apply" at bounding box center [763, 368] width 43 height 17
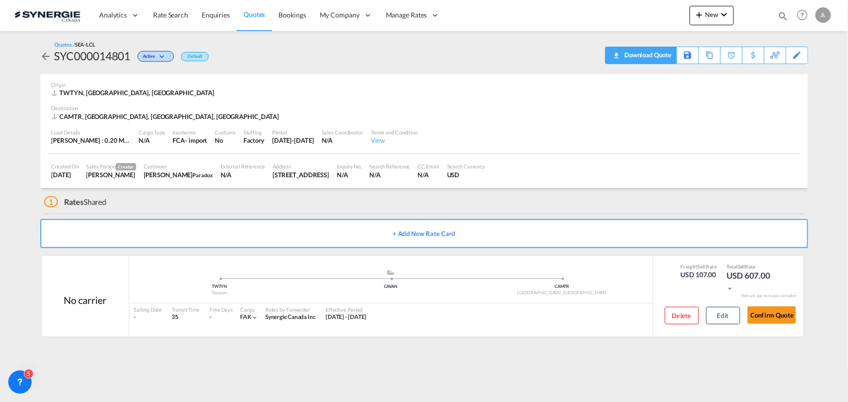
click at [659, 57] on div "Download Quote" at bounding box center [647, 55] width 50 height 16
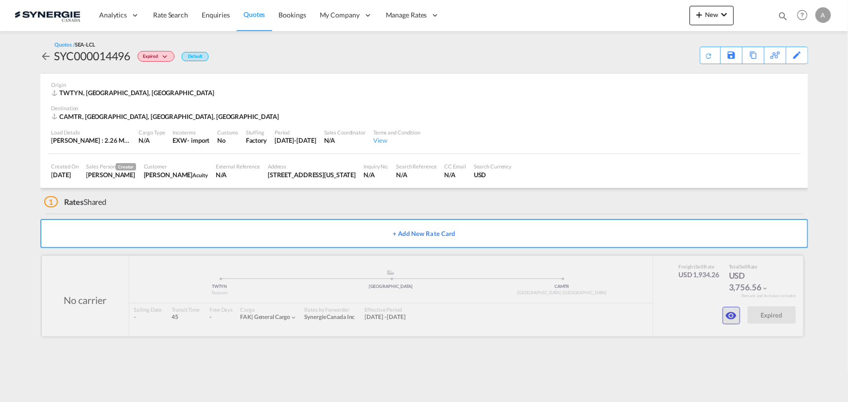
click at [730, 317] on md-icon "icon-eye" at bounding box center [732, 316] width 12 height 12
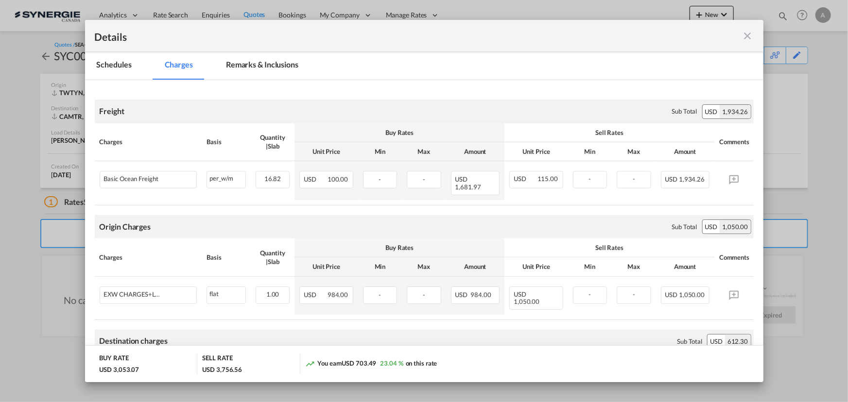
scroll to position [44, 0]
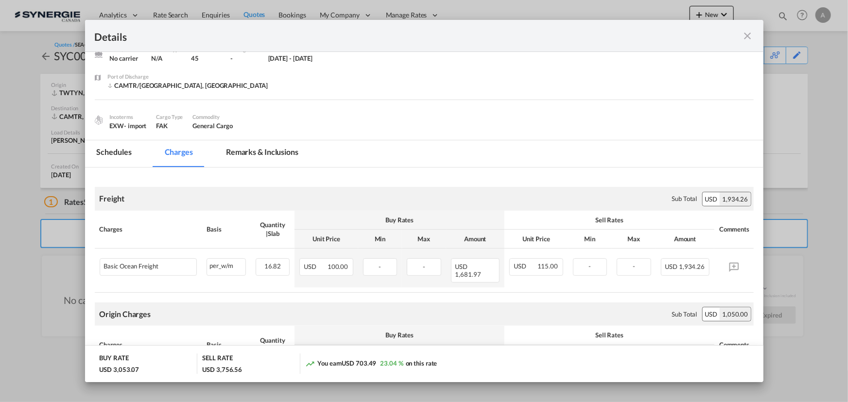
click at [276, 151] on md-tab-item "Remarks & Inclusions" at bounding box center [262, 153] width 96 height 27
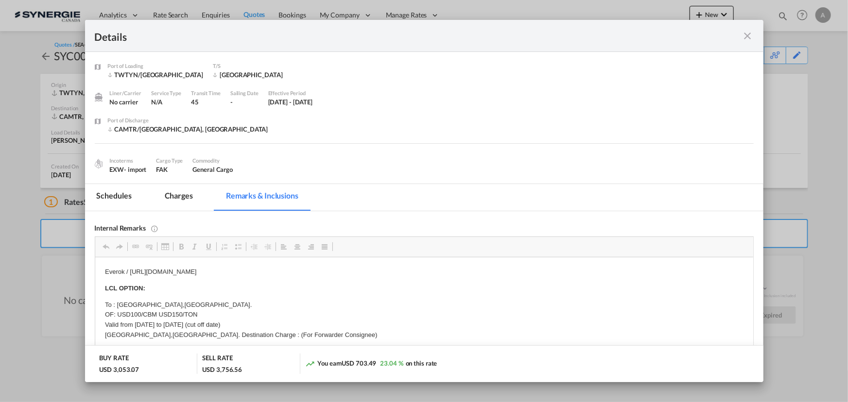
scroll to position [0, 0]
click at [177, 198] on md-tab-item "Charges" at bounding box center [179, 197] width 52 height 27
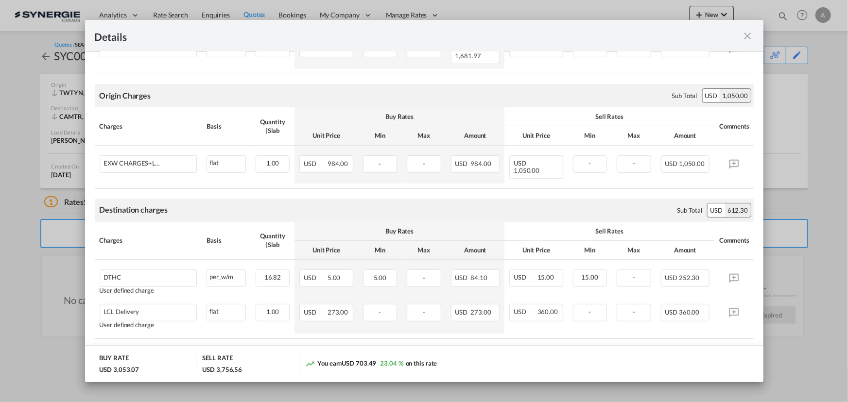
scroll to position [265, 0]
click at [749, 35] on md-icon "icon-close fg-AAA8AD m-0 cursor" at bounding box center [748, 36] width 12 height 12
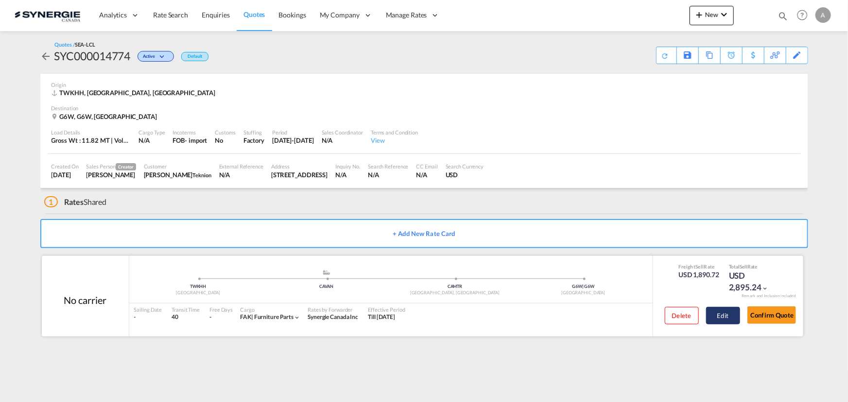
click at [721, 321] on button "Edit" at bounding box center [723, 315] width 34 height 17
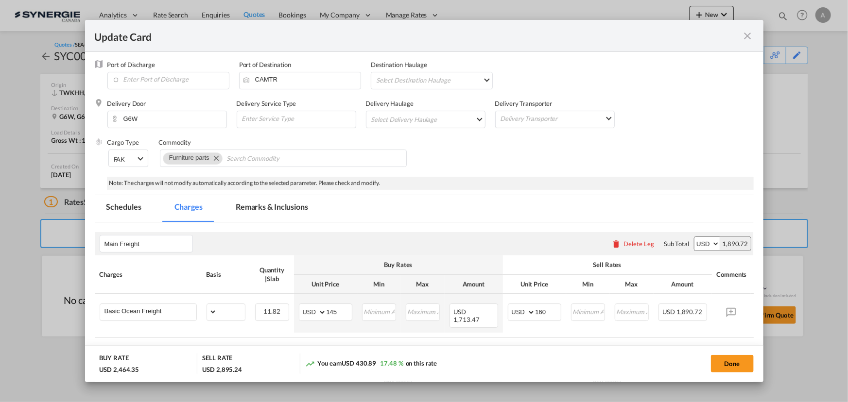
scroll to position [176, 0]
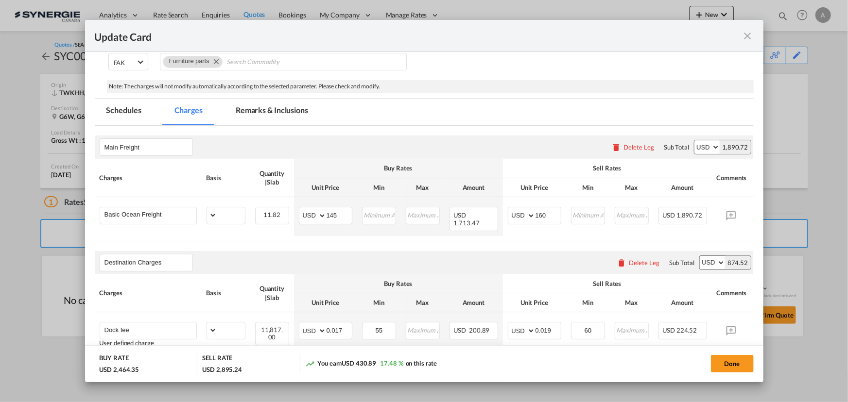
select select "per_ton"
select select "per_kg"
select select "flat"
select select "per_shipment"
select select "per_bl"
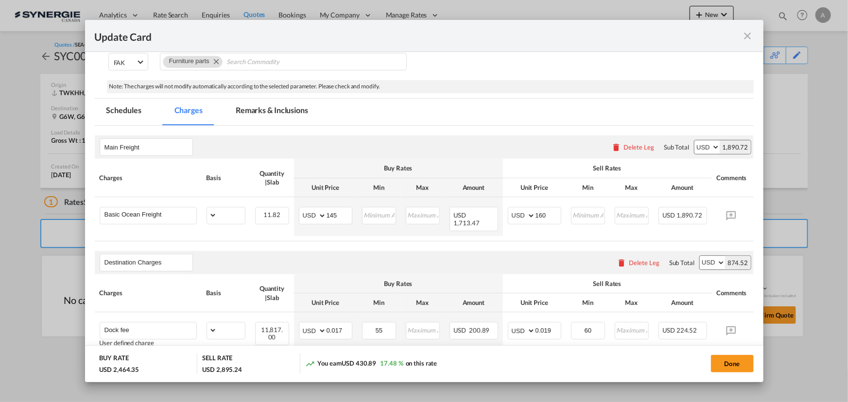
select select "per_bl"
select select "per_shipment"
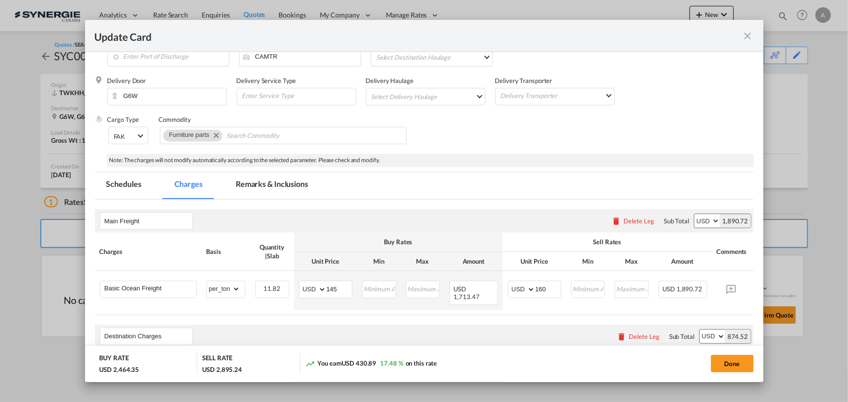
scroll to position [132, 0]
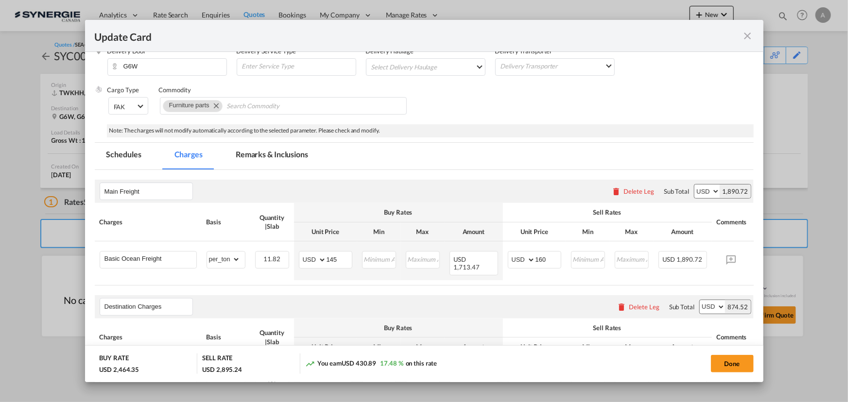
click at [268, 153] on md-tab-item "Remarks & Inclusions" at bounding box center [272, 156] width 96 height 27
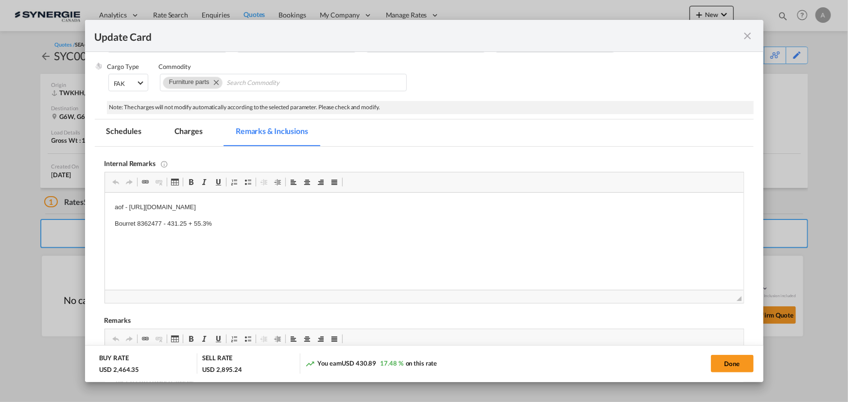
scroll to position [176, 0]
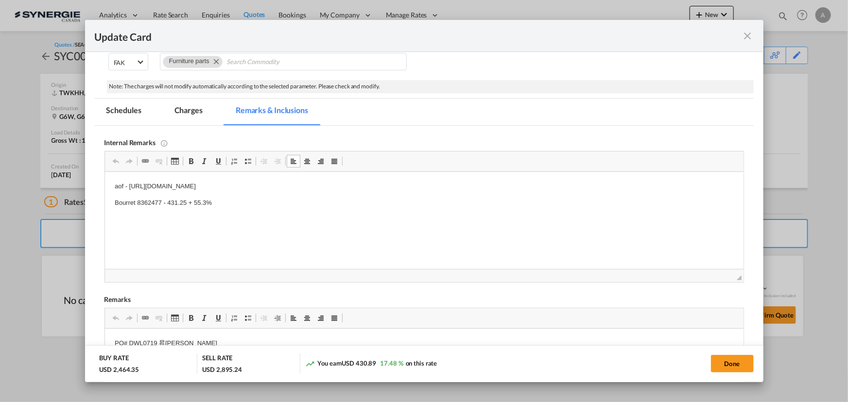
drag, startPoint x: 394, startPoint y: 188, endPoint x: 128, endPoint y: 189, distance: 266.3
click at [128, 189] on p "aof - https://app.frontapp.com/open/msg_1hm3va8f?key=ni8Sw8c9oiOHdR3vEMt3um2lW8…" at bounding box center [423, 187] width 619 height 10
copy p "https://app.frontapp.com/open/msg_1hm3va8f?key=ni8Sw8c9oiOHdR3vEMt3um2lW8qaT6mk"
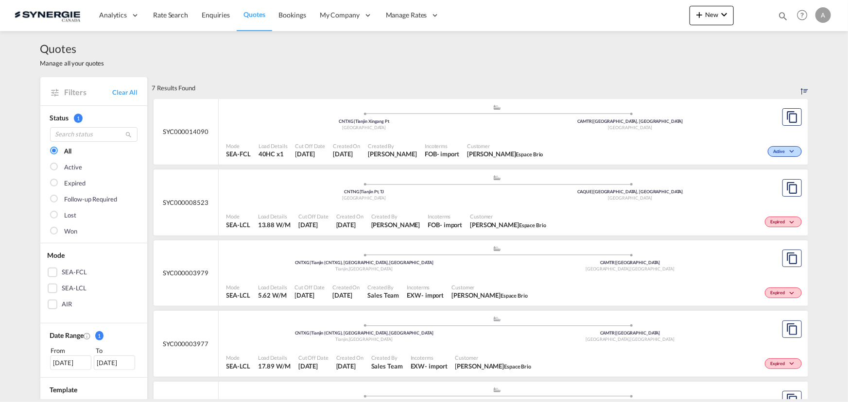
click at [427, 133] on div ".a{fill:#aaa8ad;} .a{fill:#aaa8ad;} CNTXG | Tianjin Xingang Pt China CAMTR | [G…" at bounding box center [497, 120] width 542 height 32
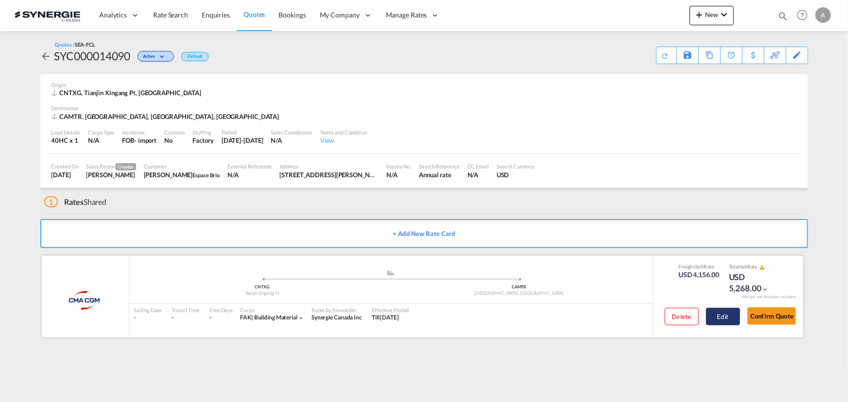
click at [722, 319] on button "Edit" at bounding box center [723, 316] width 34 height 17
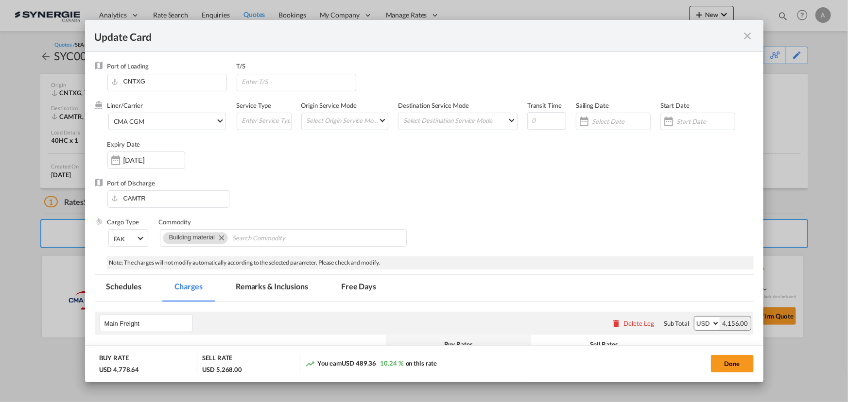
select select "per container"
select select "per B/L"
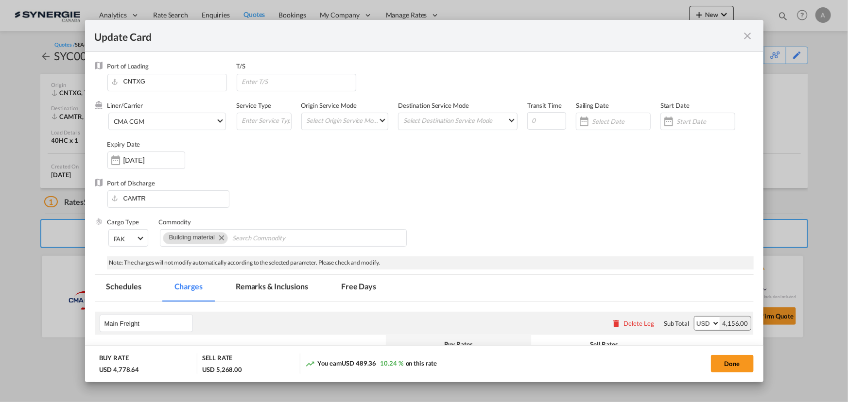
select select "per B/L"
select select "per shipment"
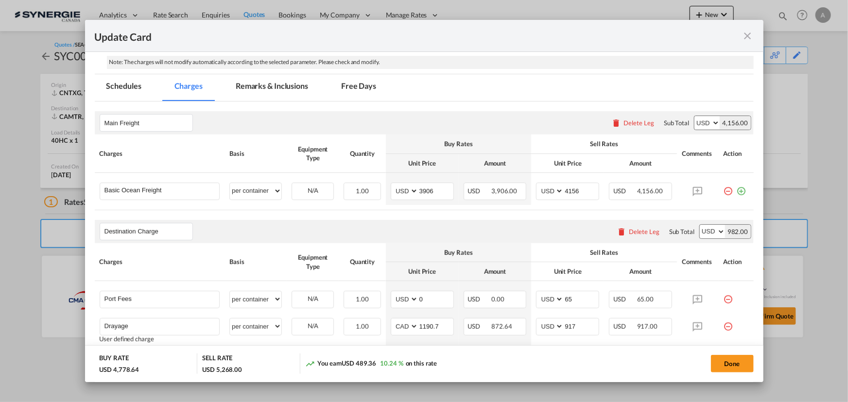
scroll to position [111, 0]
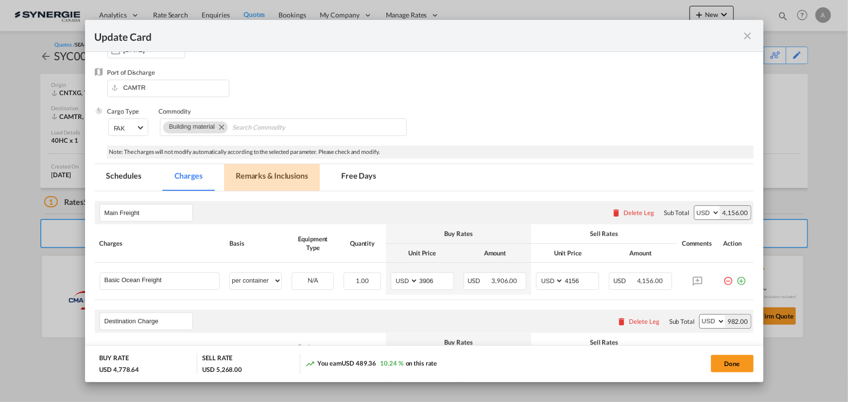
click at [271, 179] on md-tab-item "Remarks & Inclusions" at bounding box center [272, 177] width 96 height 27
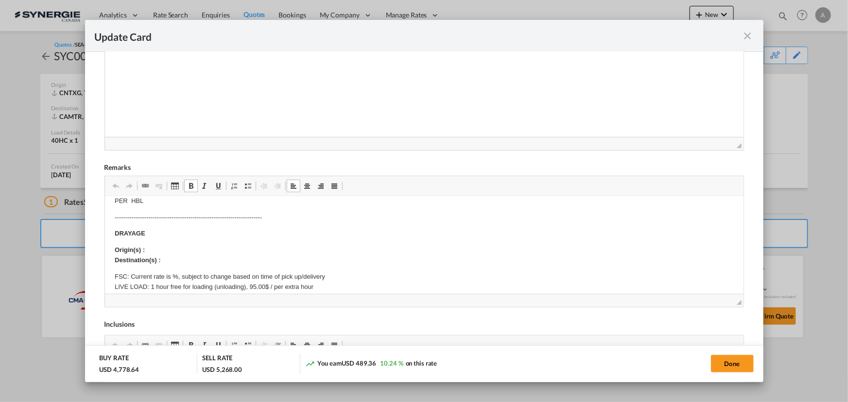
scroll to position [265, 0]
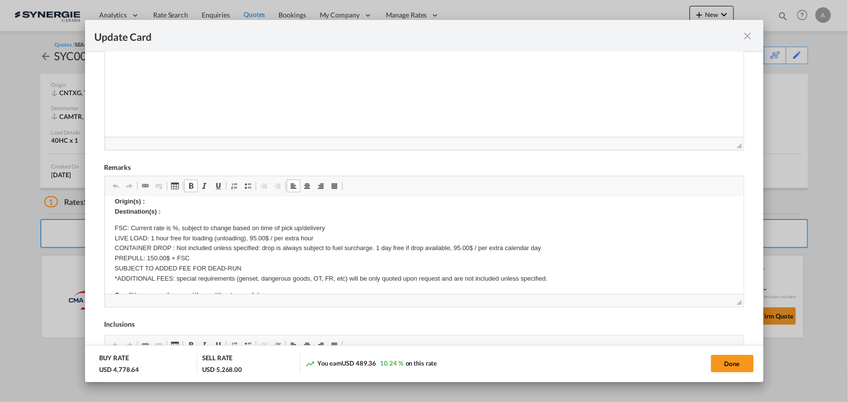
click at [747, 39] on md-icon "icon-close fg-AAA8AD m-0 pointer" at bounding box center [748, 36] width 12 height 12
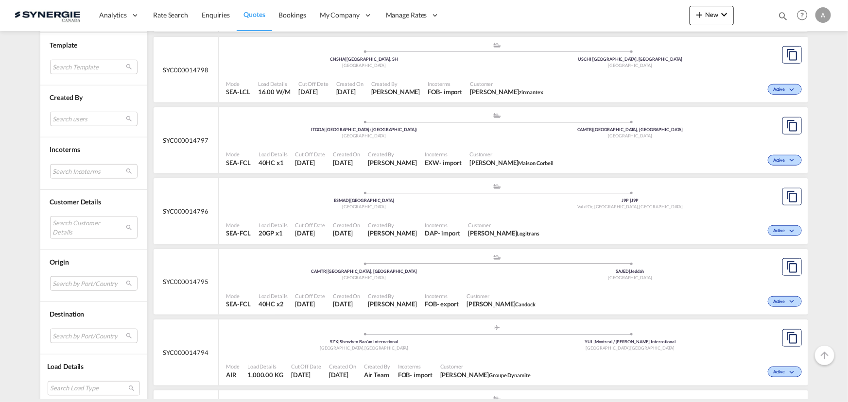
scroll to position [442, 0]
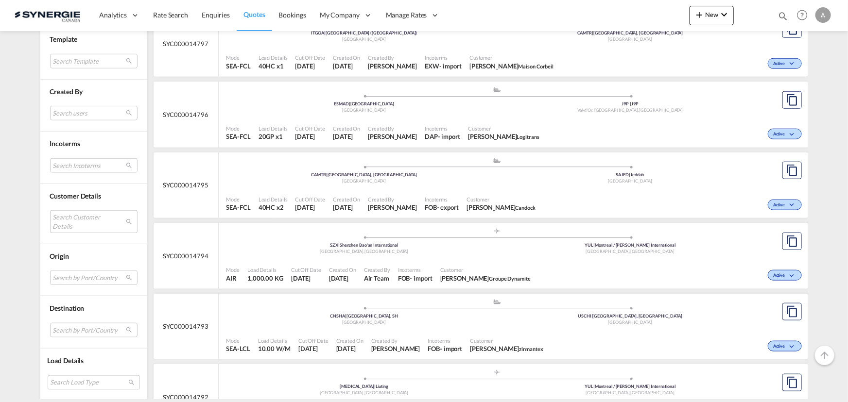
click at [76, 215] on md-select "Search Customer Details user name user [PERSON_NAME] [PERSON_NAME][EMAIL_ADDRES…" at bounding box center [93, 221] width 87 height 22
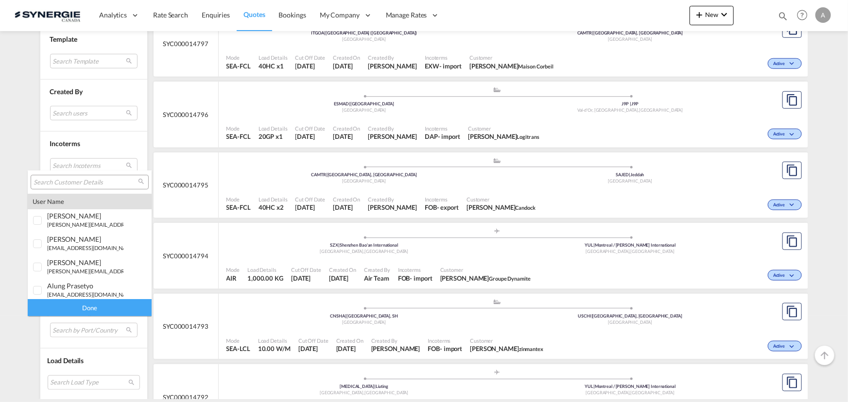
click at [89, 184] on input "search" at bounding box center [86, 182] width 104 height 9
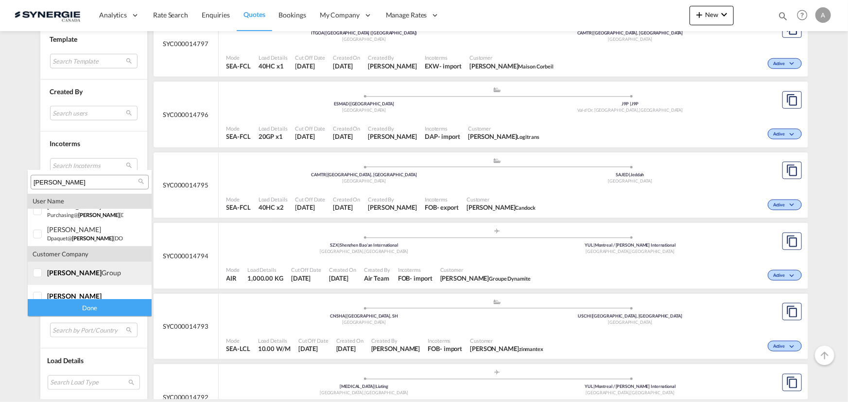
scroll to position [19, 0]
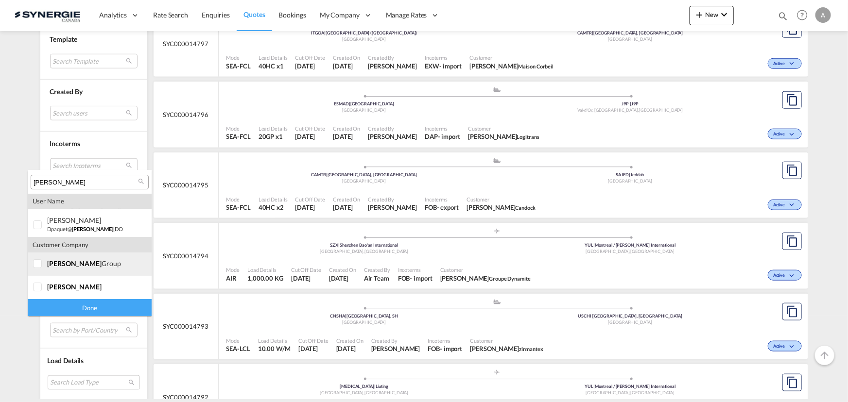
type input "[PERSON_NAME]"
click at [48, 264] on span "[PERSON_NAME]" at bounding box center [74, 264] width 54 height 8
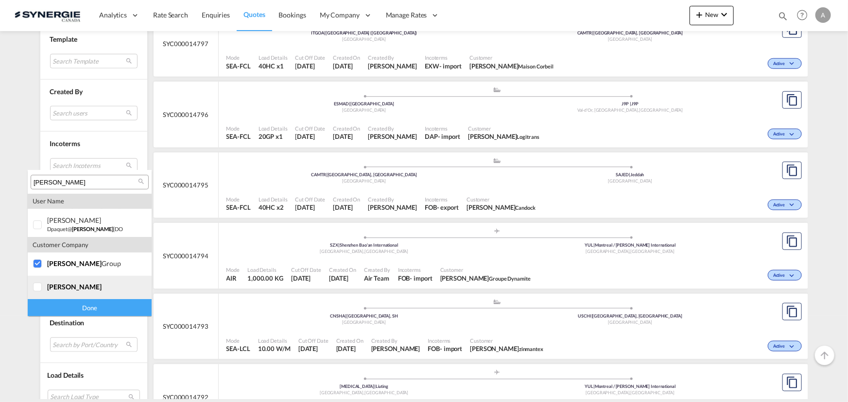
click at [43, 288] on div at bounding box center [38, 288] width 10 height 10
click at [79, 313] on div "Done" at bounding box center [90, 307] width 124 height 17
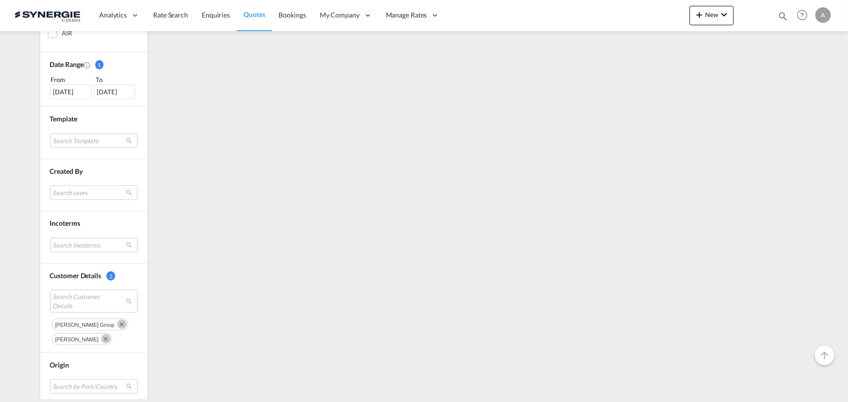
scroll to position [0, 0]
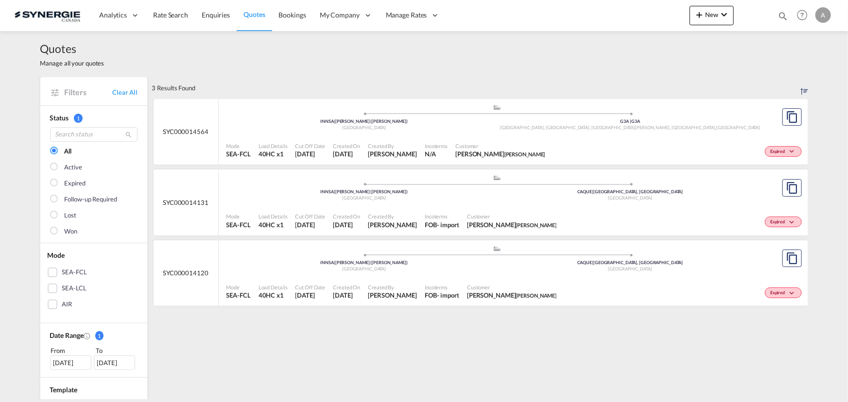
click at [456, 136] on div "Mode SEA-FCL Load Details 40HC x1 Cut Off Date 5 Sep 2025 Created On 5 Sep 2025…" at bounding box center [514, 150] width 590 height 29
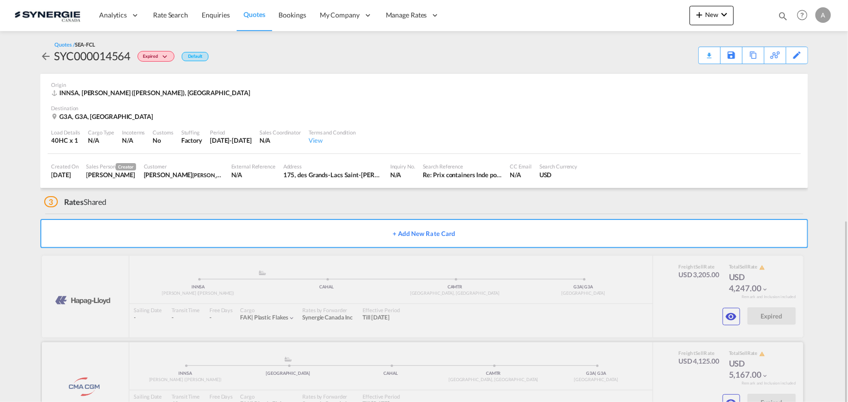
scroll to position [125, 0]
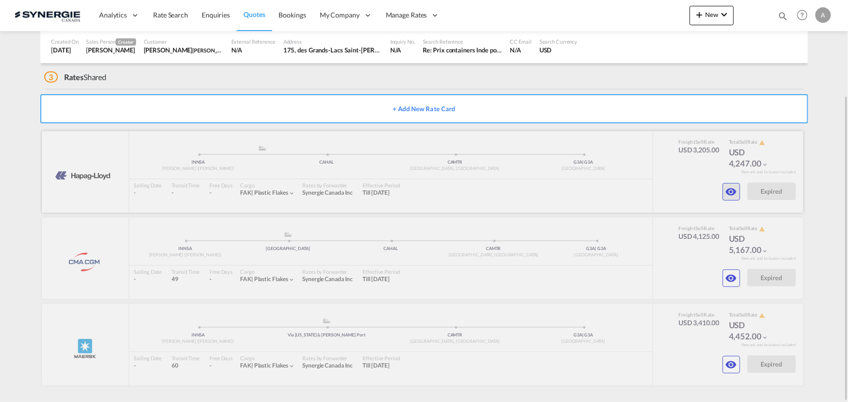
click at [733, 190] on md-icon "icon-eye" at bounding box center [732, 192] width 12 height 12
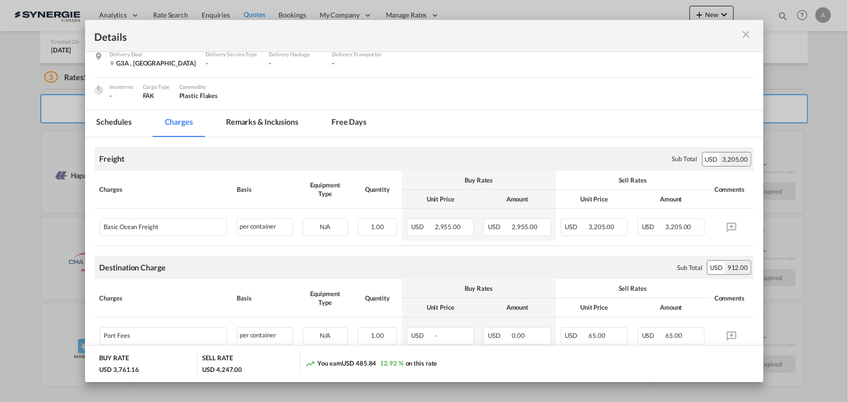
scroll to position [44, 0]
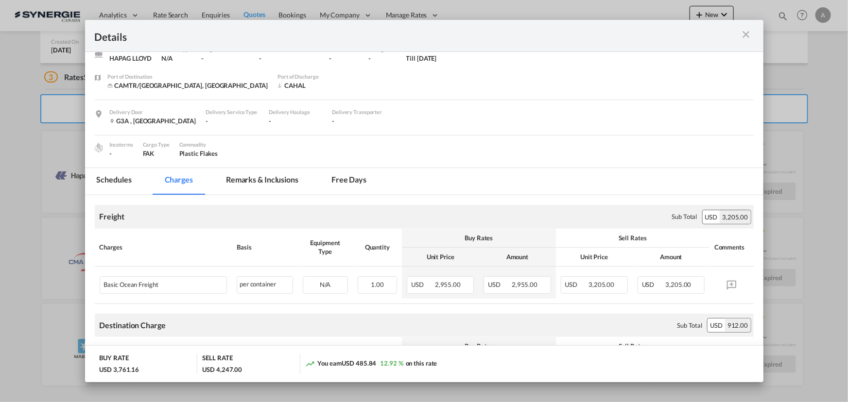
click at [747, 36] on md-icon "icon-close m-3 fg-AAA8AD cursor" at bounding box center [747, 35] width 12 height 12
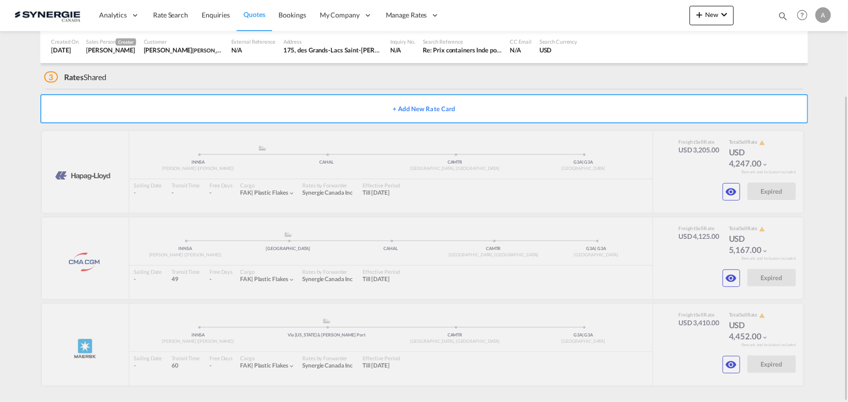
scroll to position [0, 0]
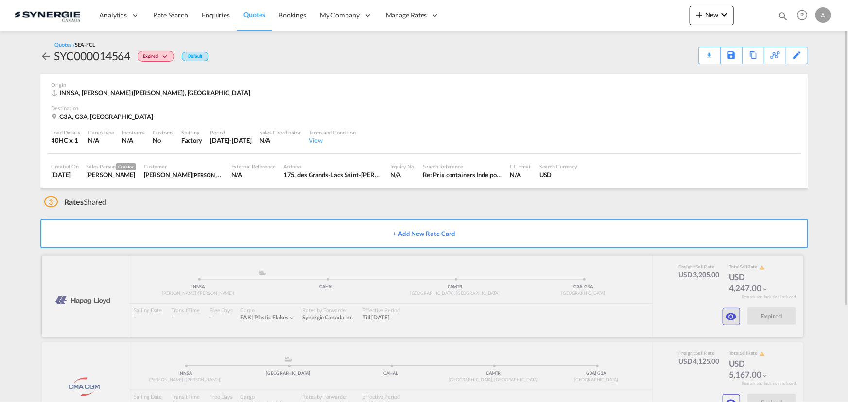
click at [724, 319] on button "button" at bounding box center [731, 316] width 17 height 17
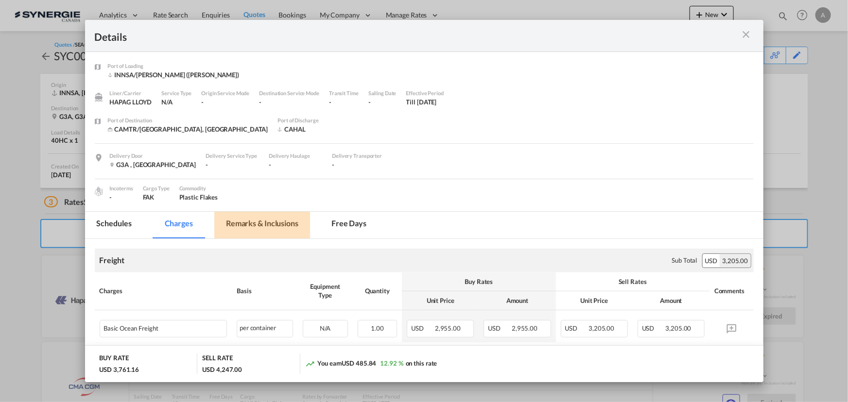
click at [270, 228] on md-tab-item "Remarks & Inclusions" at bounding box center [262, 225] width 96 height 27
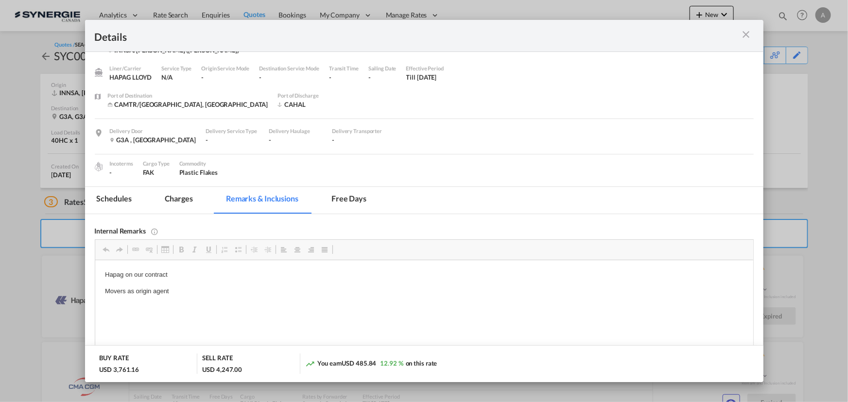
scroll to position [44, 0]
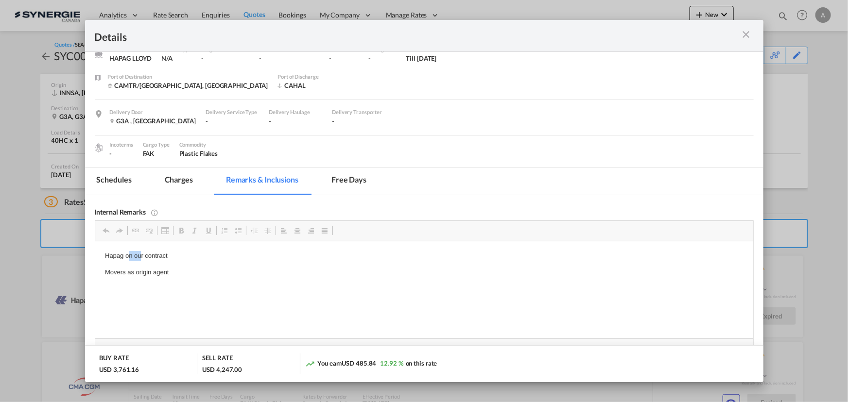
drag, startPoint x: 140, startPoint y: 259, endPoint x: 127, endPoint y: 257, distance: 12.7
click at [127, 257] on p "Hapag on our contract" at bounding box center [423, 256] width 639 height 10
click at [108, 253] on p "Hapag on our contract" at bounding box center [423, 256] width 639 height 10
drag, startPoint x: 116, startPoint y: 253, endPoint x: 178, endPoint y: 253, distance: 62.2
click at [178, 253] on p "Hapag on our contract" at bounding box center [423, 256] width 639 height 10
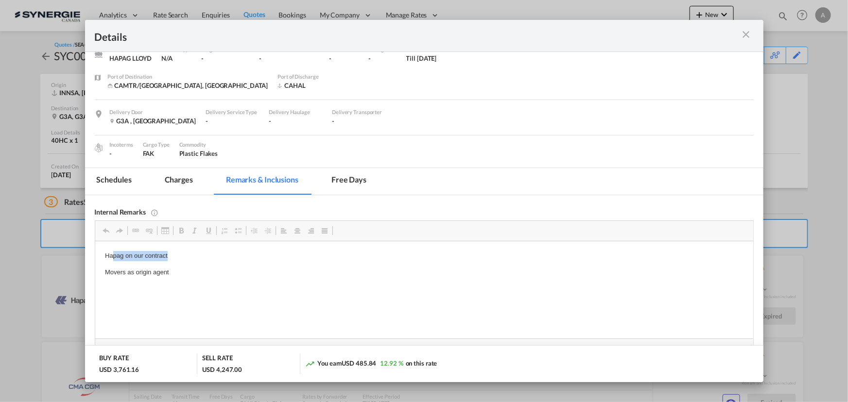
click at [205, 259] on p "Hapag on our contract" at bounding box center [423, 256] width 639 height 10
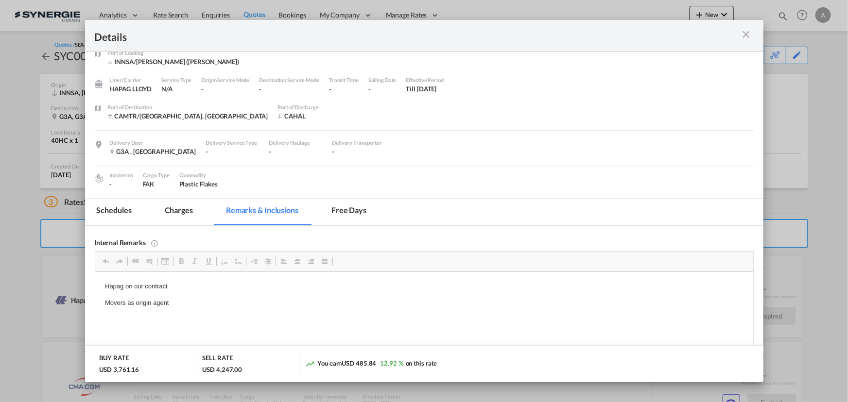
scroll to position [0, 0]
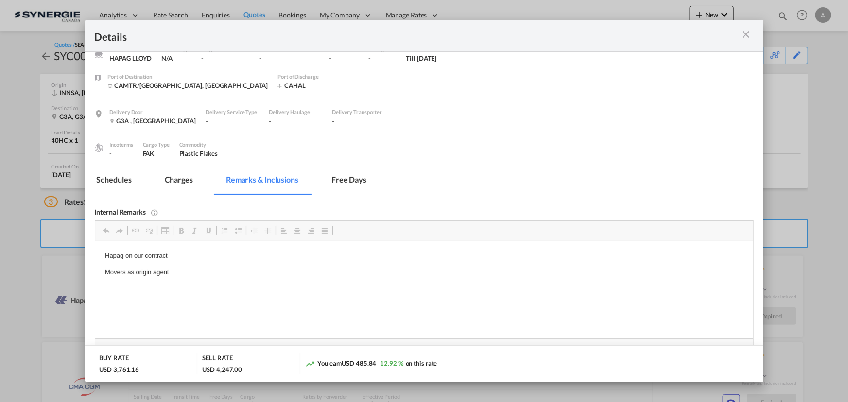
click at [744, 32] on md-icon "icon-close m-3 fg-AAA8AD cursor" at bounding box center [747, 35] width 12 height 12
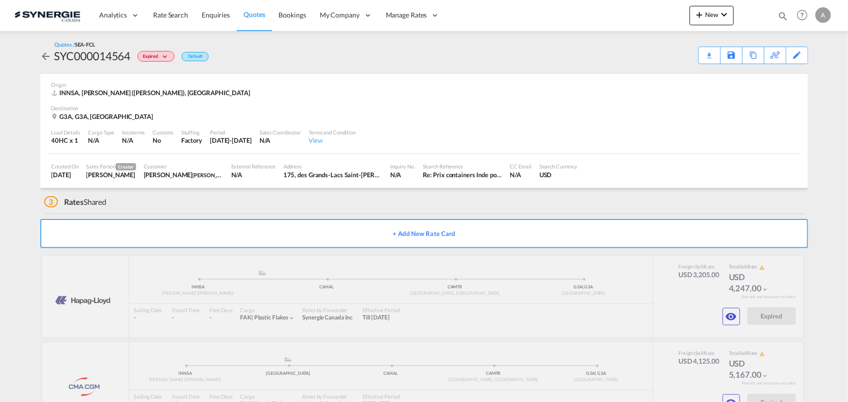
scroll to position [13, 0]
click at [92, 52] on div "SYC000014564" at bounding box center [92, 56] width 76 height 16
copy div "SYC000014564"
click at [727, 315] on md-icon "icon-eye" at bounding box center [732, 317] width 12 height 12
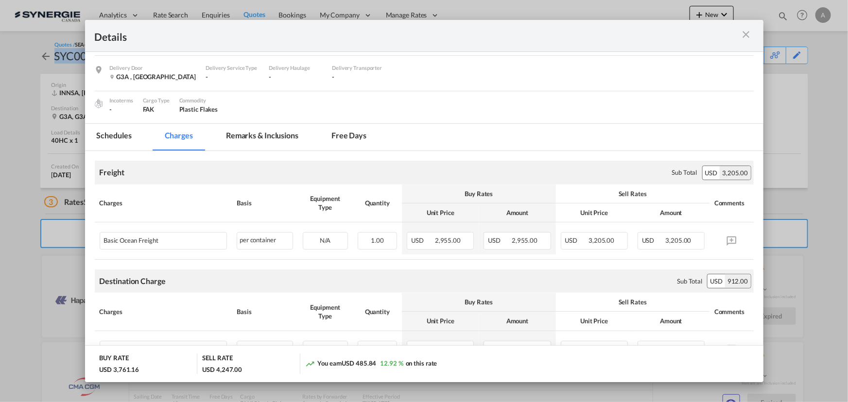
scroll to position [132, 0]
